Goal: Task Accomplishment & Management: Use online tool/utility

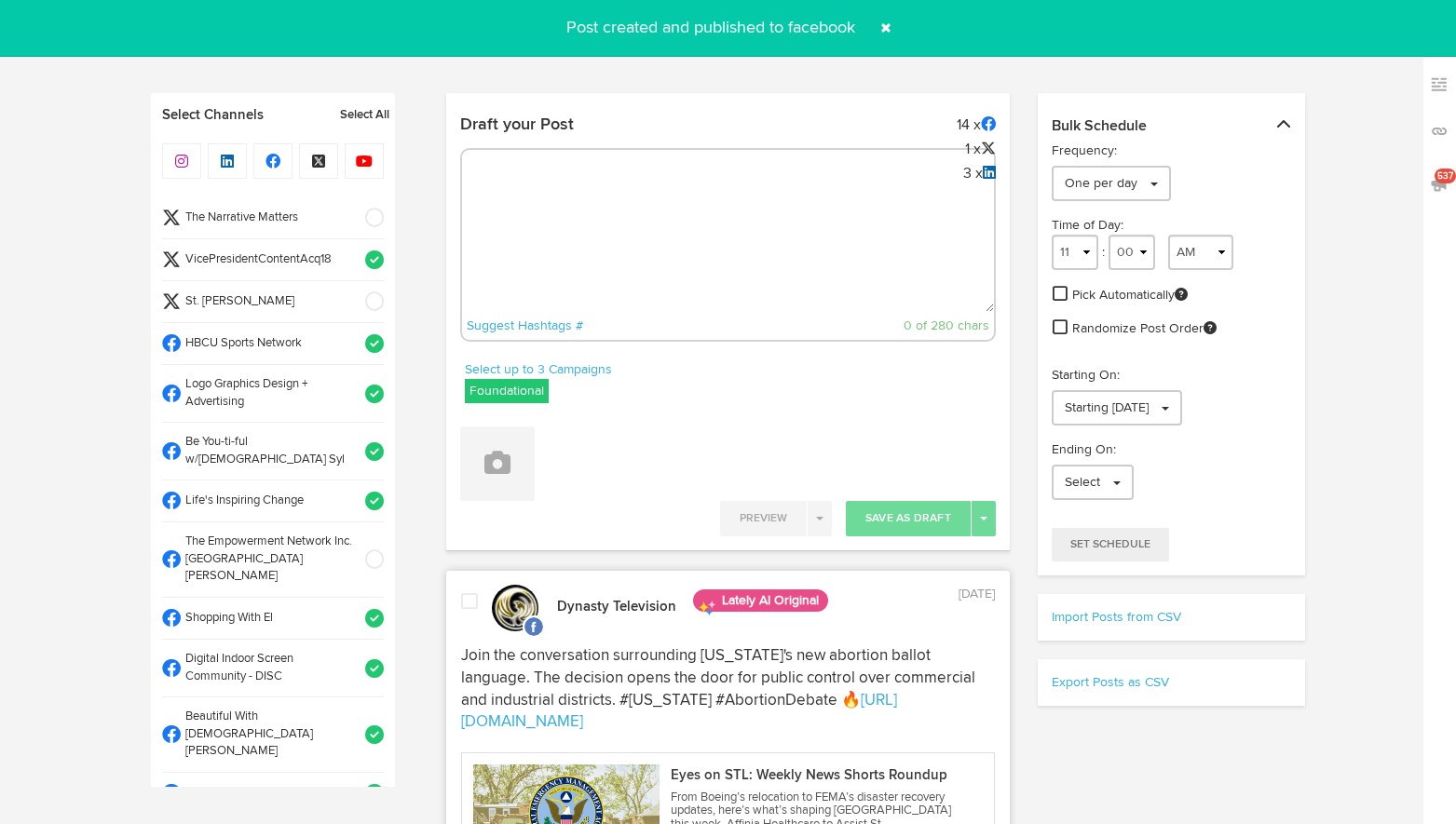
select select "10"
select select "15"
select select "11"
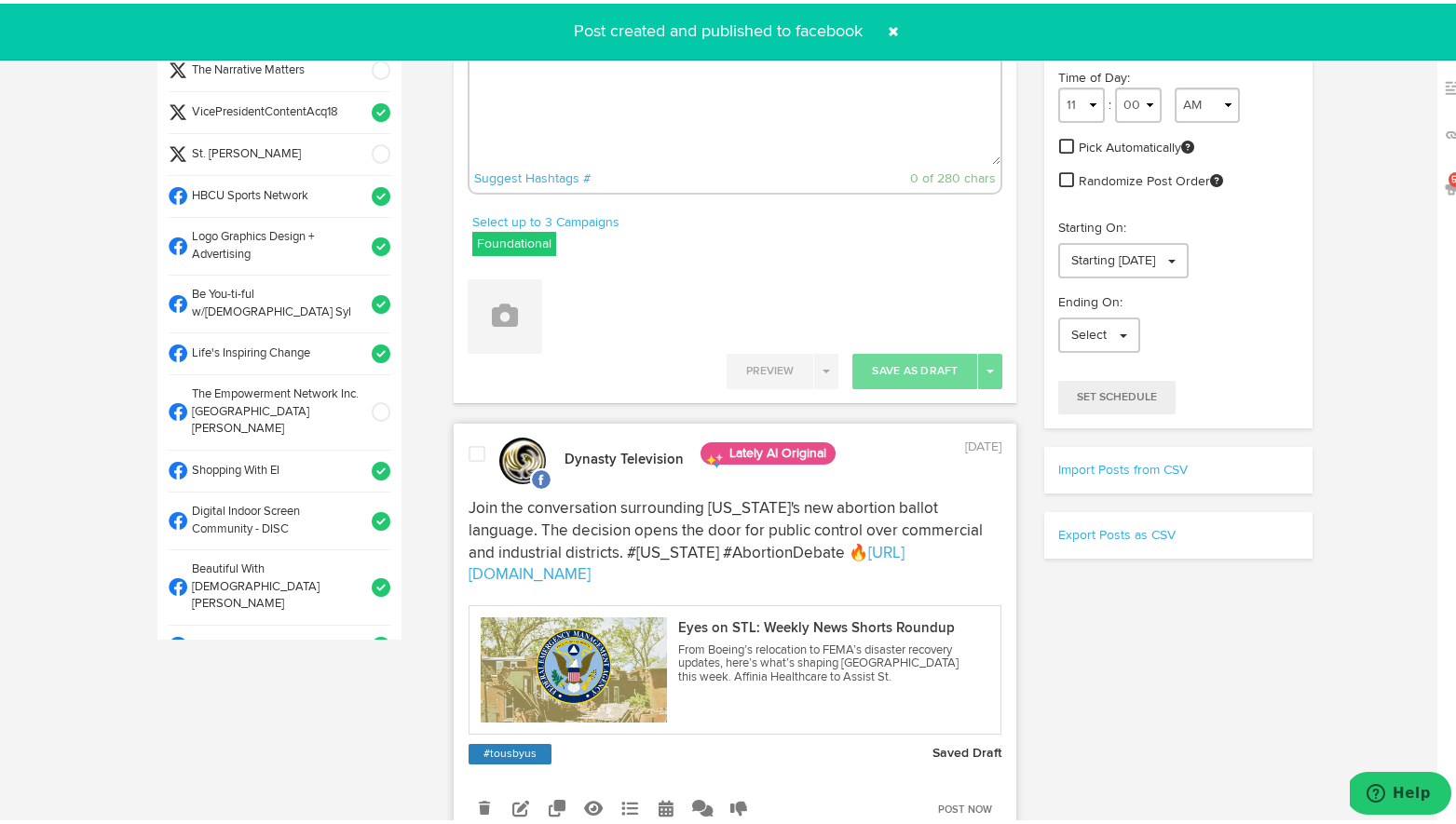
scroll to position [484, 0]
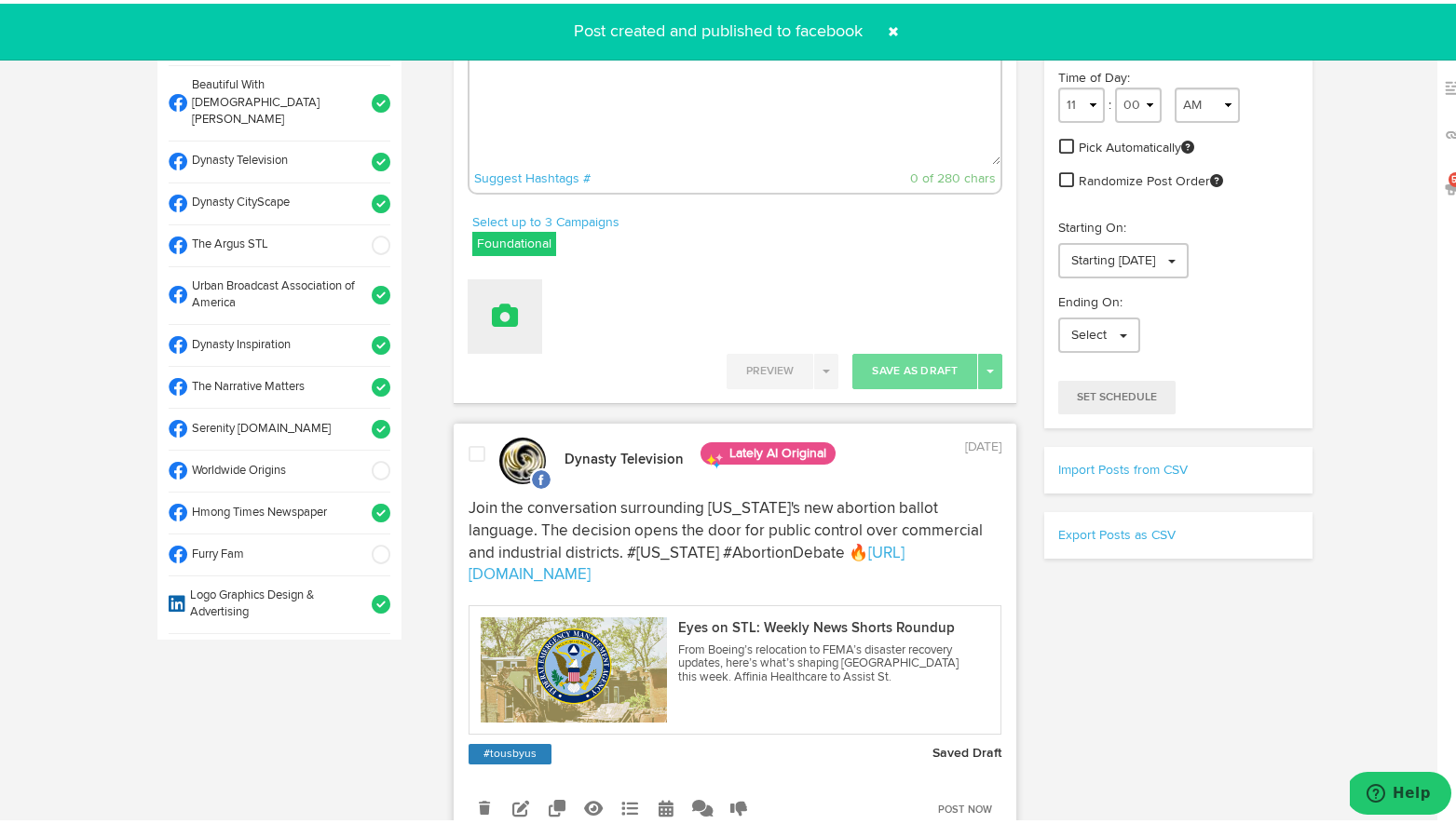
click at [497, 336] on button at bounding box center [505, 313] width 74 height 74
click at [504, 428] on link "Upload Images" at bounding box center [556, 433] width 176 height 30
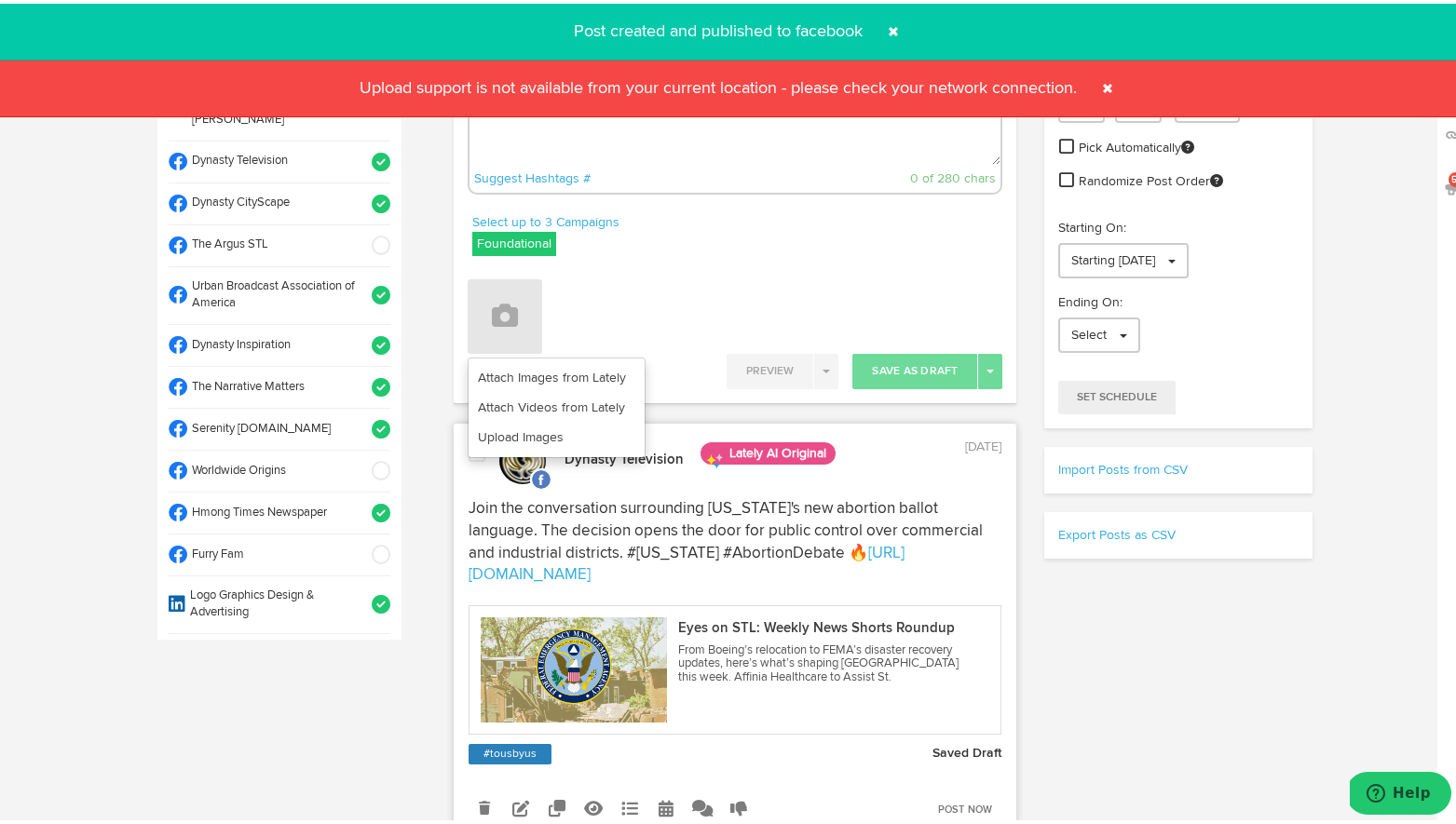
click at [1097, 82] on span at bounding box center [1107, 84] width 30 height 30
click at [1101, 85] on span at bounding box center [1107, 84] width 30 height 30
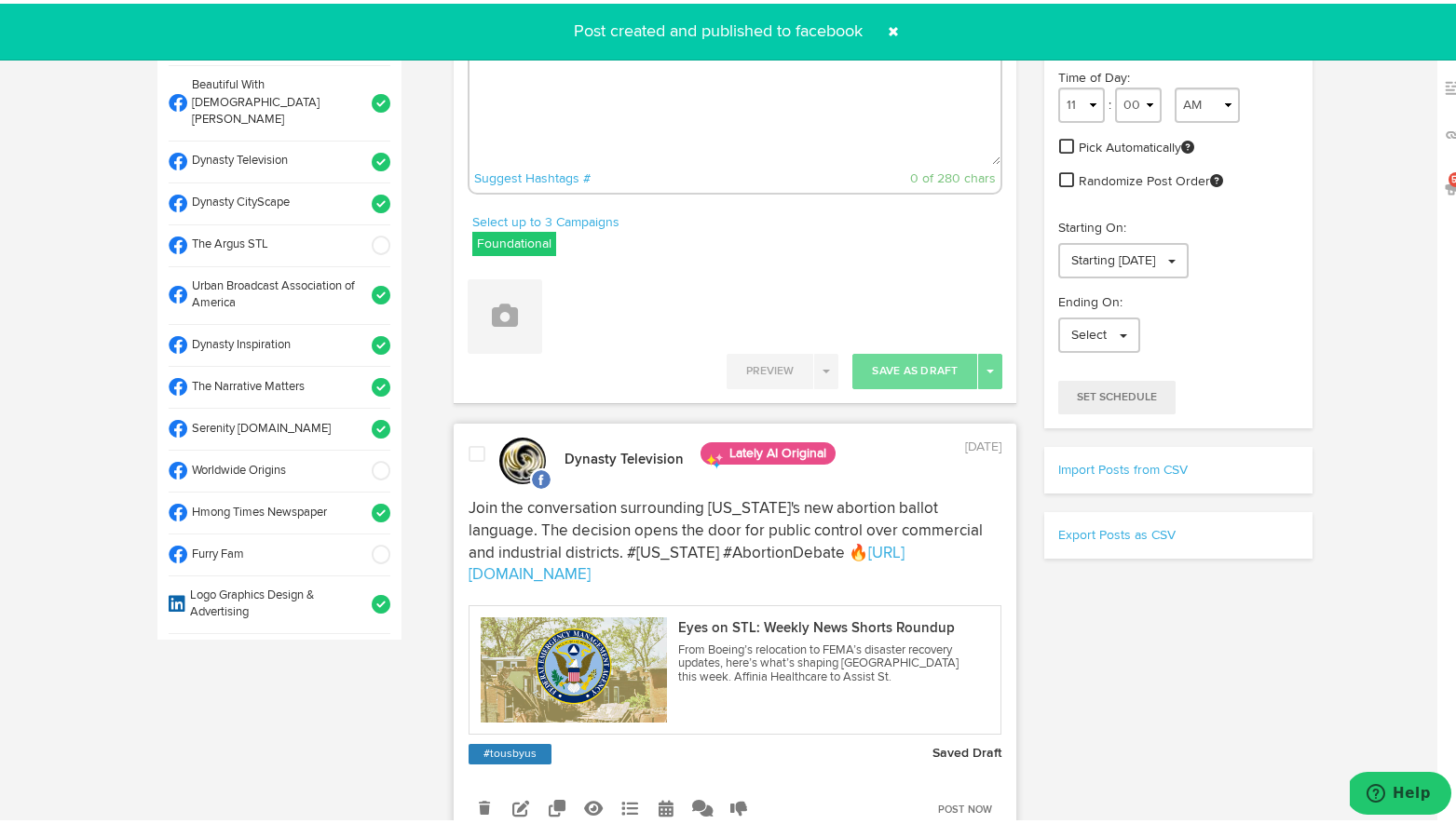
click at [884, 13] on span at bounding box center [892, 28] width 30 height 30
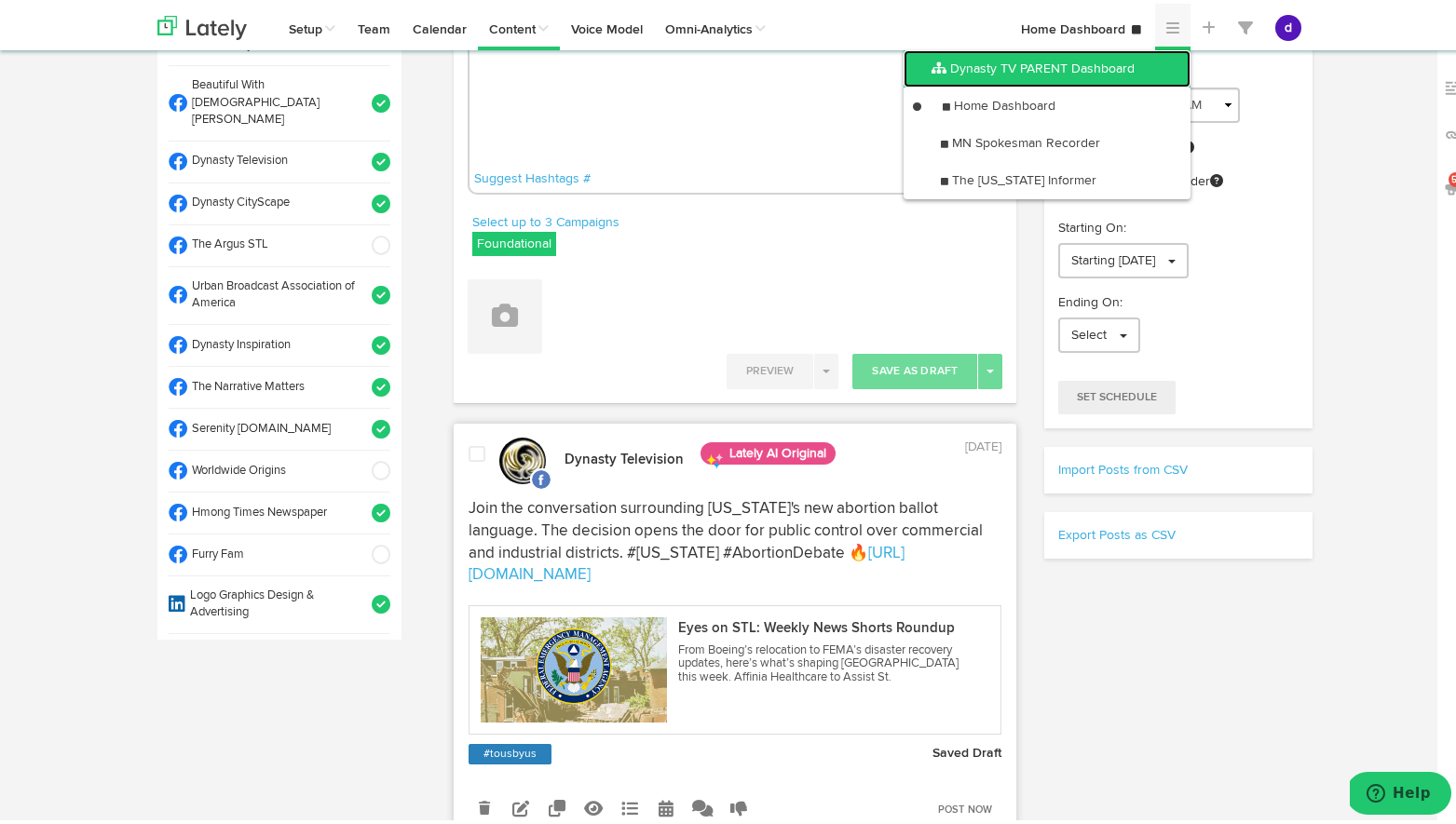
click at [1164, 52] on link "Dynasty TV PARENT Dashboard" at bounding box center [1047, 65] width 287 height 37
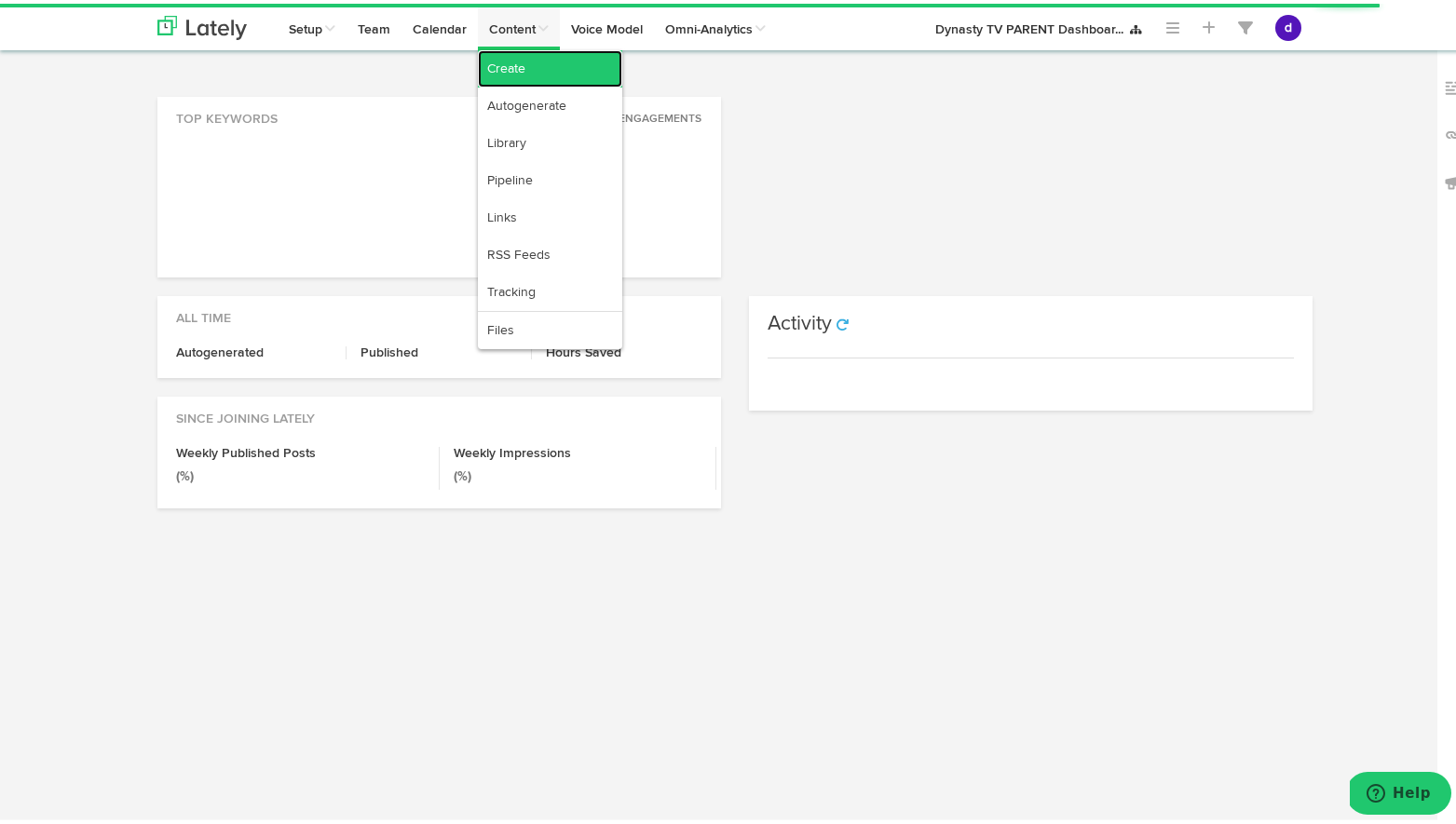
click at [513, 61] on link "Create" at bounding box center [550, 65] width 144 height 37
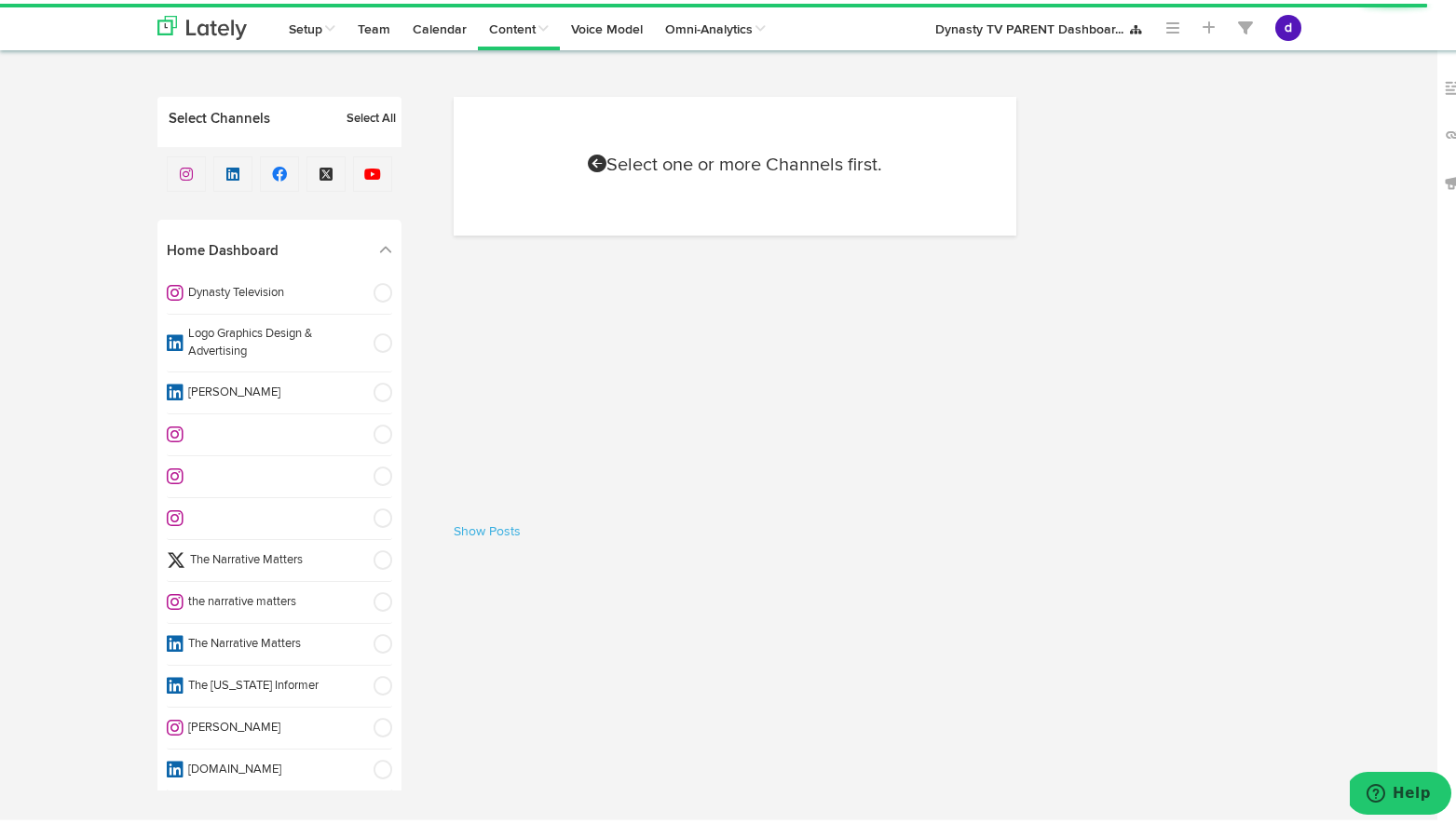
click at [361, 285] on span at bounding box center [376, 290] width 31 height 19
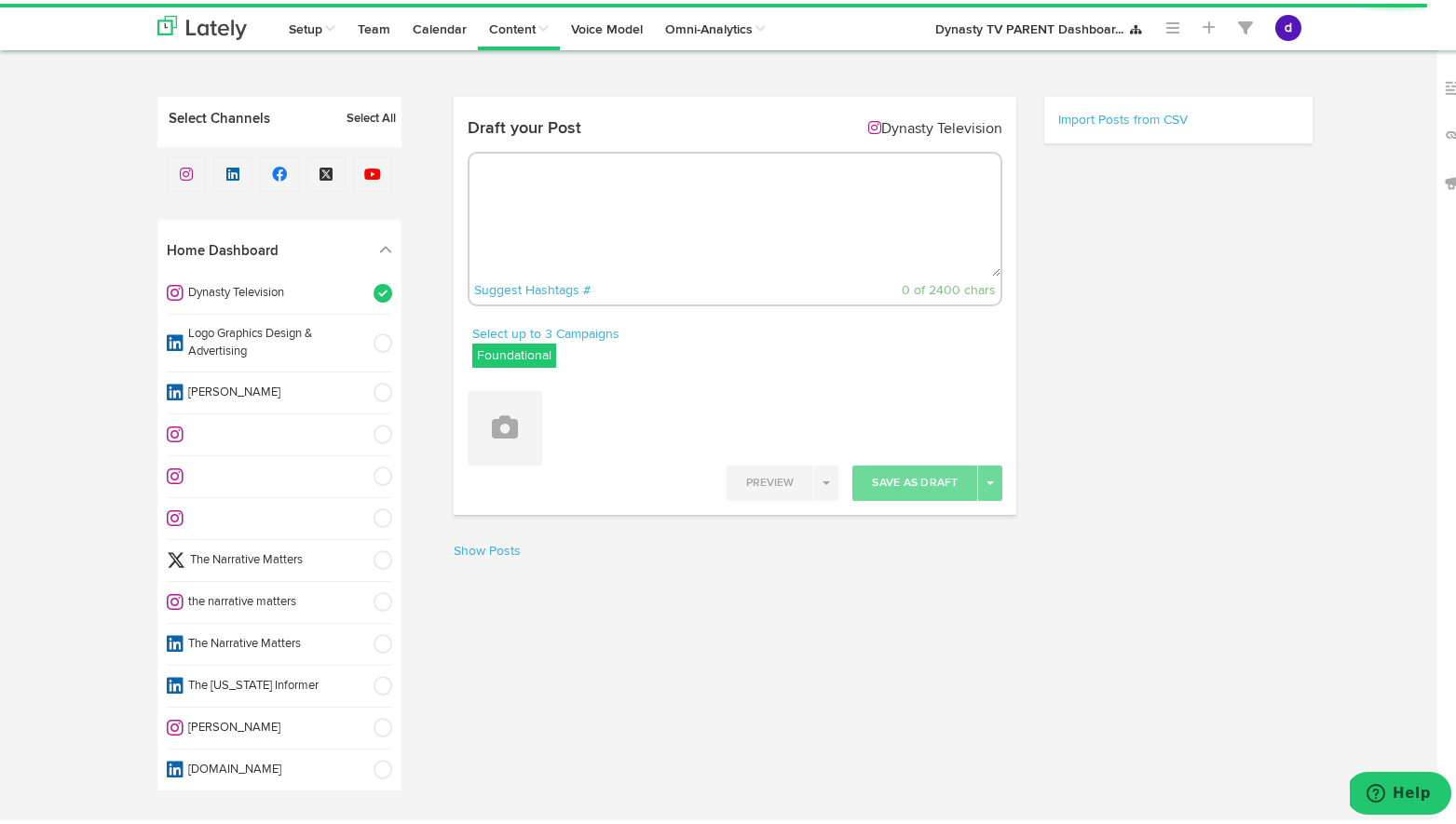
radio input "true"
select select "11"
select select "23"
click at [478, 466] on div "Preview Enable Live Preview Save As Draft Toggle Dropdown Schedule Queue Save a…" at bounding box center [735, 479] width 564 height 35
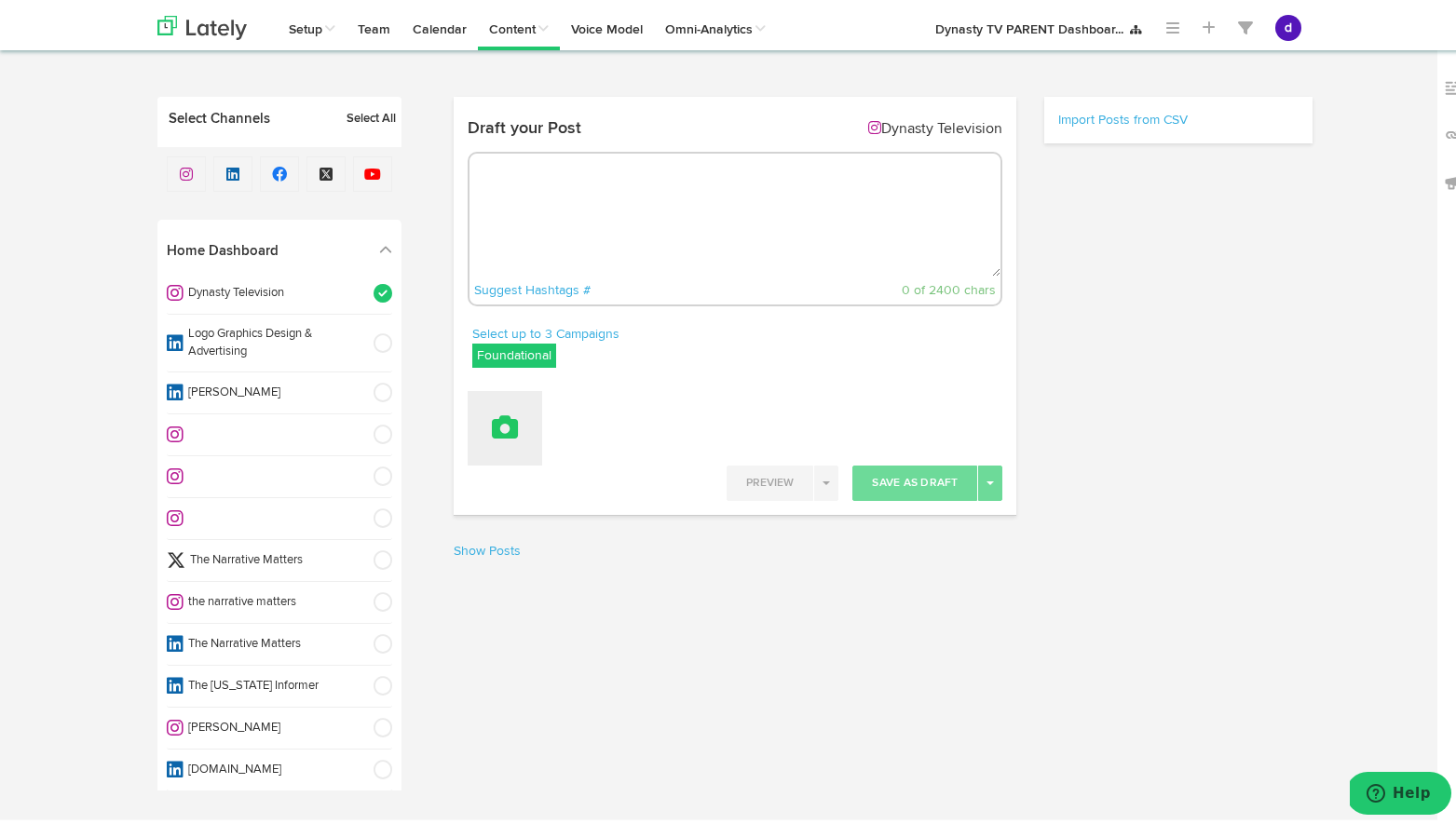
click at [496, 433] on icon at bounding box center [504, 422] width 26 height 26
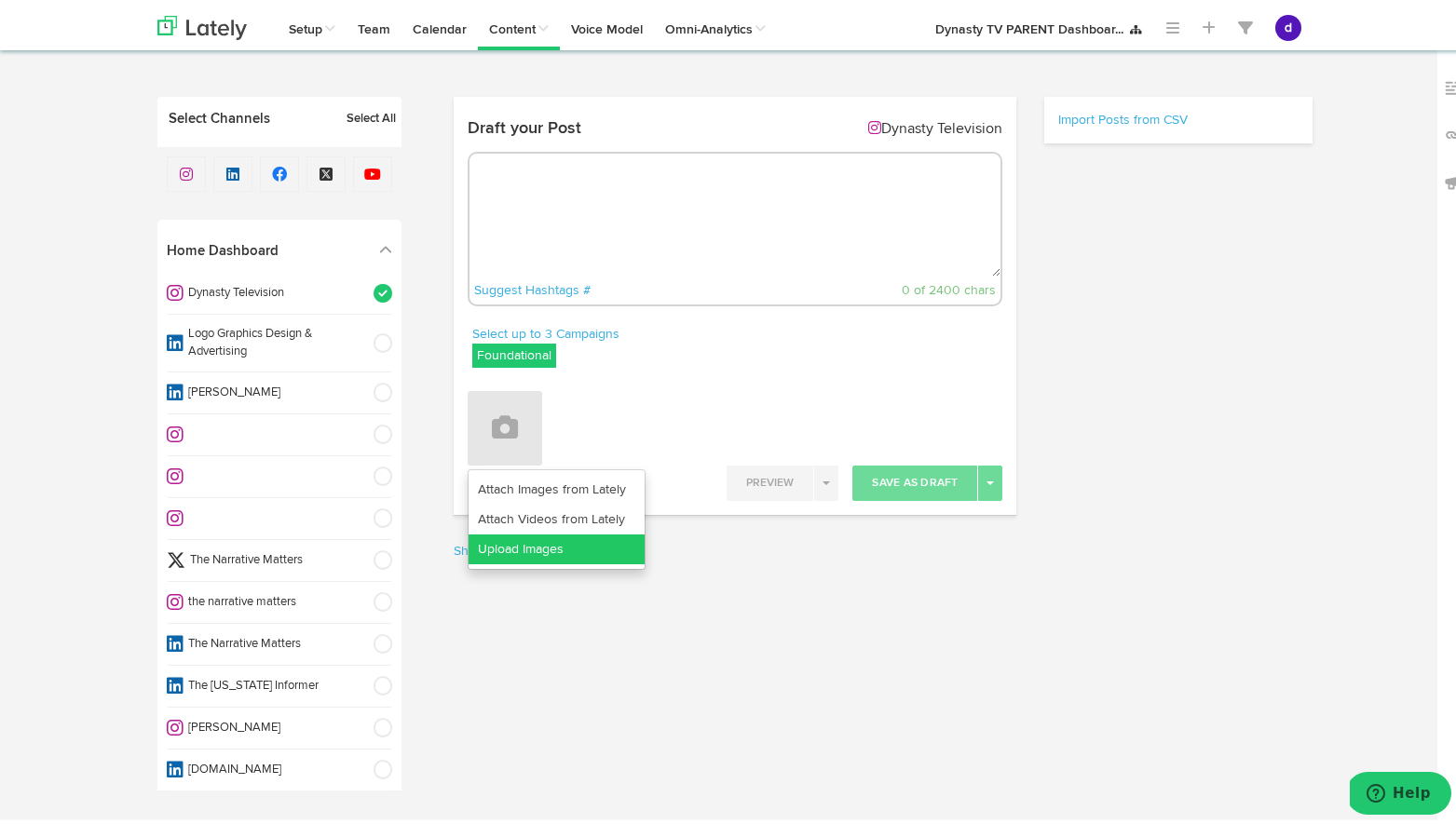
click at [518, 537] on link "Upload Images" at bounding box center [556, 545] width 176 height 30
click at [802, 591] on div "Select Channels Select All Home Dashboard Dynasty Television" at bounding box center [735, 342] width 1183 height 499
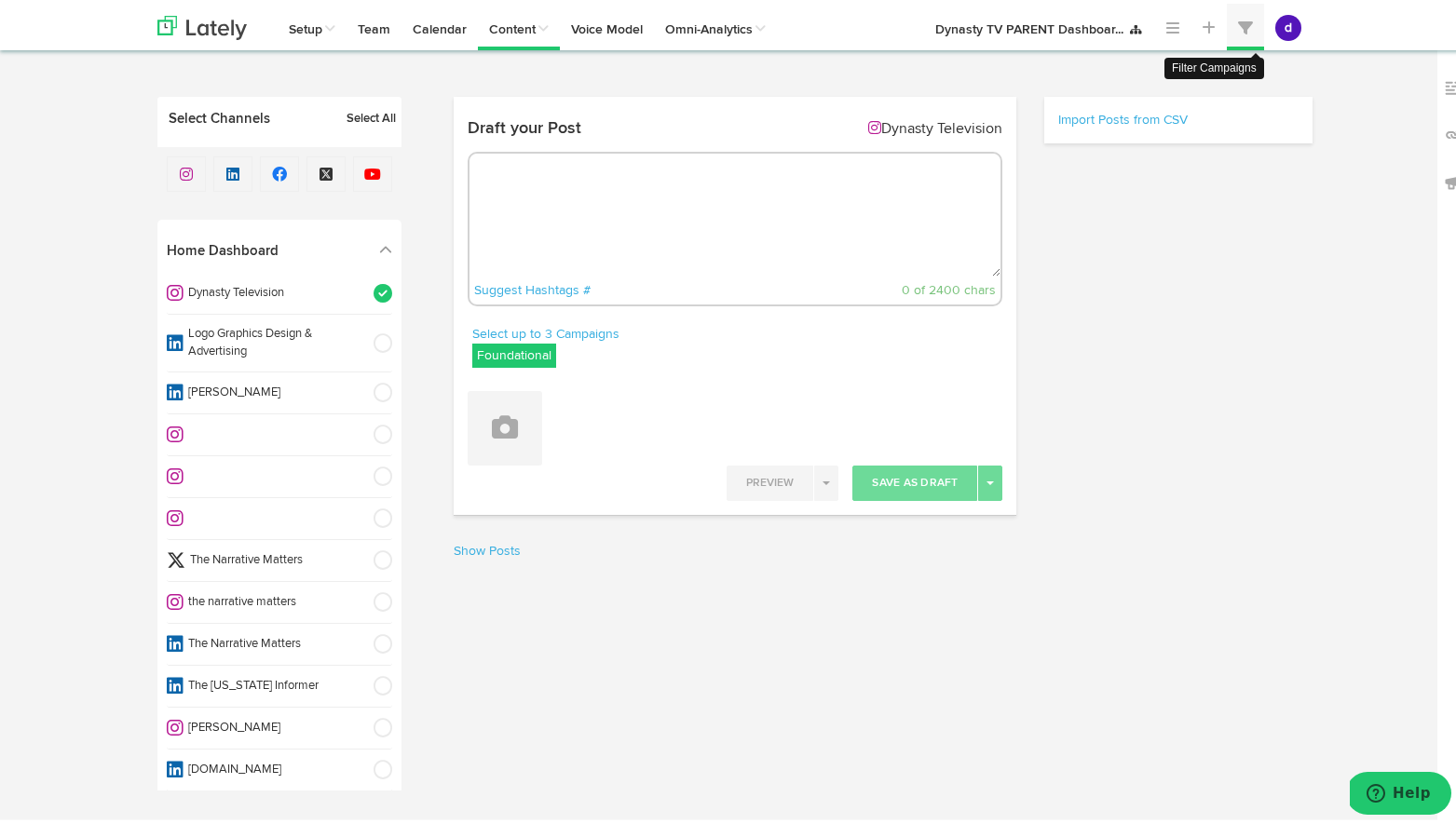
click at [1238, 31] on span at bounding box center [1245, 25] width 15 height 15
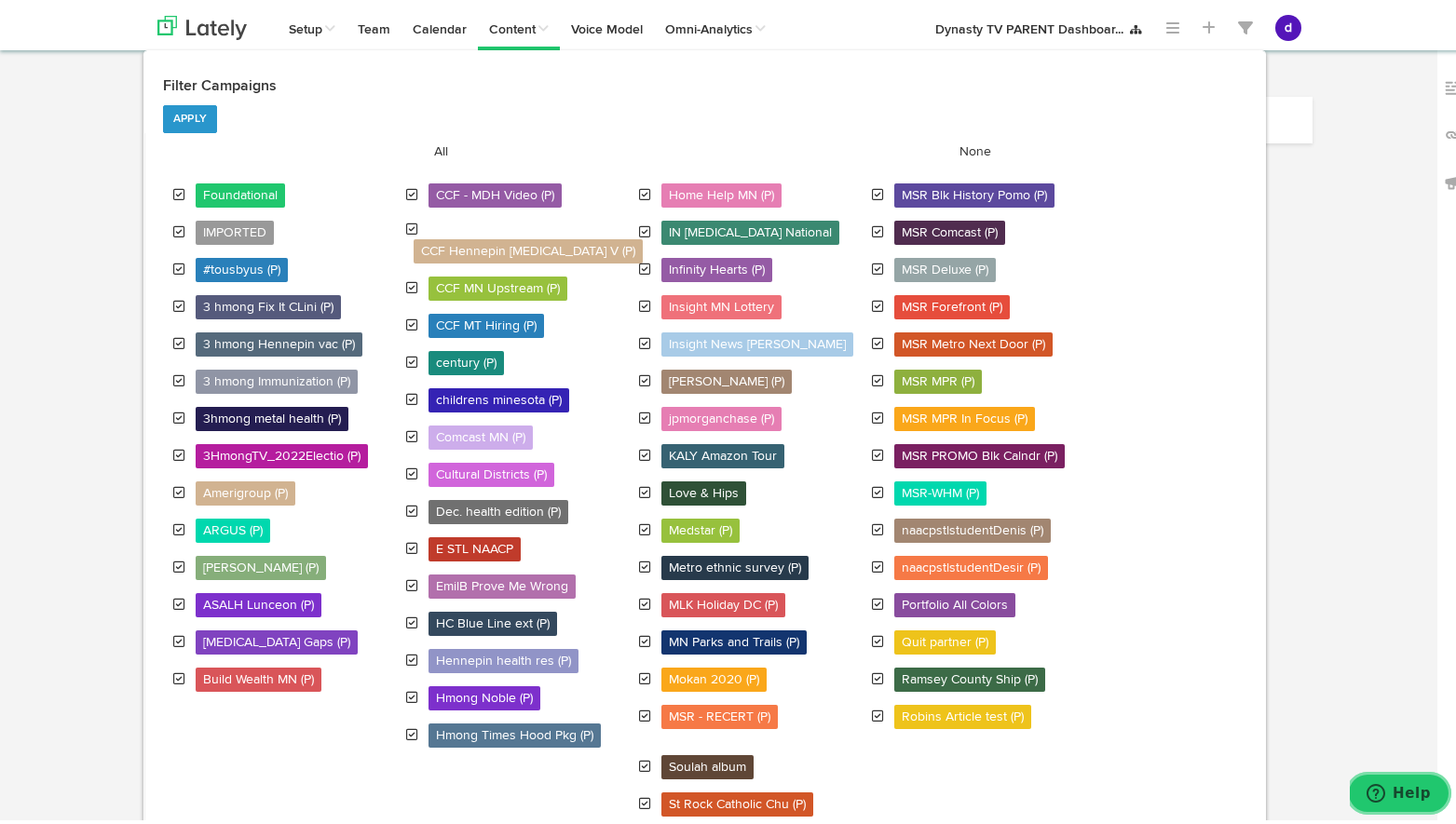
click at [1404, 793] on span "Help" at bounding box center [1411, 793] width 38 height 17
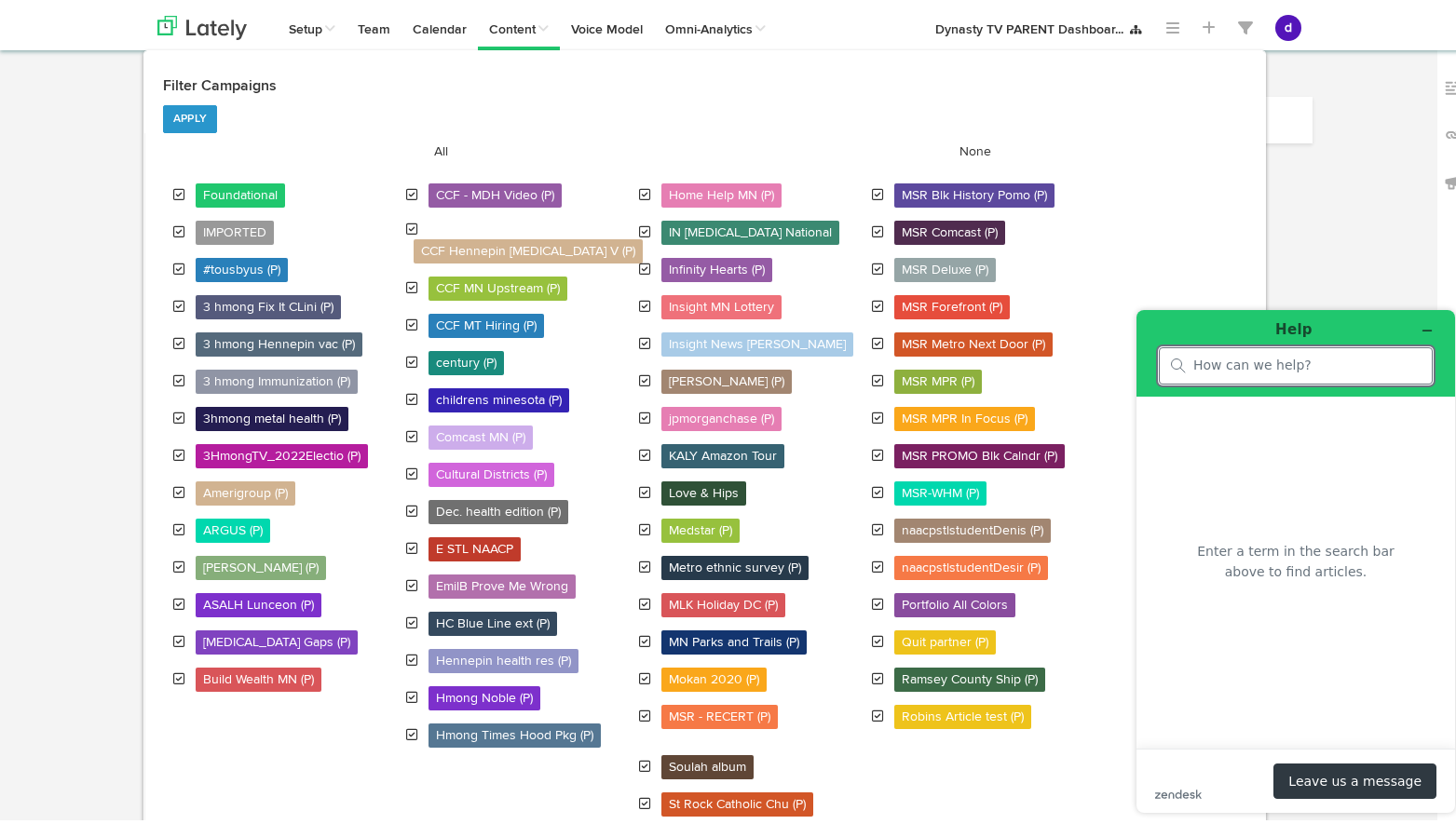
click at [1226, 361] on input "search" at bounding box center [1306, 366] width 227 height 17
click at [1224, 363] on input "can tupload images" at bounding box center [1287, 367] width 190 height 17
type input "cant upload images"
click at [1327, 774] on button "Leave us a message" at bounding box center [1354, 780] width 163 height 35
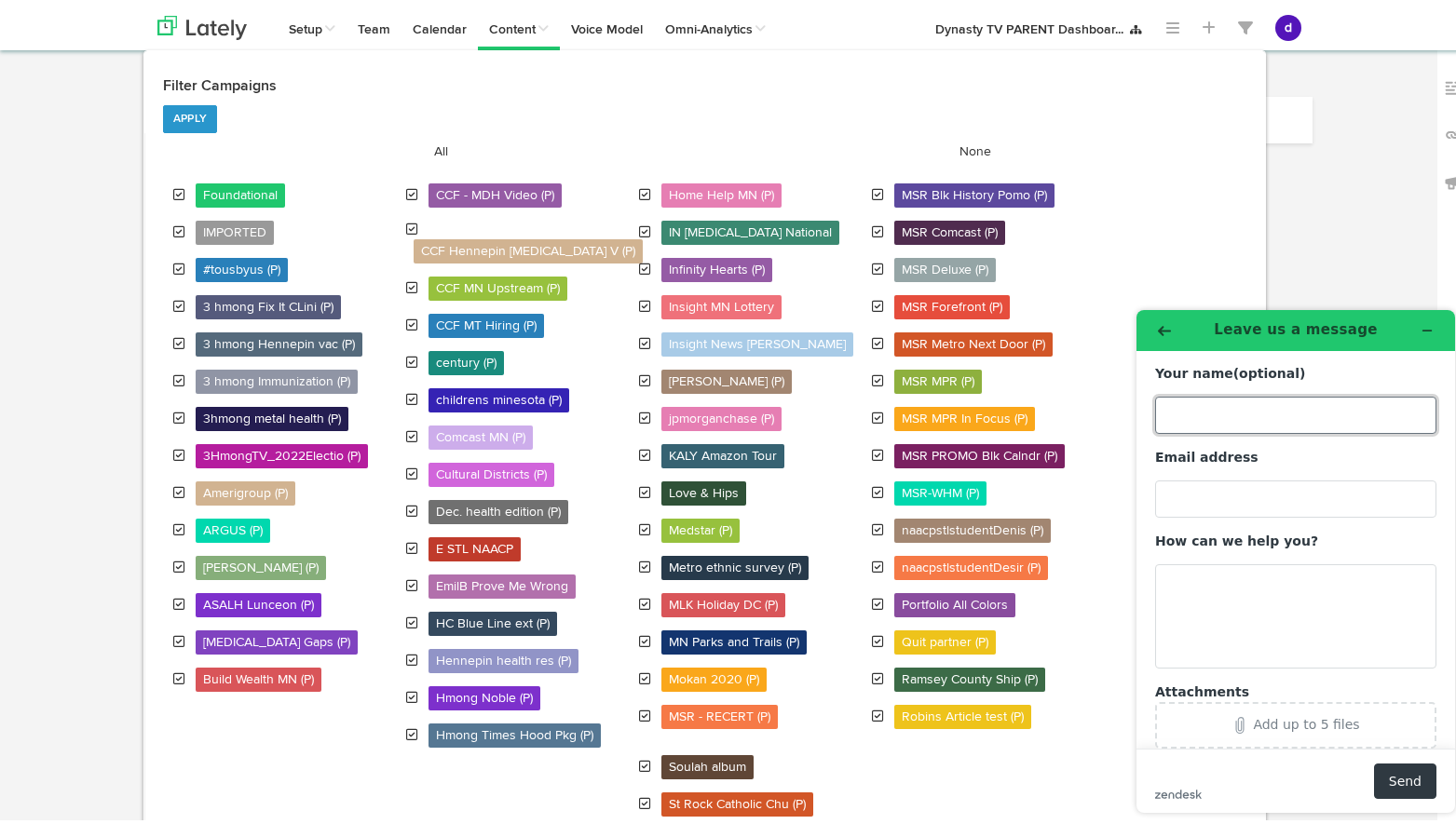
click at [1224, 409] on input "Your name (optional)" at bounding box center [1295, 415] width 281 height 37
type input "[PERSON_NAME]"
click at [1231, 489] on input "Email address" at bounding box center [1295, 499] width 281 height 37
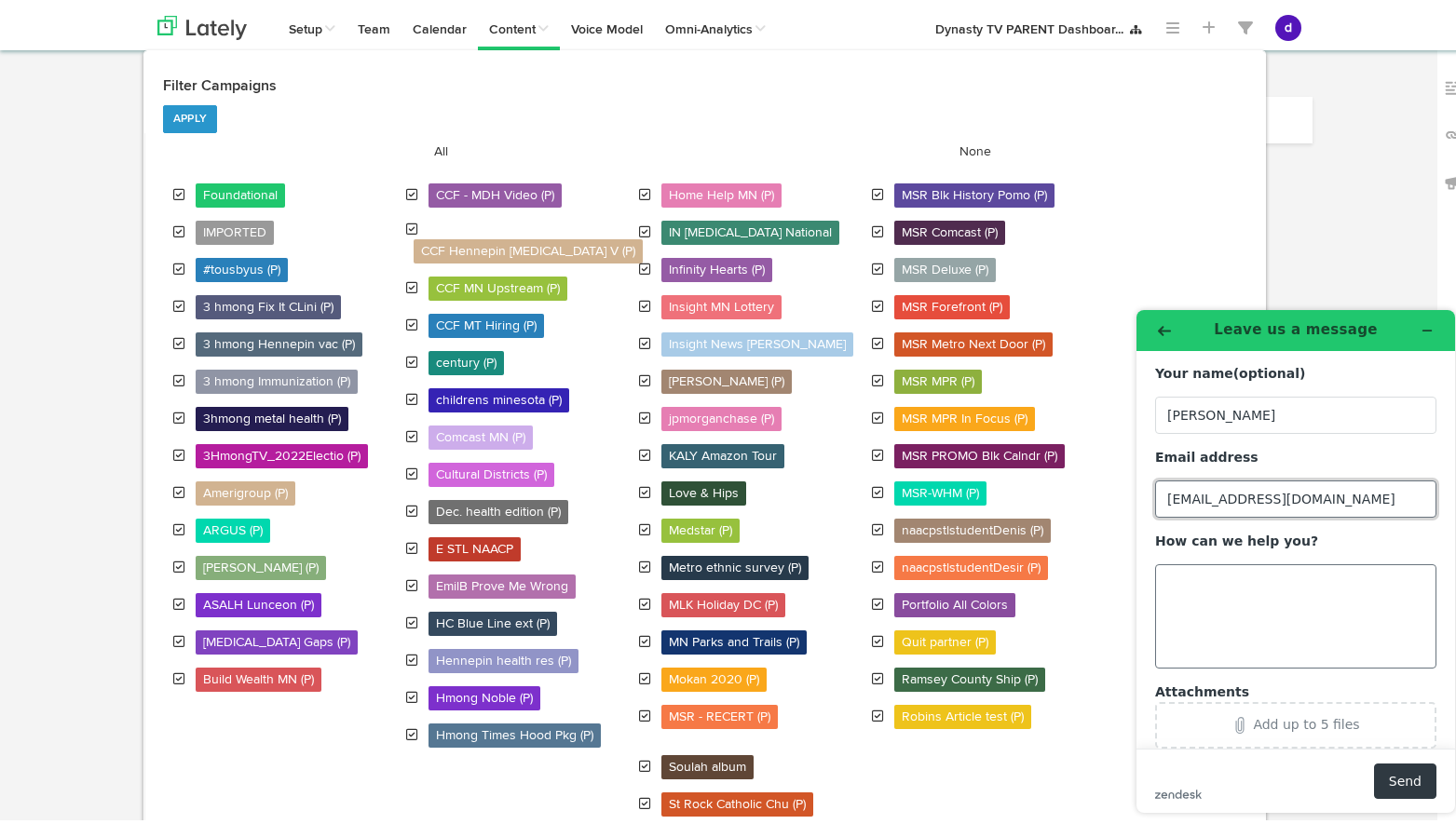
type input "[EMAIL_ADDRESS][DOMAIN_NAME]"
click at [1240, 593] on textarea "How can we help you?" at bounding box center [1295, 616] width 281 height 104
click at [1349, 587] on textarea "We cant upload content. Receving error message" at bounding box center [1295, 616] width 281 height 104
click at [1299, 601] on textarea "We cant upload content. Receiving error message" at bounding box center [1295, 616] width 281 height 104
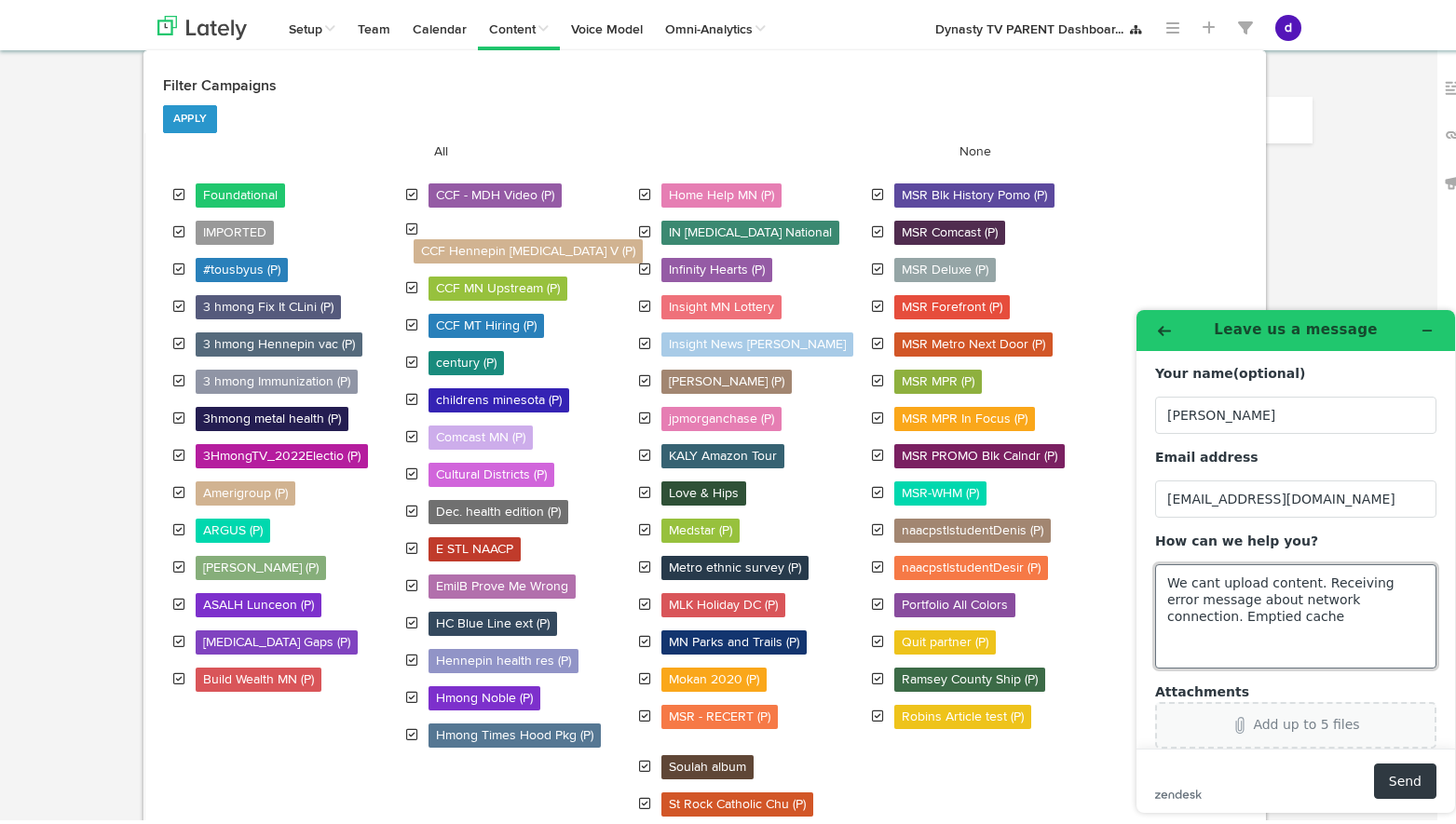
type textarea "We cant upload content. Receiving error message about network connection. Empti…"
click at [1274, 722] on div "Add up to 5 files" at bounding box center [1305, 725] width 106 height 15
click at [535, 21] on span at bounding box center [542, 26] width 13 height 13
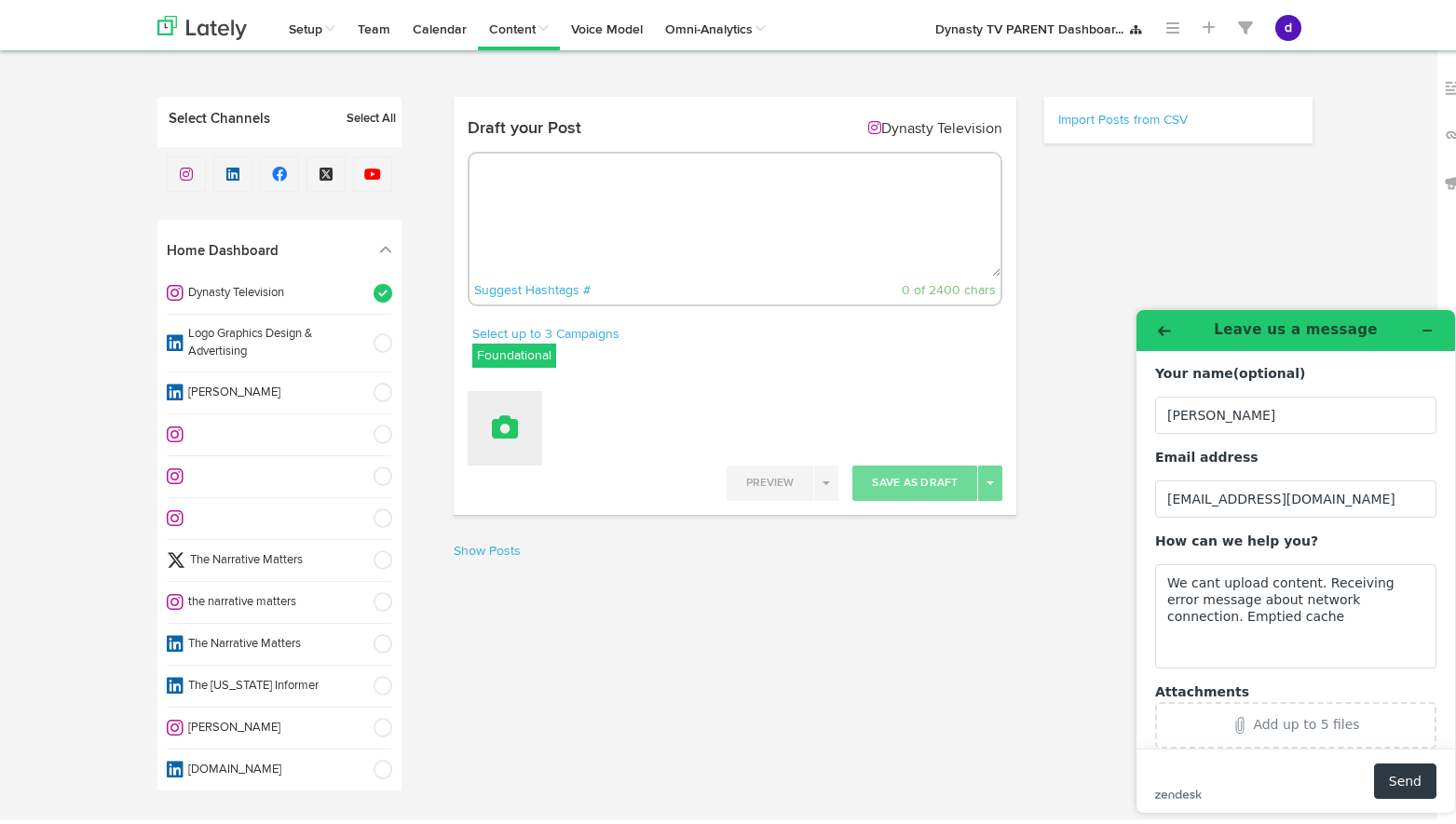
click at [513, 435] on button at bounding box center [505, 424] width 74 height 74
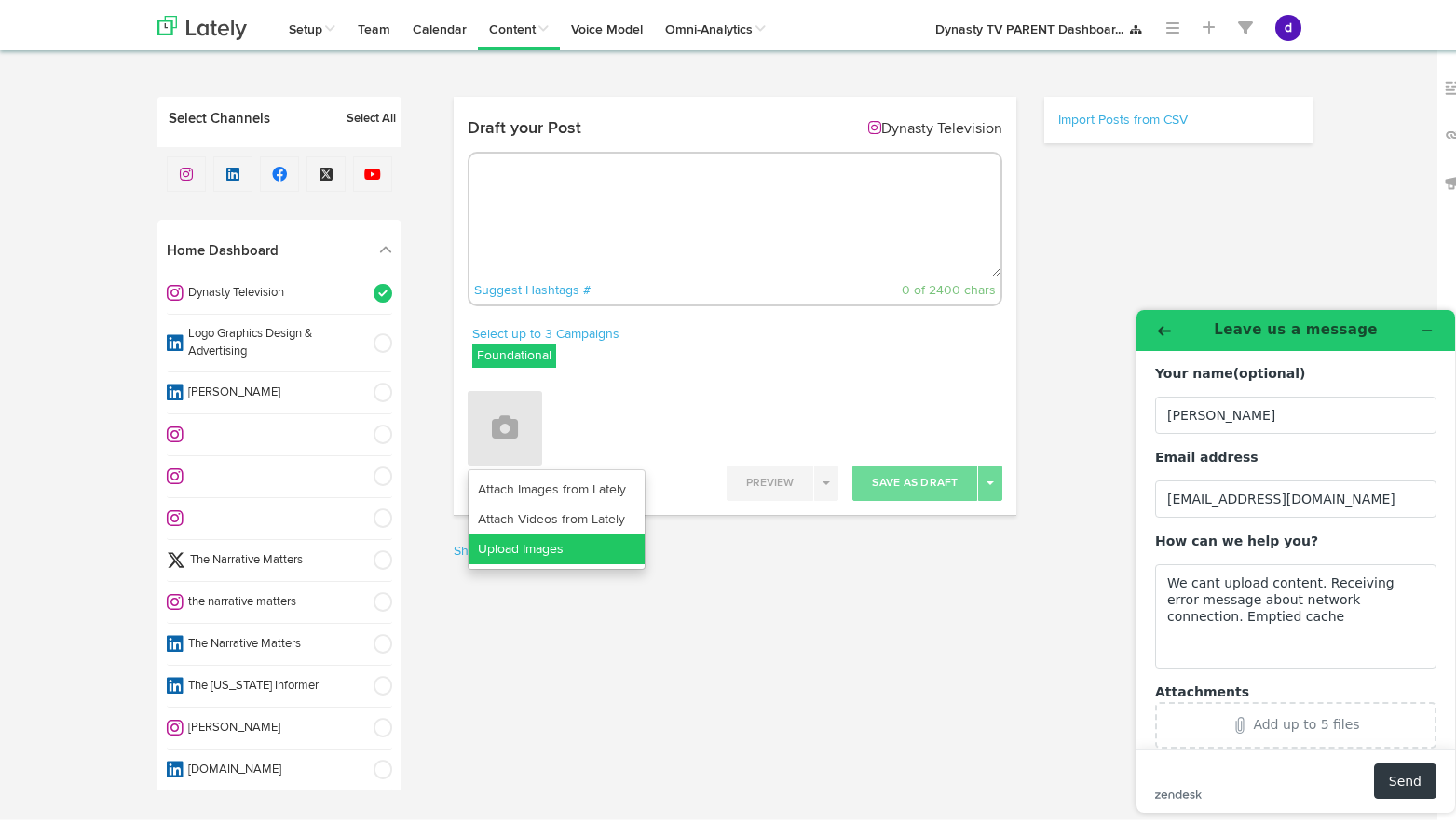
click at [516, 535] on link "Upload Images" at bounding box center [556, 545] width 176 height 30
drag, startPoint x: 1016, startPoint y: 659, endPoint x: 1101, endPoint y: 658, distance: 85.0
click at [1017, 659] on html "Channels Create Generate Pipeline Team Basic Analytics (limited on mobile) Dash…" at bounding box center [735, 412] width 1469 height 824
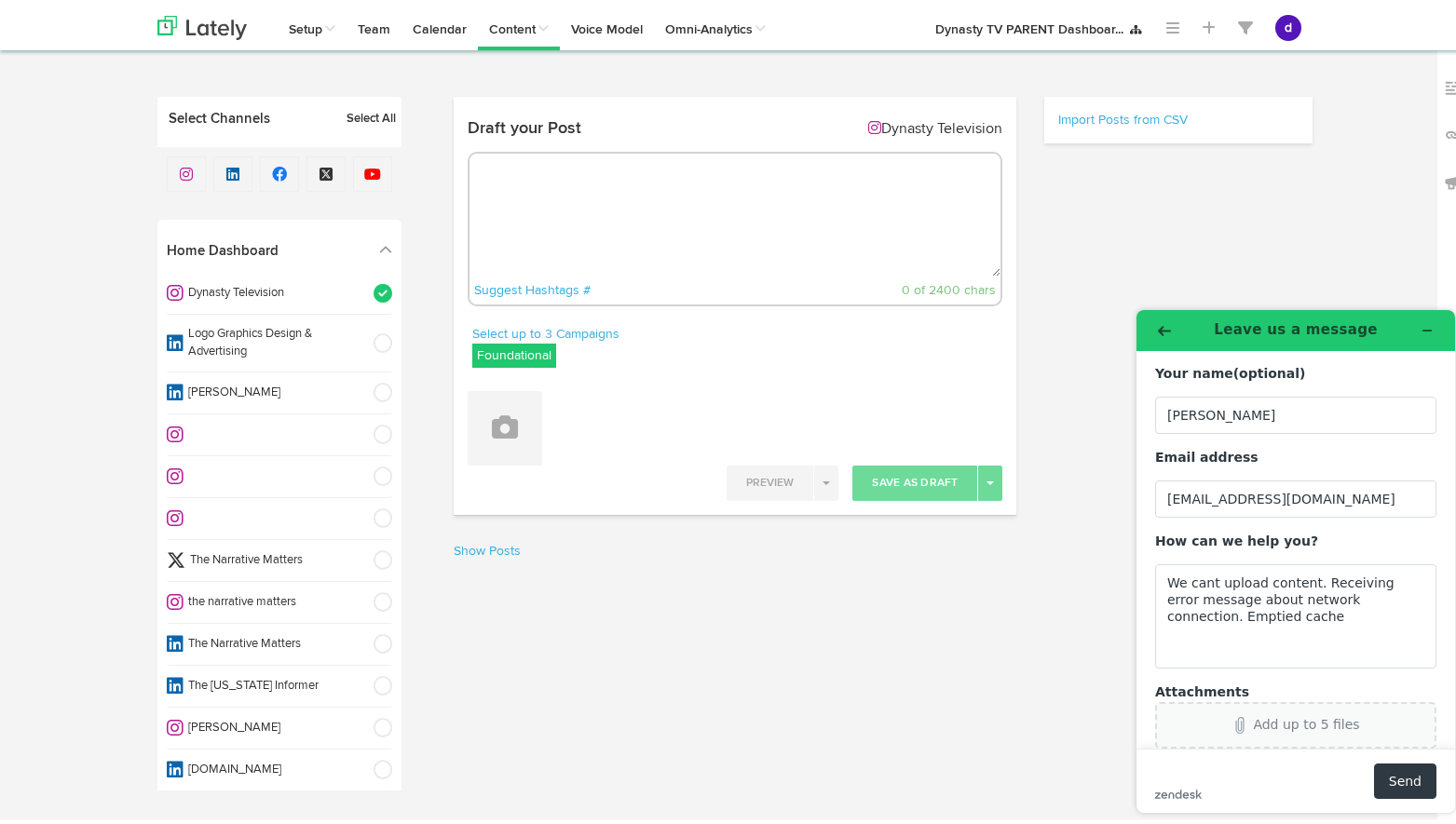
click at [1236, 725] on icon "Attachments" at bounding box center [1239, 726] width 17 height 17
click at [824, 618] on body "Channels Create Generate Pipeline Team Basic Analytics (limited on mobile) Dash…" at bounding box center [735, 323] width 1469 height 648
click at [510, 448] on button at bounding box center [505, 424] width 74 height 74
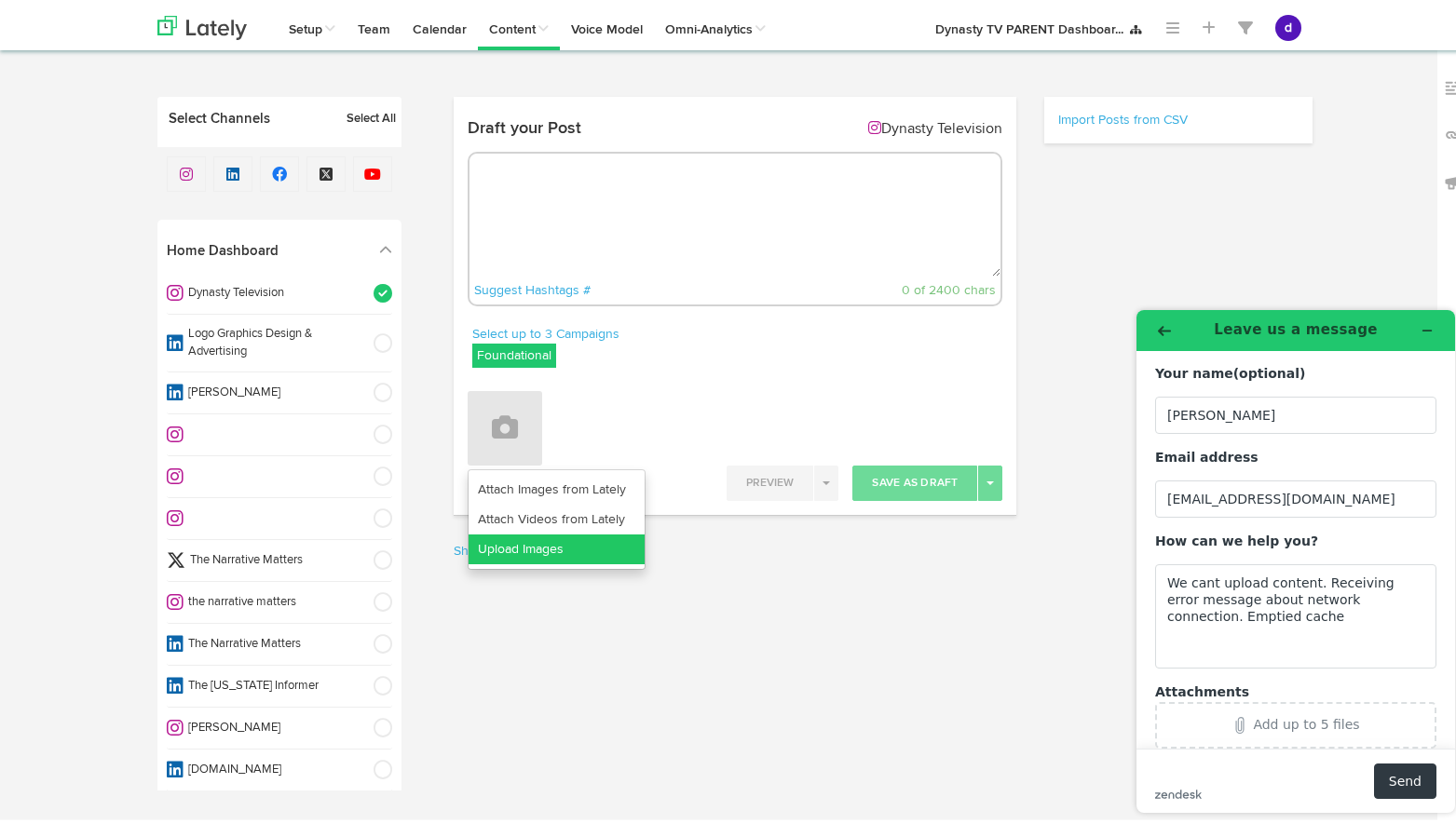
click at [511, 544] on link "Upload Images" at bounding box center [556, 545] width 176 height 30
click at [1238, 719] on icon "Attachments" at bounding box center [1239, 726] width 17 height 17
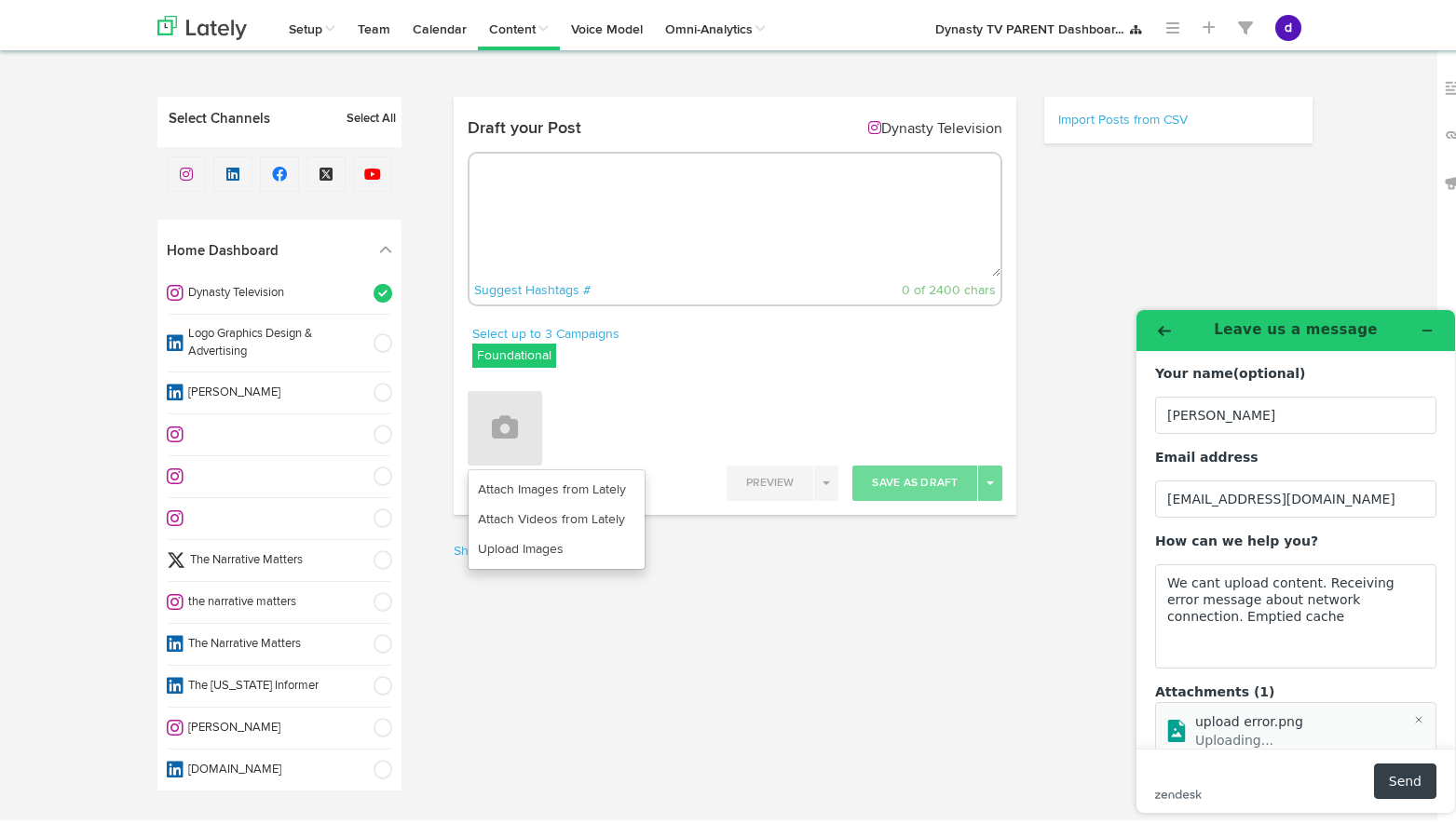
click at [1402, 785] on button "Send" at bounding box center [1404, 780] width 62 height 35
click at [1409, 778] on button "Send" at bounding box center [1404, 780] width 62 height 35
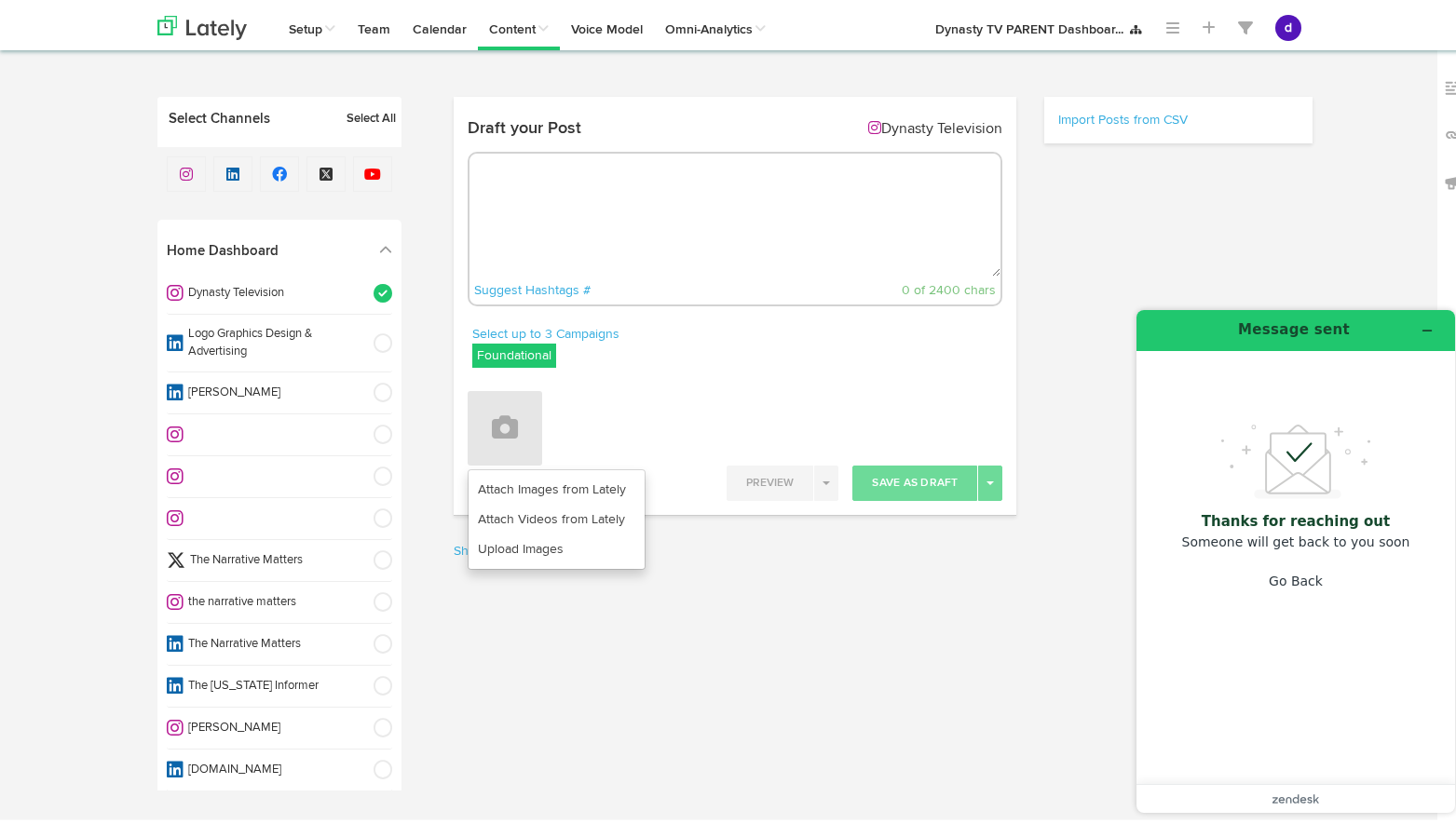
click at [797, 107] on div "Draft your Post Dynasty Television Suggest Hashtags # 0 of 2400 chars" at bounding box center [735, 214] width 564 height 215
click at [670, 175] on textarea at bounding box center [735, 211] width 531 height 123
paste textarea "[URL][DOMAIN_NAME]"
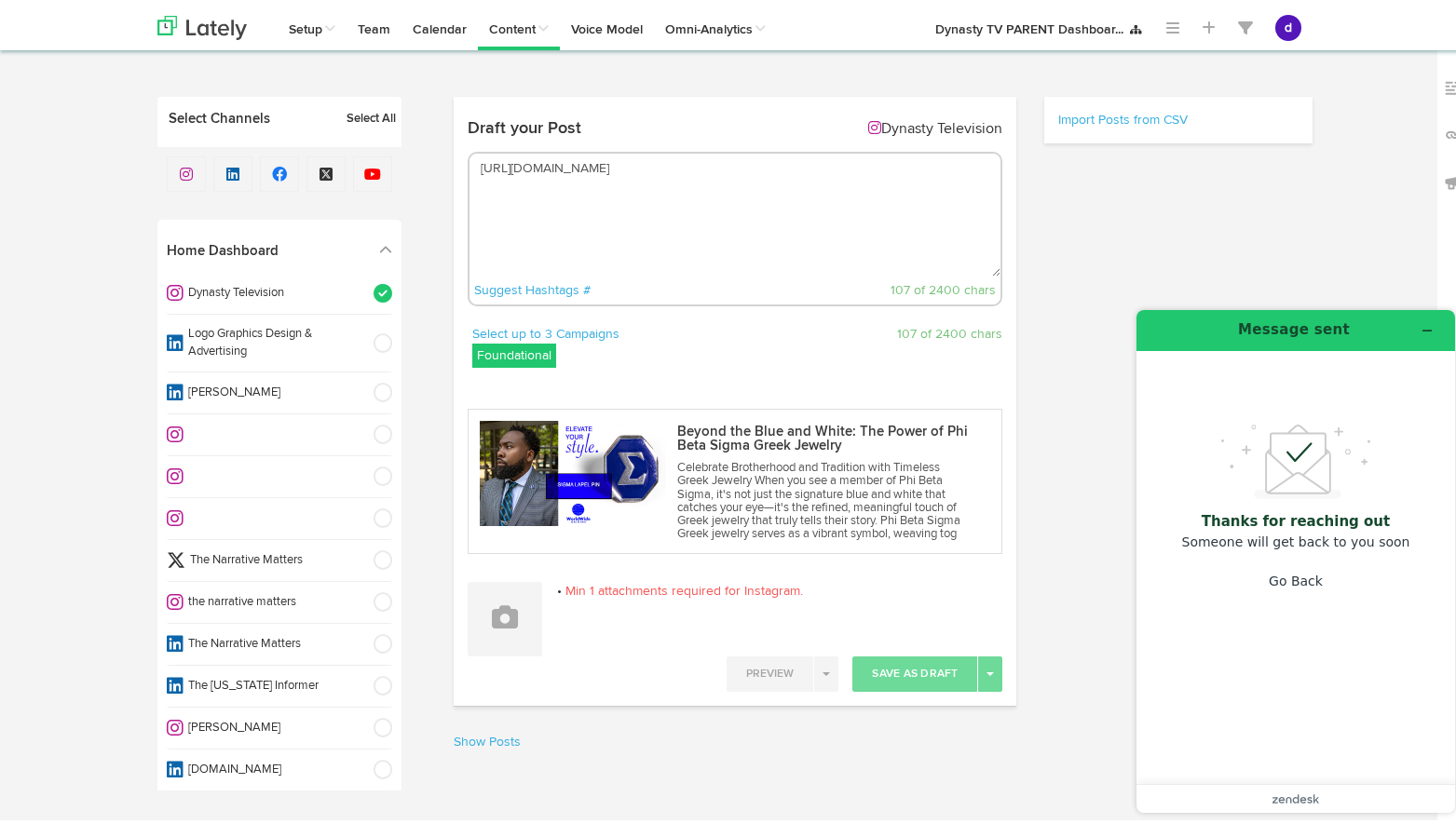
click at [364, 332] on span at bounding box center [376, 340] width 31 height 19
click at [361, 393] on span at bounding box center [376, 389] width 31 height 19
click at [361, 599] on span at bounding box center [376, 599] width 31 height 19
click at [357, 630] on li "The Narrative Matters" at bounding box center [280, 641] width 225 height 42
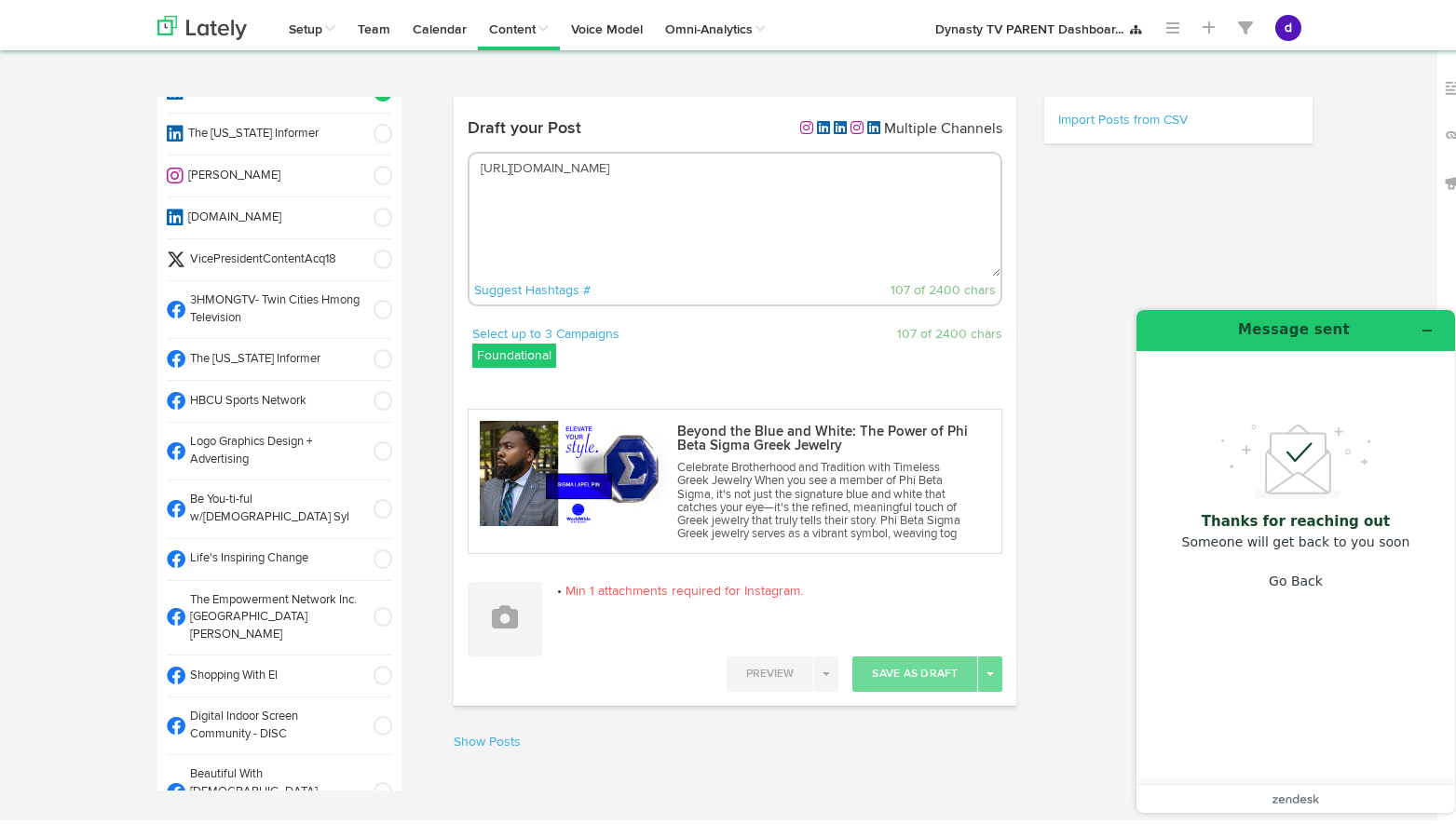
scroll to position [565, 0]
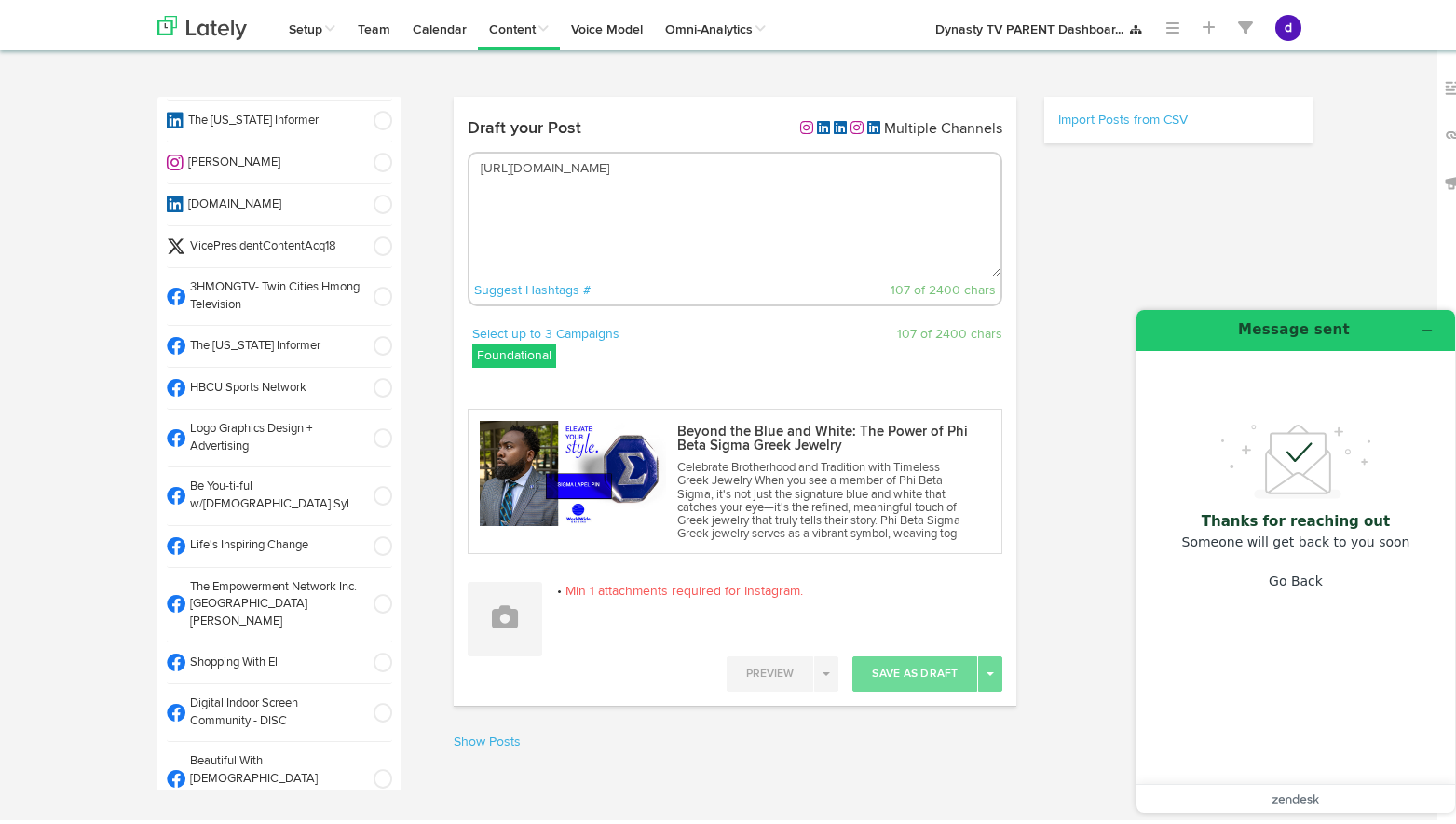
click at [362, 382] on span at bounding box center [377, 384] width 31 height 19
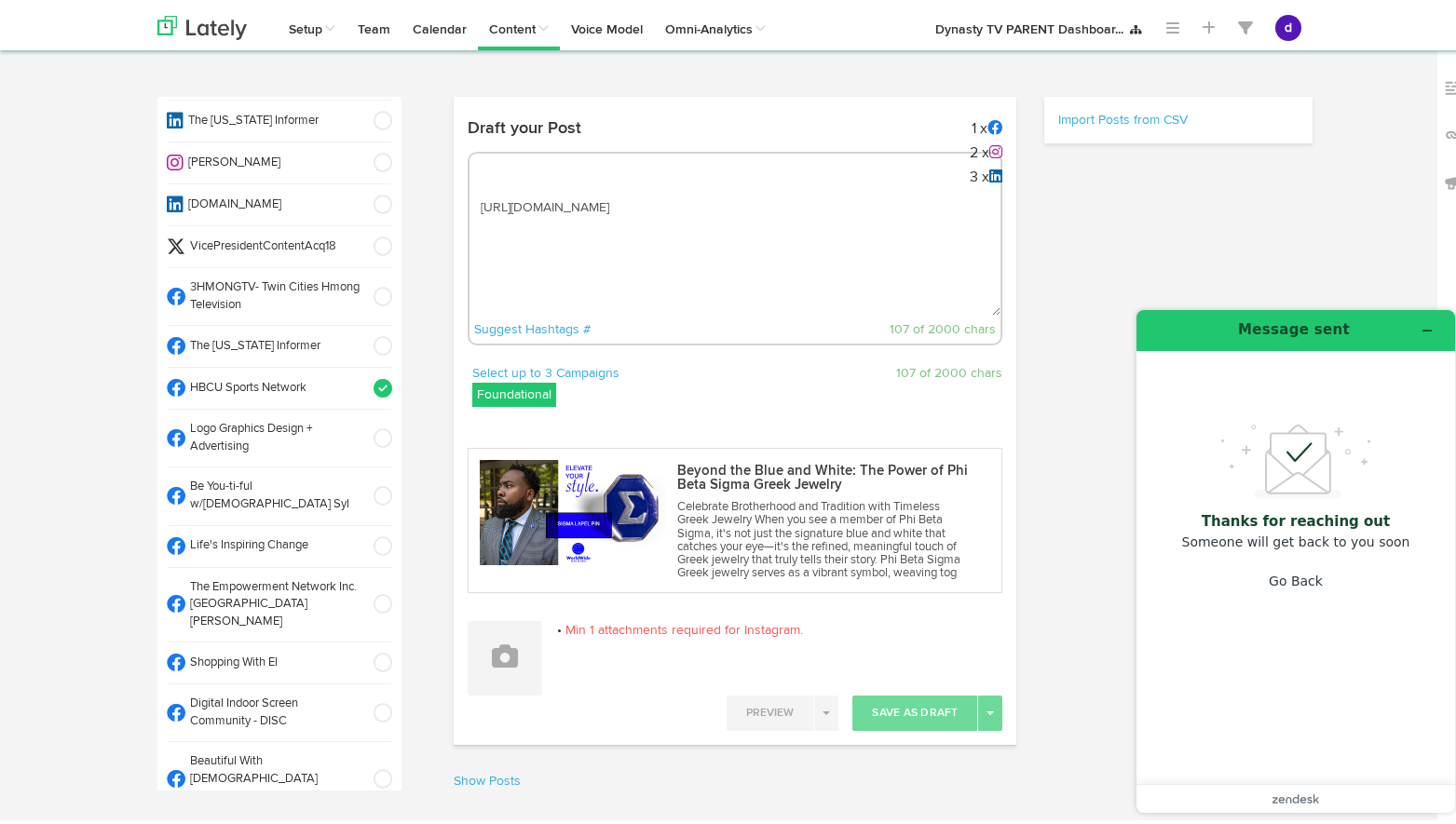
click at [362, 430] on span at bounding box center [377, 435] width 31 height 19
click at [362, 484] on span at bounding box center [377, 493] width 31 height 19
click at [362, 533] on span at bounding box center [377, 543] width 31 height 19
click at [362, 591] on span at bounding box center [377, 601] width 31 height 19
click at [364, 649] on span at bounding box center [377, 659] width 31 height 19
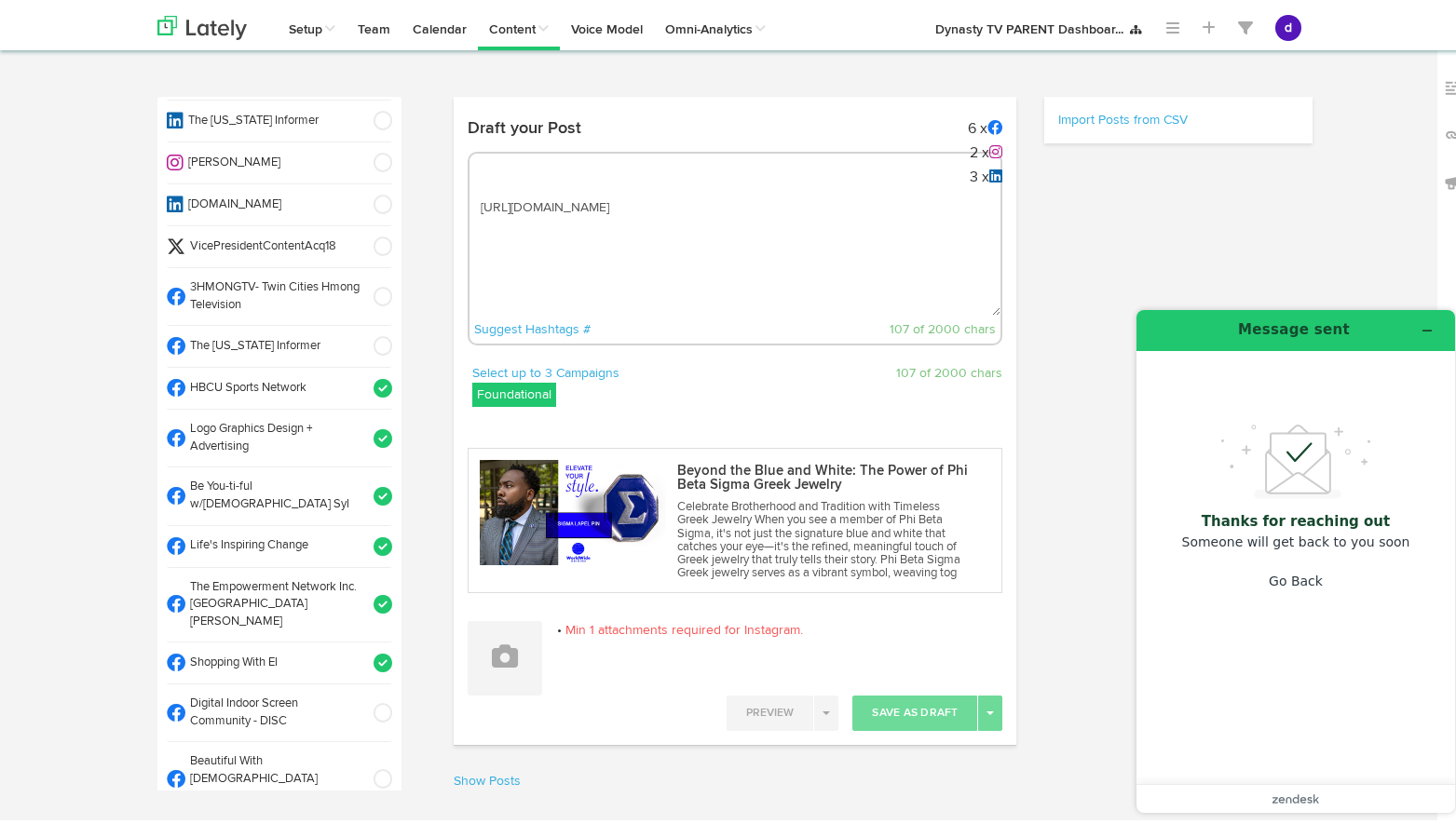
click at [362, 700] on span at bounding box center [377, 710] width 31 height 19
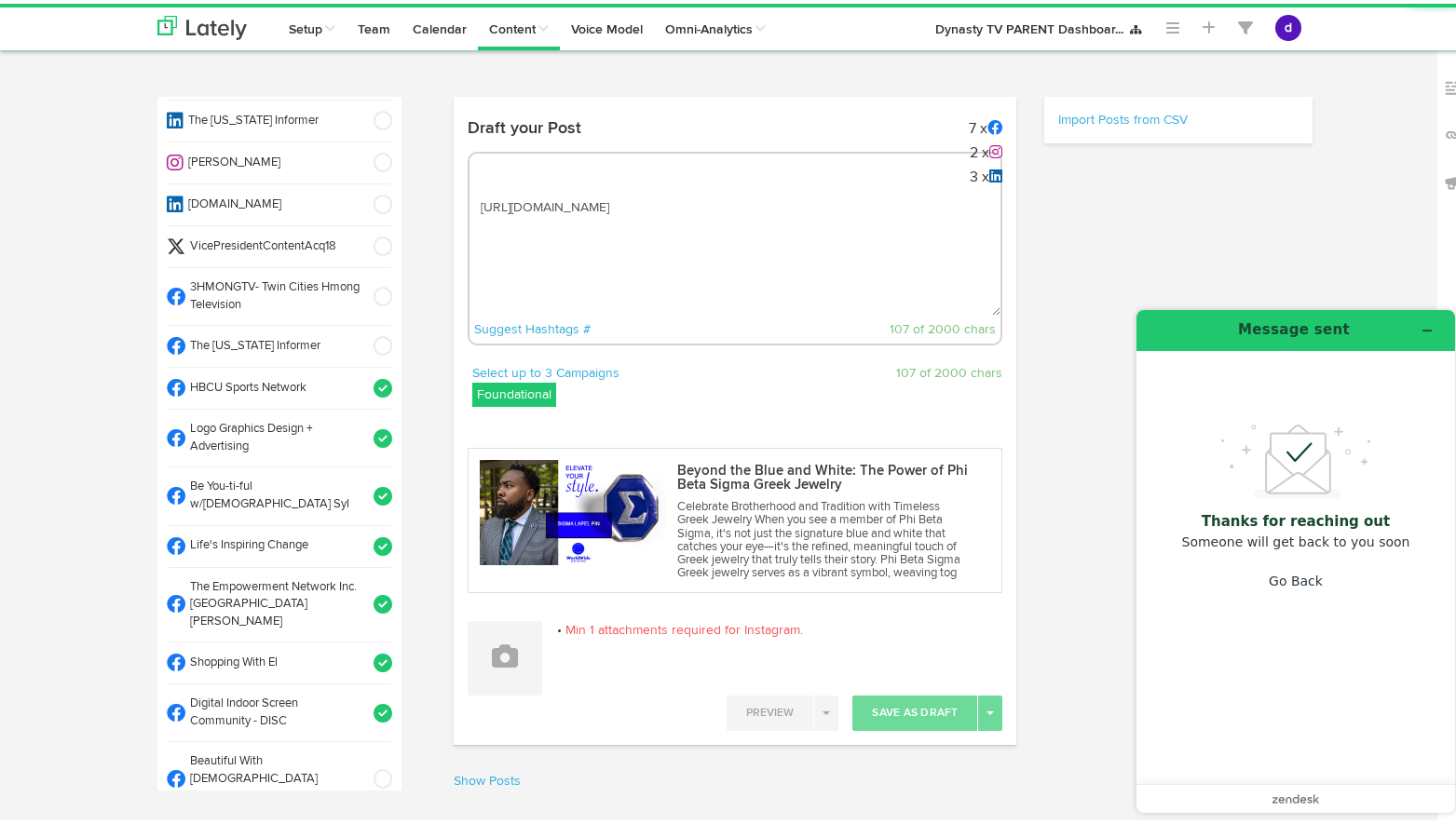
click at [362, 766] on span at bounding box center [377, 775] width 31 height 19
click at [363, 823] on span at bounding box center [377, 834] width 31 height 19
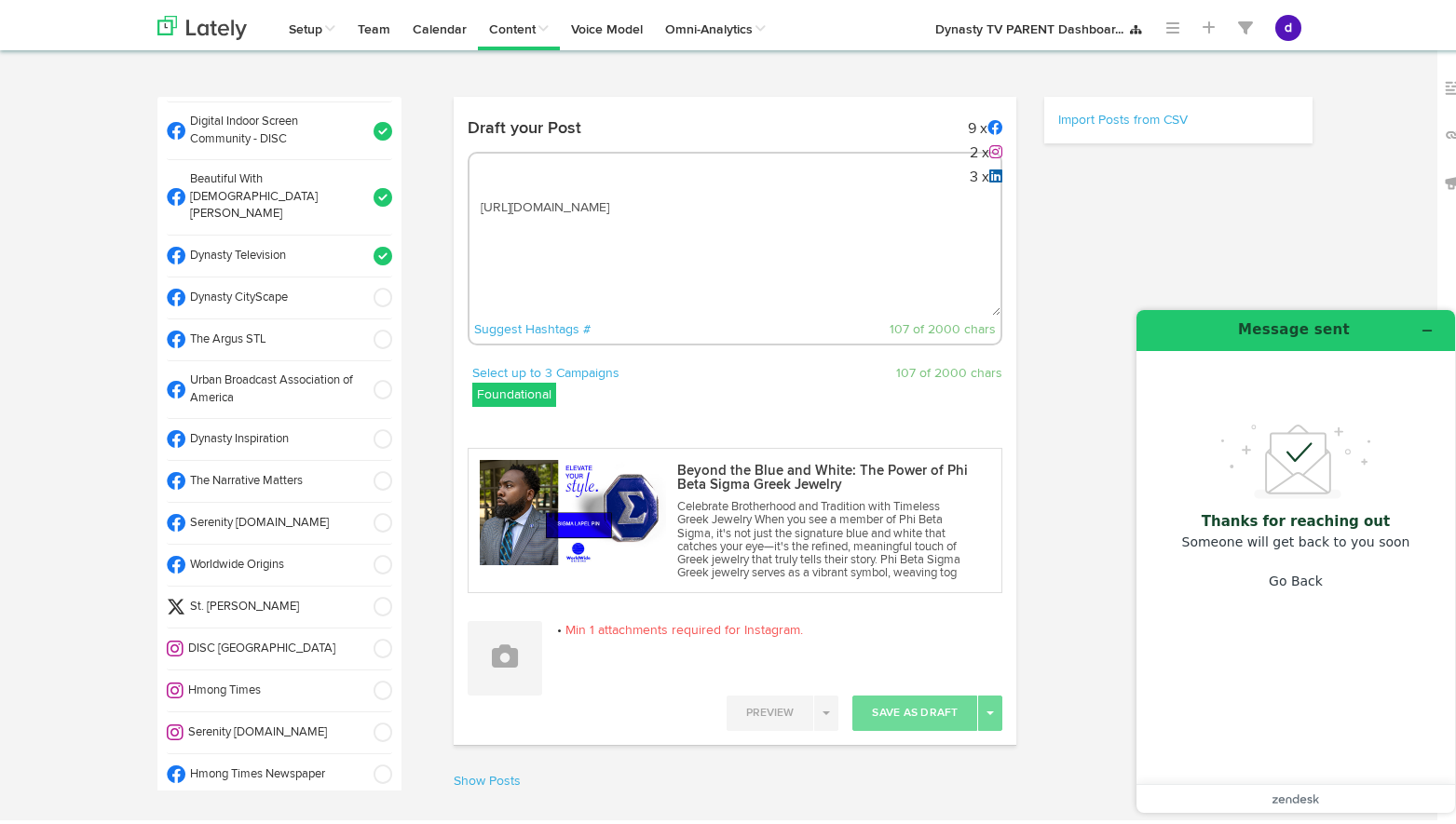
scroll to position [1157, 0]
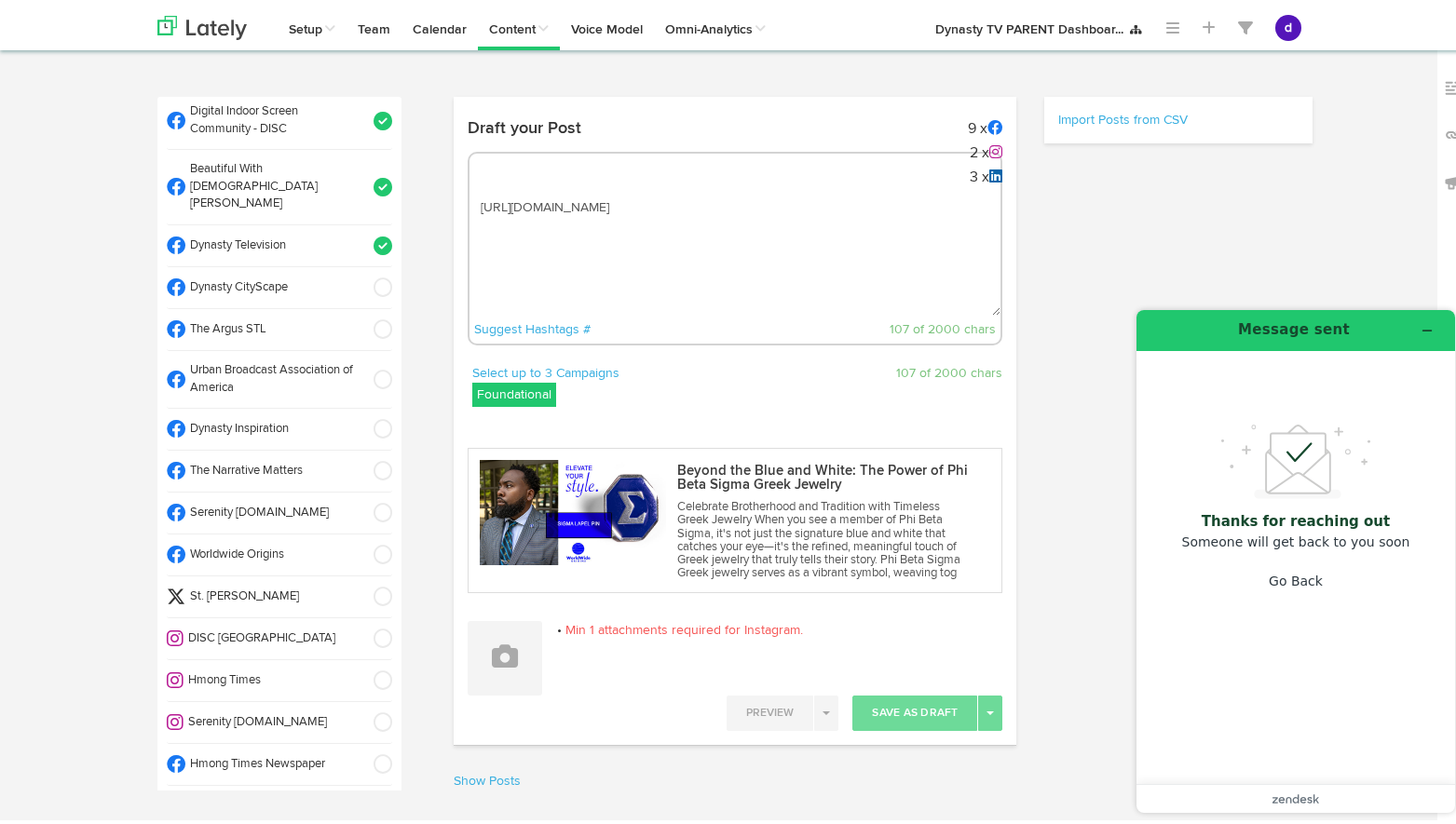
click at [362, 275] on span at bounding box center [377, 284] width 31 height 19
click at [367, 367] on span at bounding box center [377, 377] width 31 height 19
click at [362, 416] on span at bounding box center [377, 425] width 31 height 19
click at [359, 447] on li "The Narrative Matters" at bounding box center [280, 468] width 225 height 42
click at [362, 500] on span at bounding box center [377, 509] width 31 height 19
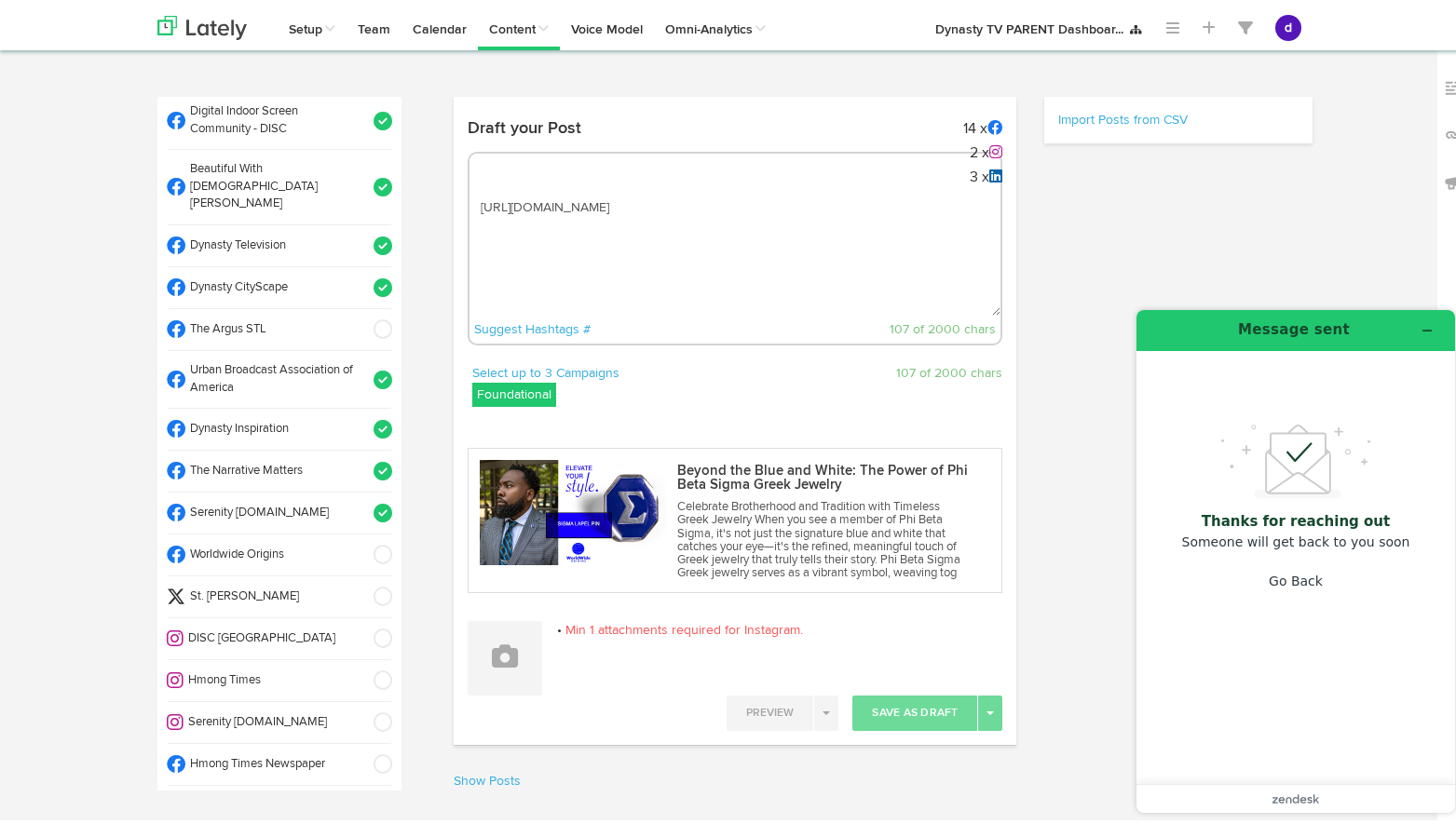
click at [362, 542] on span at bounding box center [377, 551] width 31 height 19
click at [361, 626] on span at bounding box center [376, 635] width 31 height 19
click at [491, 652] on icon at bounding box center [504, 652] width 26 height 26
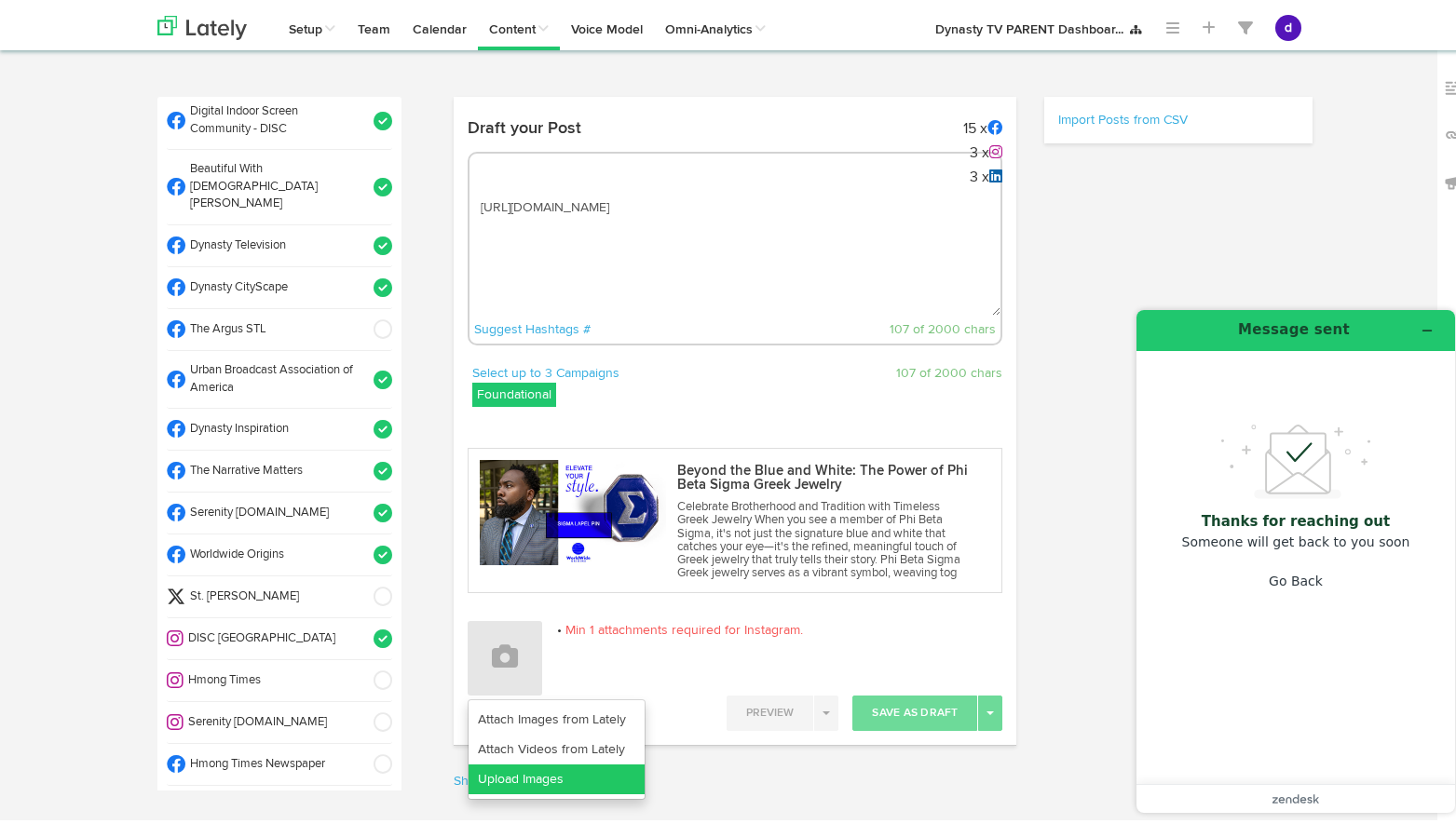
click at [507, 772] on link "Upload Images" at bounding box center [556, 774] width 176 height 30
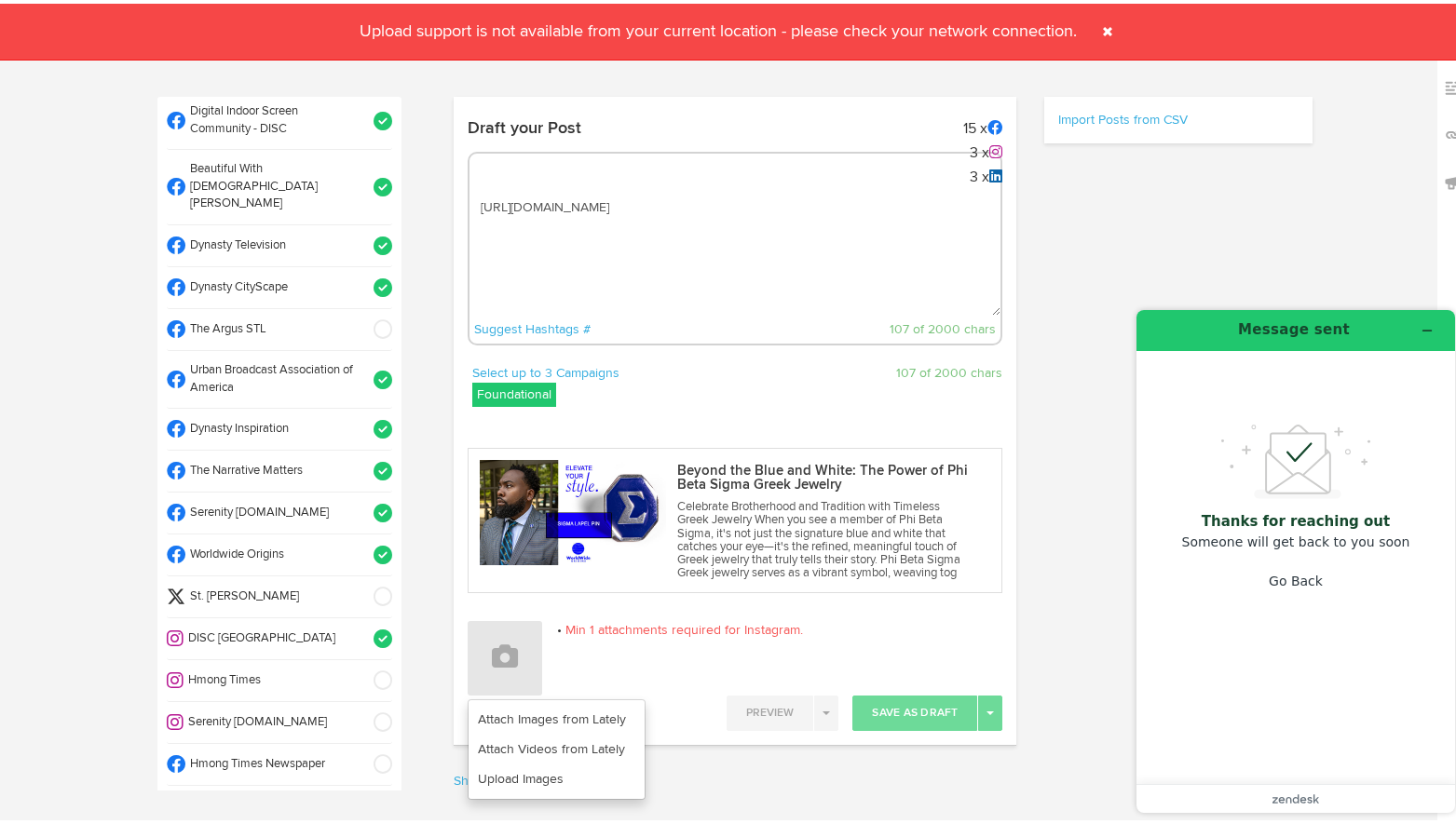
click at [364, 626] on span at bounding box center [376, 635] width 31 height 19
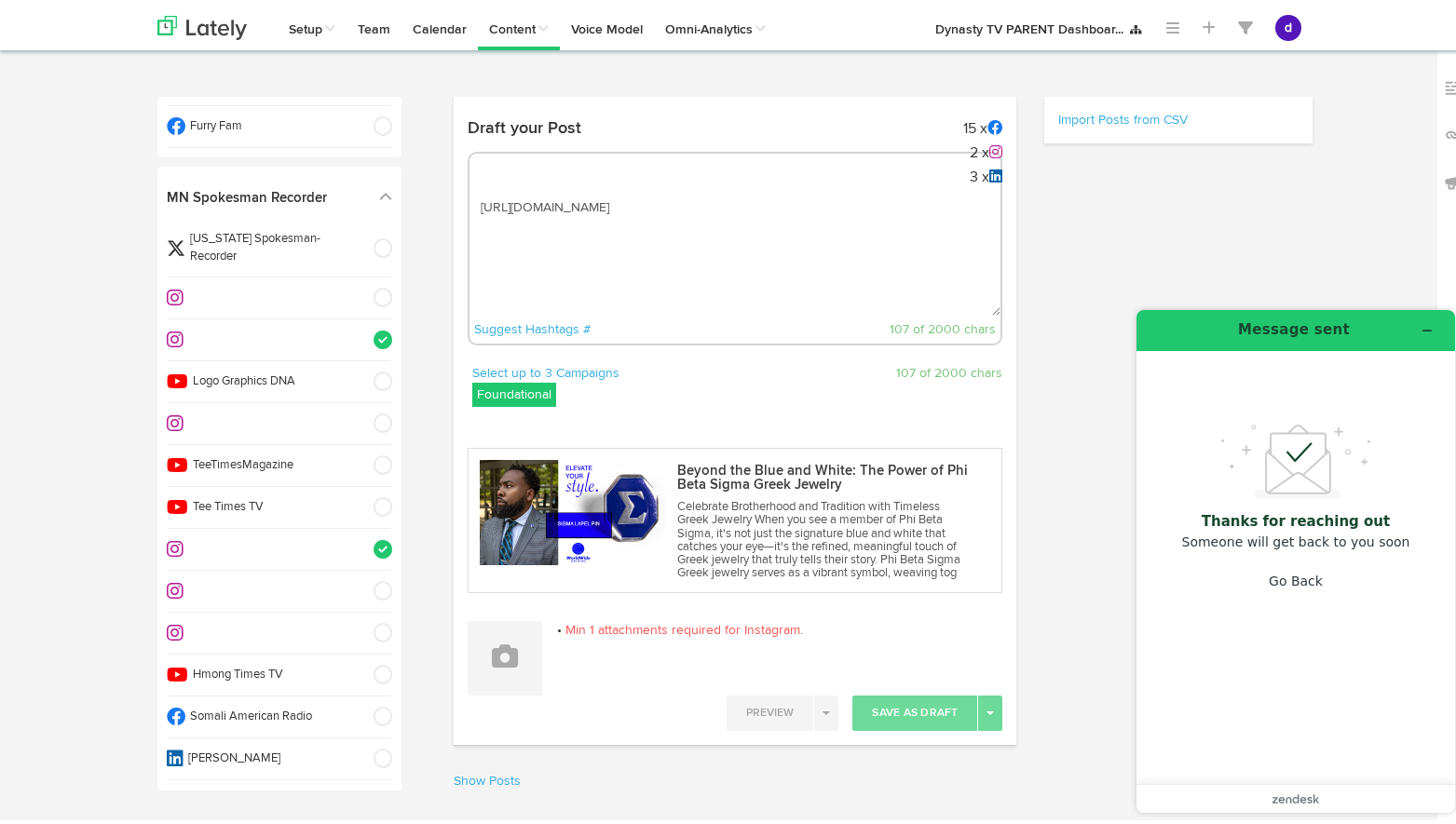
scroll to position [1834, 0]
click at [367, 330] on span at bounding box center [376, 340] width 31 height 19
click at [361, 539] on span at bounding box center [376, 548] width 31 height 19
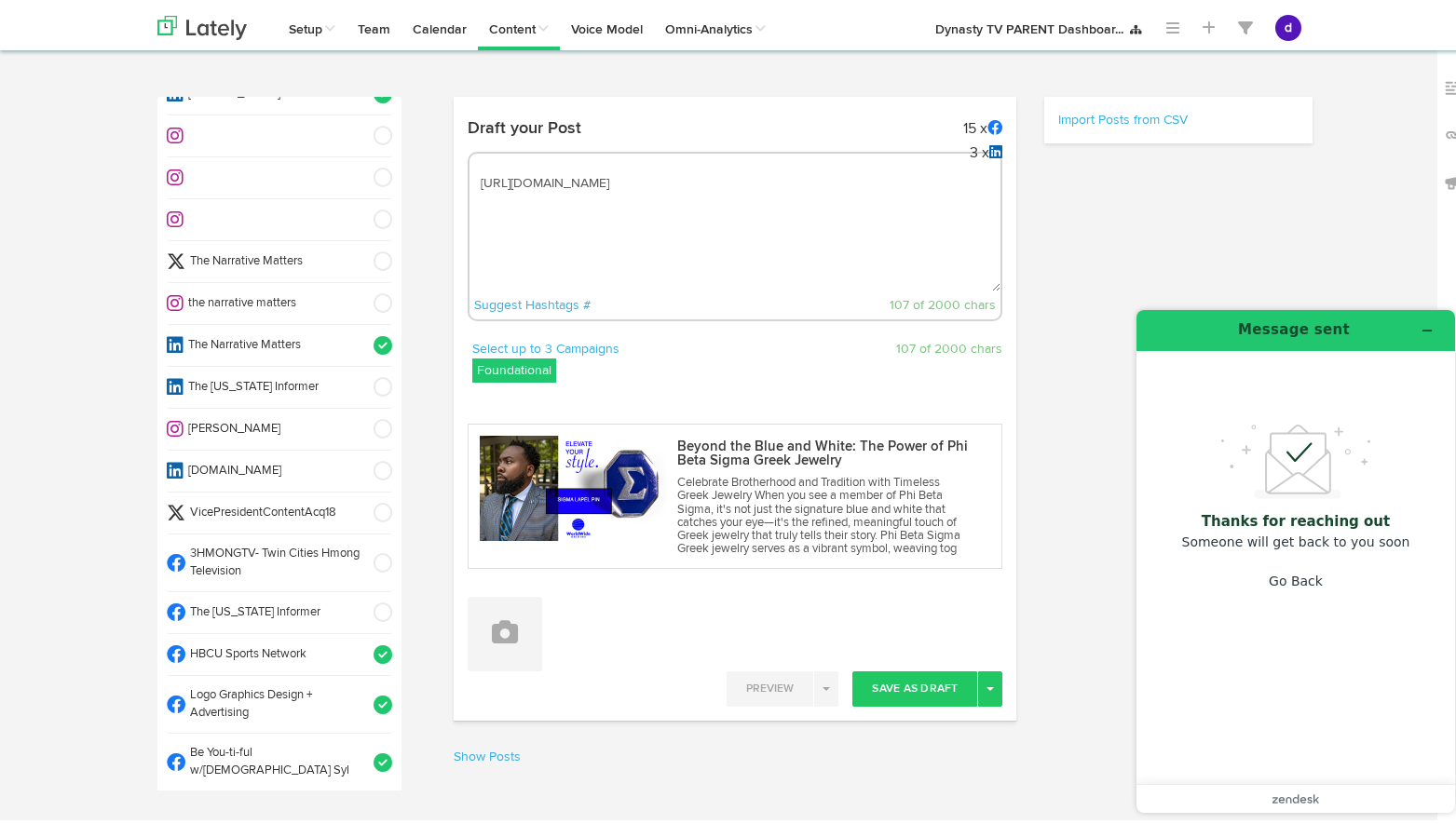
scroll to position [0, 0]
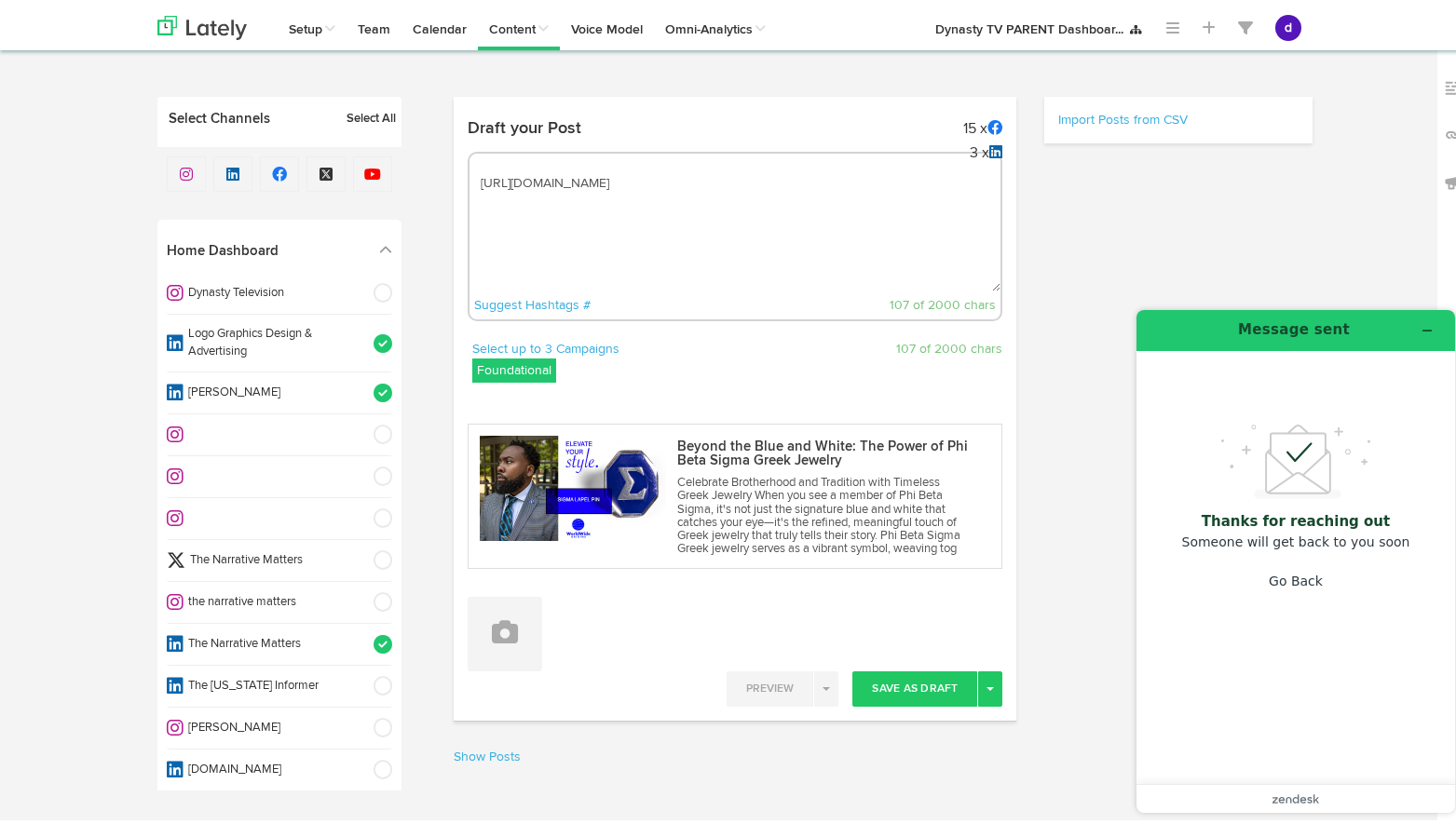
click at [476, 175] on textarea "[URL][DOMAIN_NAME]" at bounding box center [735, 226] width 531 height 123
paste textarea "Celebrate tradition and unity with Phi Beta Sigma necklaces, lapel pins, and ti…"
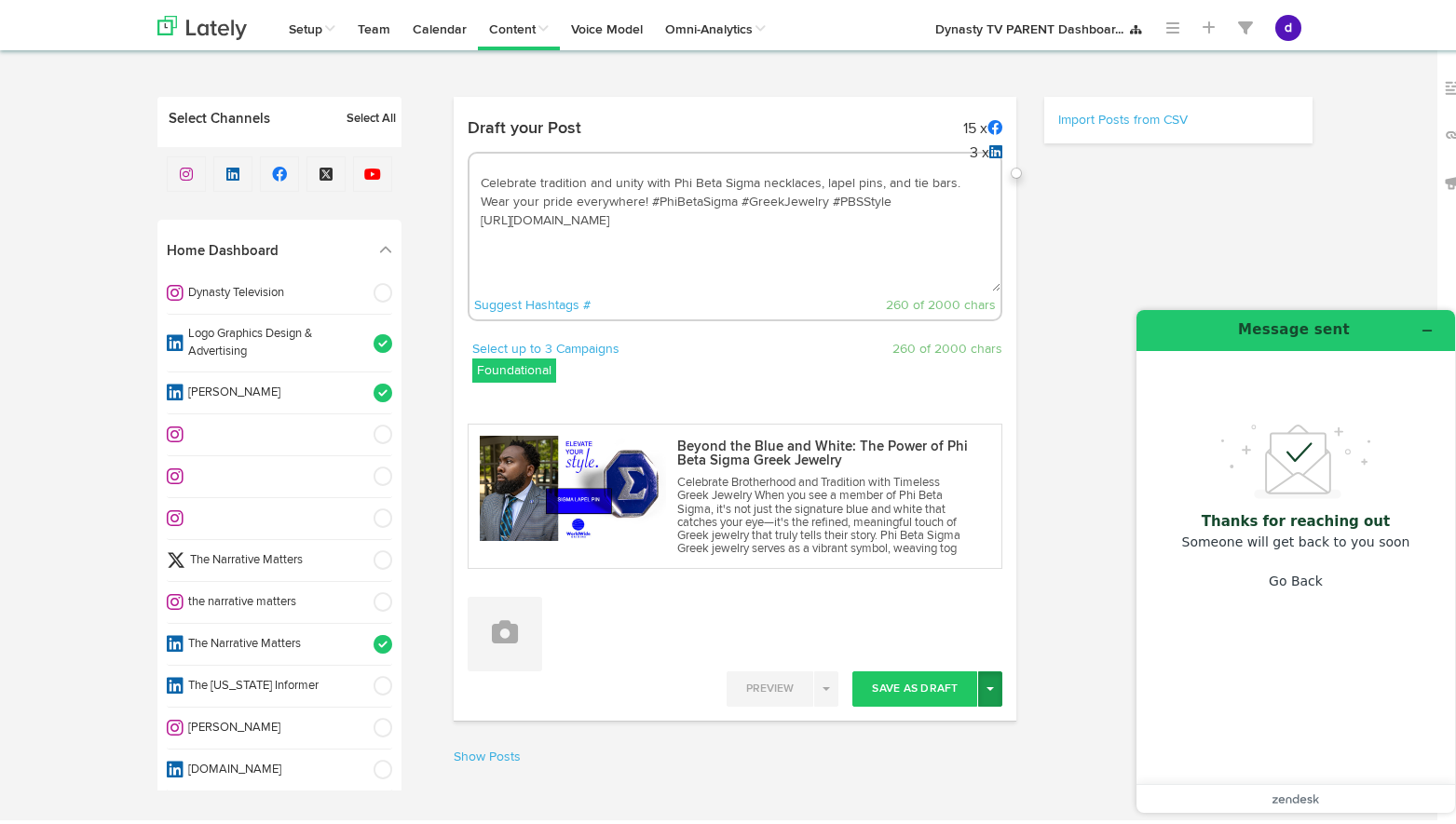
type textarea "Celebrate tradition and unity with Phi Beta Sigma necklaces, lapel pins, and ti…"
click at [981, 677] on button "Toggle Dropdown" at bounding box center [989, 685] width 24 height 35
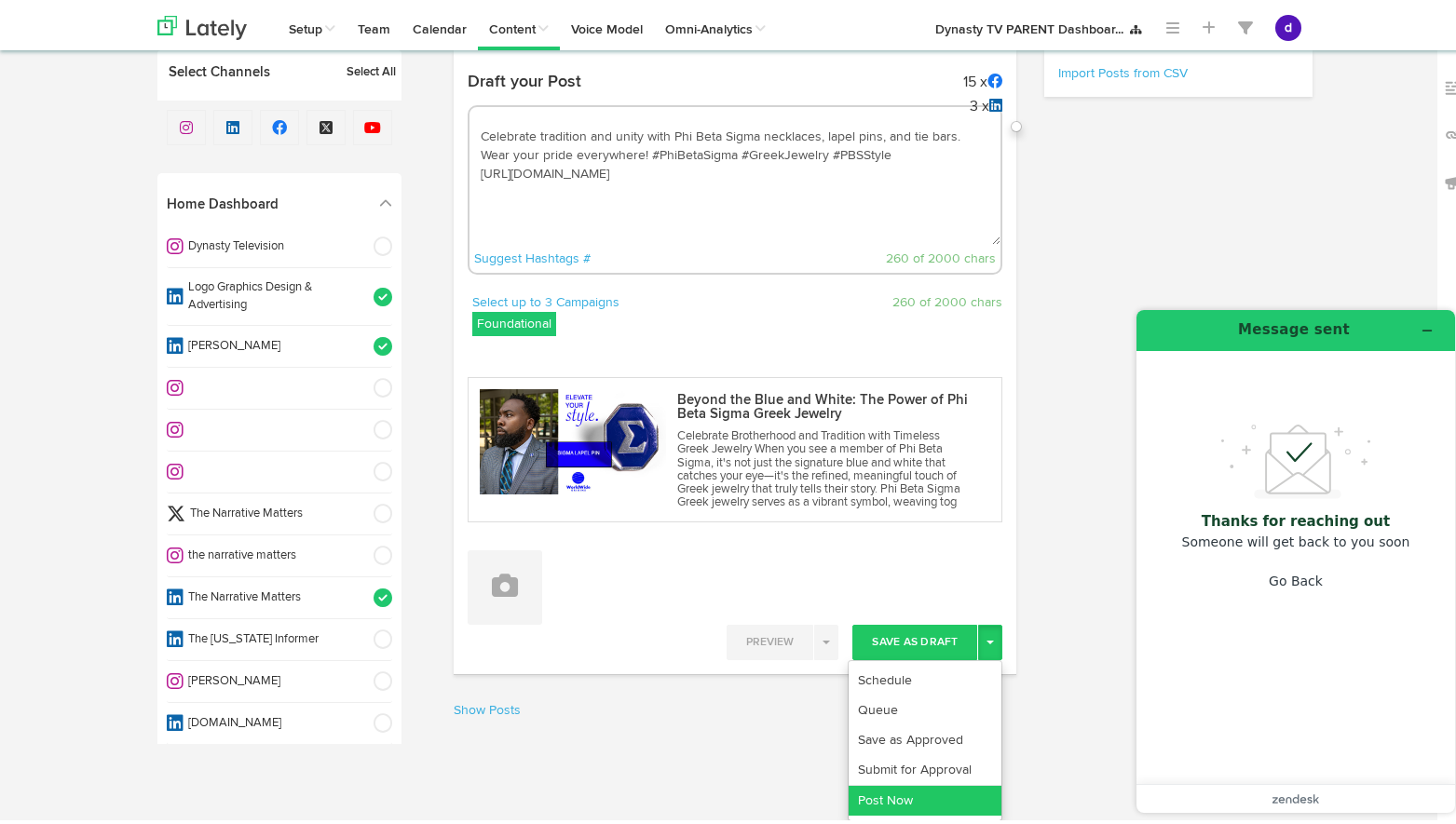
click at [874, 793] on link "Post Now" at bounding box center [925, 796] width 153 height 30
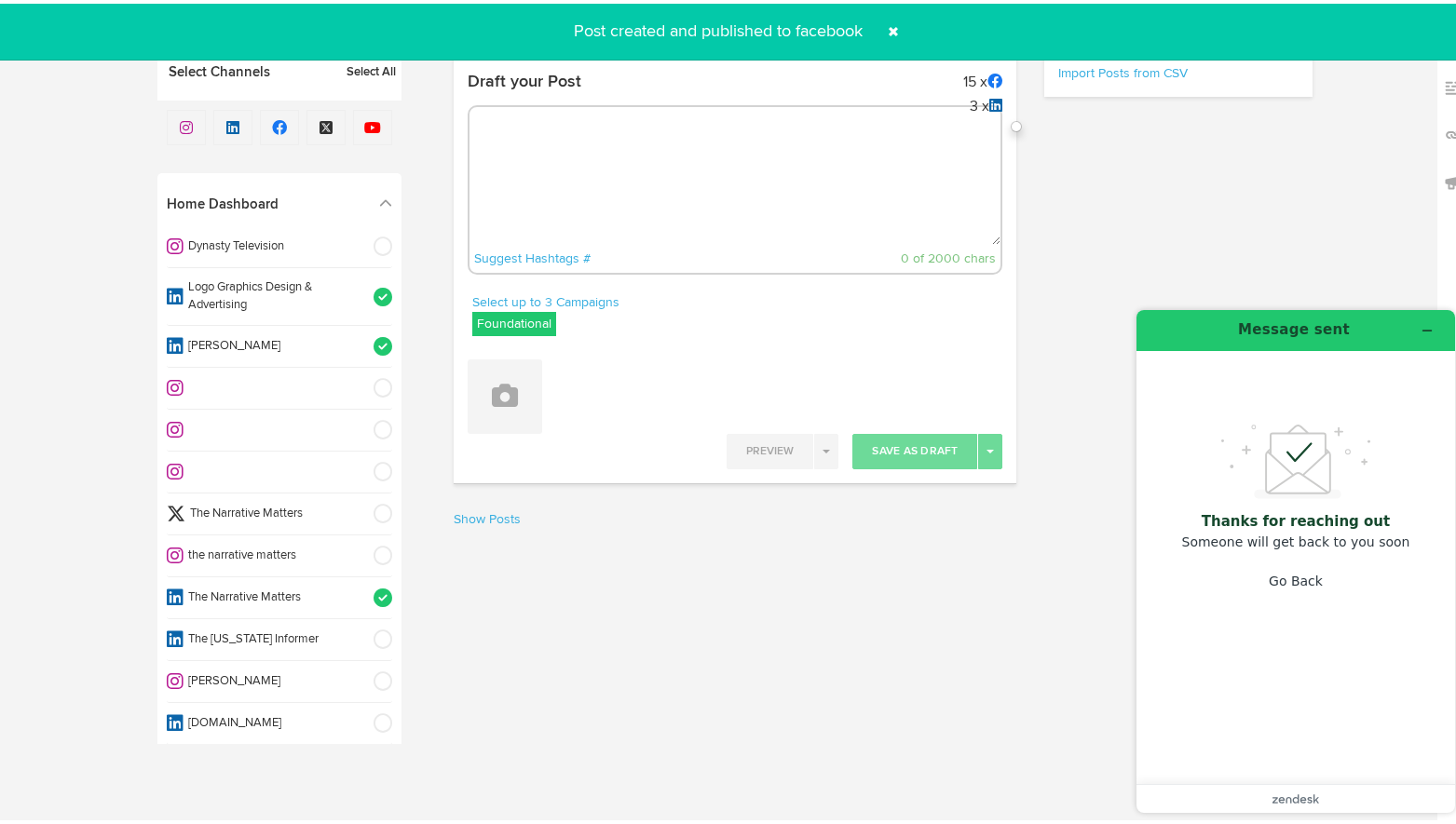
click at [884, 26] on span at bounding box center [892, 28] width 30 height 30
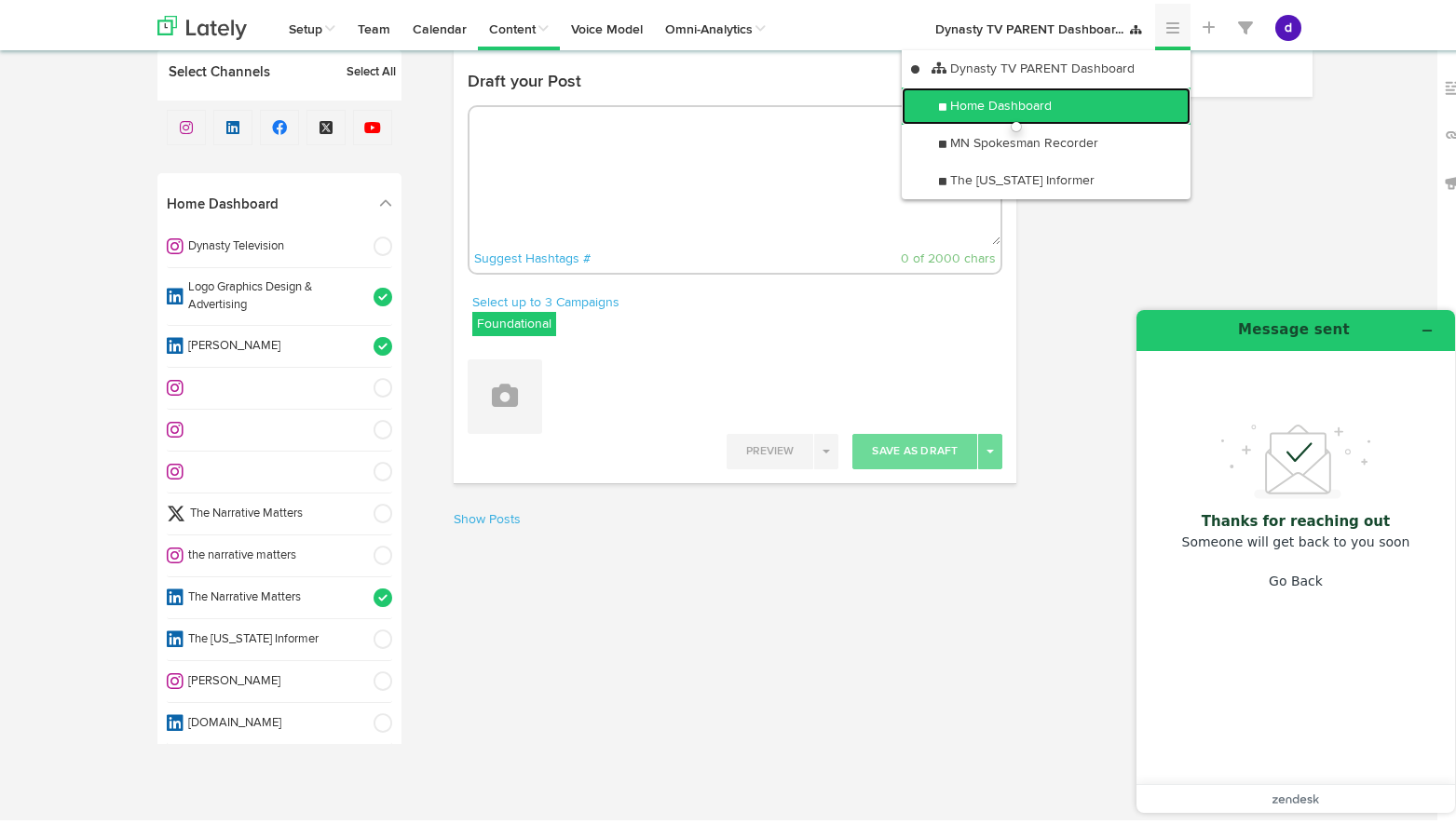
click at [1129, 96] on link "Home Dashboard" at bounding box center [1046, 102] width 289 height 37
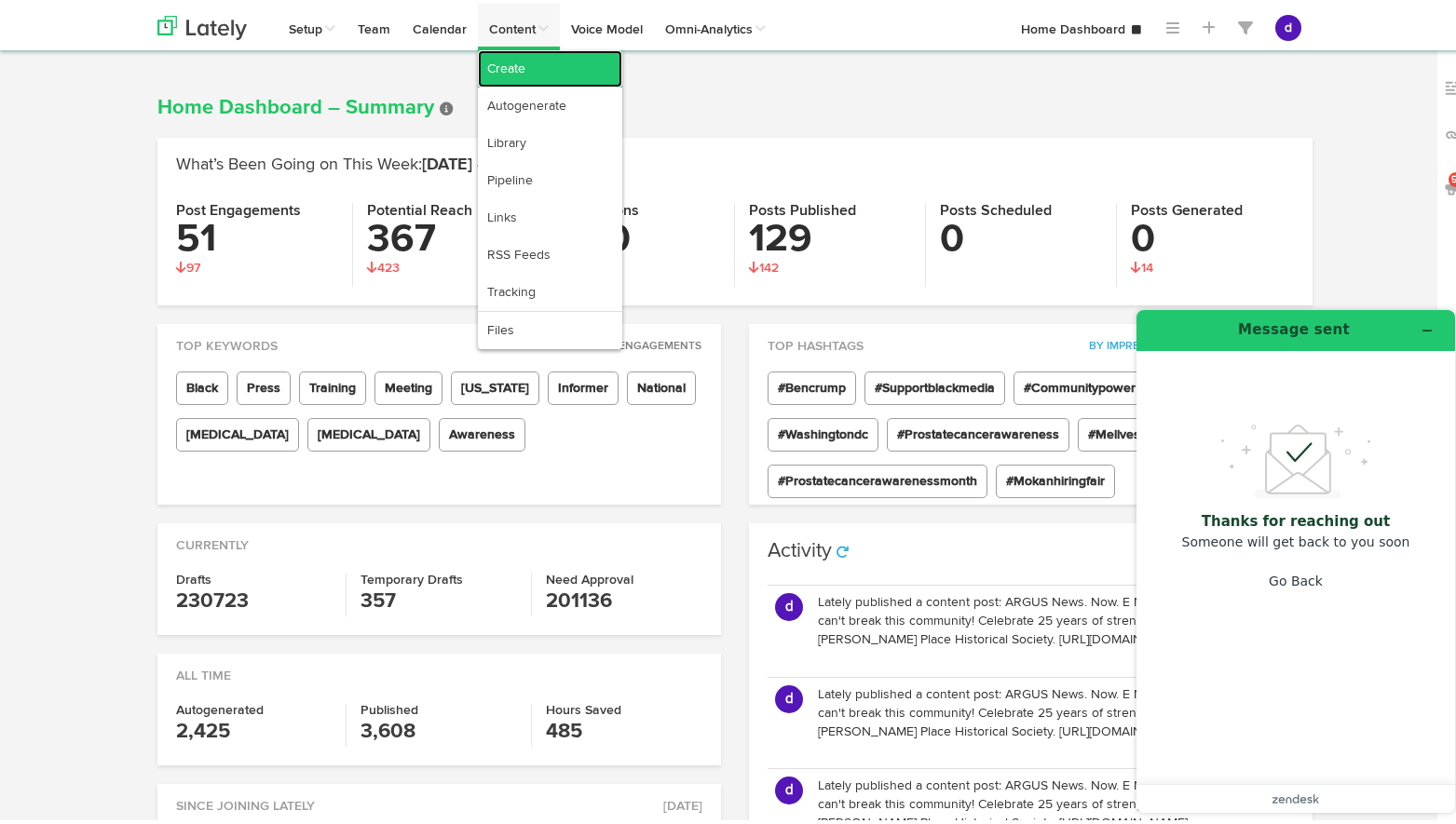
click at [510, 77] on link "Create" at bounding box center [550, 65] width 144 height 37
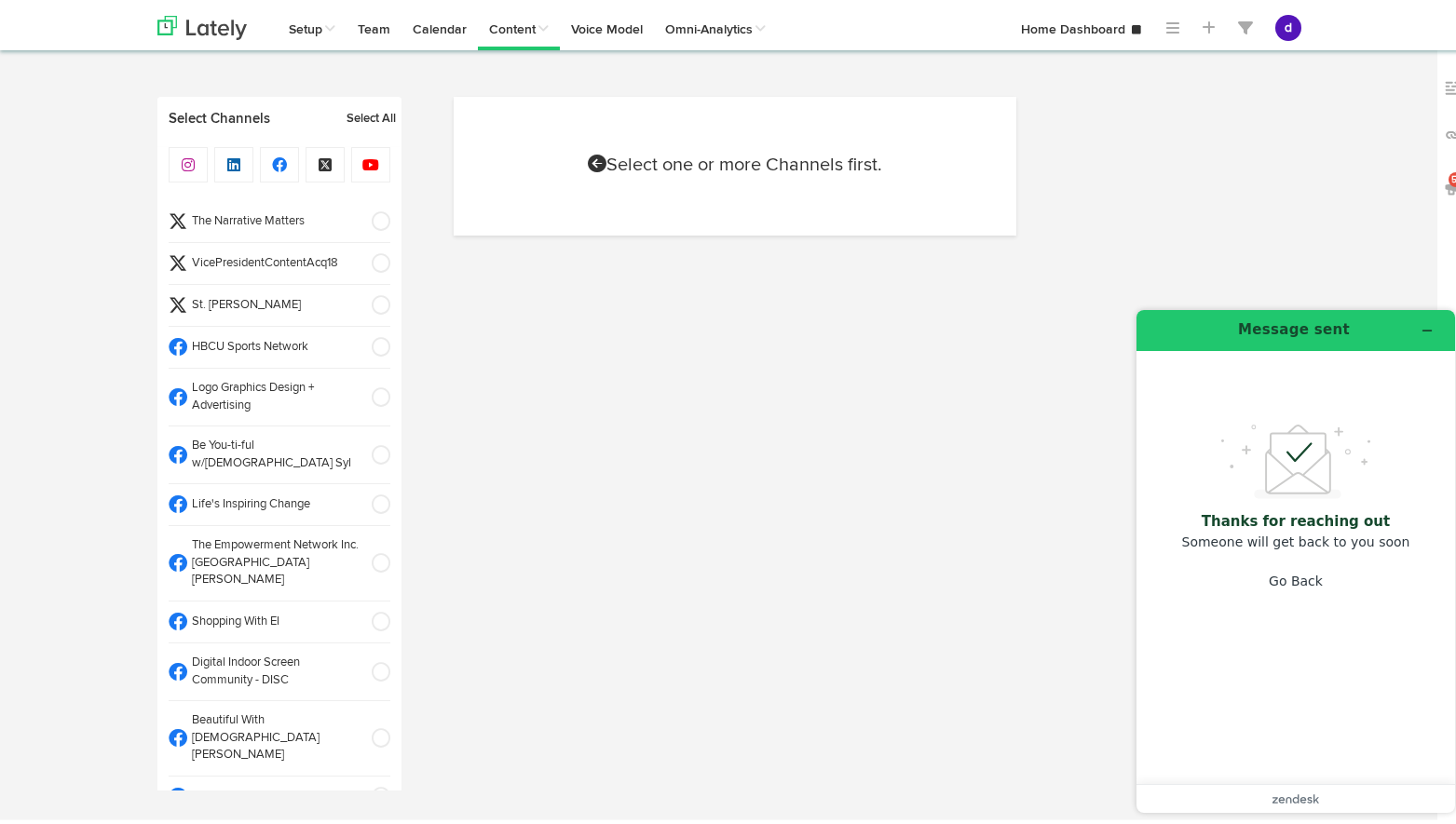
click at [360, 257] on span at bounding box center [375, 260] width 31 height 19
select select "11"
select select "58"
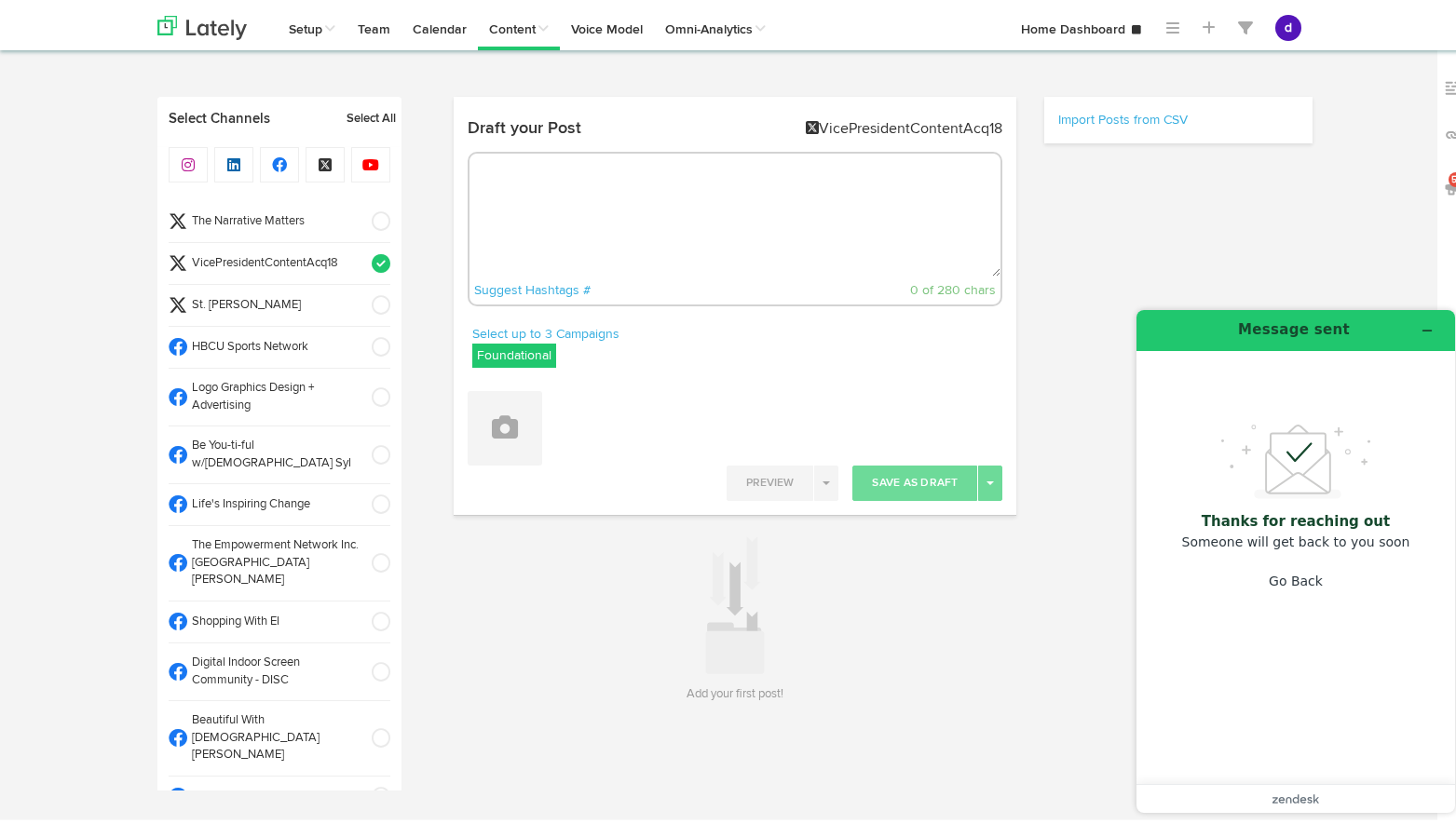
click at [360, 340] on span at bounding box center [375, 343] width 31 height 19
click at [360, 395] on span at bounding box center [375, 394] width 31 height 19
click at [362, 428] on li "Be You-ti-ful w/[DEMOGRAPHIC_DATA] Syl" at bounding box center [280, 451] width 221 height 58
click at [360, 491] on span at bounding box center [375, 501] width 31 height 19
click at [360, 550] on span at bounding box center [375, 560] width 31 height 19
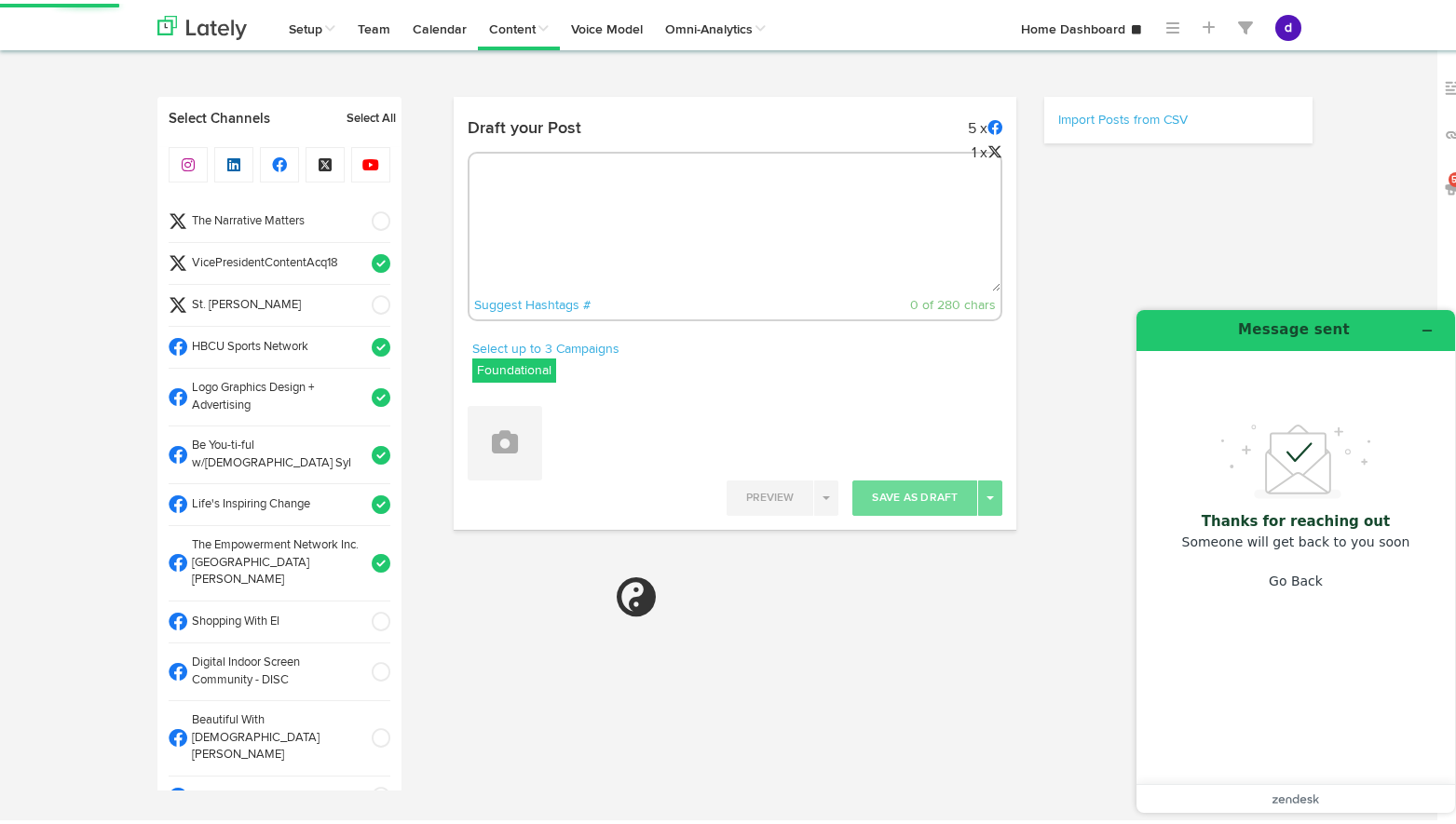
click at [360, 608] on span at bounding box center [375, 618] width 31 height 19
click at [361, 659] on span at bounding box center [375, 669] width 31 height 19
click at [357, 697] on li "Beautiful With [DEMOGRAPHIC_DATA] [PERSON_NAME]" at bounding box center [280, 734] width 221 height 75
click at [360, 784] on span at bounding box center [375, 793] width 31 height 19
click at [360, 823] on span at bounding box center [375, 835] width 31 height 19
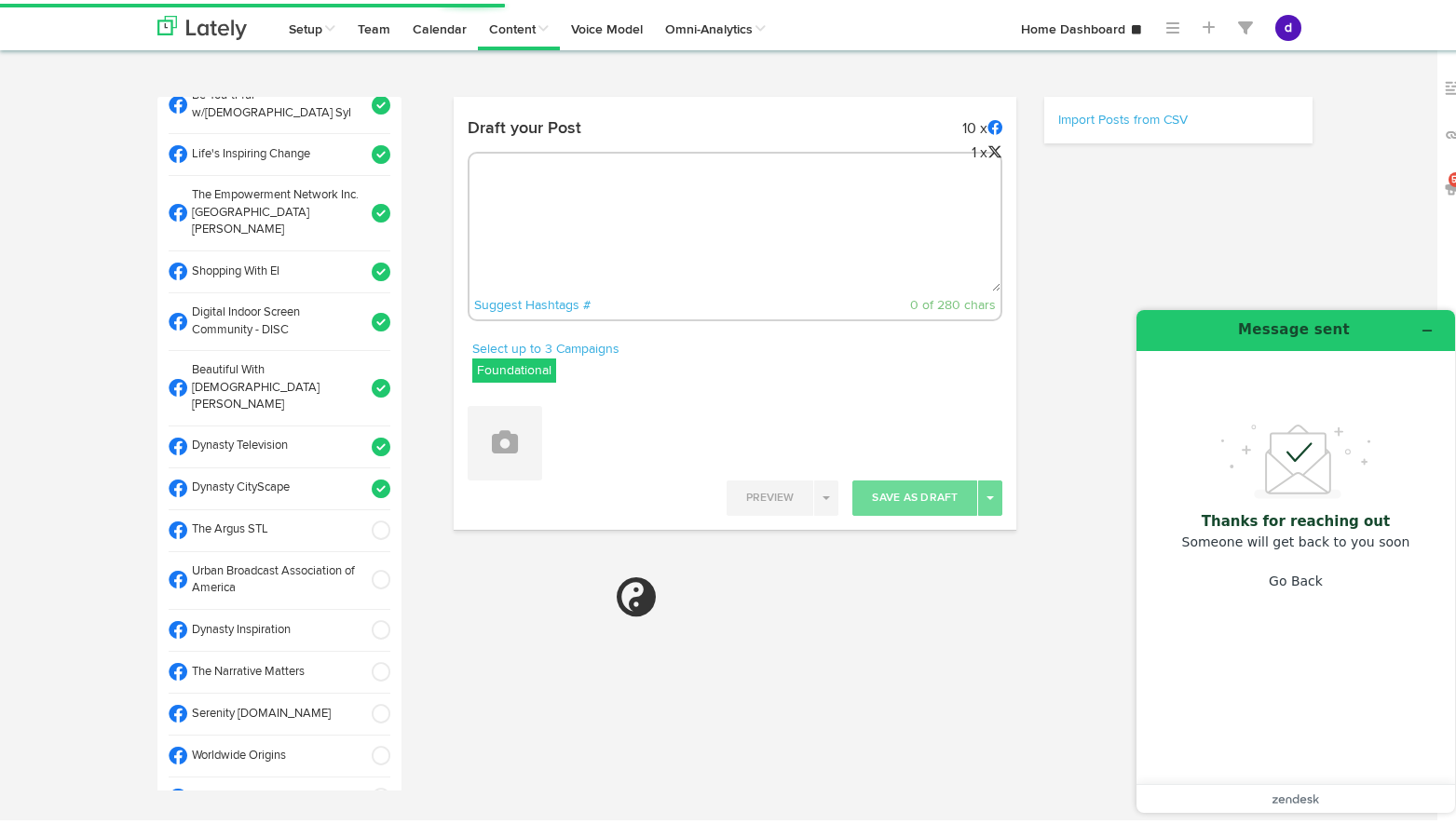
select select "11"
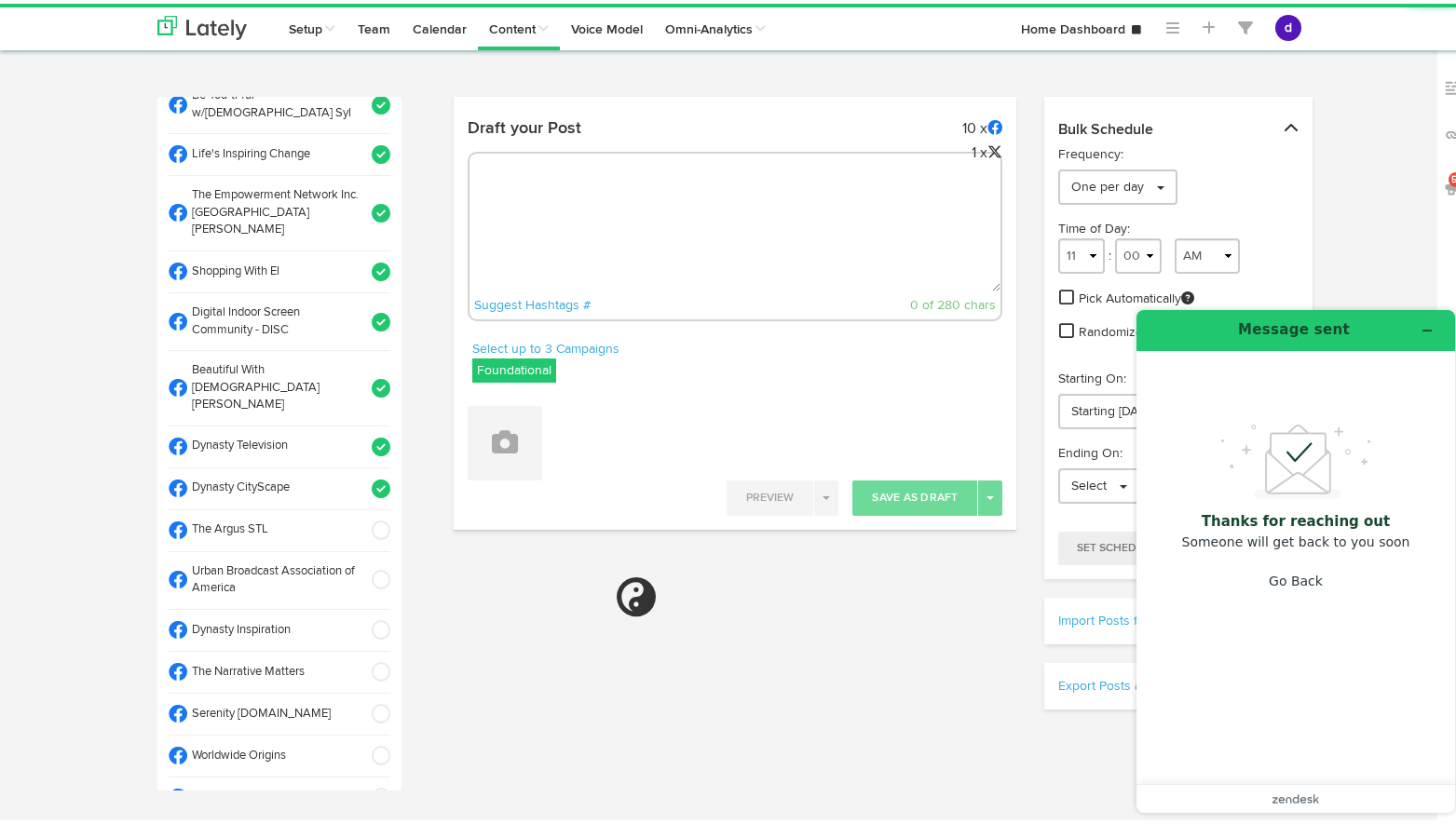
scroll to position [449, 0]
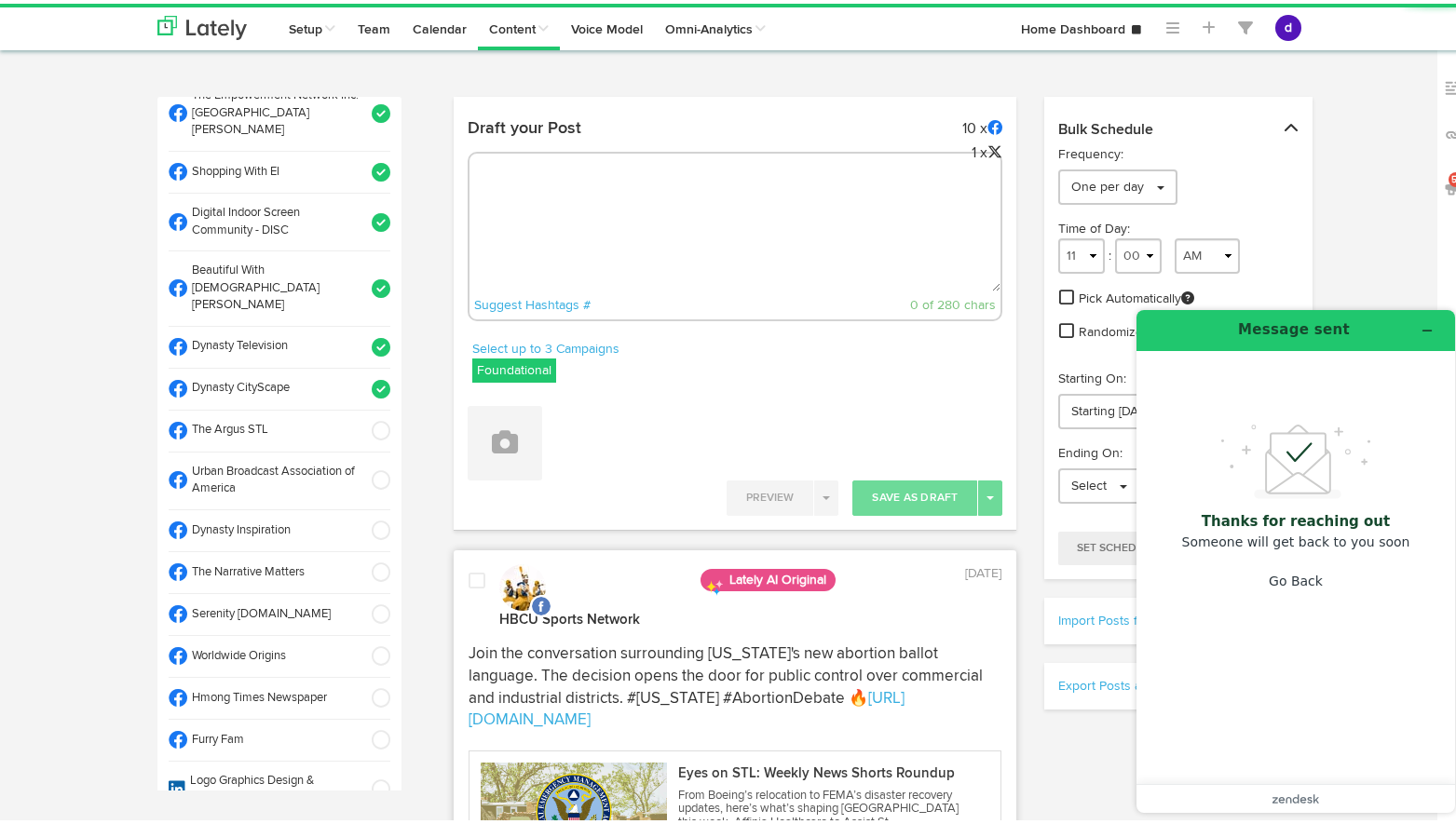
click at [360, 418] on span at bounding box center [375, 427] width 31 height 19
click at [360, 467] on span at bounding box center [375, 477] width 31 height 19
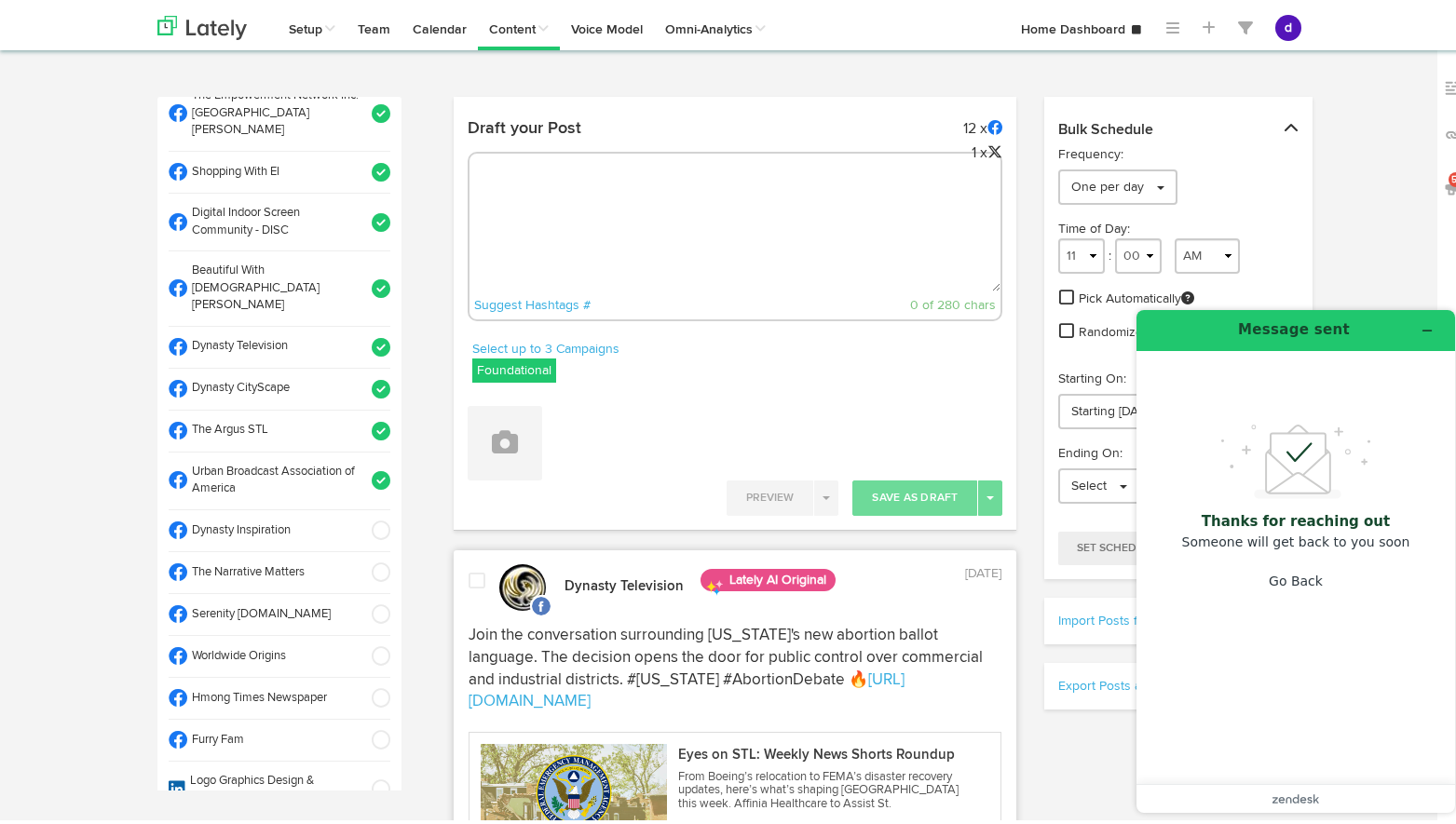
click at [360, 518] on span at bounding box center [375, 527] width 31 height 19
click at [362, 560] on span at bounding box center [375, 569] width 31 height 19
click at [362, 602] on span at bounding box center [375, 611] width 31 height 19
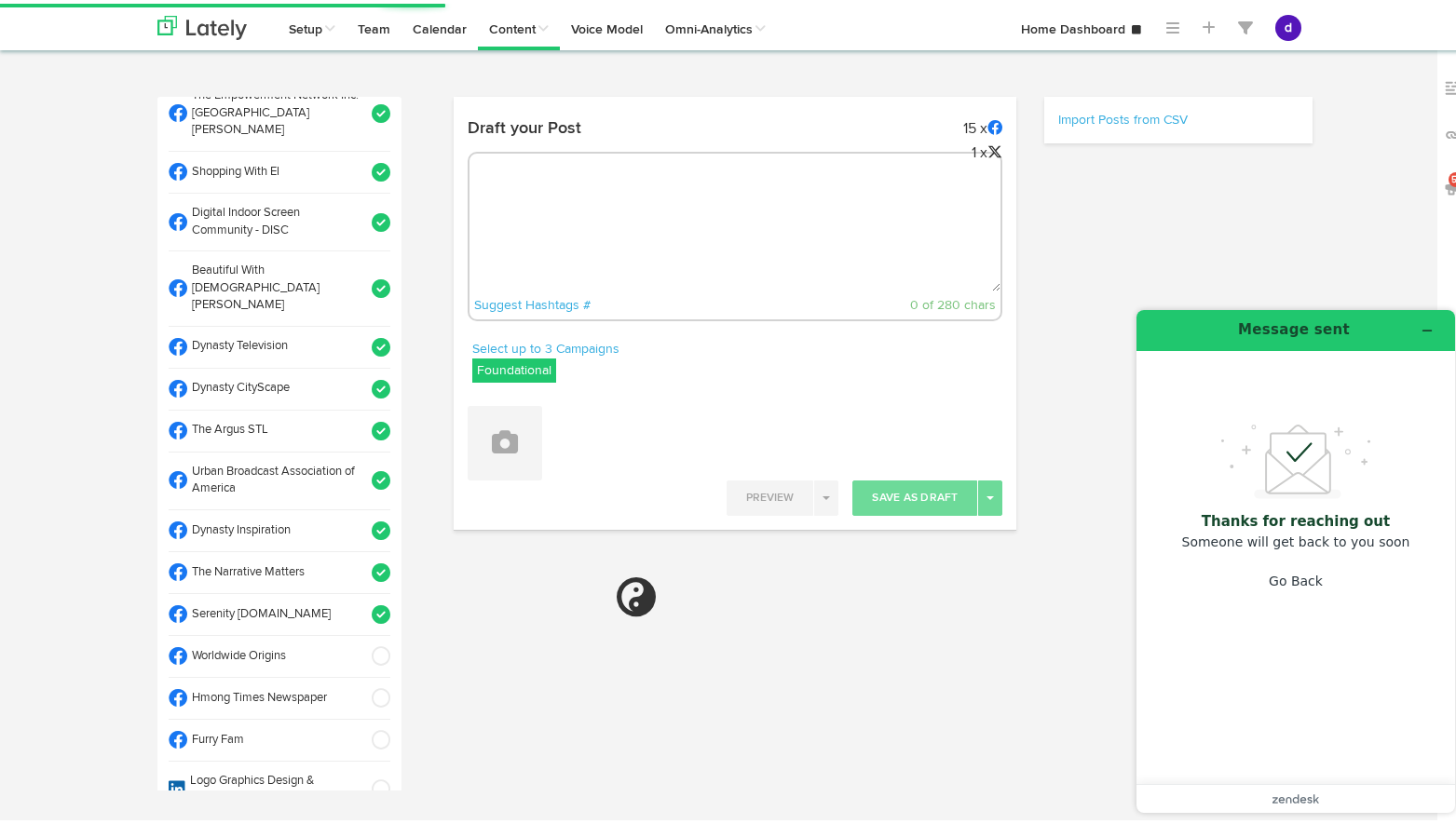
select select "11"
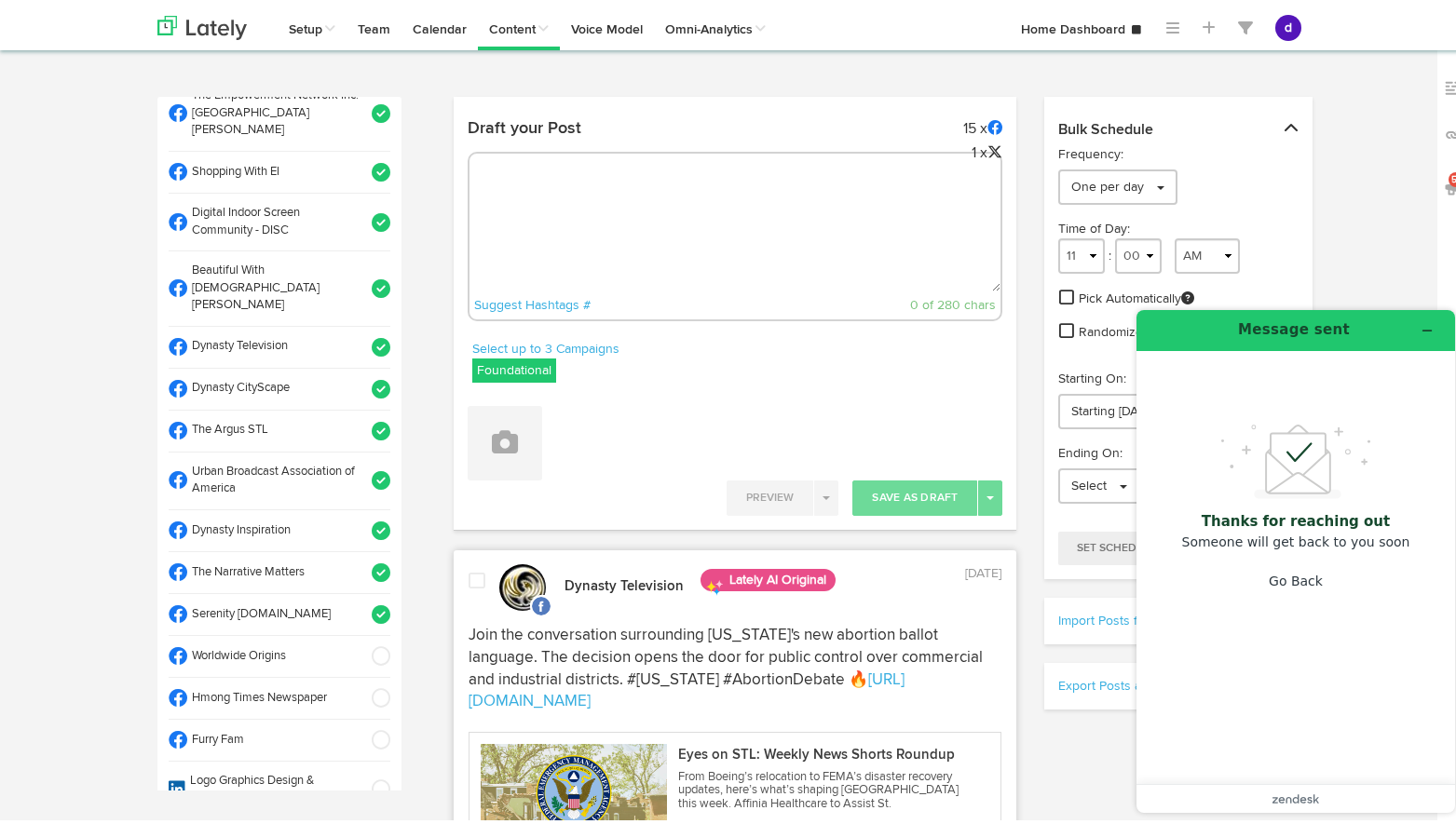
click at [360, 776] on span at bounding box center [375, 786] width 31 height 19
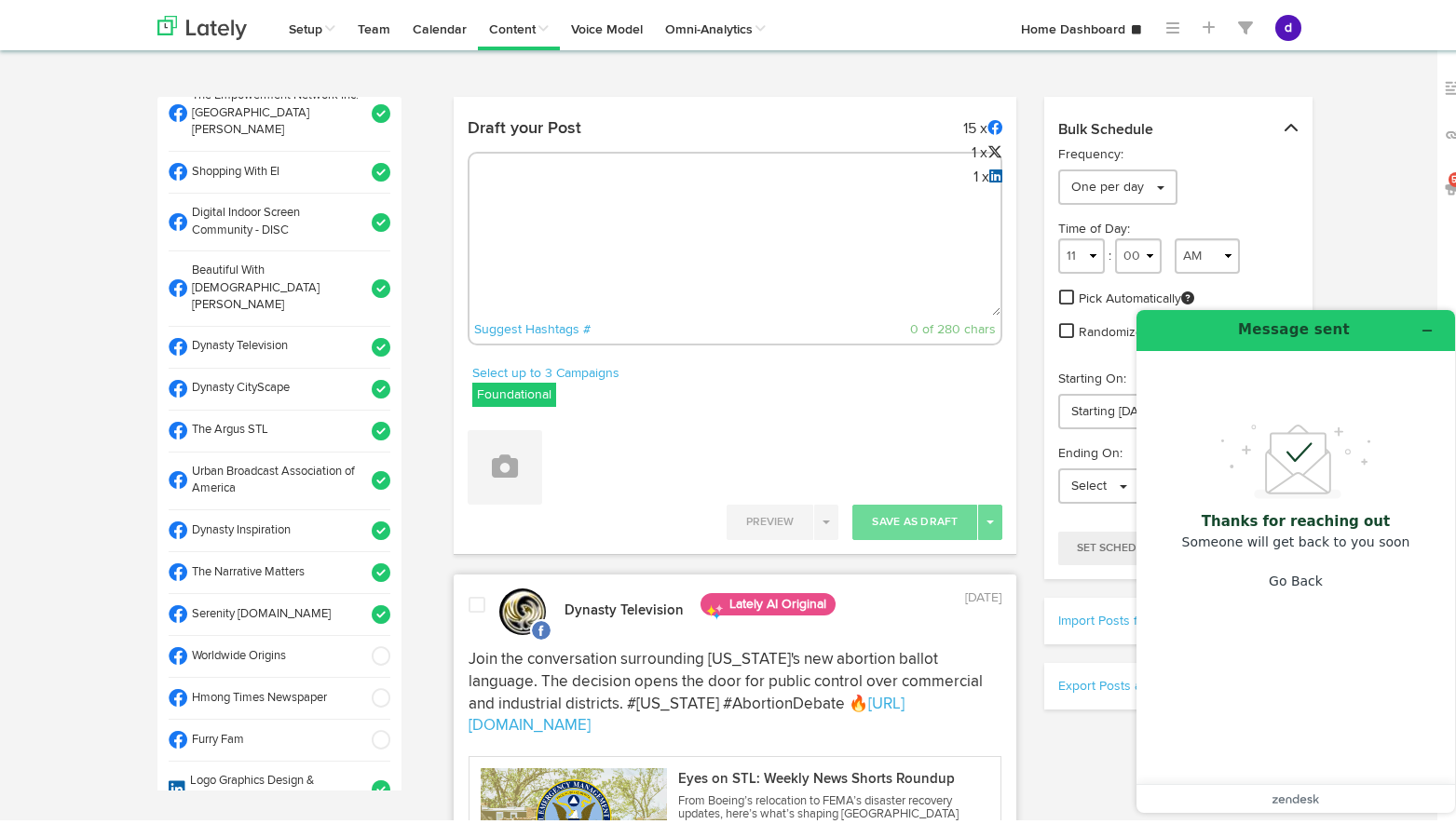
click at [360, 823] on span at bounding box center [375, 836] width 31 height 19
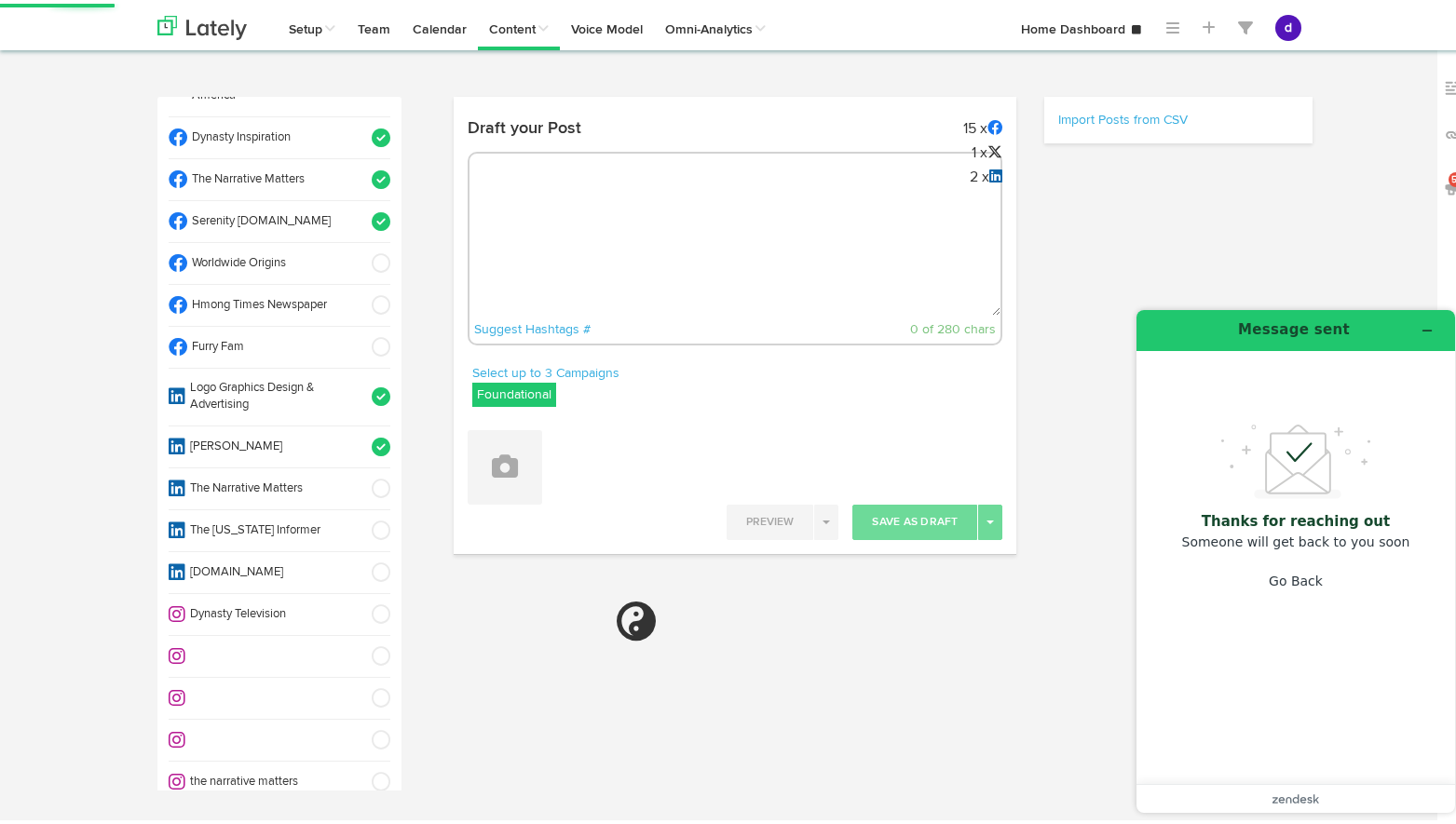
scroll to position [846, 0]
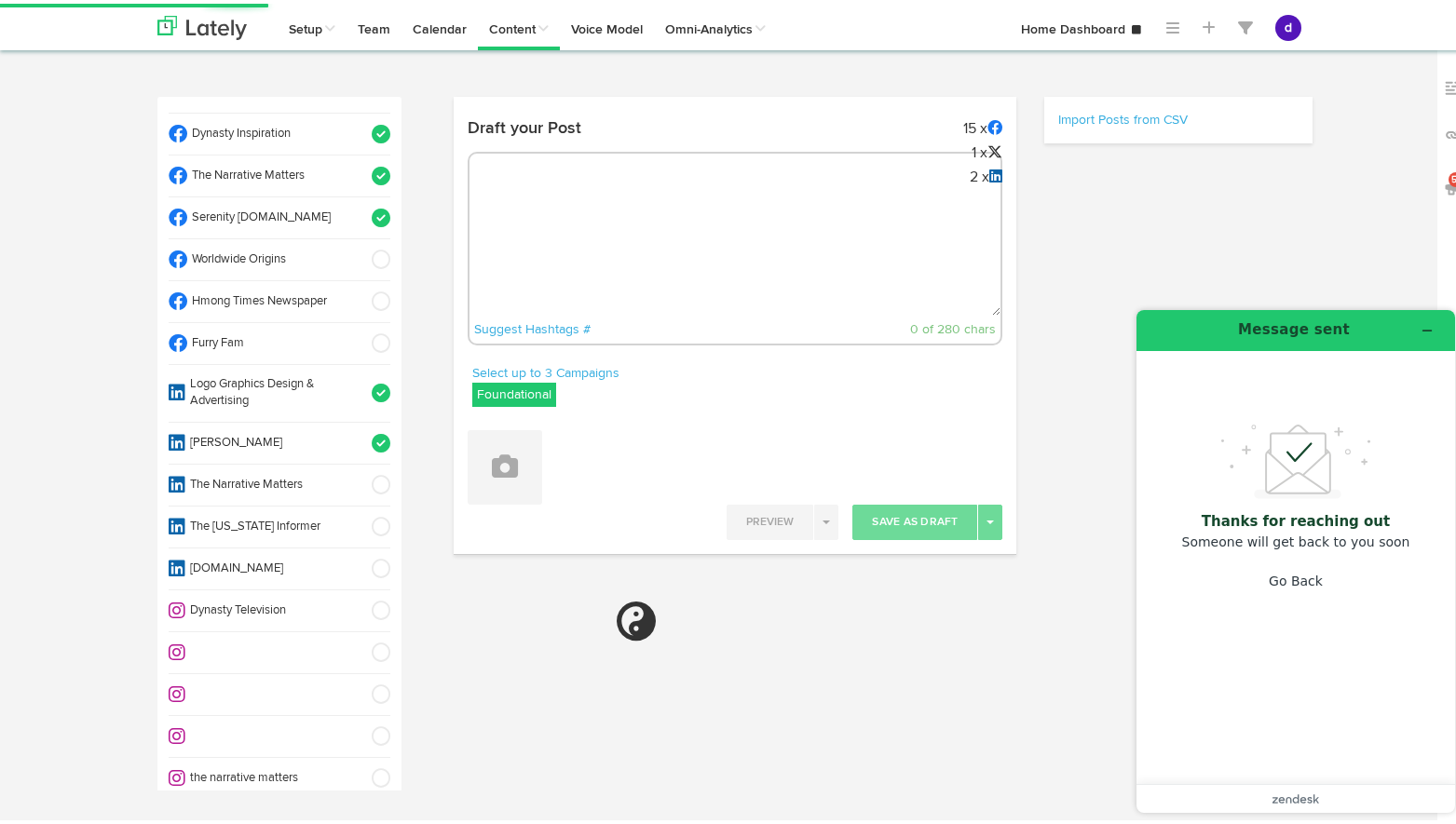
click at [360, 472] on span at bounding box center [375, 482] width 31 height 19
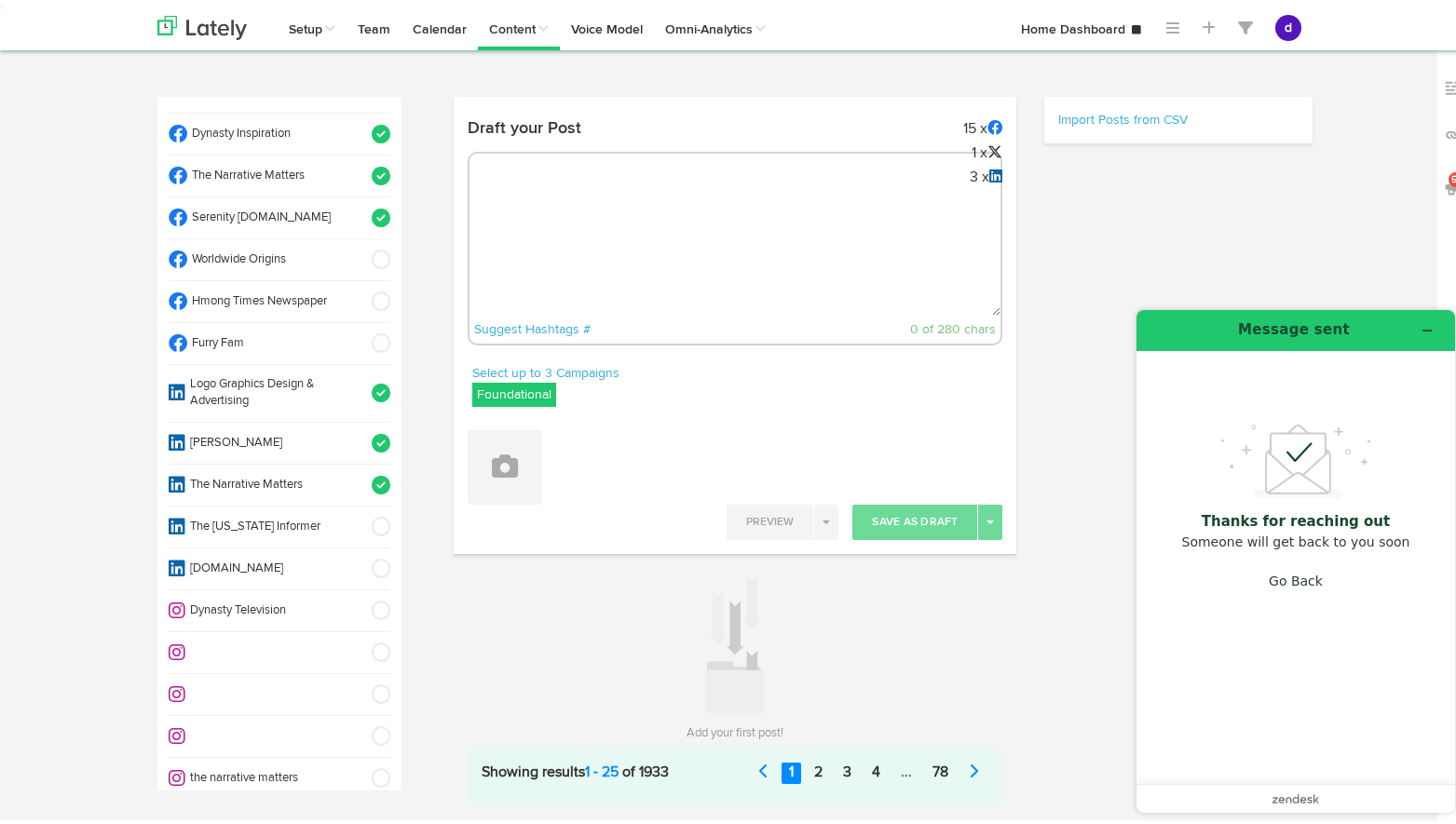
click at [360, 598] on span at bounding box center [375, 608] width 31 height 19
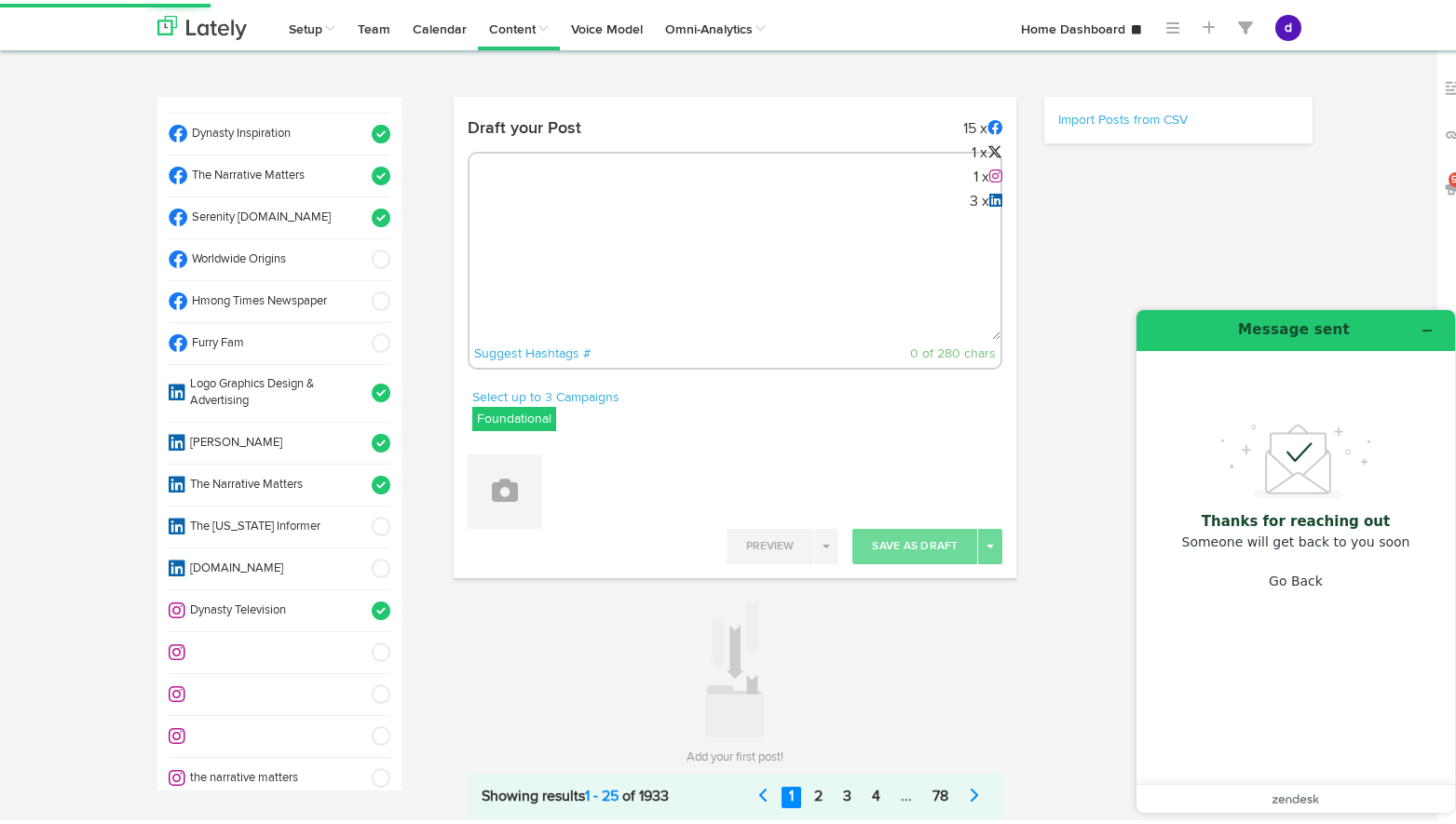
click at [360, 598] on span at bounding box center [375, 608] width 31 height 19
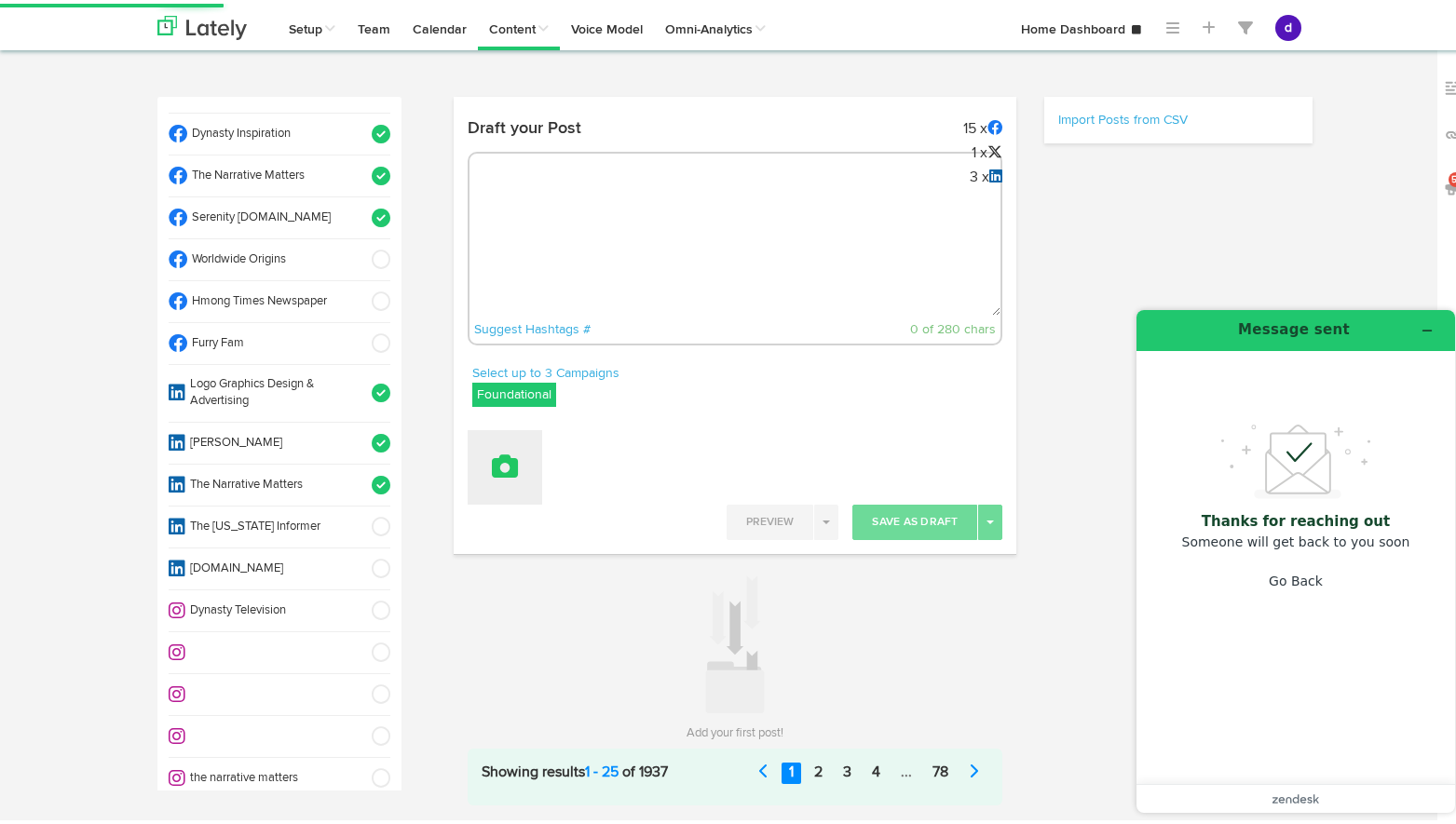
click at [504, 460] on icon at bounding box center [504, 462] width 26 height 26
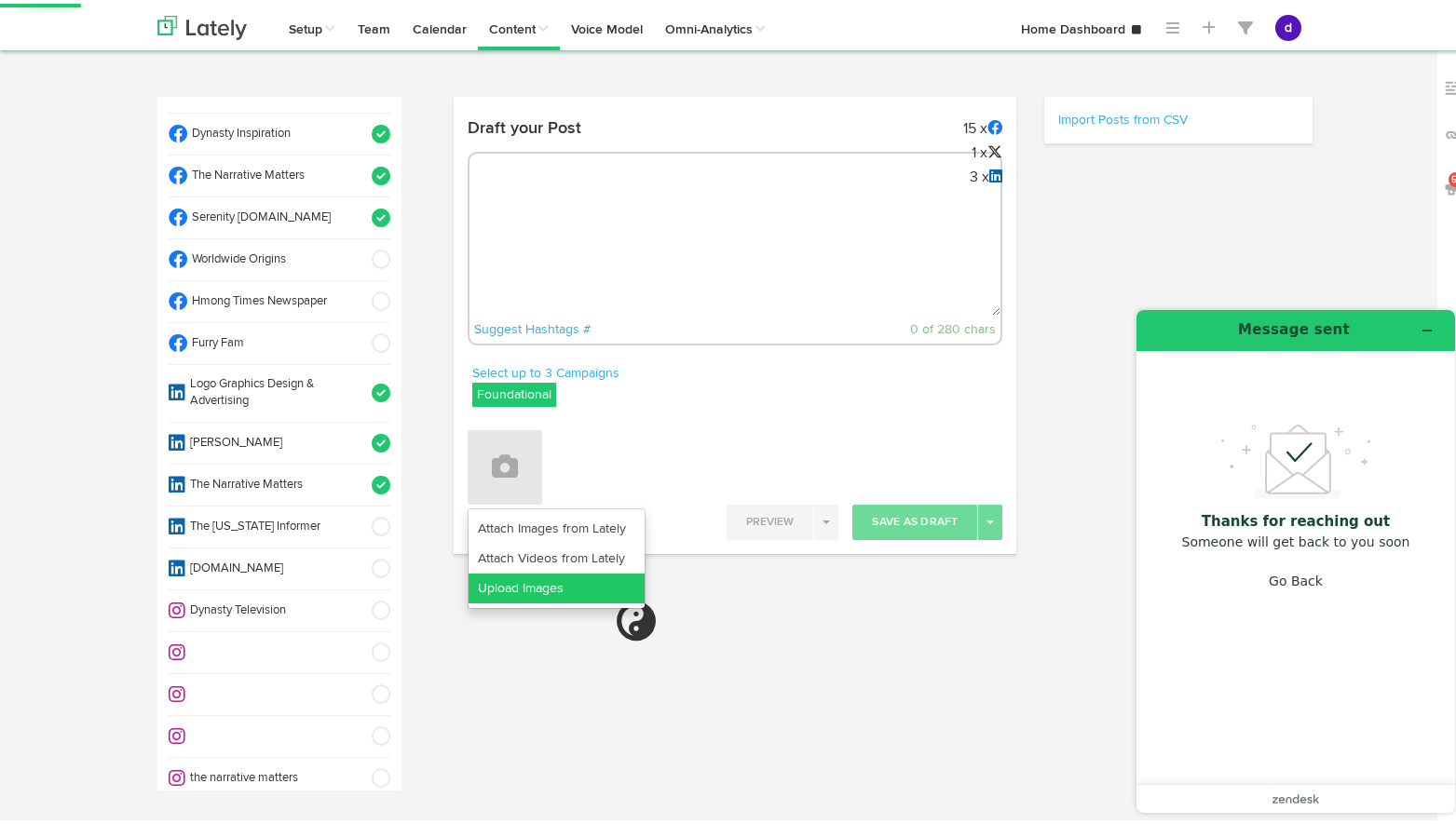
click at [520, 593] on link "Upload Images" at bounding box center [556, 584] width 176 height 30
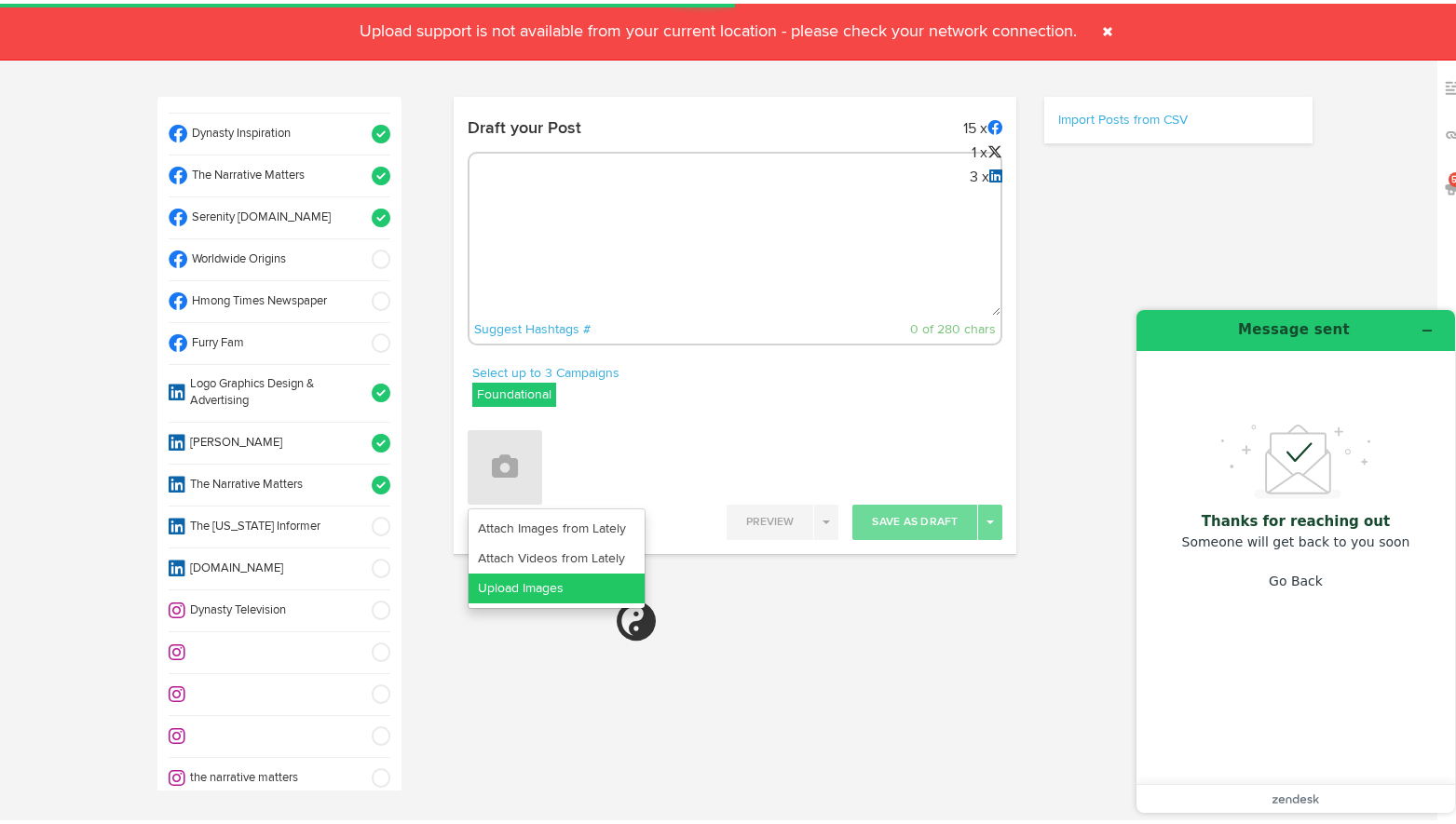
select select "11"
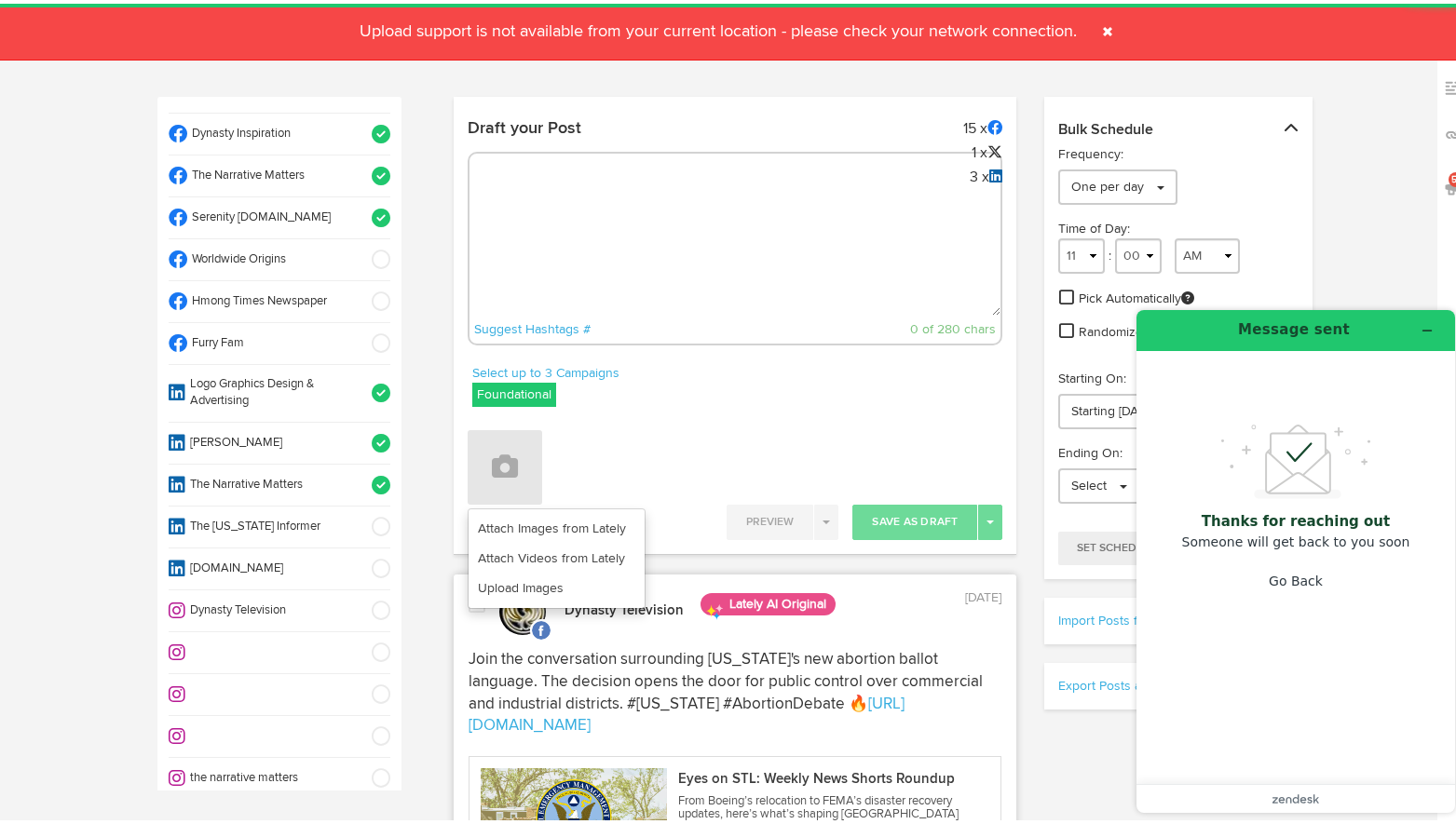
click at [1104, 26] on span at bounding box center [1107, 28] width 30 height 30
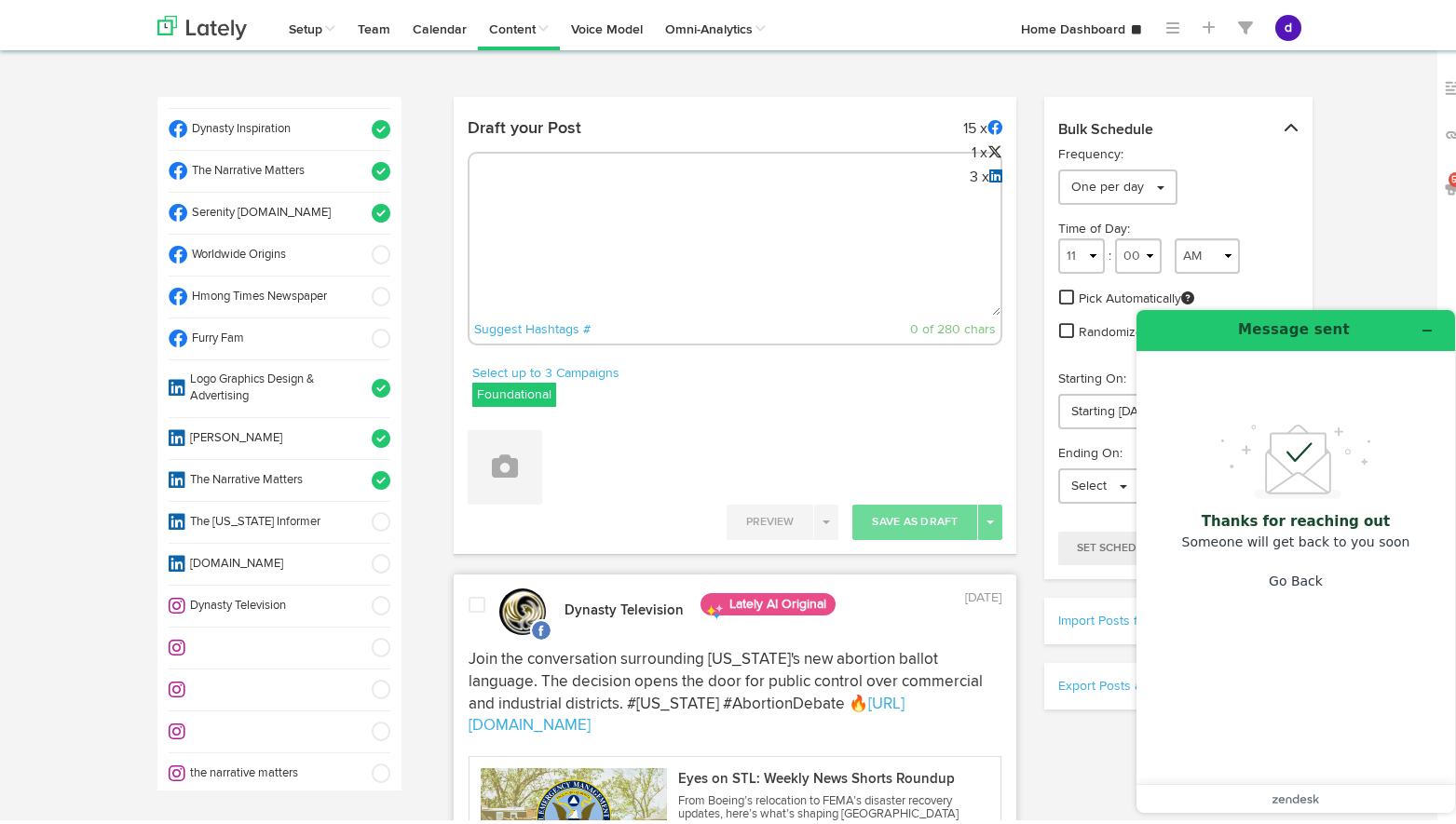
scroll to position [851, 0]
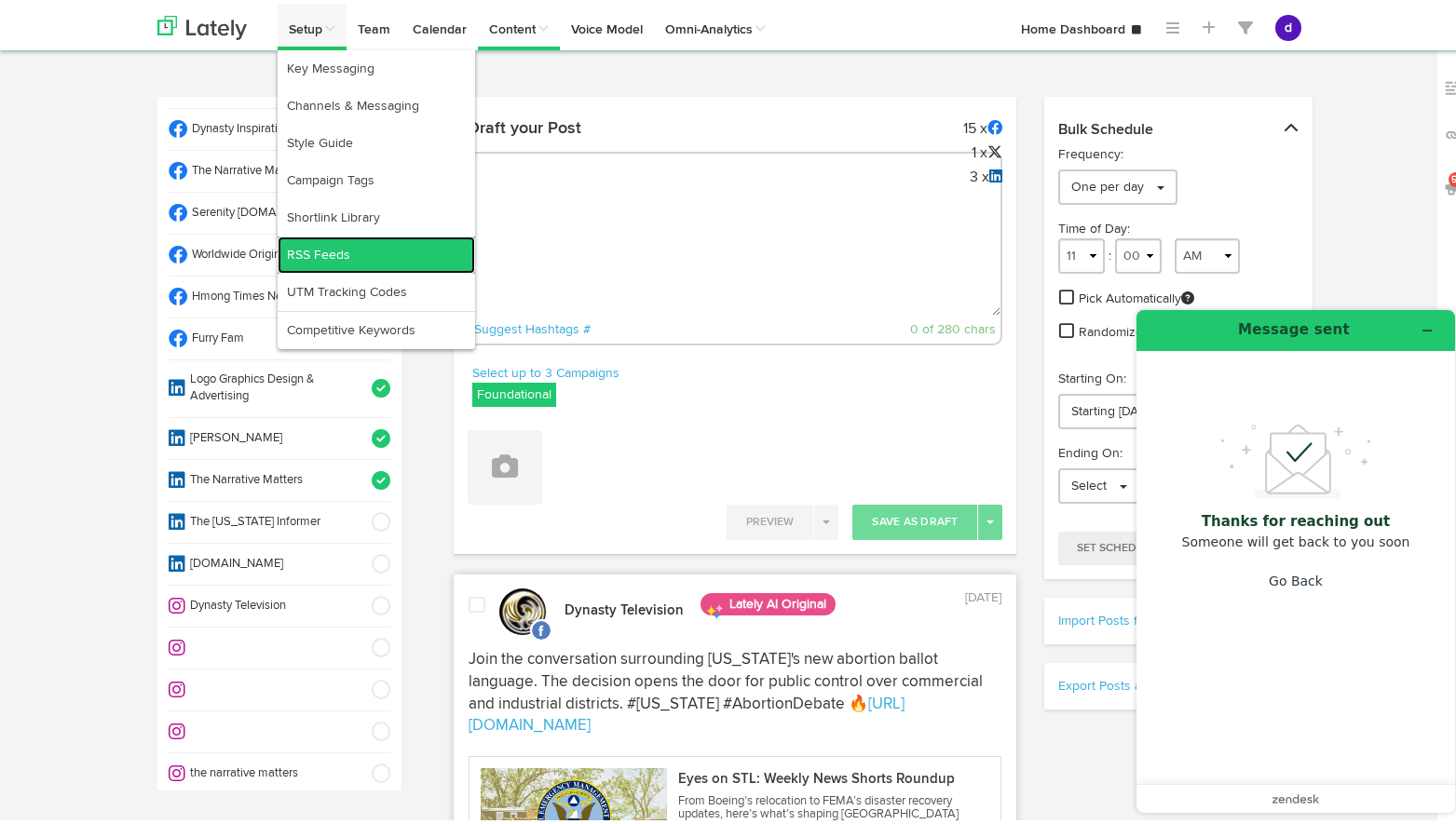
click at [322, 252] on link "RSS Feeds" at bounding box center [376, 251] width 198 height 37
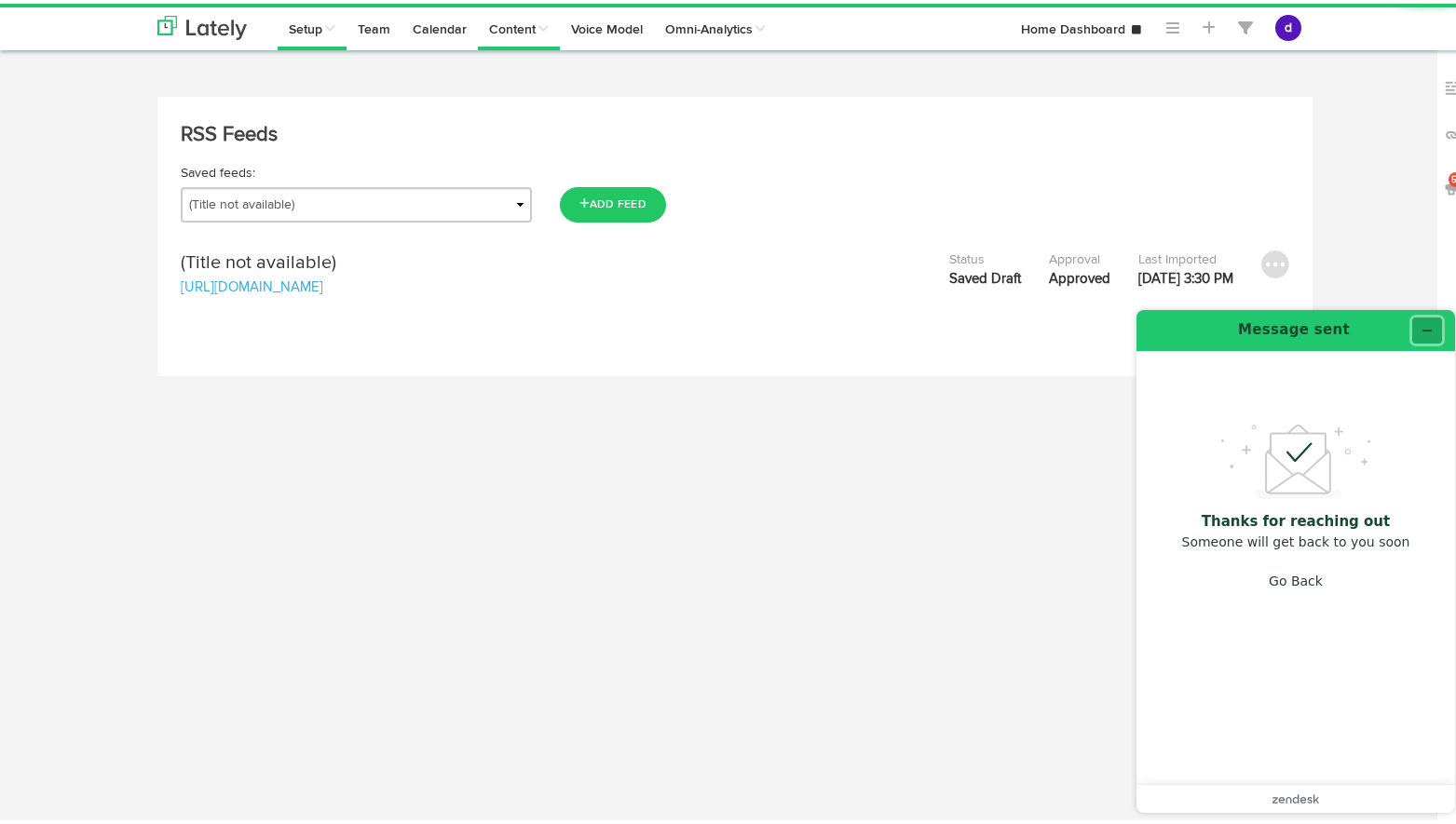
click at [1428, 329] on icon "Minimize widget" at bounding box center [1427, 331] width 13 height 13
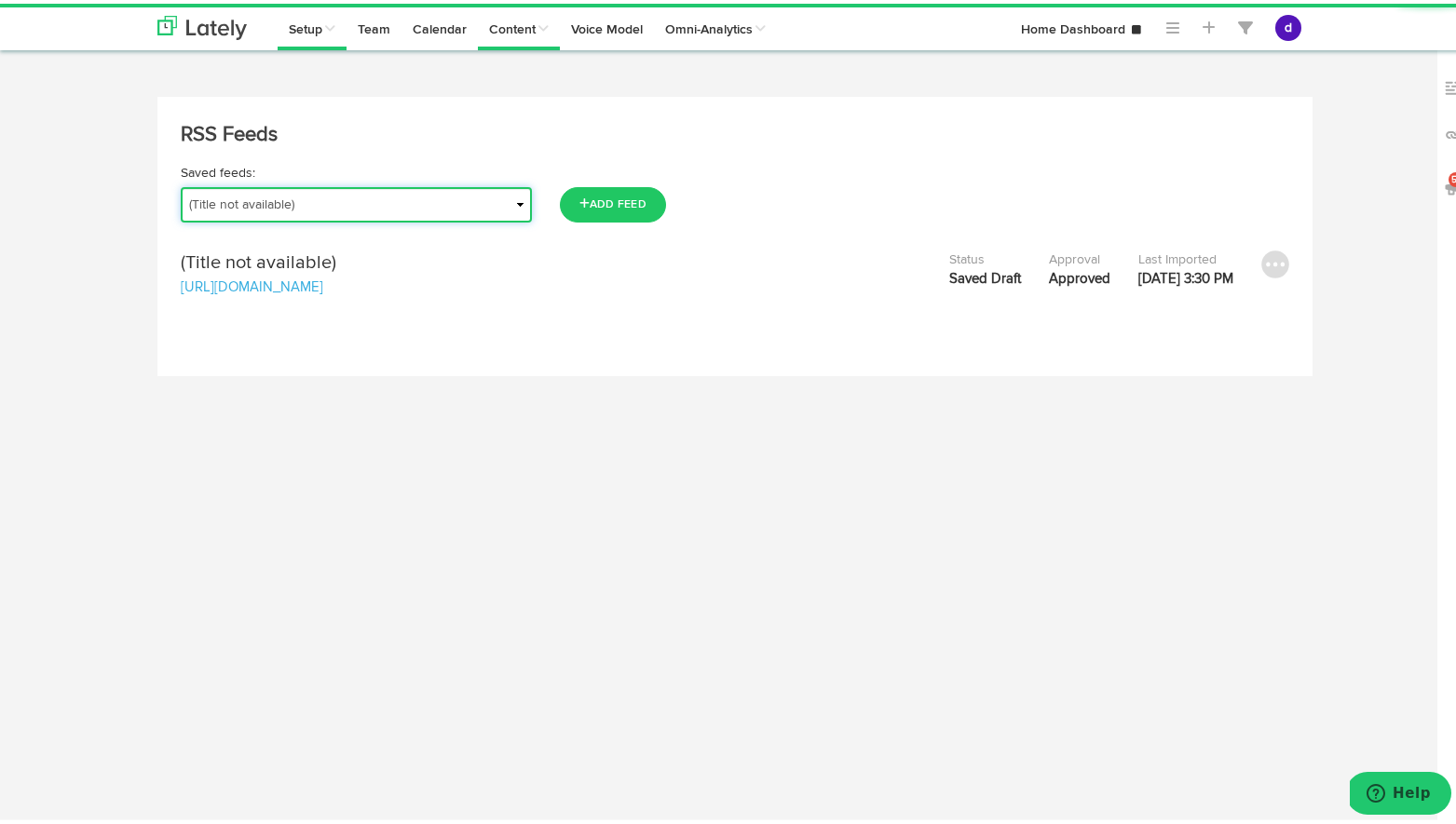
click at [422, 205] on select "(Title not available) Health Insurance Blog - [DOMAIN_NAME] St. [PERSON_NAME] &…" at bounding box center [356, 200] width 351 height 35
select select "object:62518"
click at [180, 183] on select "(Title not available) Health Insurance Blog - [DOMAIN_NAME] St. [PERSON_NAME] &…" at bounding box center [356, 200] width 351 height 35
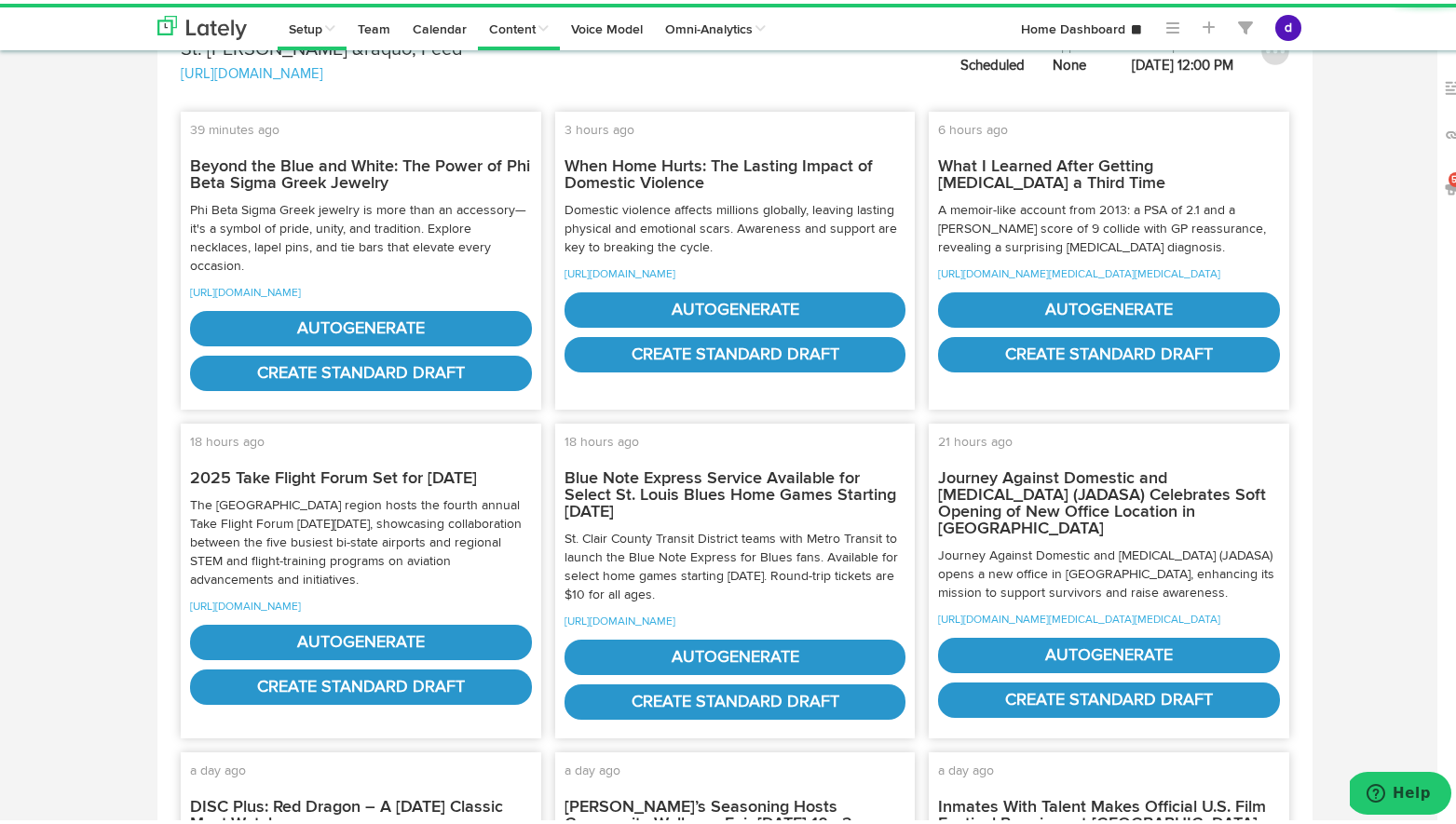
scroll to position [215, 0]
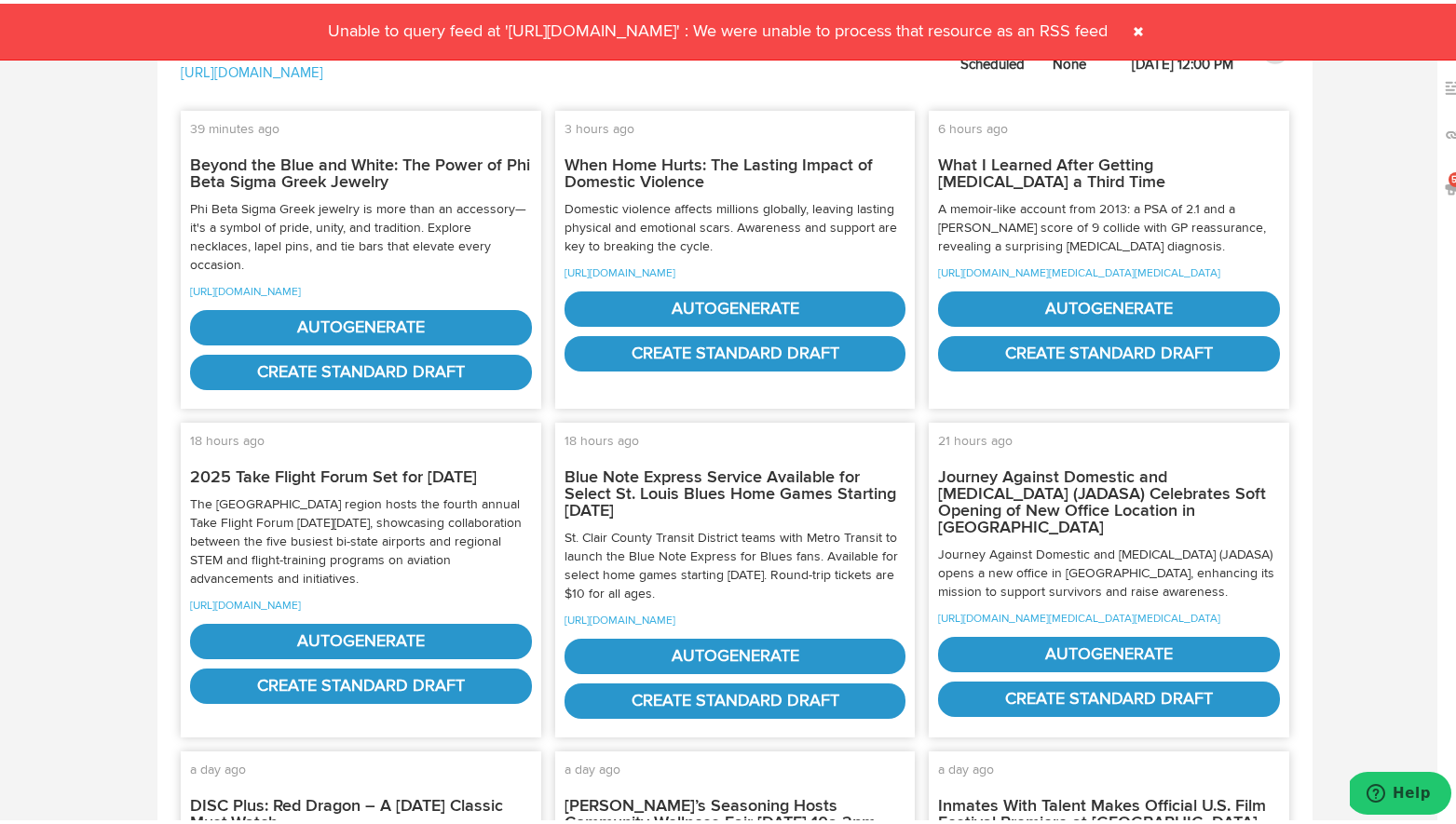
click at [1153, 29] on span at bounding box center [1137, 28] width 30 height 30
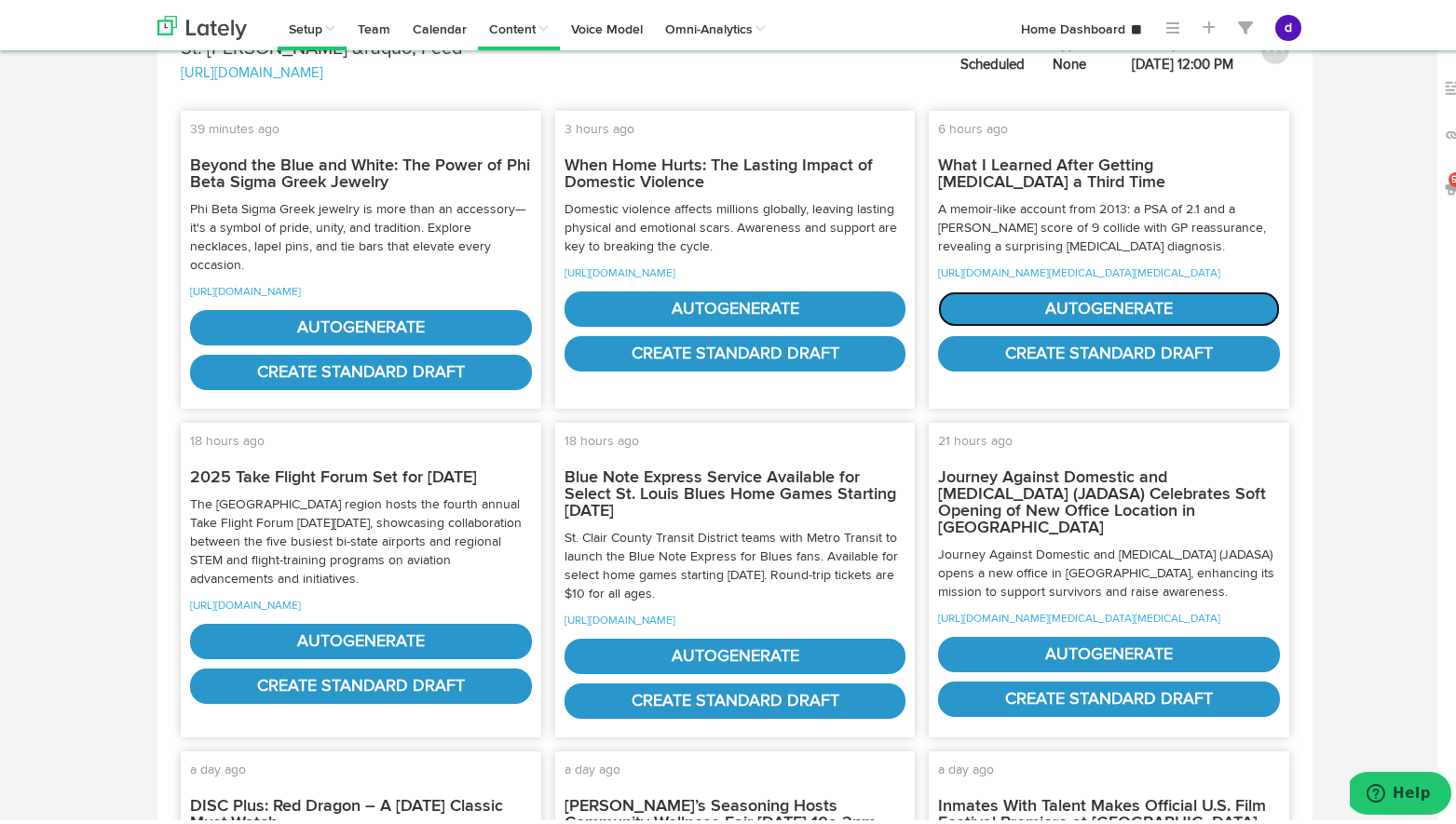
click at [1175, 323] on link "autogenerate" at bounding box center [1109, 305] width 342 height 35
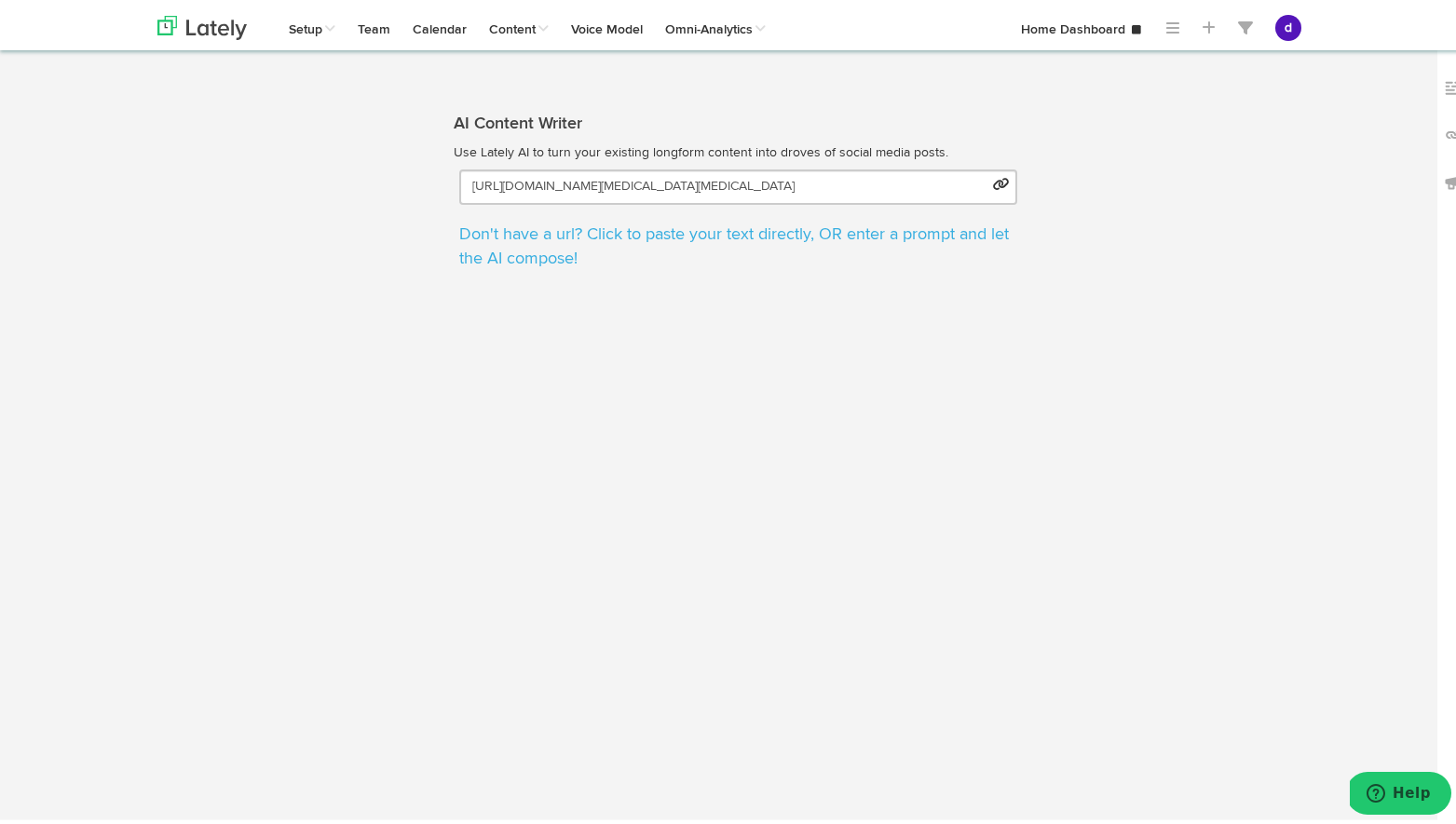
select select "natural"
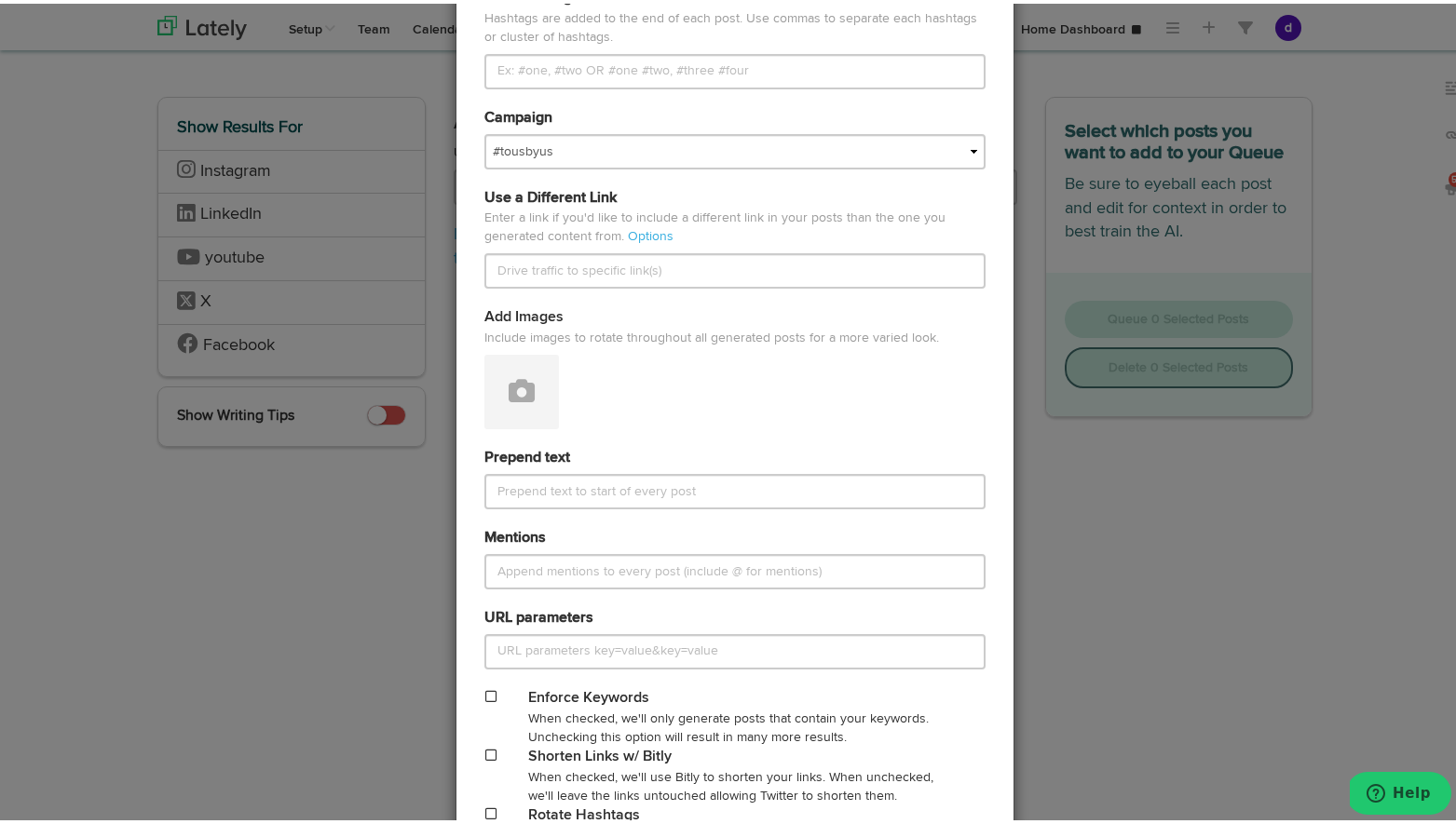
scroll to position [618, 0]
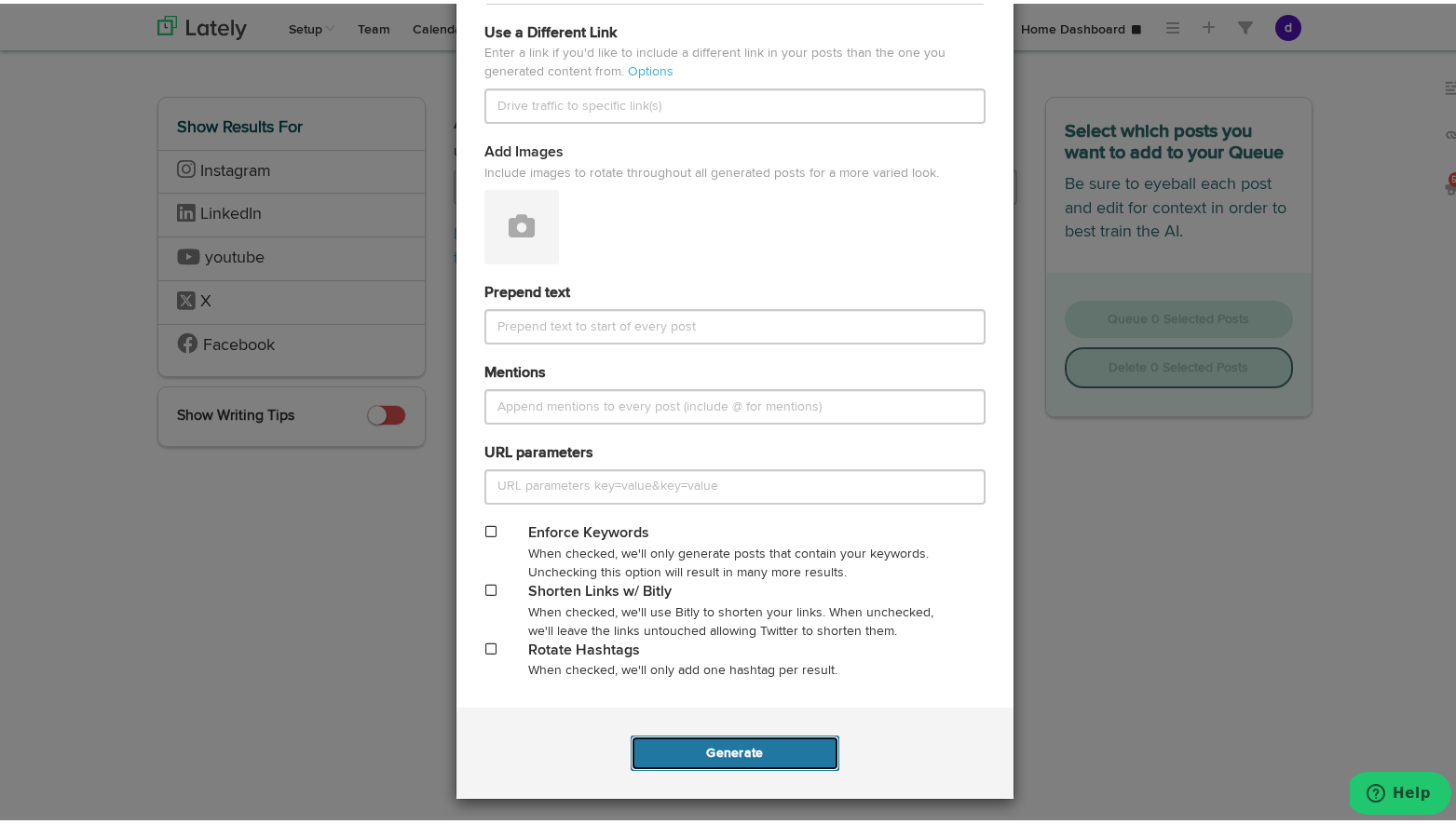
click at [740, 750] on button "Generate" at bounding box center [735, 749] width 208 height 35
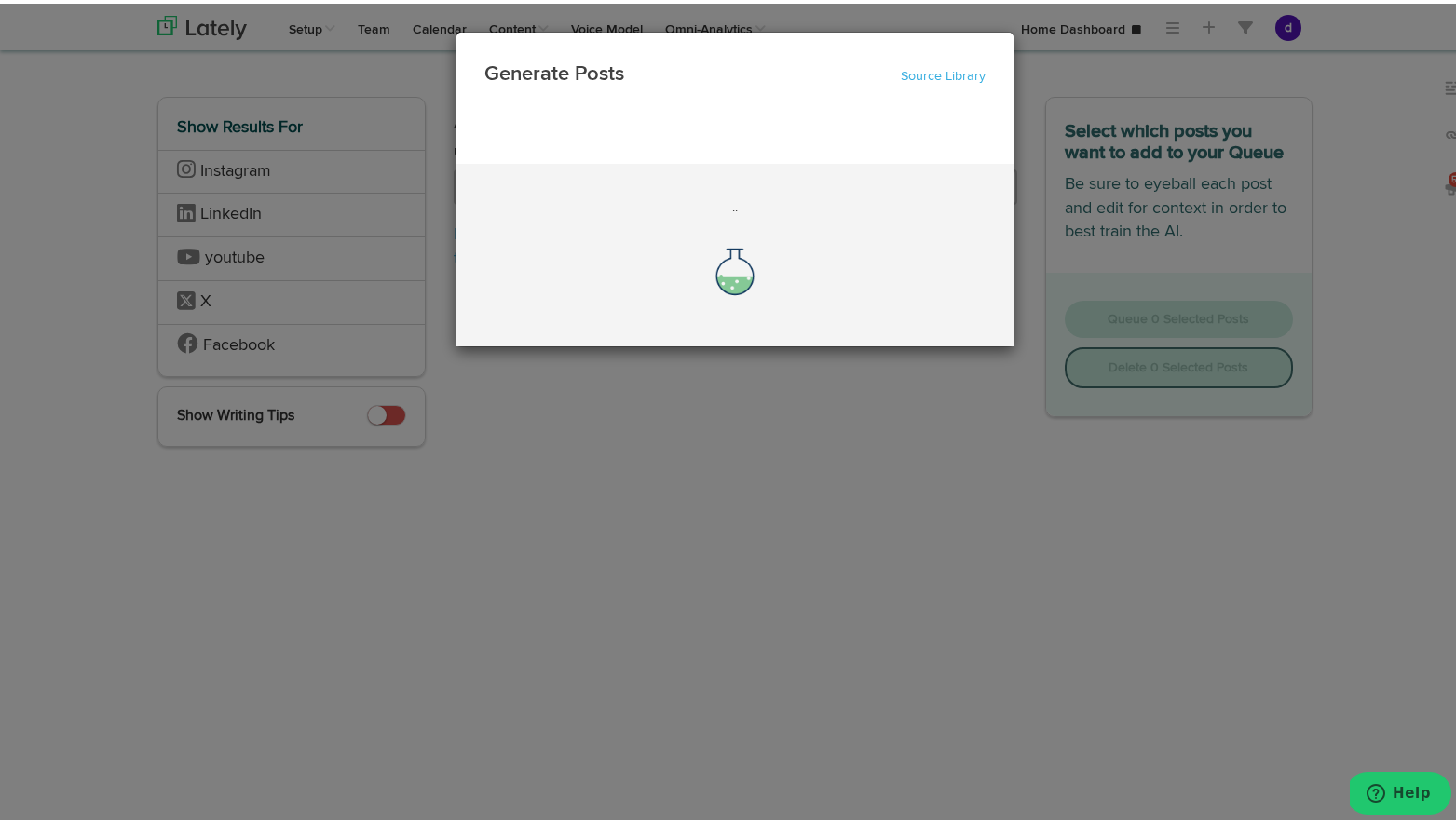
scroll to position [0, 0]
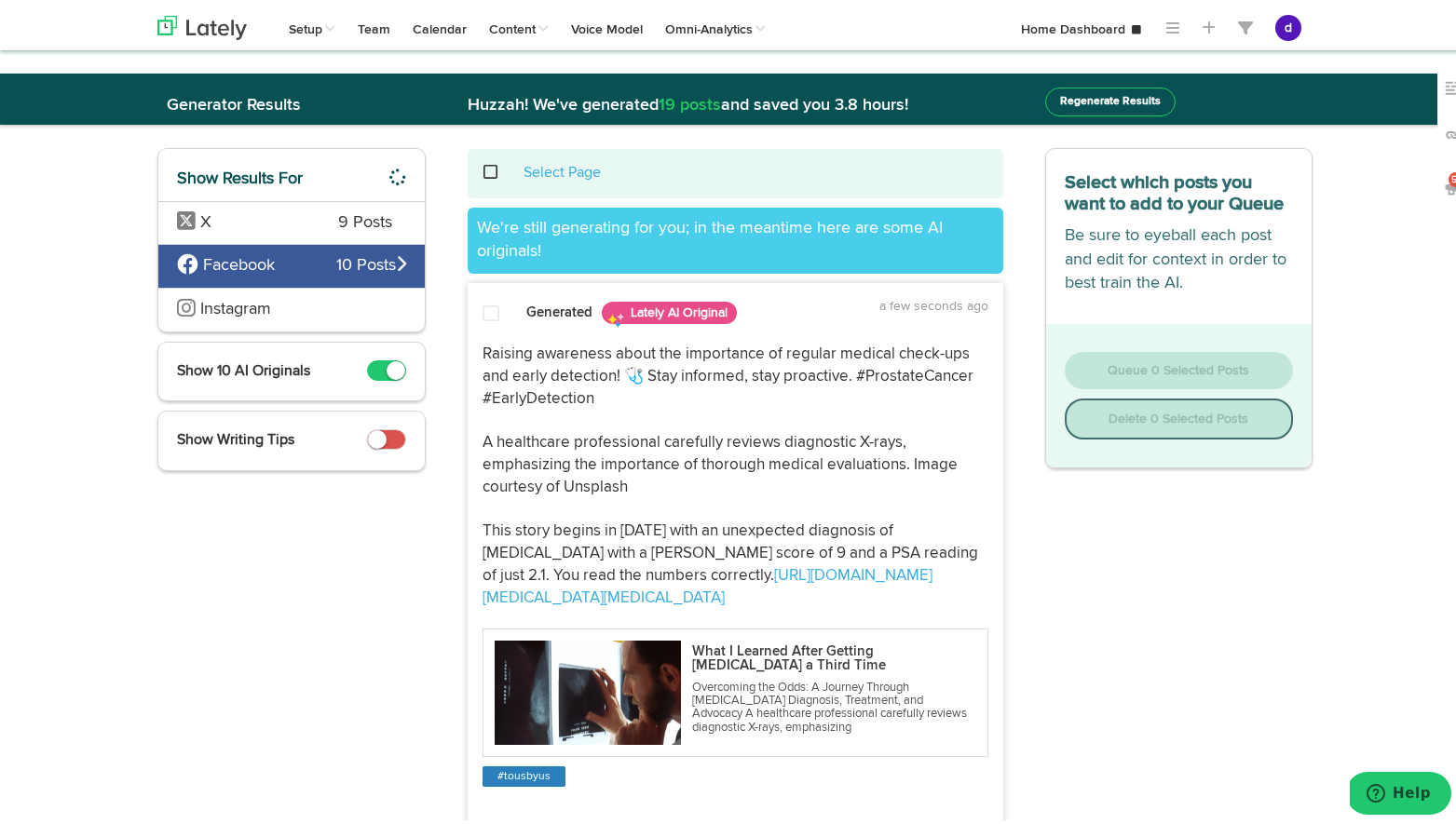
drag, startPoint x: 748, startPoint y: 640, endPoint x: 474, endPoint y: 343, distance: 404.1
click at [474, 343] on div "Raising awareness about the importance of regular medical check-ups and early d…" at bounding box center [735, 472] width 533 height 266
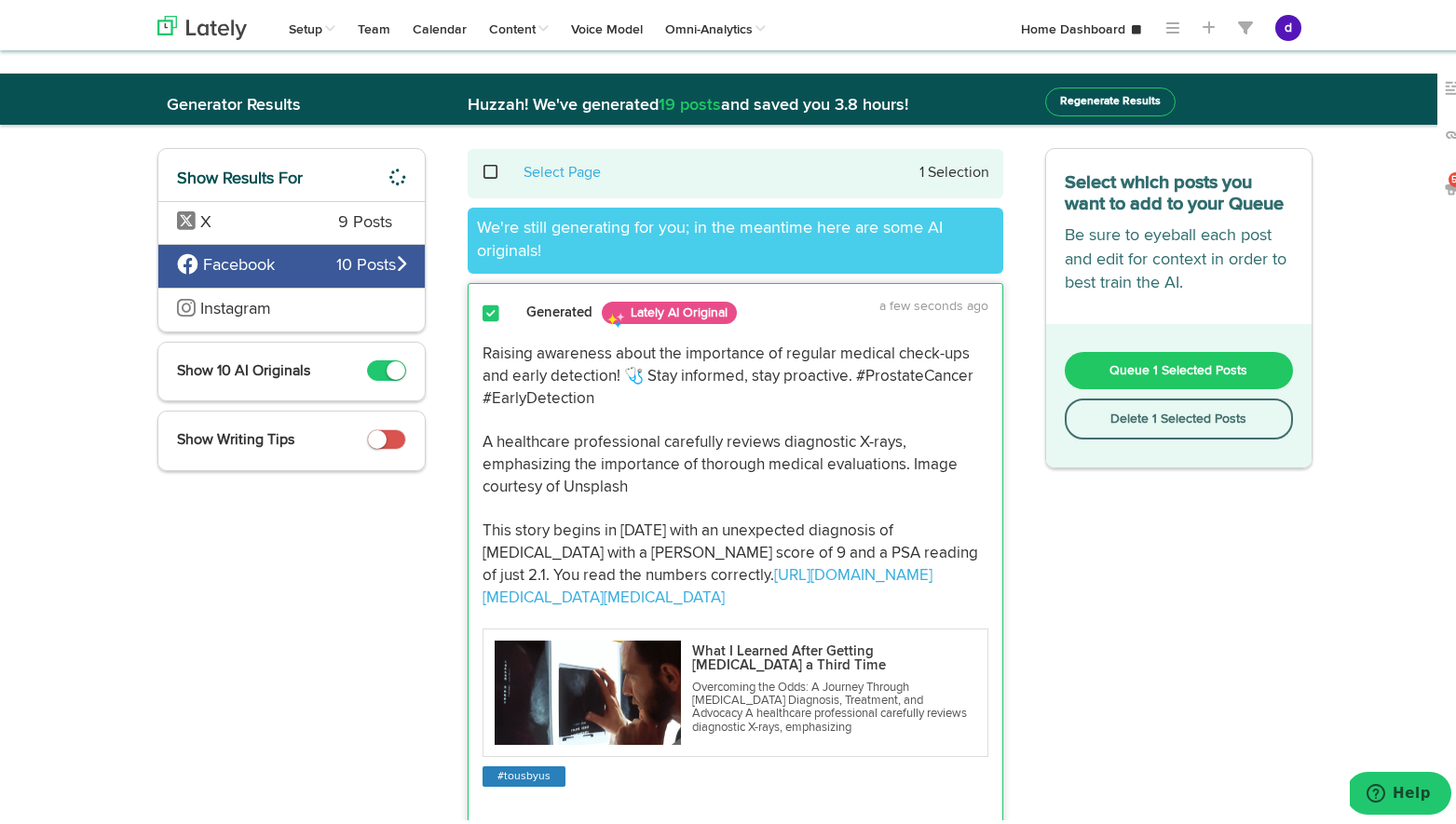
copy p "Raising awareness about the importance of regular medical check-ups and early d…"
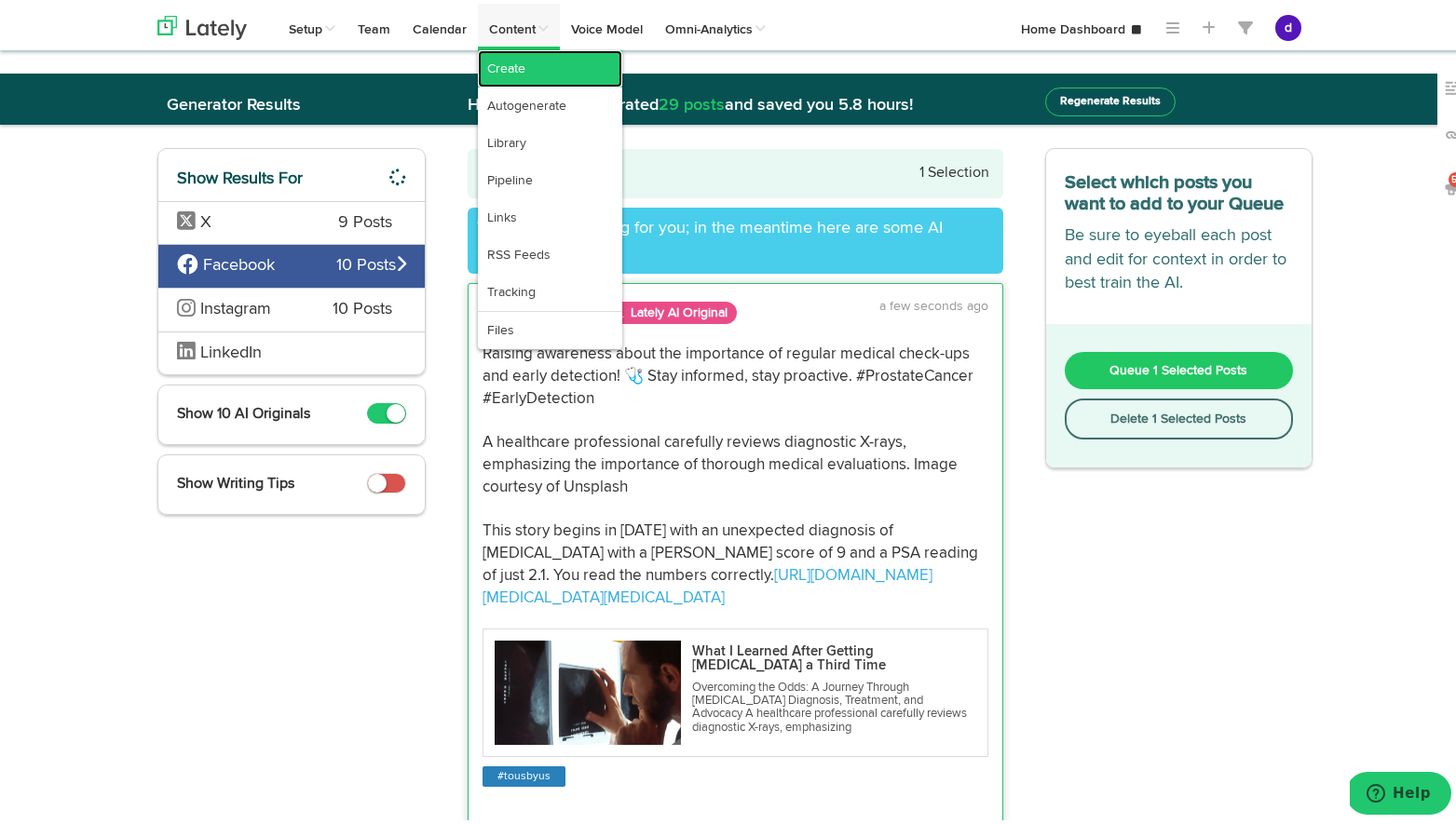
click at [503, 57] on link "Create" at bounding box center [550, 65] width 144 height 37
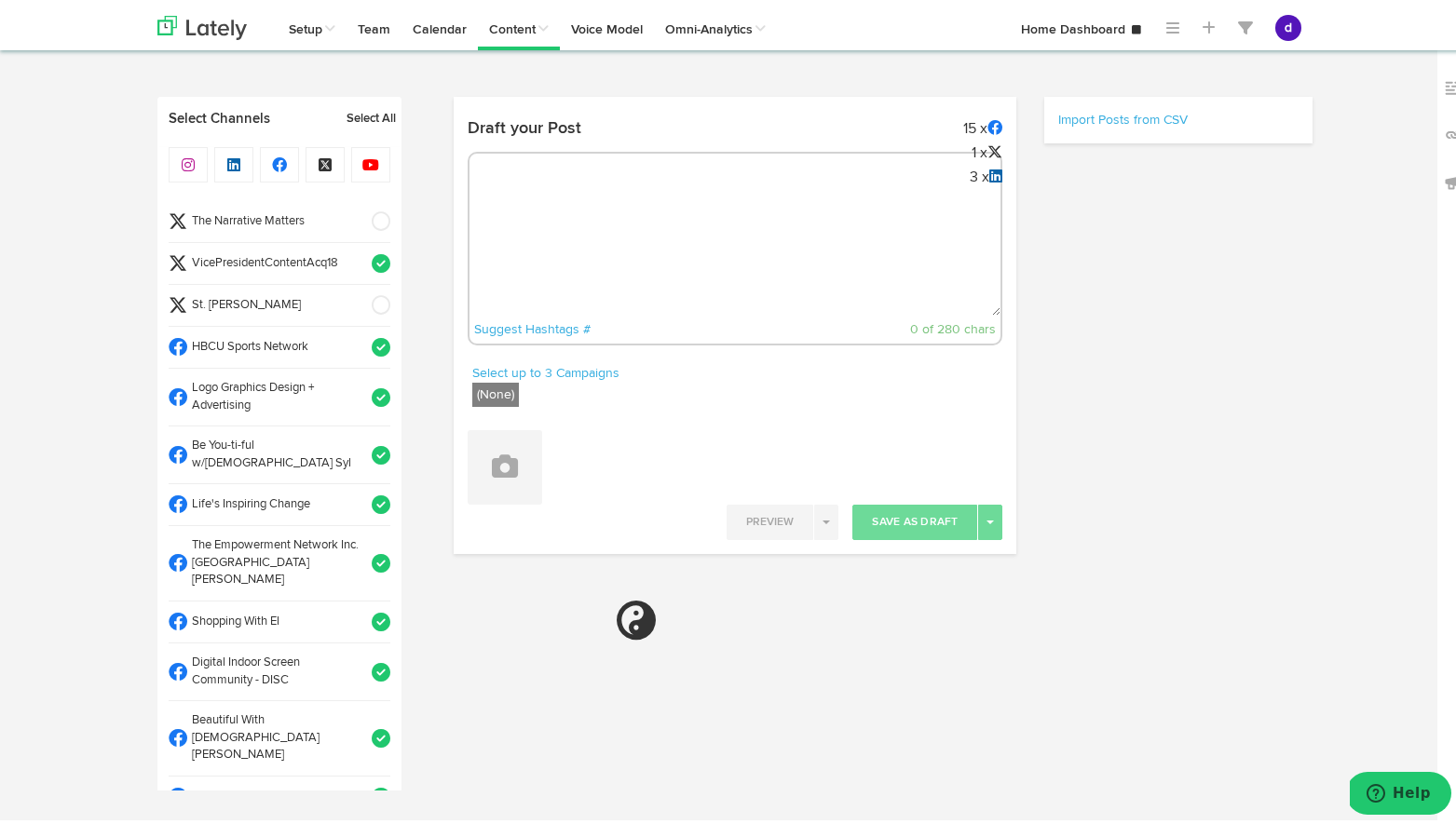
radio input "true"
select select "12"
select select "02"
select select "PM"
click at [541, 196] on textarea at bounding box center [735, 250] width 531 height 123
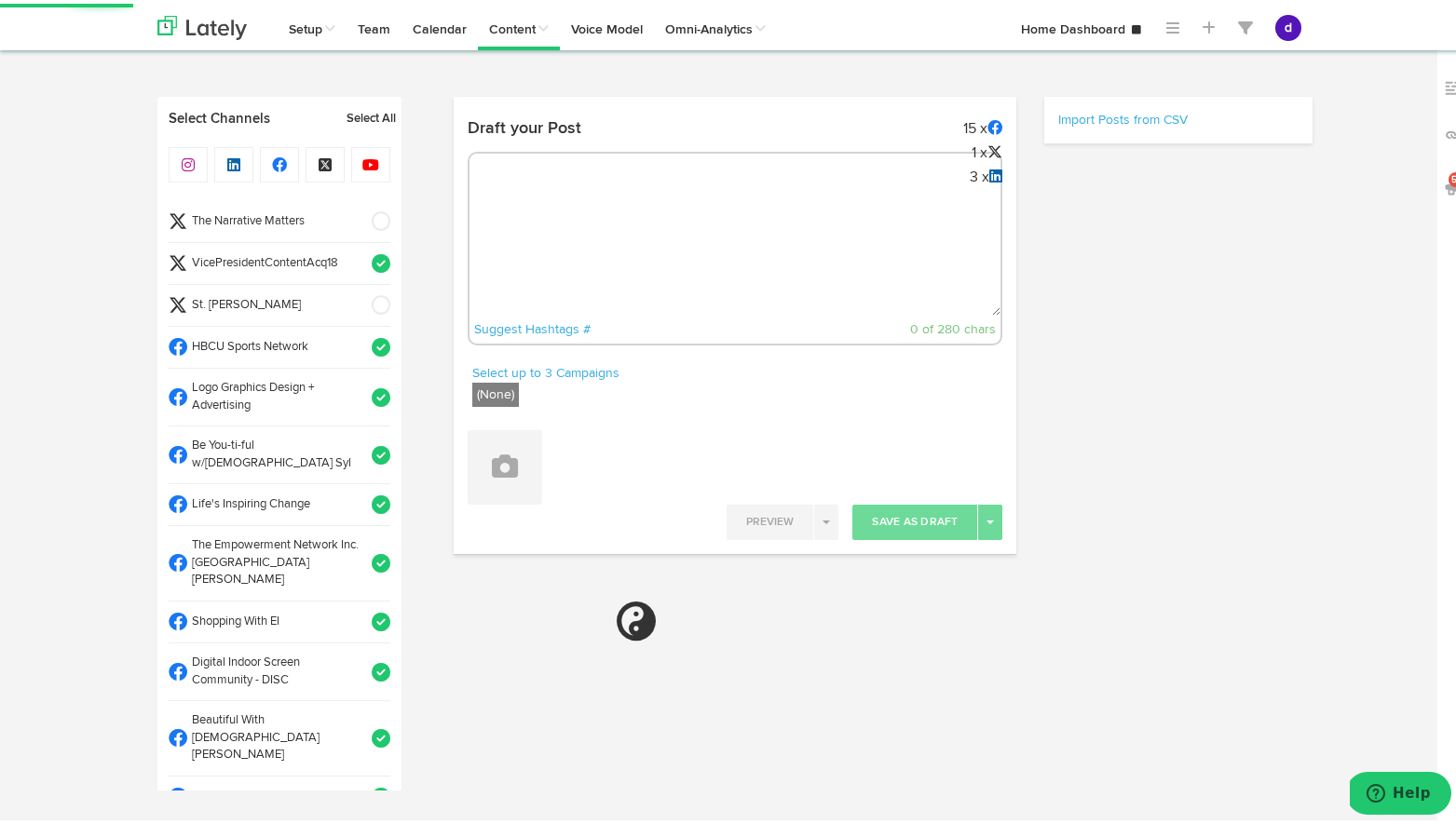
paste textarea "Raising awareness about the importance of regular medical check-ups and early d…"
type textarea "Raising awareness about the importance of regular medical check-ups and early d…"
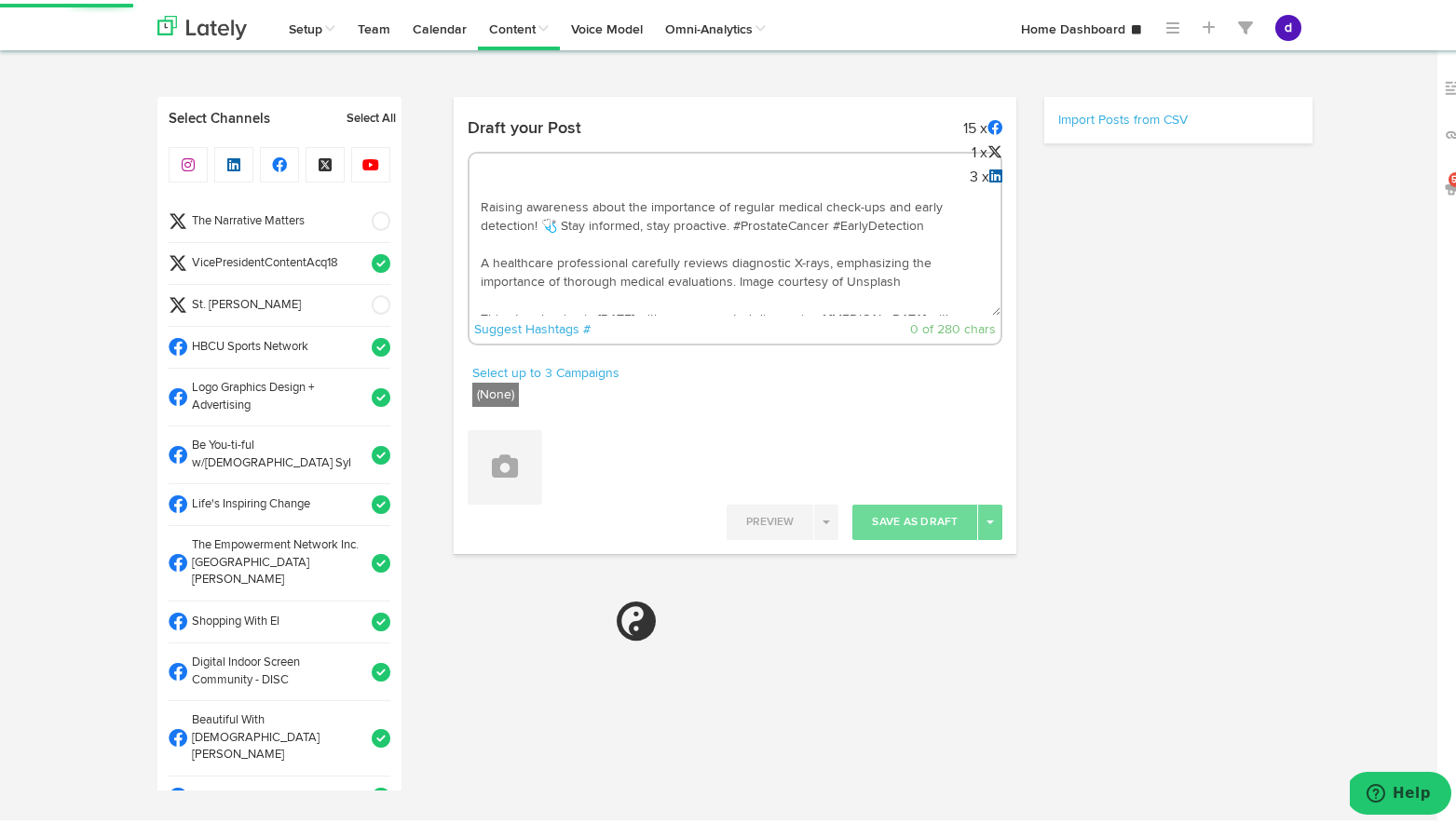
scroll to position [85, 0]
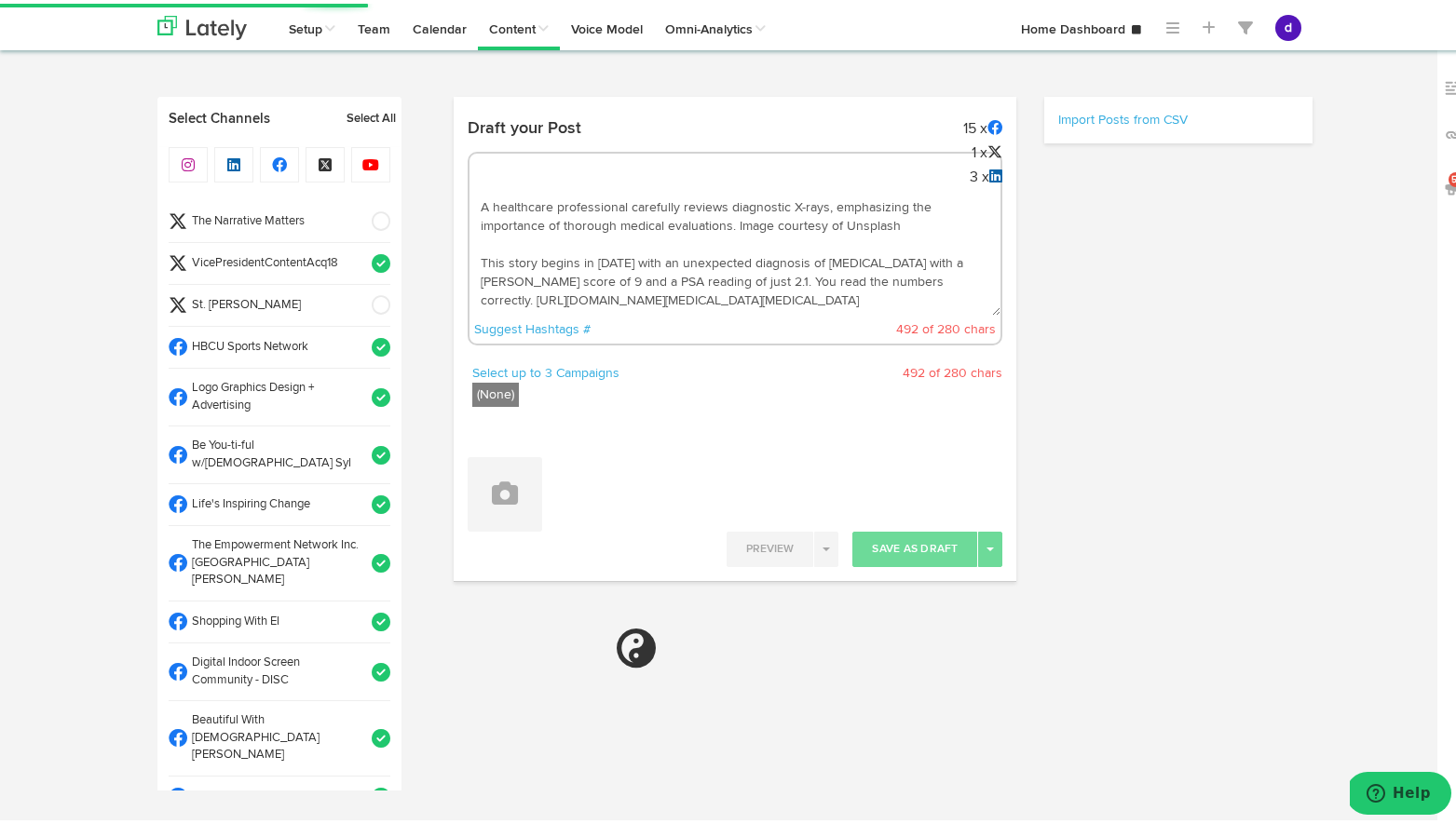
select select "11"
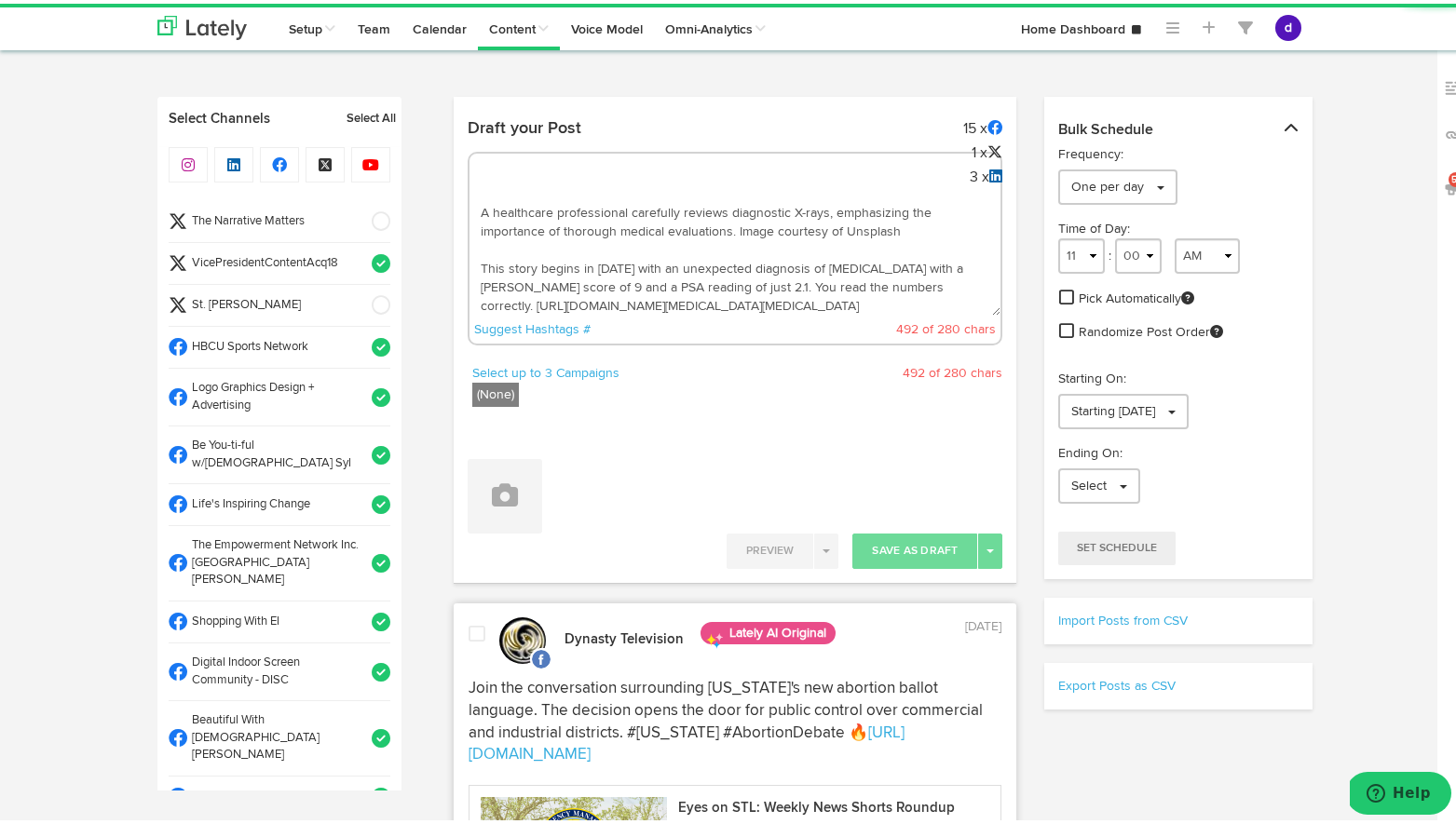
scroll to position [0, 0]
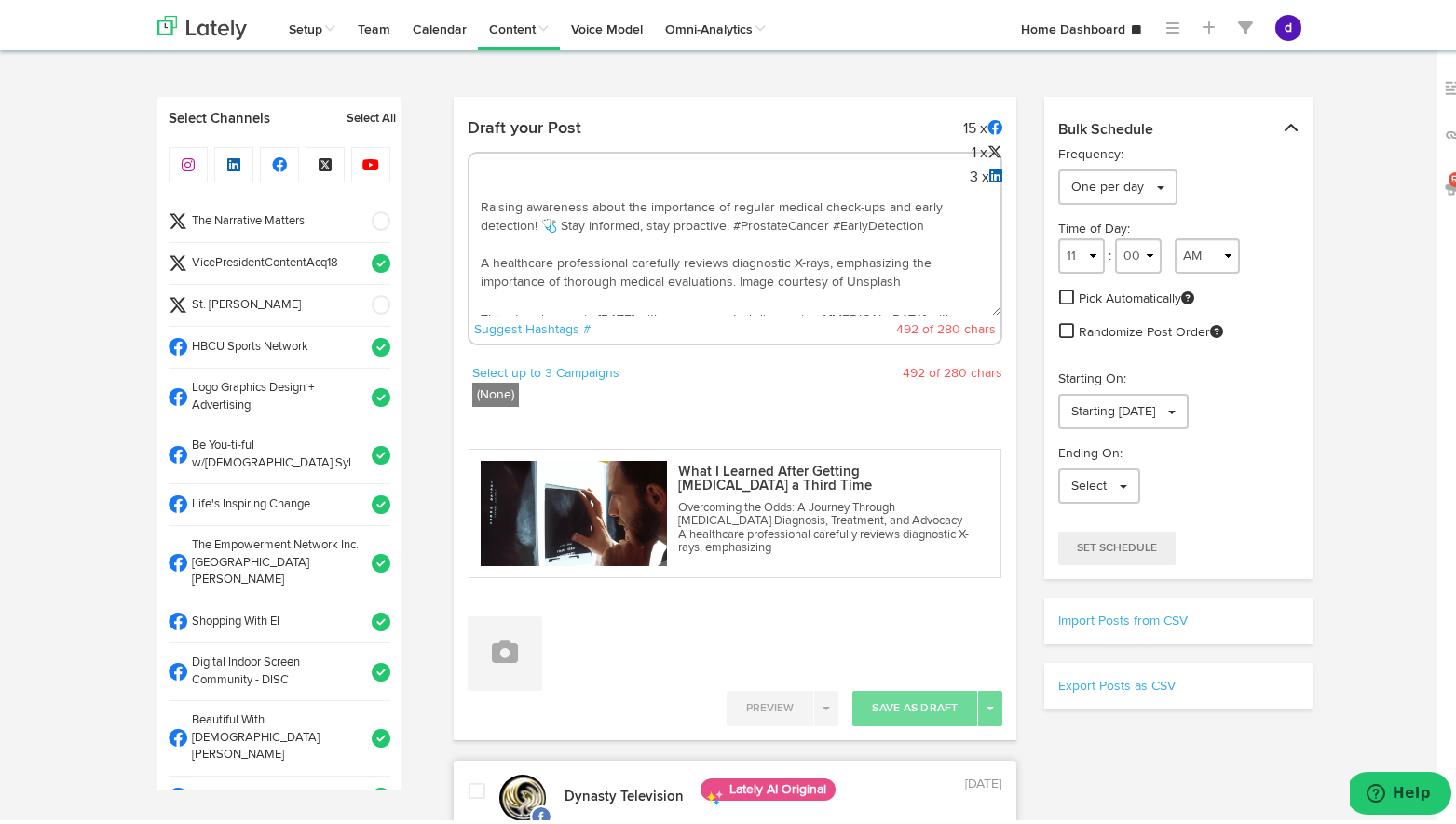
type textarea "Raising awareness about the importance of regular medical check-ups and early d…"
click at [360, 267] on span at bounding box center [375, 260] width 31 height 19
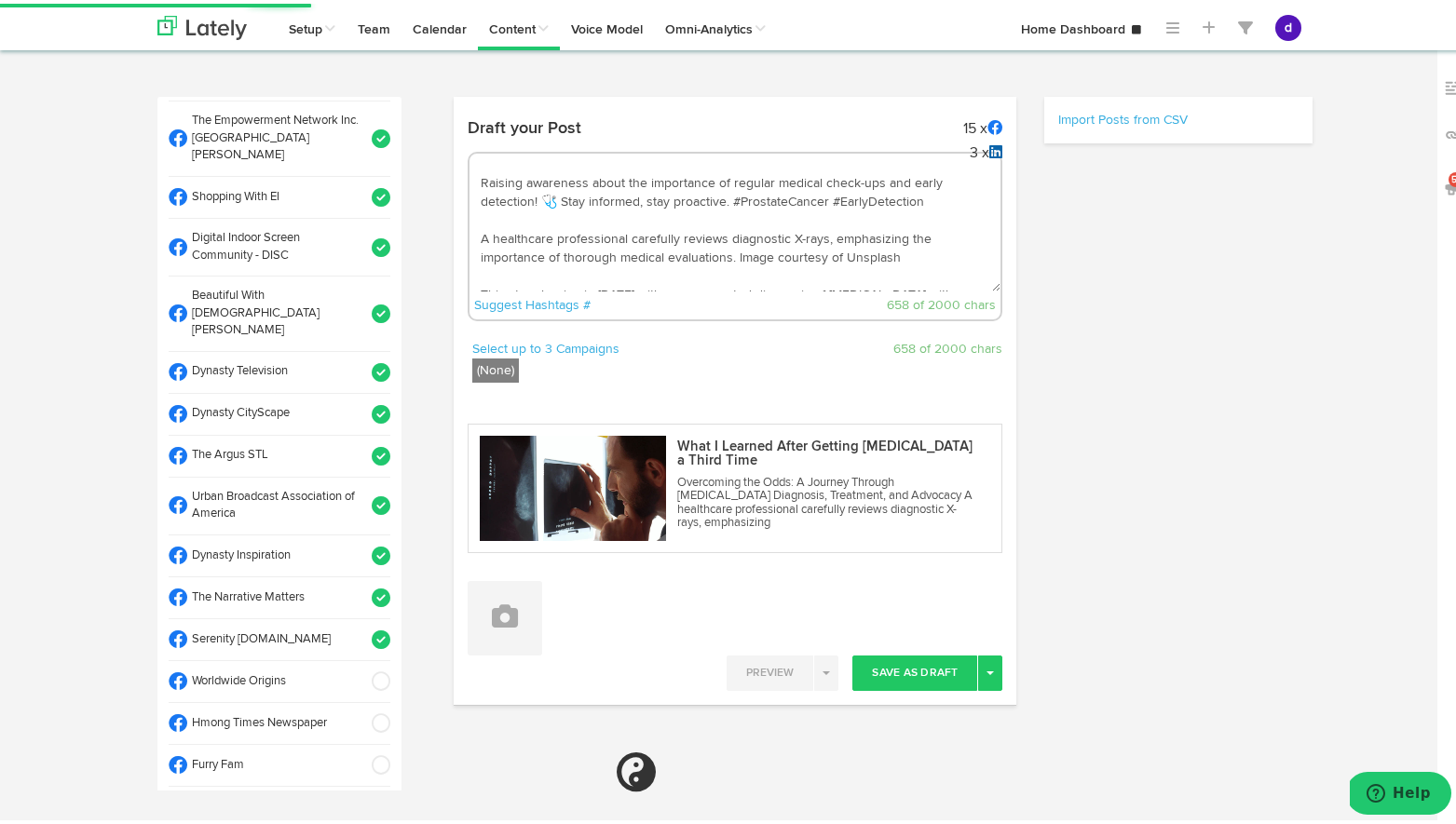
scroll to position [427, 0]
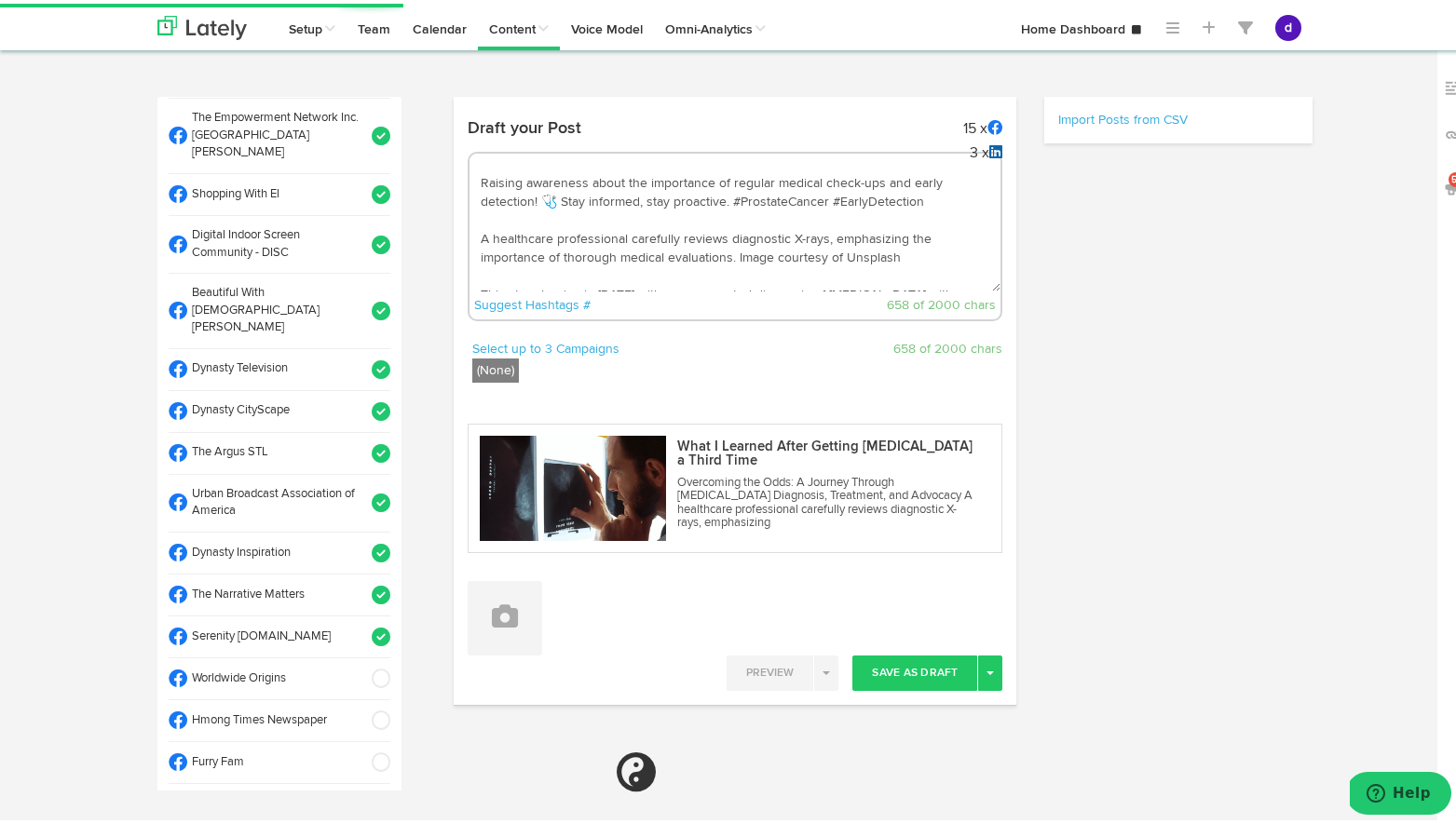
select select "11"
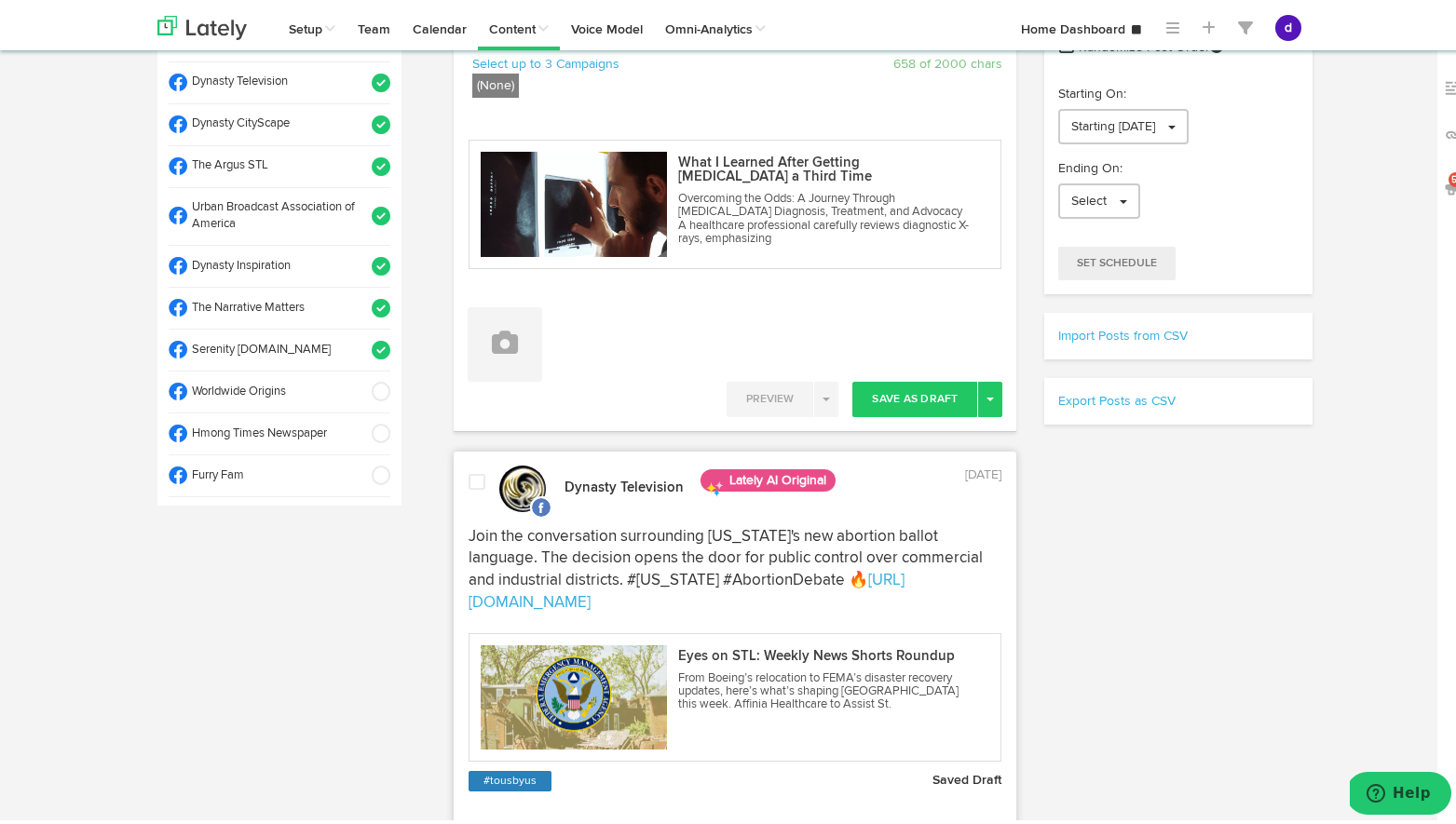
scroll to position [292, 0]
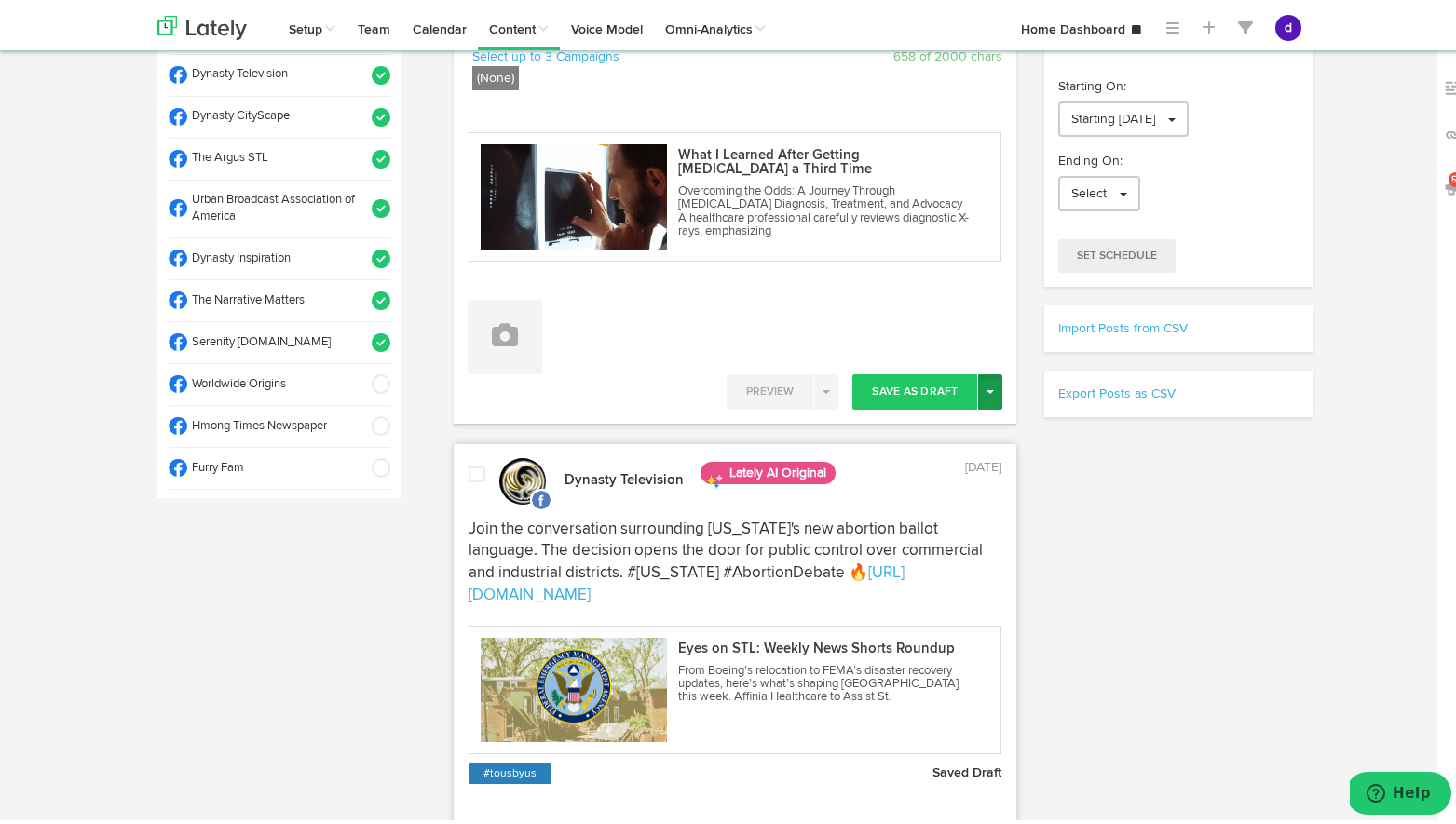
click at [987, 388] on span "button" at bounding box center [990, 388] width 8 height 4
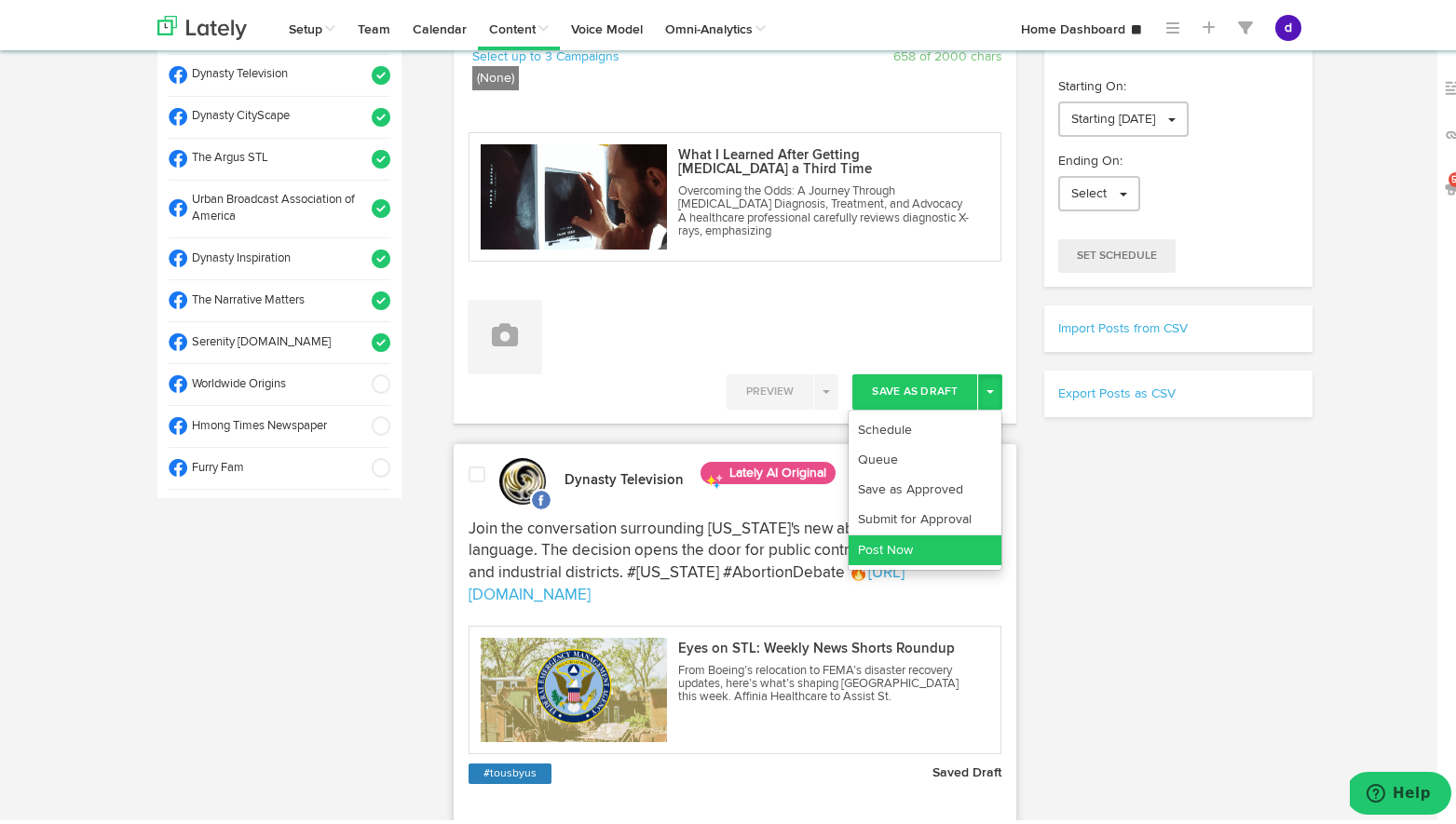
click at [925, 543] on link "Post Now" at bounding box center [925, 546] width 153 height 30
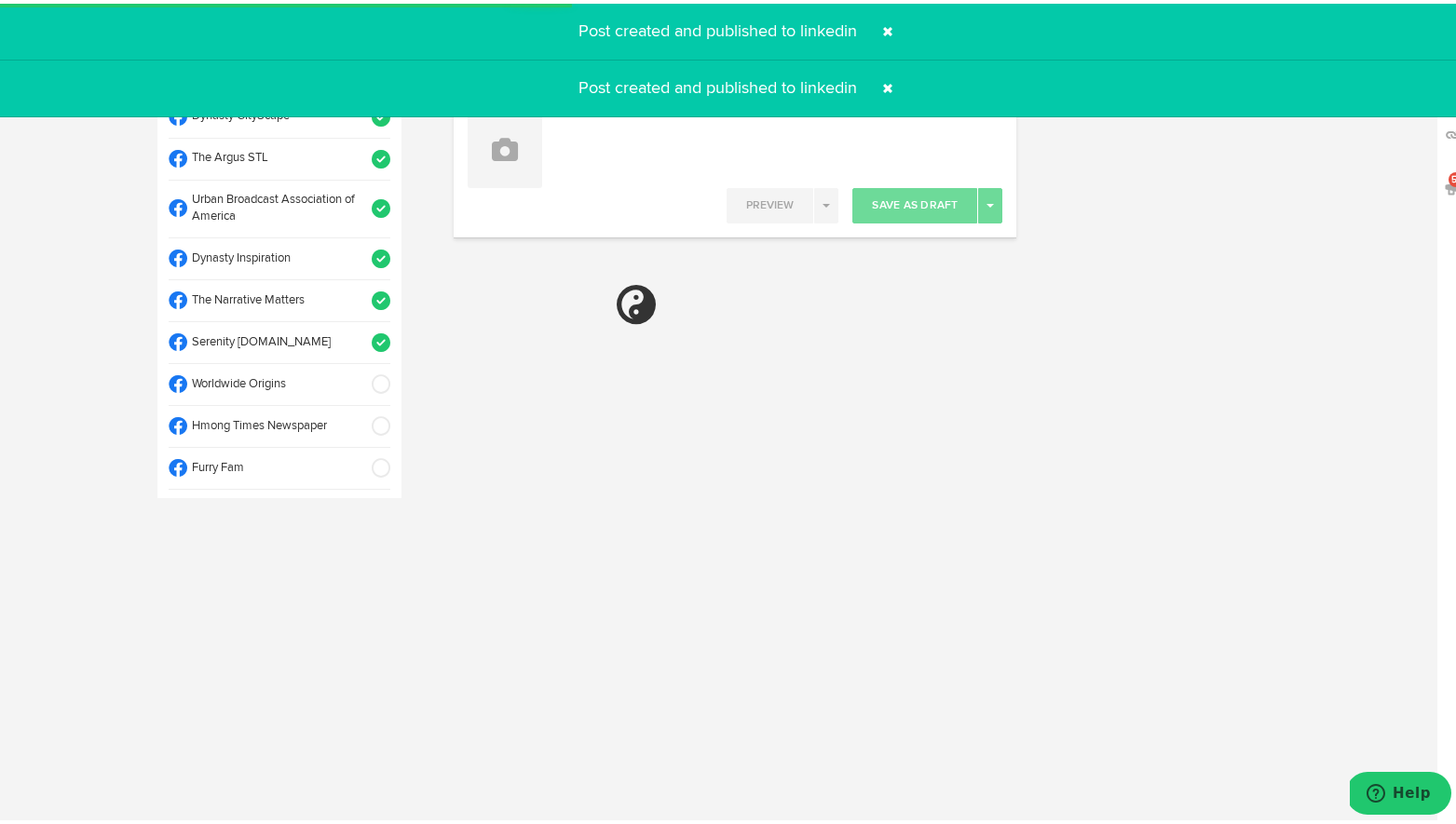
select select "11"
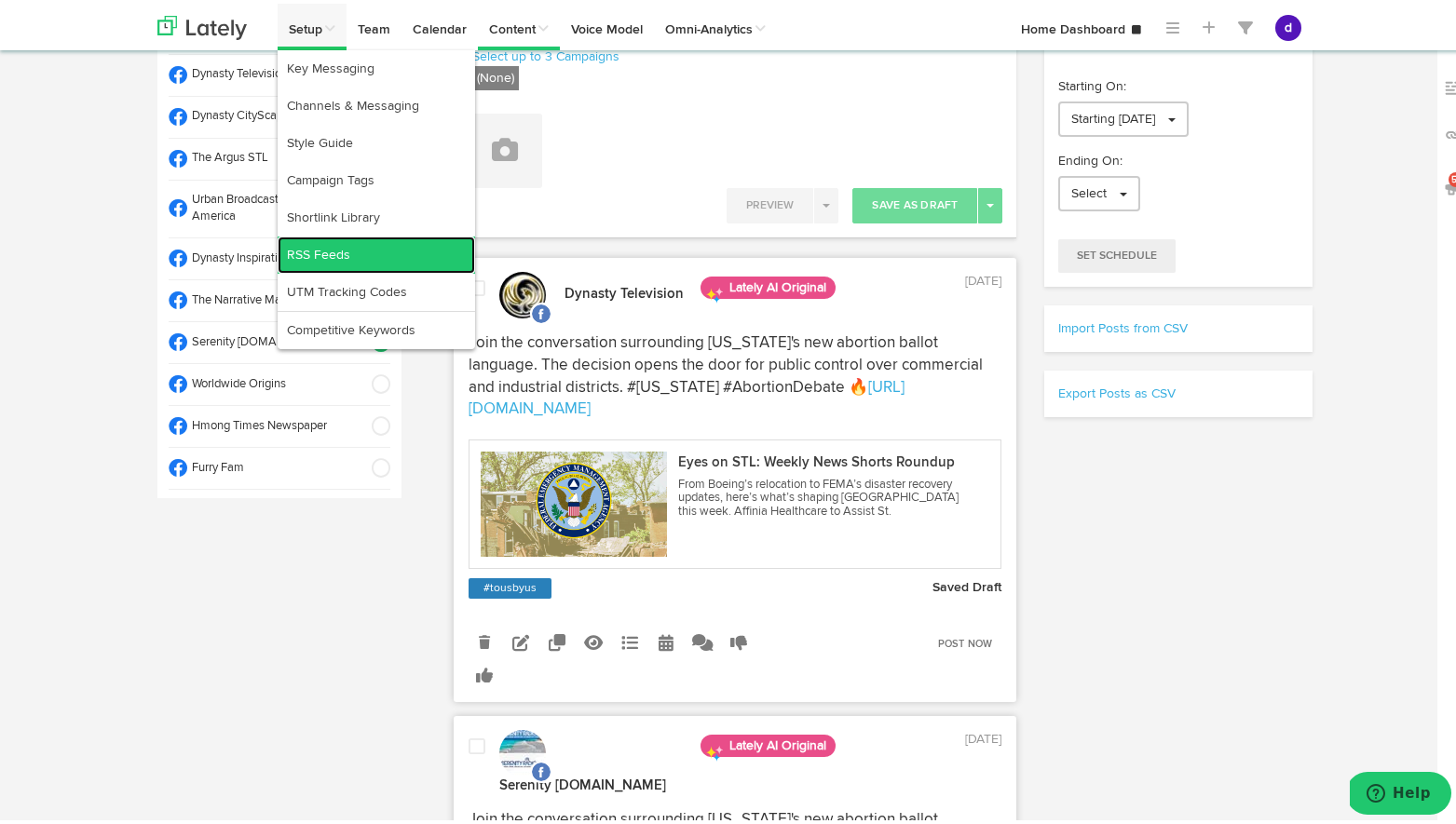
click at [308, 250] on link "RSS Feeds" at bounding box center [376, 251] width 198 height 37
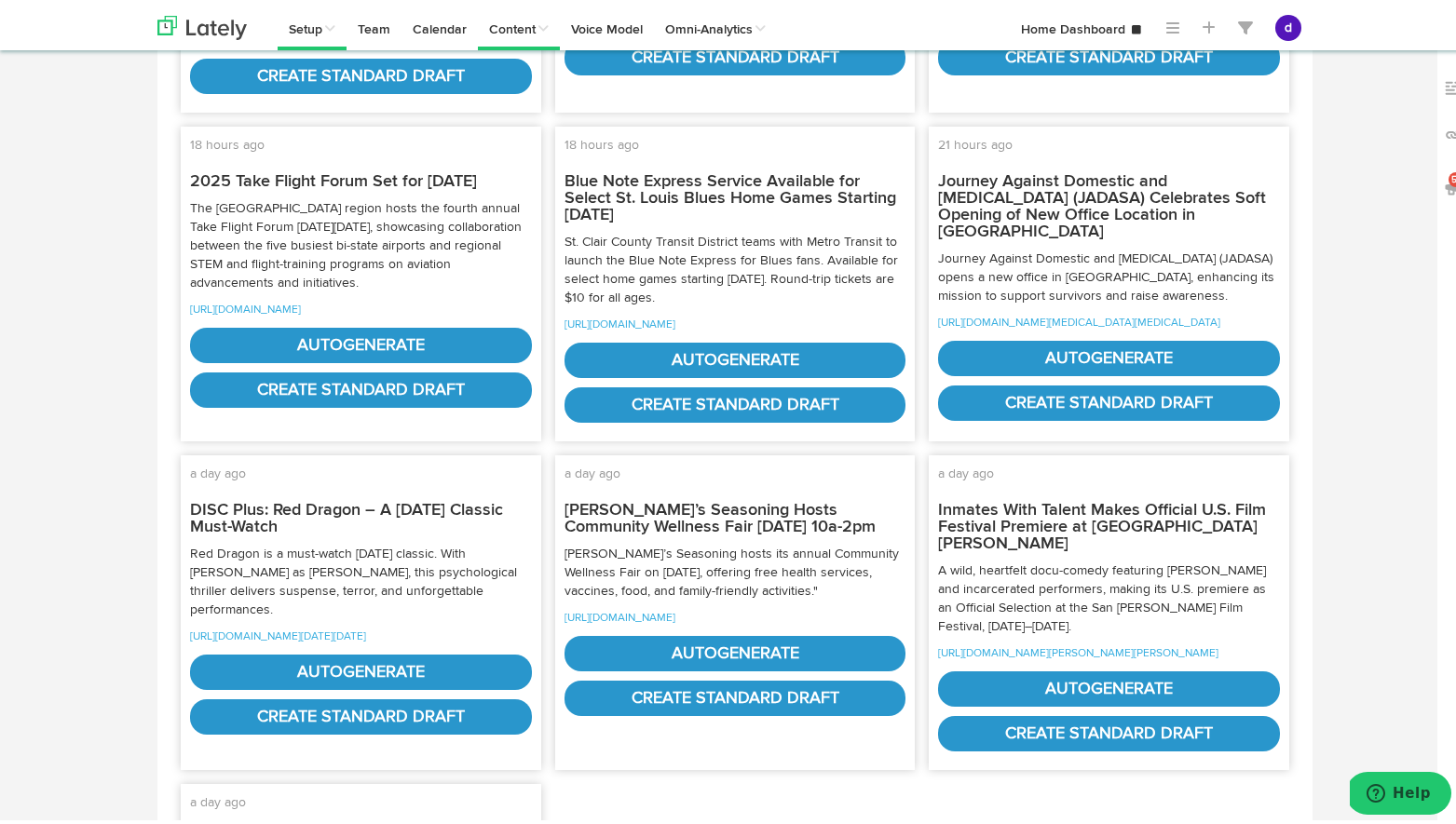
scroll to position [513, 0]
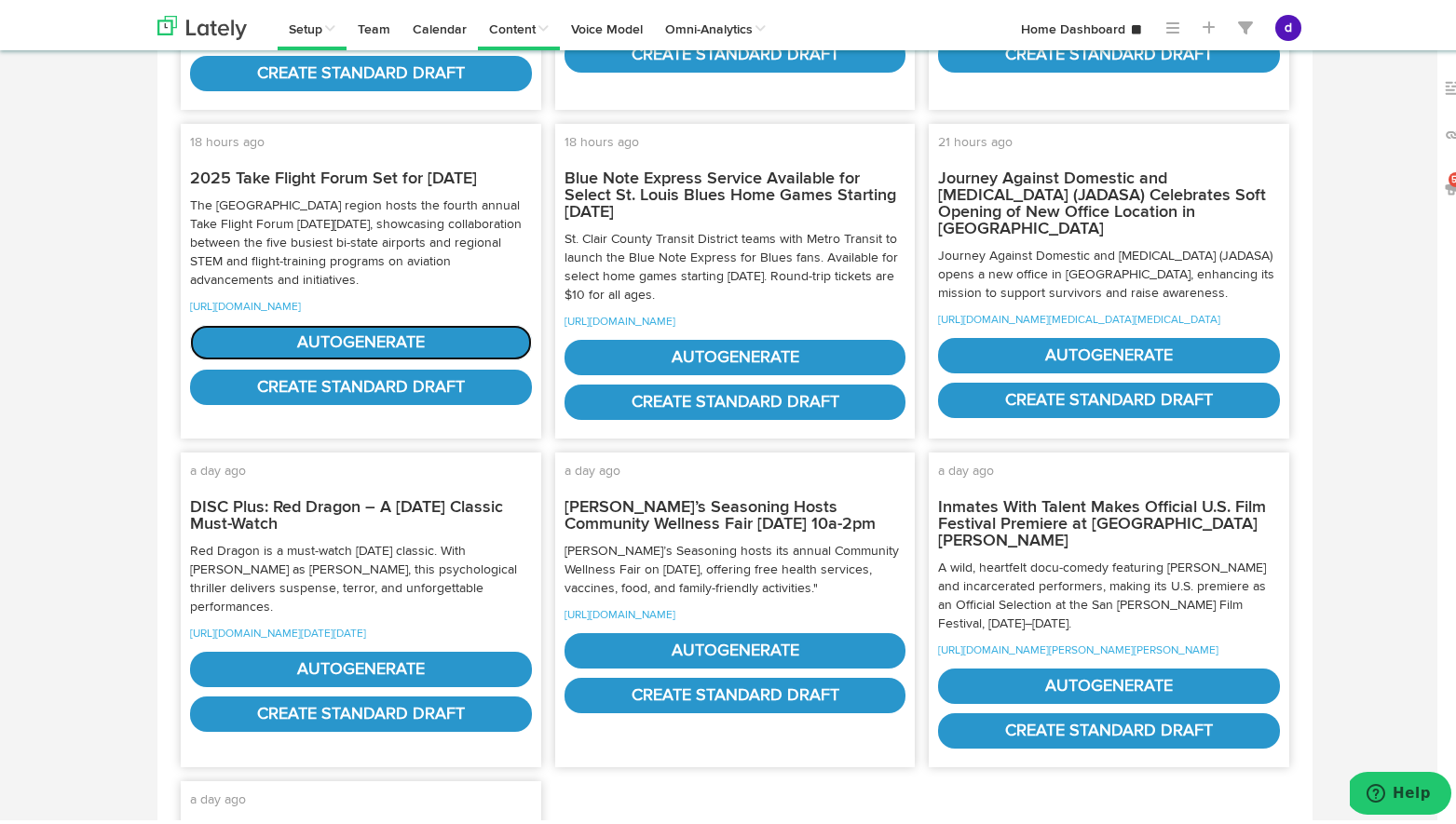
click at [451, 357] on link "autogenerate" at bounding box center [361, 339] width 342 height 35
select select "natural"
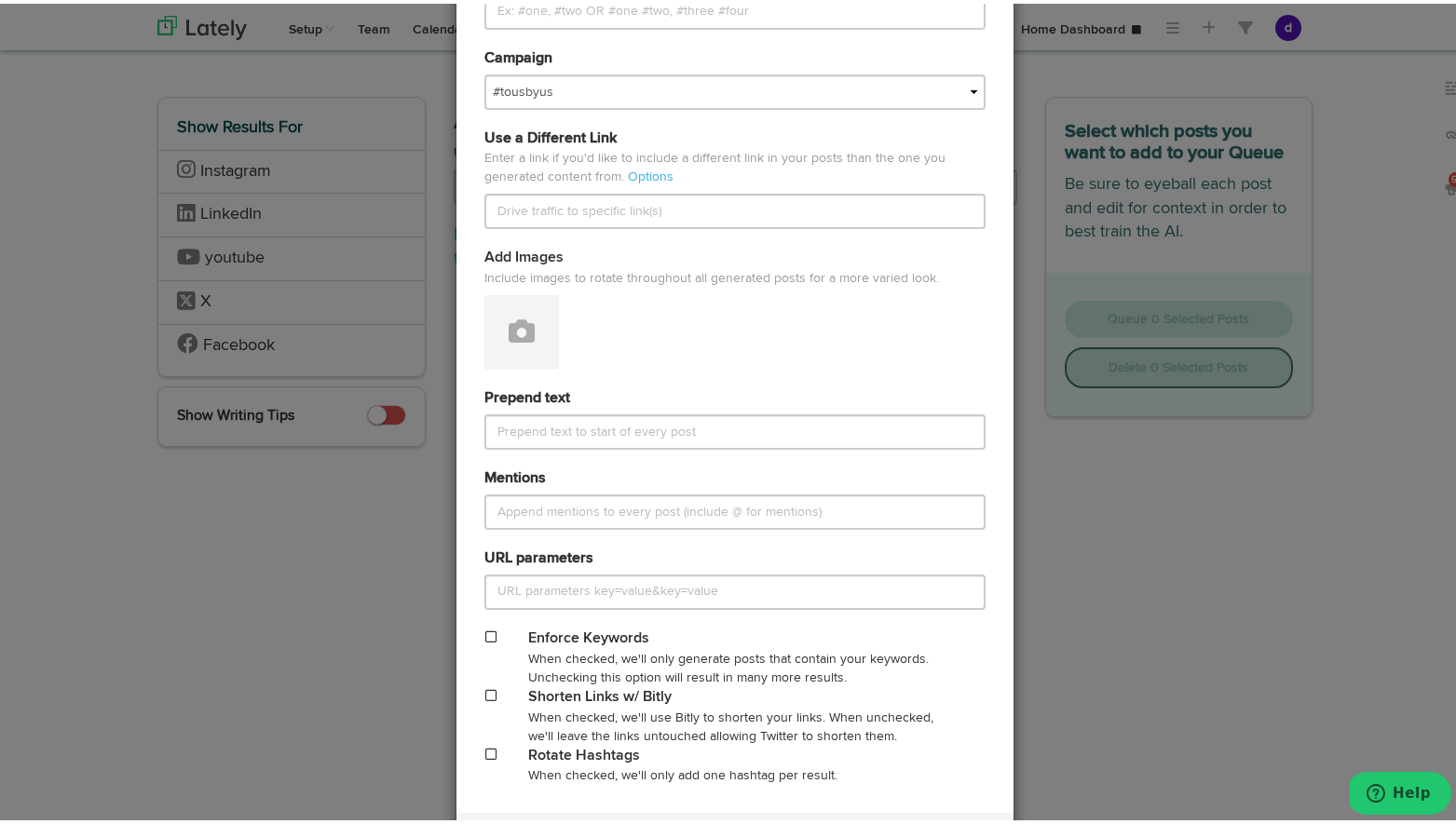
scroll to position [605, 0]
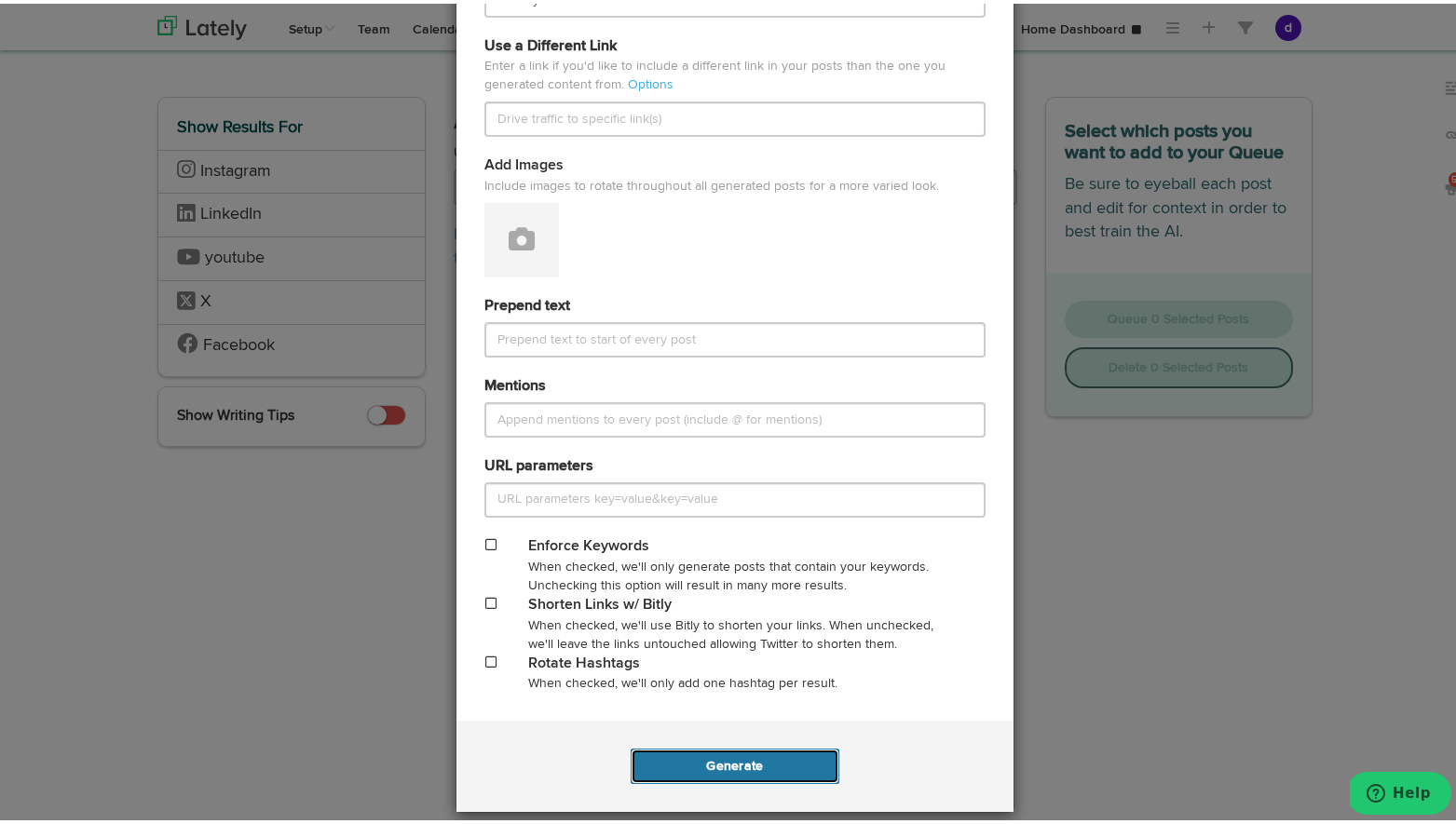
click at [718, 765] on button "Generate" at bounding box center [735, 762] width 208 height 35
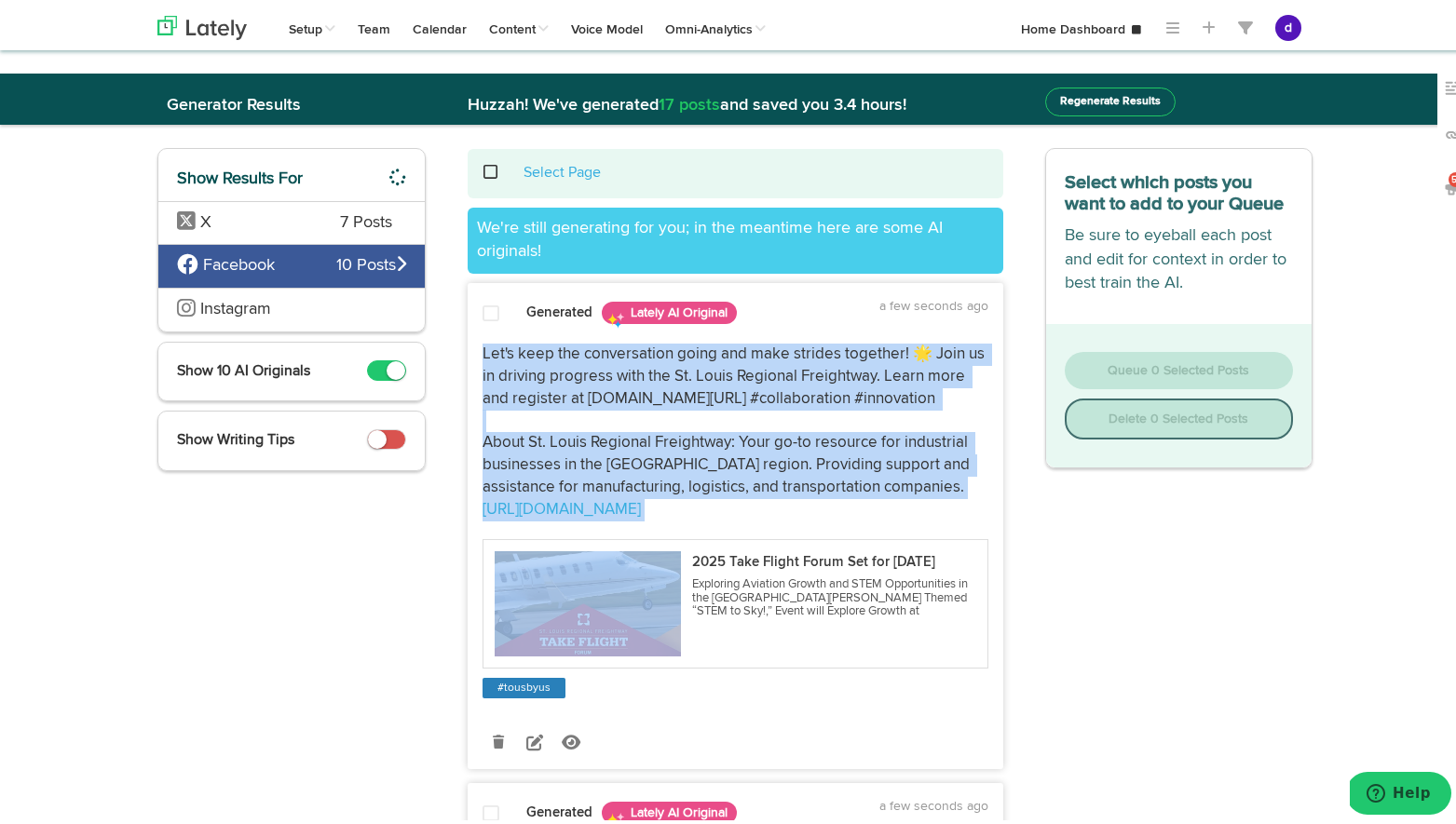
drag, startPoint x: 755, startPoint y: 591, endPoint x: 478, endPoint y: 340, distance: 373.8
click at [478, 340] on div "Let's keep the conversation going and make strides together! 🌟 Join us in drivi…" at bounding box center [735, 518] width 533 height 358
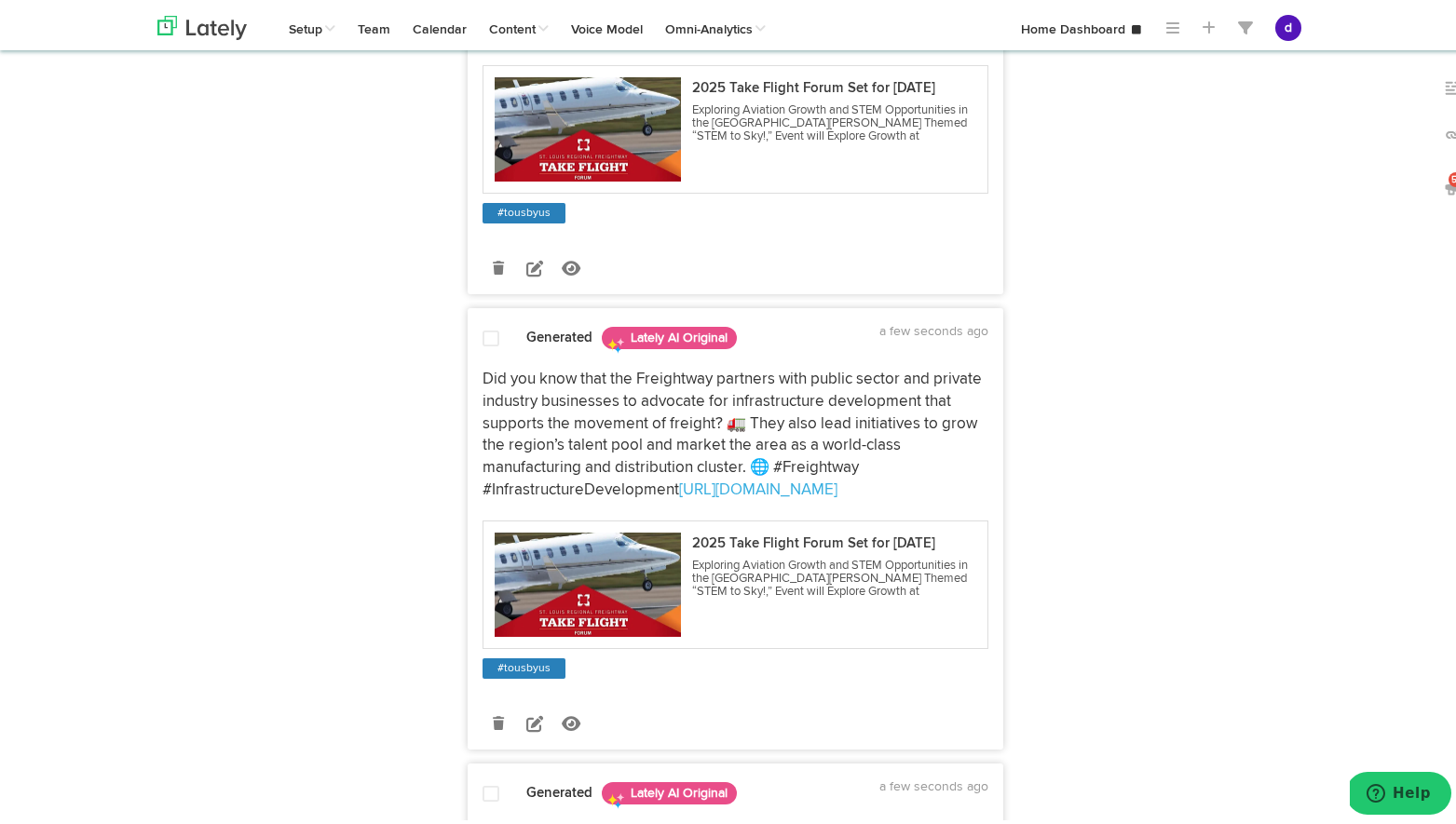
scroll to position [977, 0]
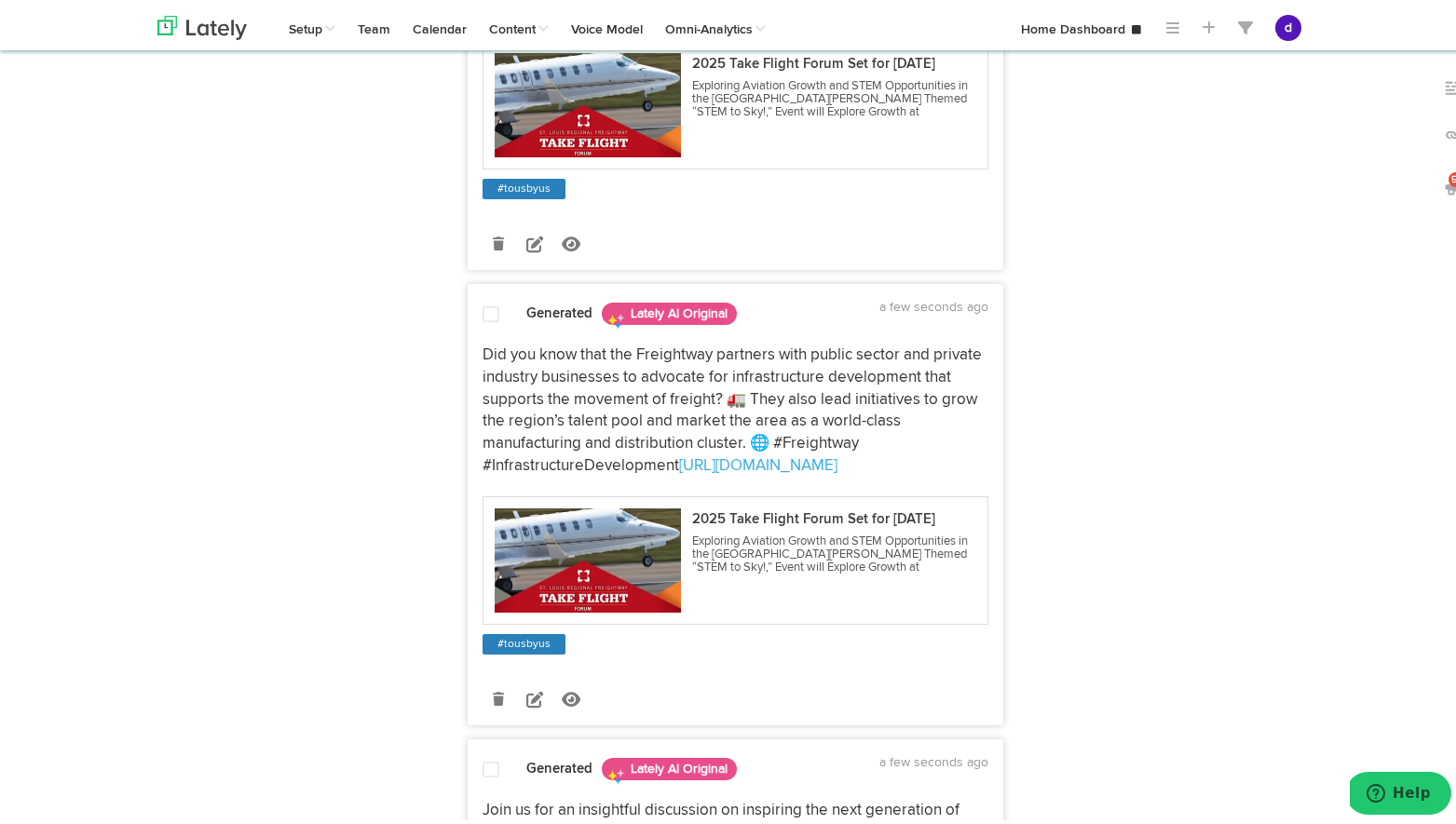
drag, startPoint x: 679, startPoint y: 637, endPoint x: 442, endPoint y: 454, distance: 299.4
copy p "Did you know that the Freightway partners with public sector and private indust…"
click at [608, 25] on link "Voice Model" at bounding box center [607, 23] width 94 height 47
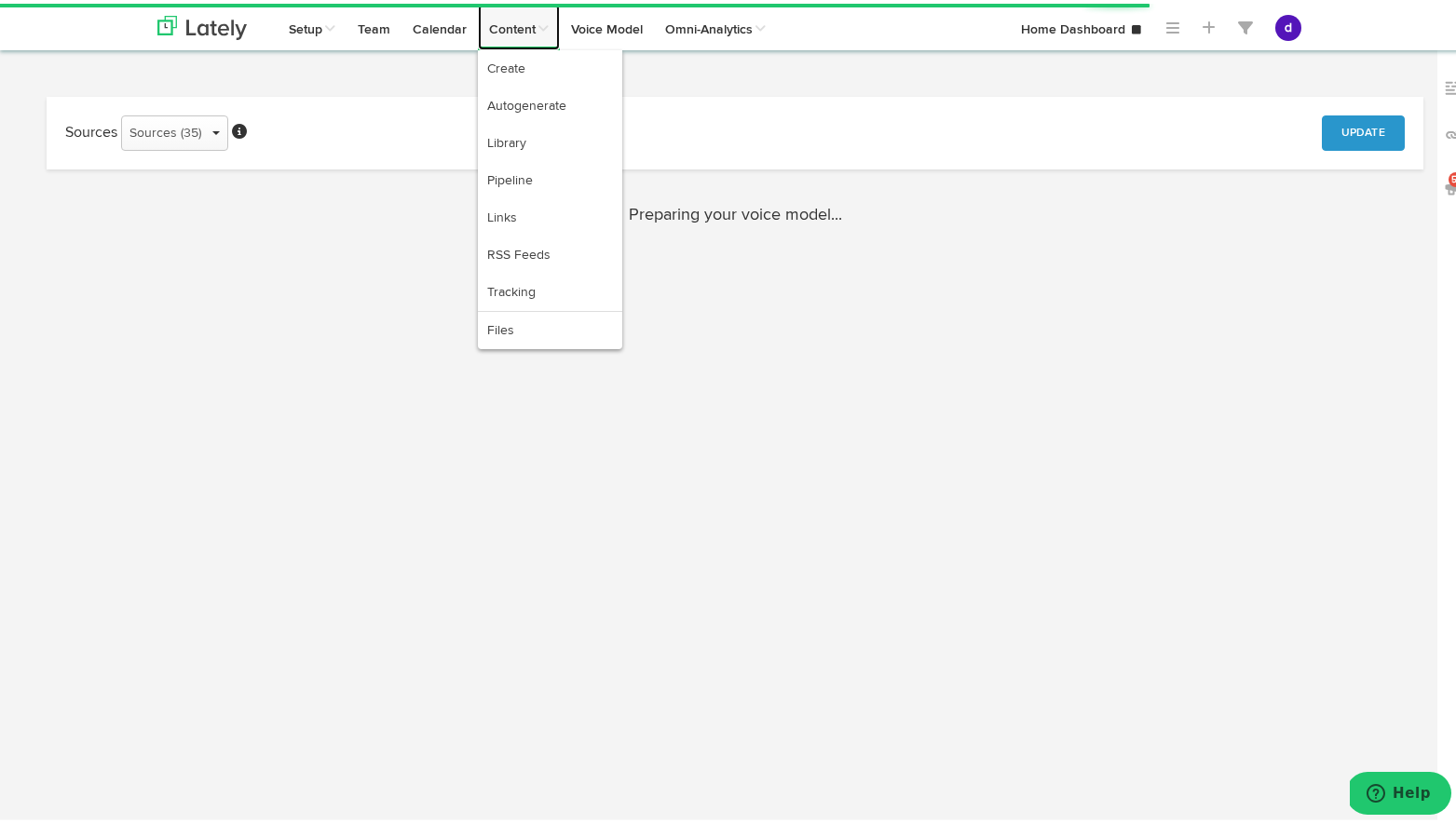
click at [519, 26] on link "Content" at bounding box center [519, 23] width 82 height 47
click at [511, 72] on link "Create" at bounding box center [550, 65] width 144 height 37
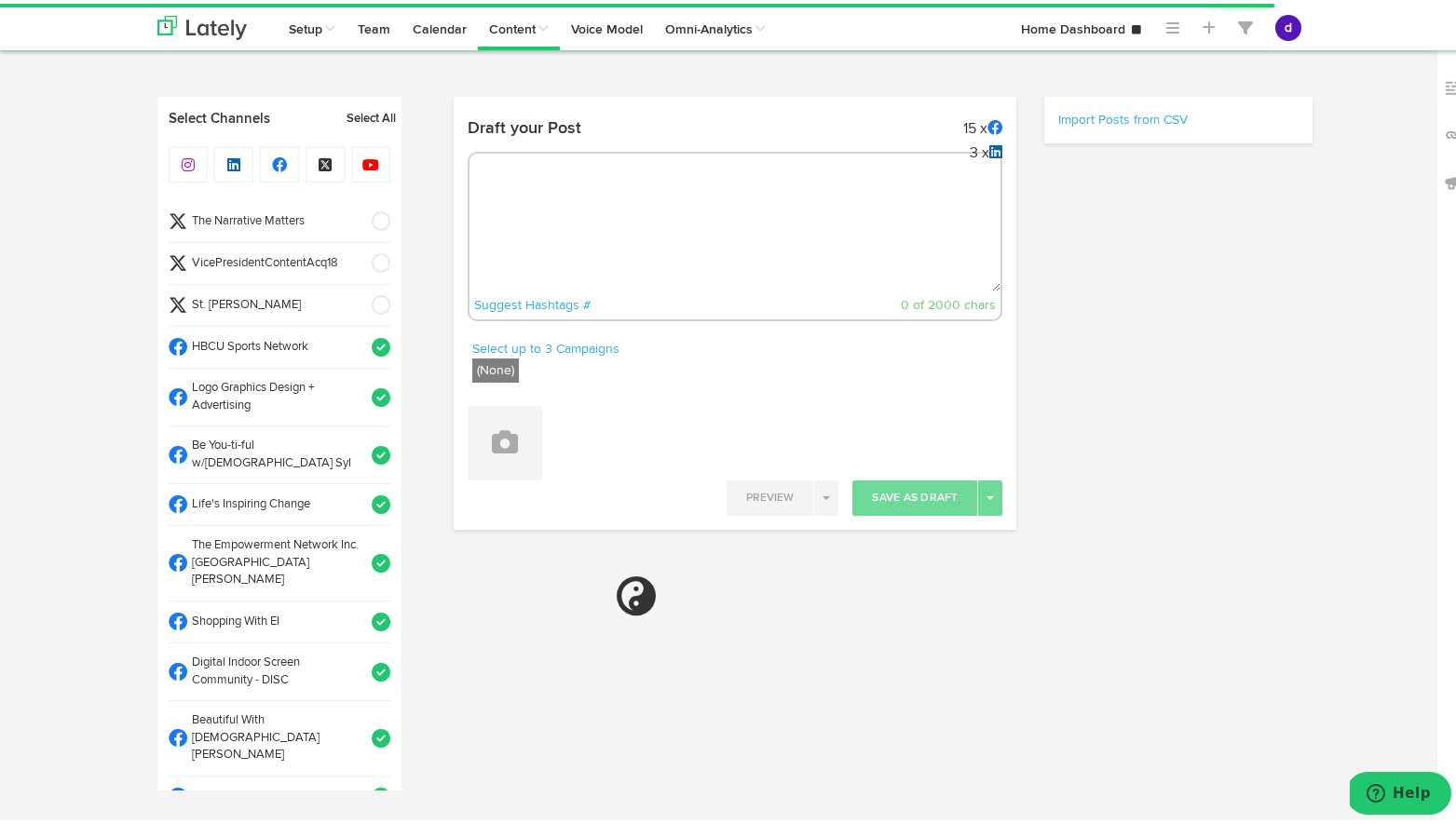
select select "12"
select select "04"
select select "PM"
radio input "true"
click at [697, 211] on textarea at bounding box center [735, 226] width 531 height 123
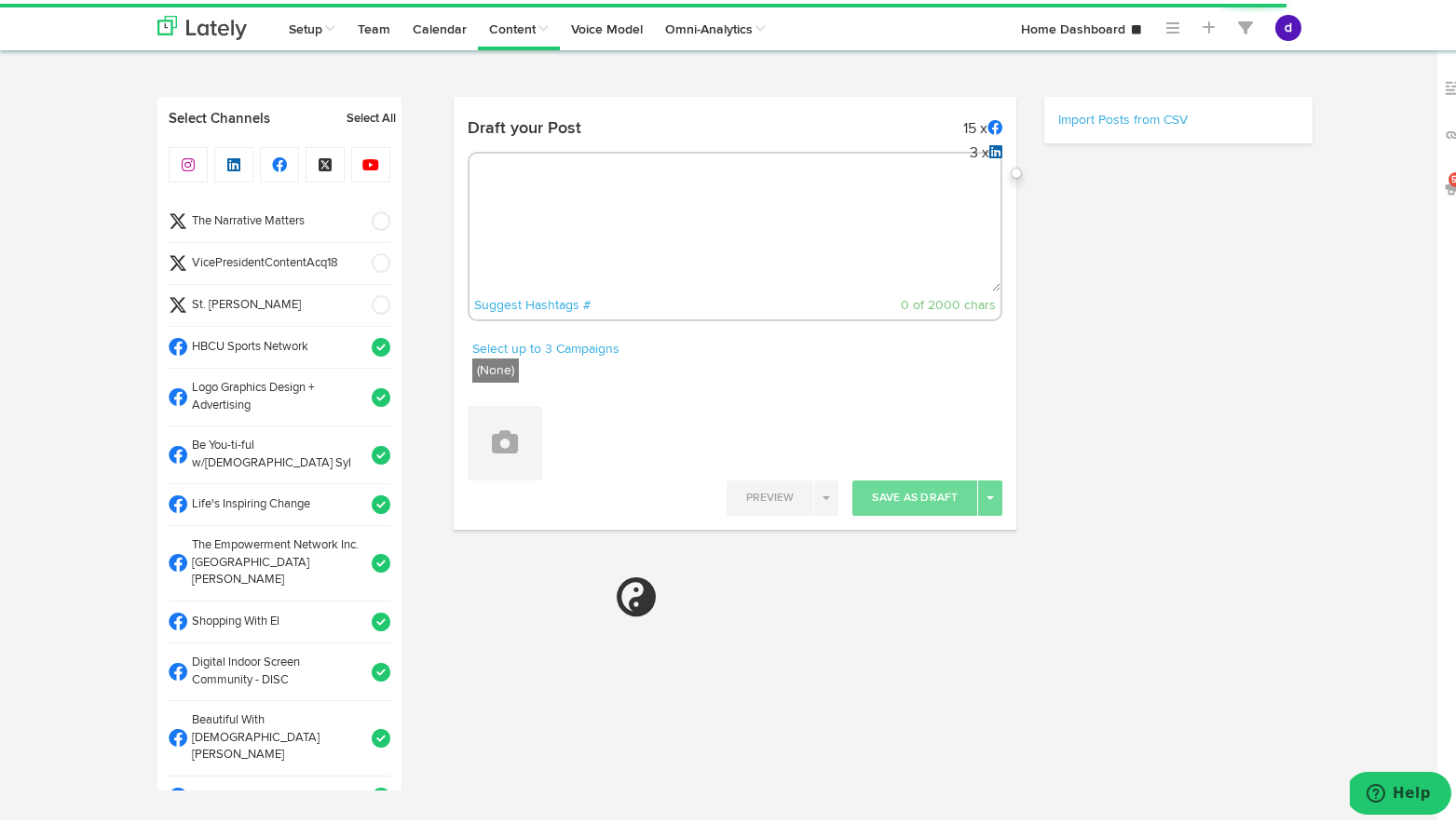
paste textarea "Did you know that the Freightway partners with public sector and private indust…"
type textarea "Did you know that the Freightway partners with public sector and private indust…"
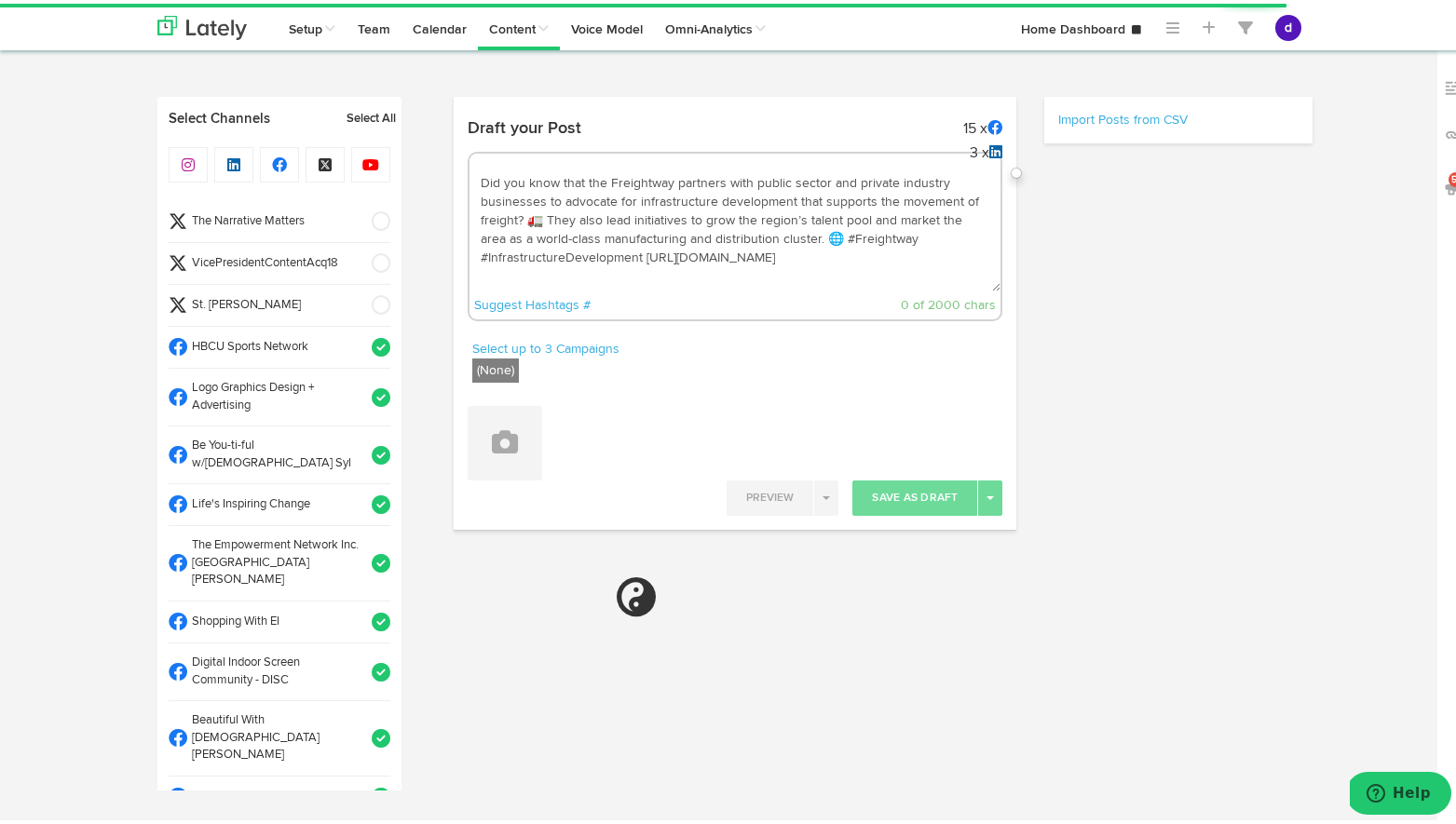
scroll to position [10, 0]
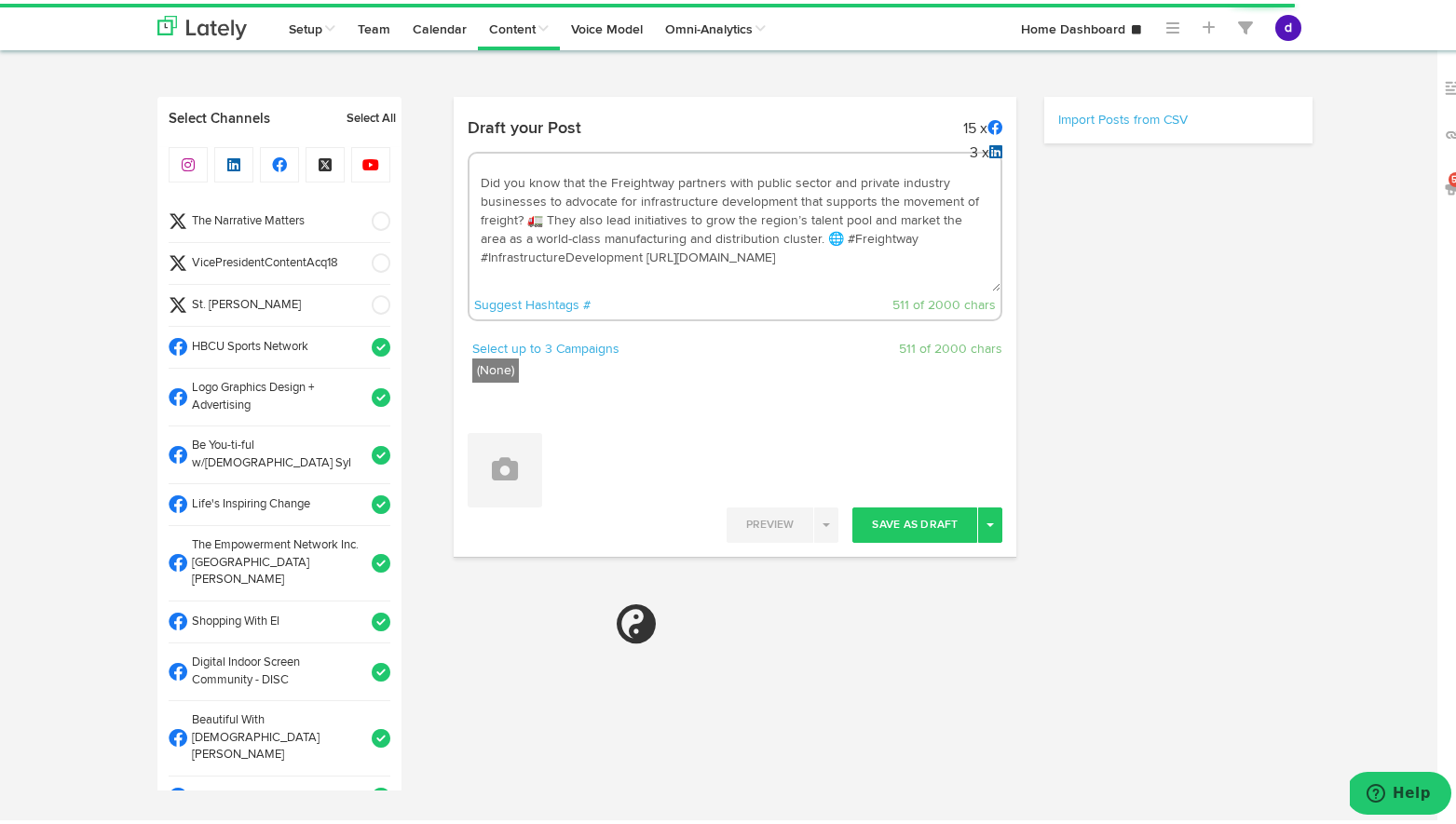
select select "11"
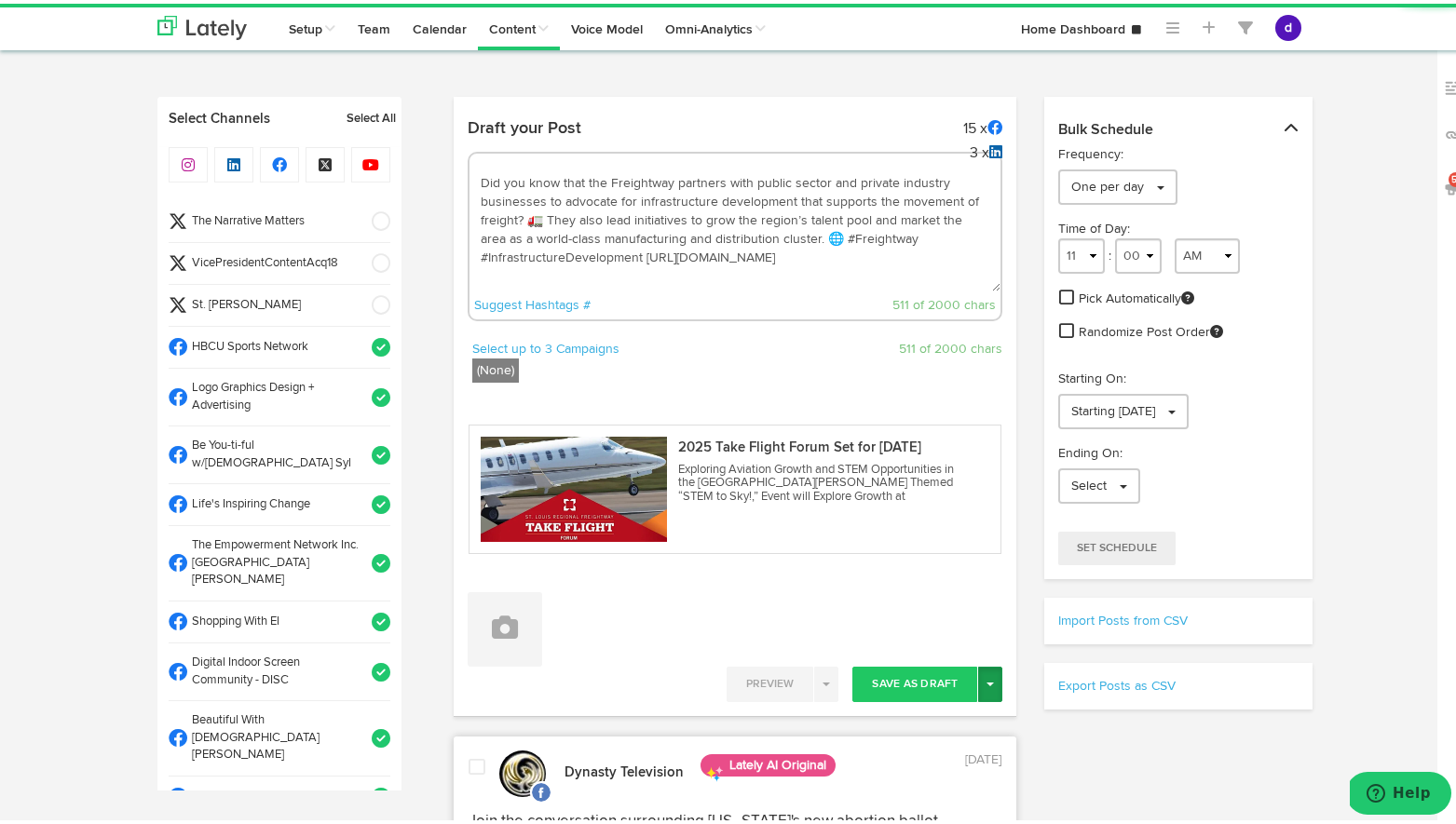
type textarea "Did you know that the Freightway partners with public sector and private indust…"
click at [988, 667] on button "Toggle Dropdown" at bounding box center [989, 680] width 24 height 35
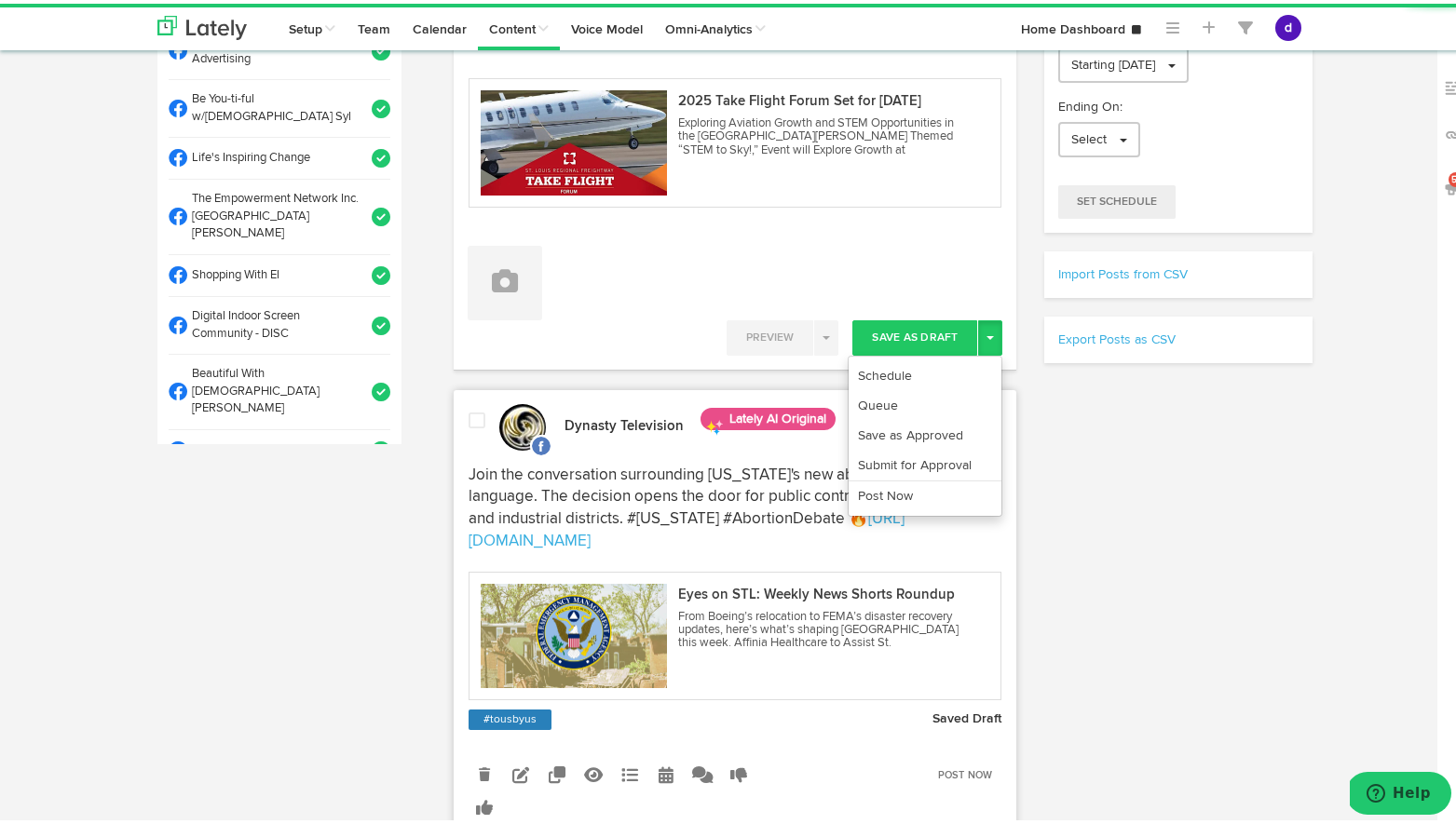
scroll to position [354, 0]
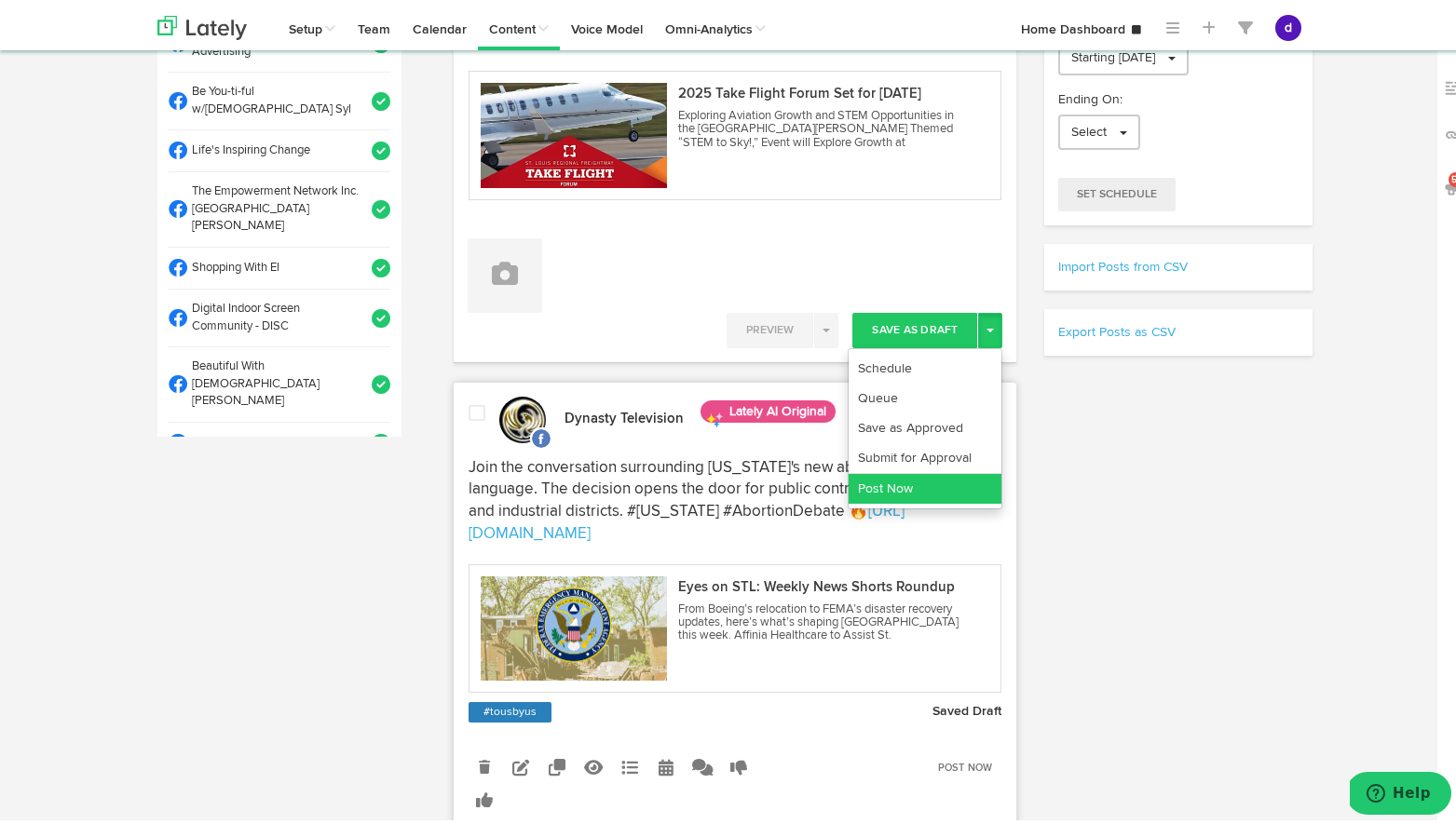
click at [948, 482] on link "Post Now" at bounding box center [925, 484] width 153 height 30
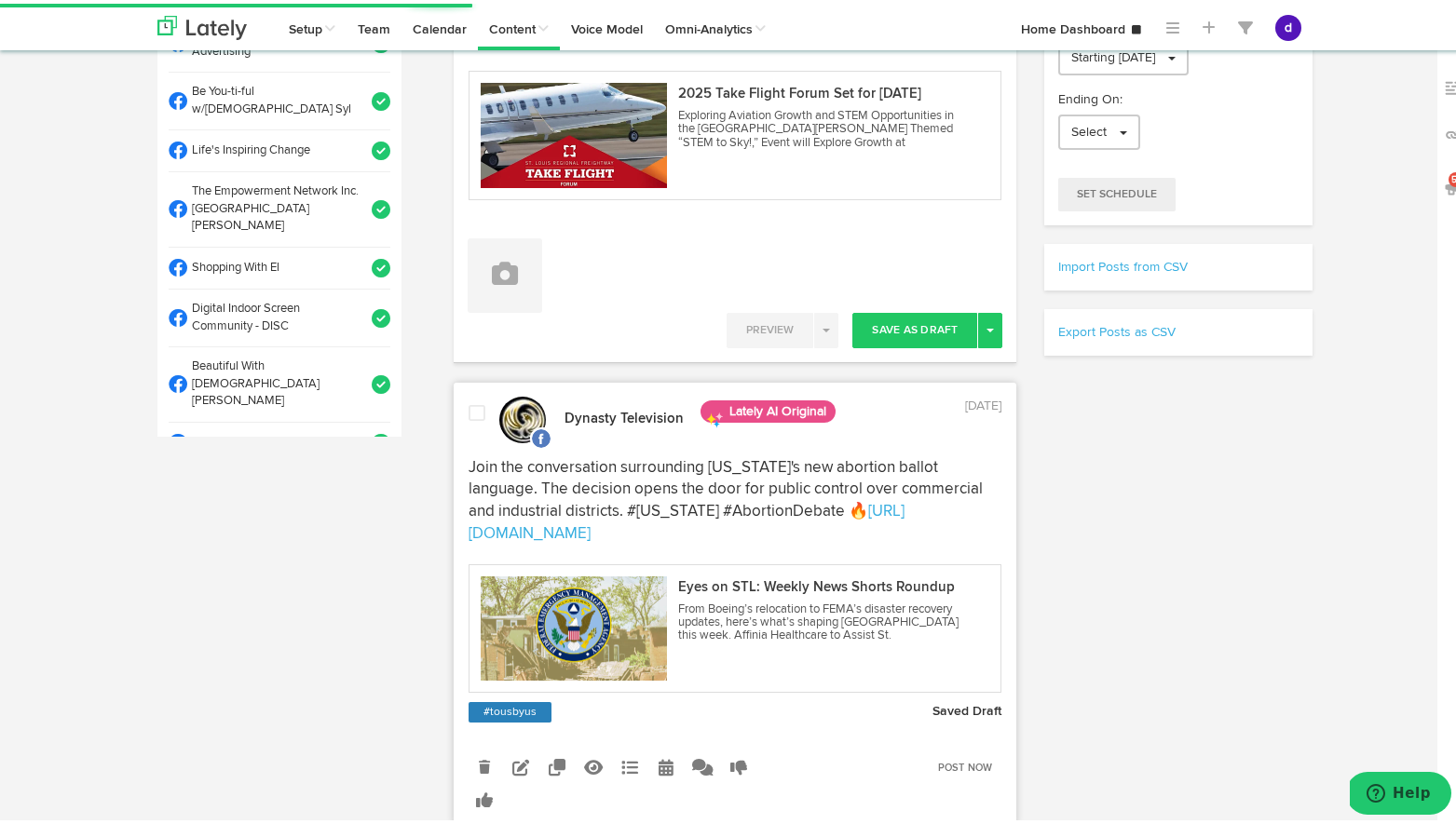
scroll to position [0, 0]
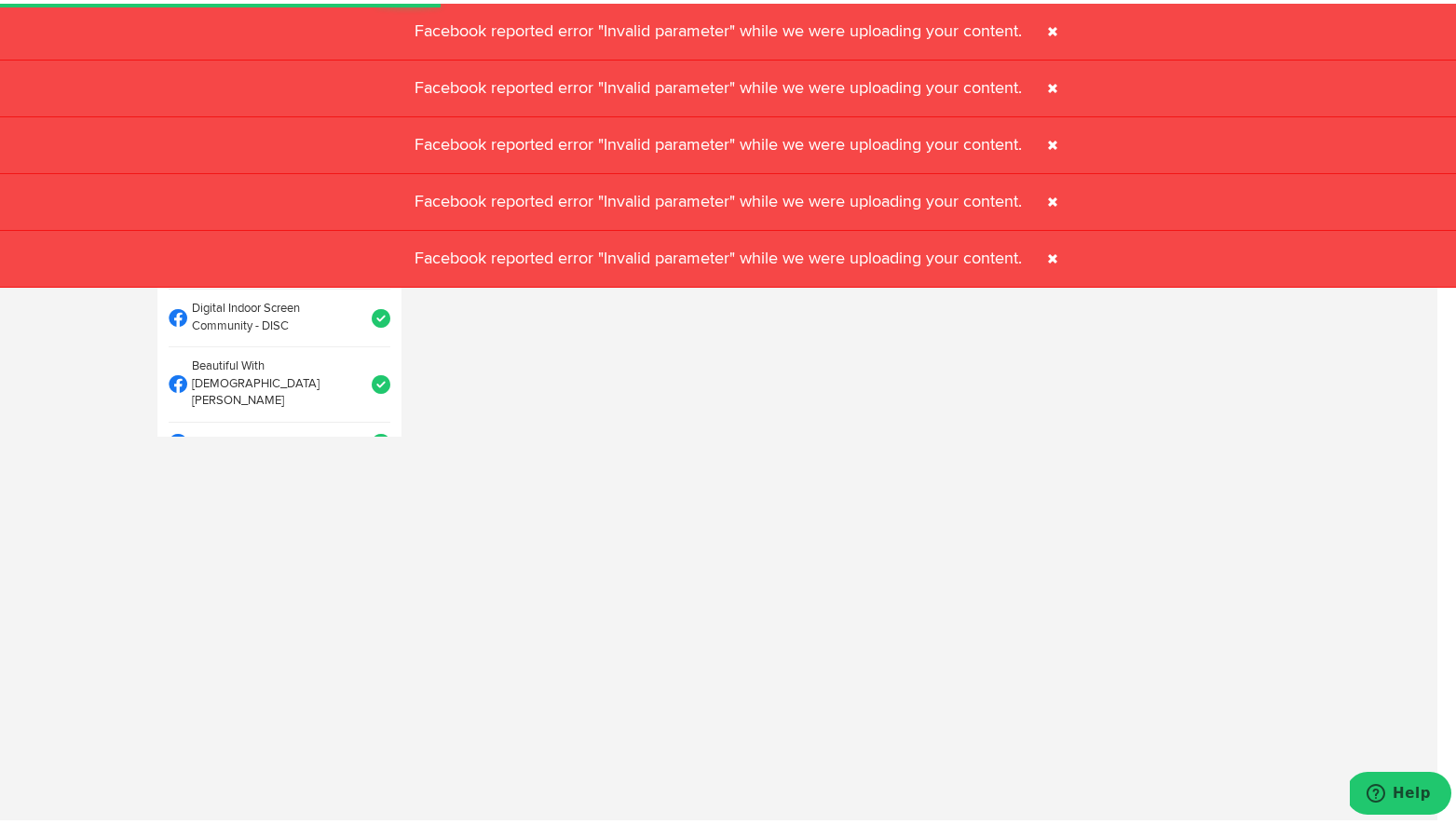
select select "11"
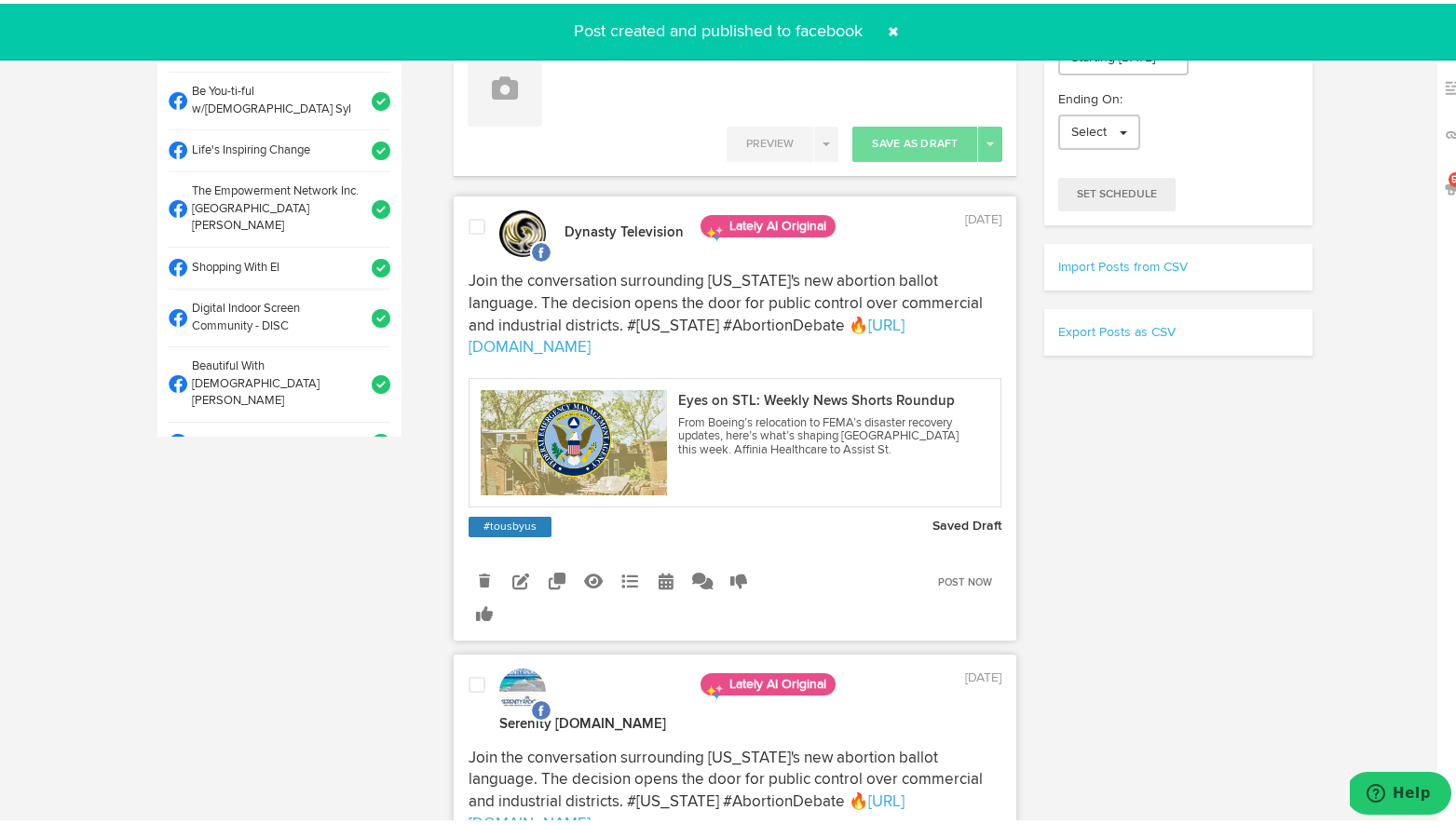
click at [890, 28] on span at bounding box center [892, 28] width 30 height 30
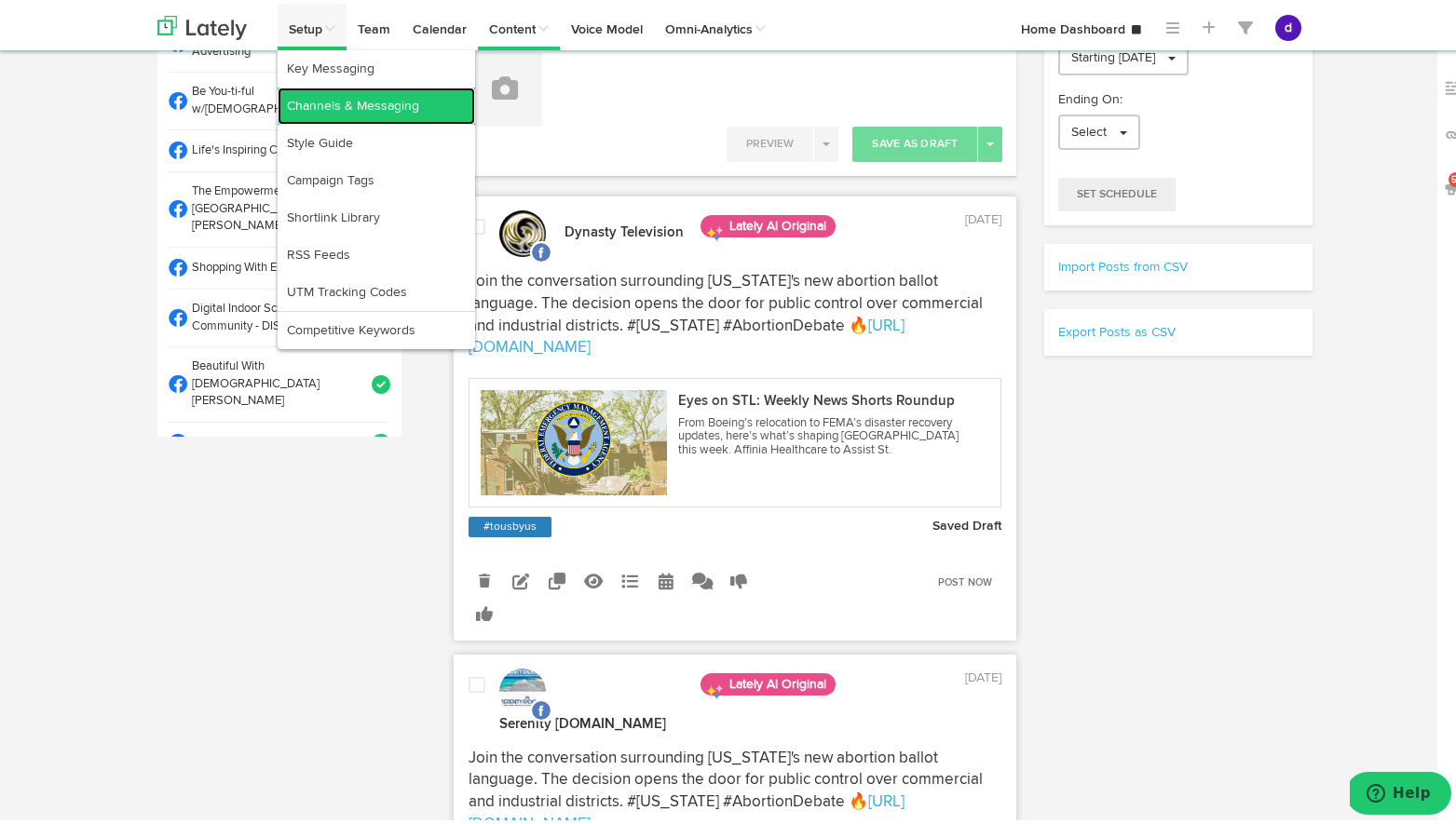
click at [320, 98] on link "Channels & Messaging" at bounding box center [376, 102] width 198 height 37
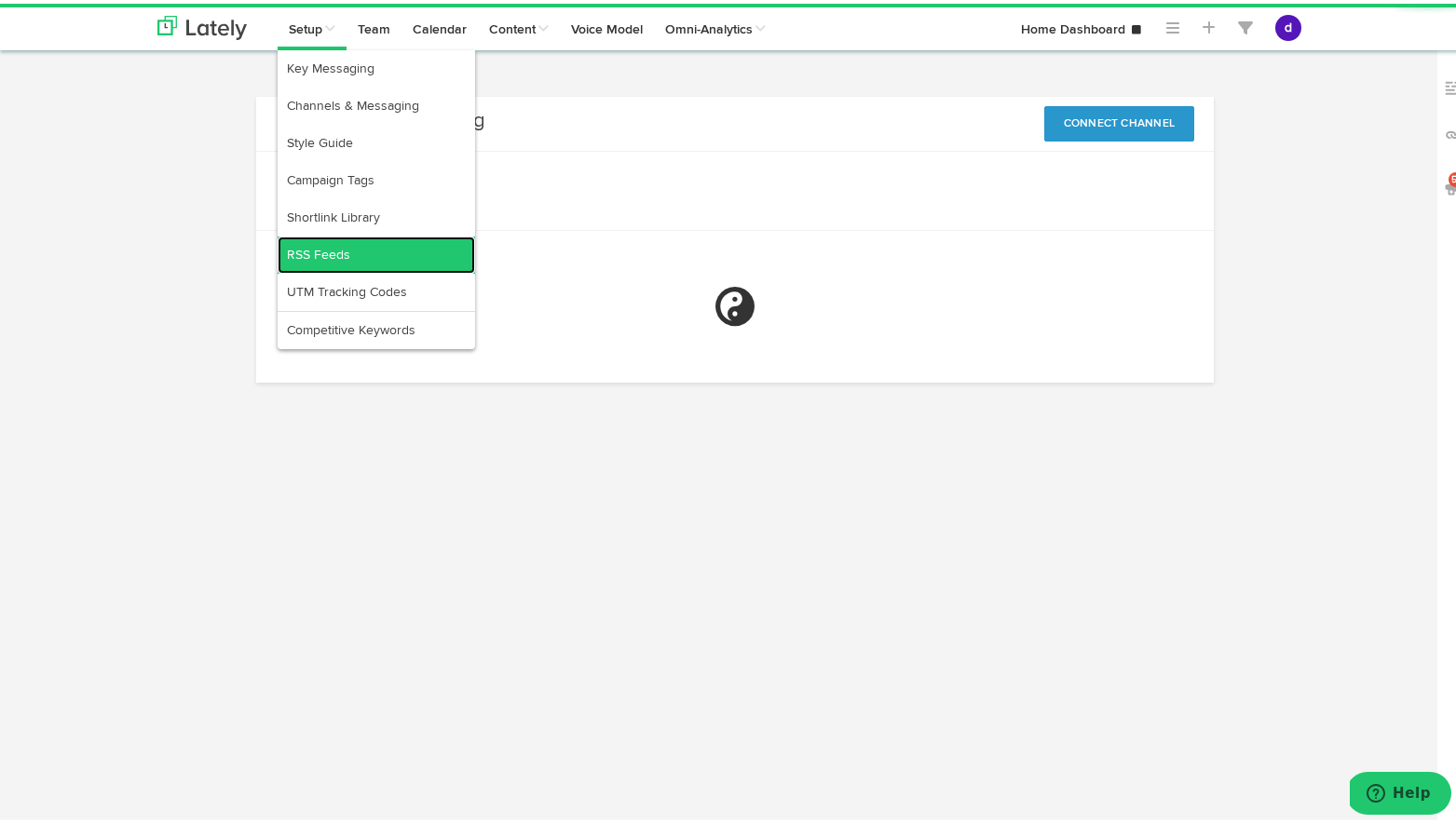
click at [312, 247] on link "RSS Feeds" at bounding box center [376, 251] width 198 height 37
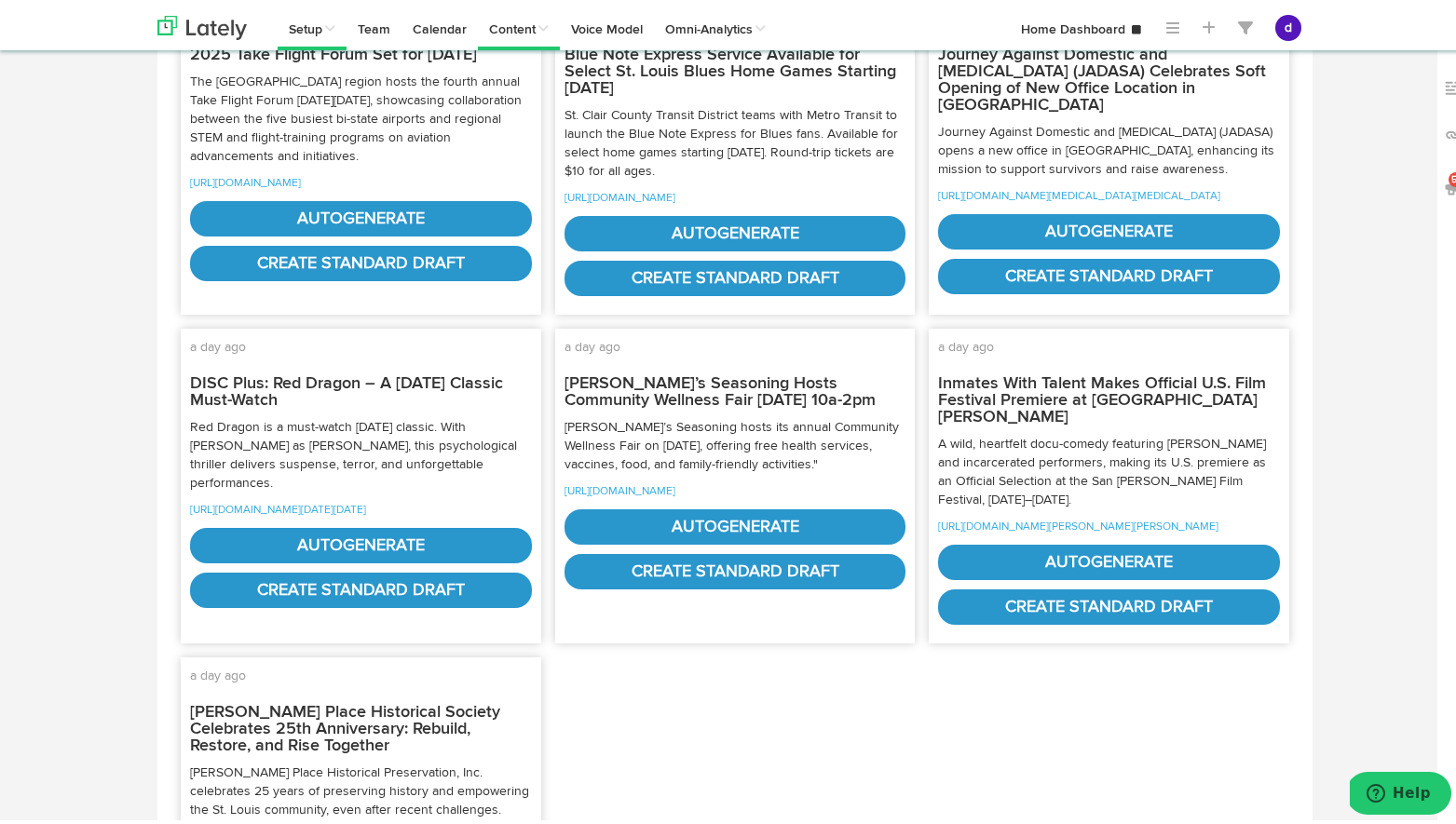
scroll to position [639, 0]
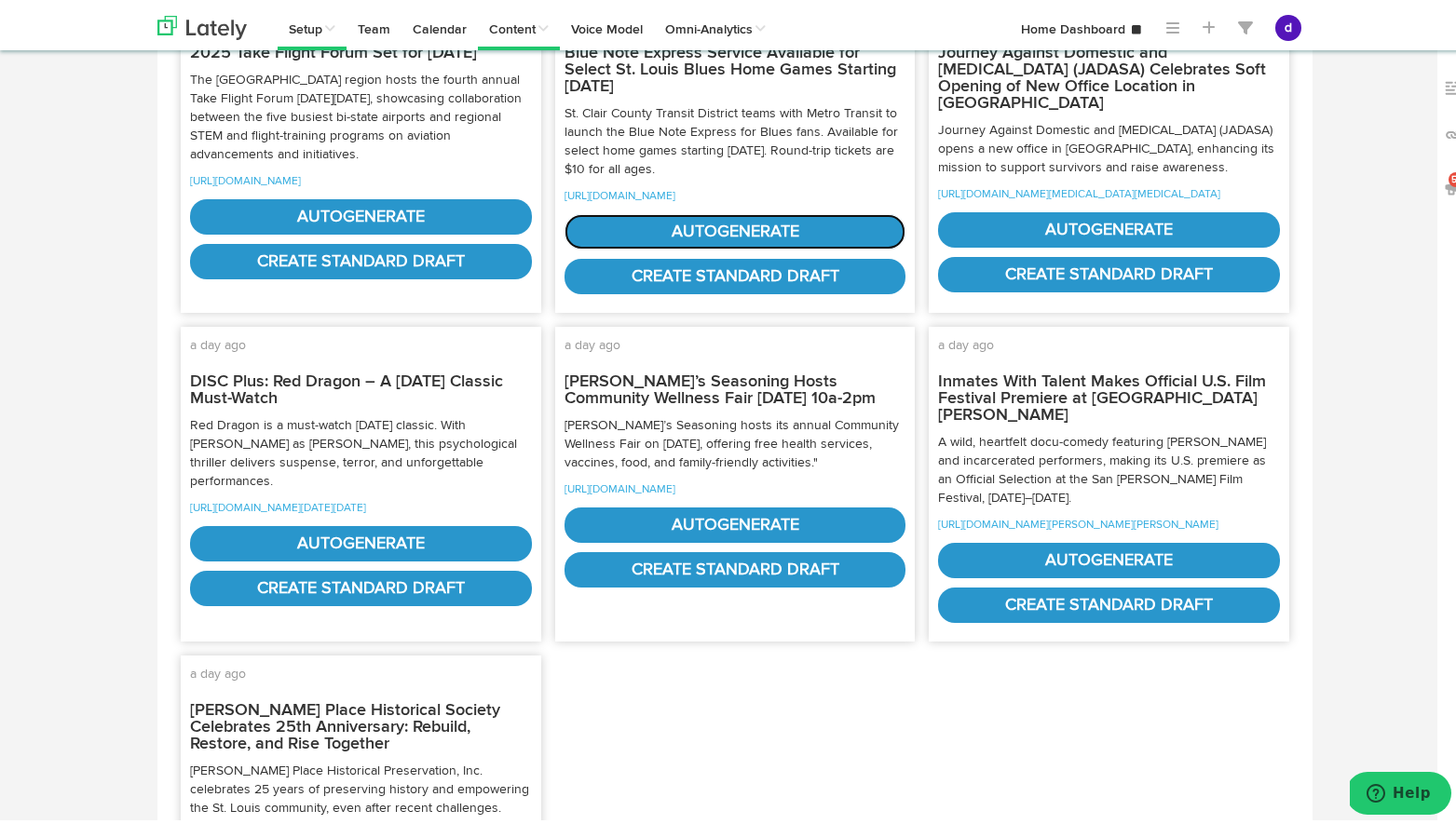
click at [709, 246] on link "autogenerate" at bounding box center [736, 228] width 342 height 35
select select "natural"
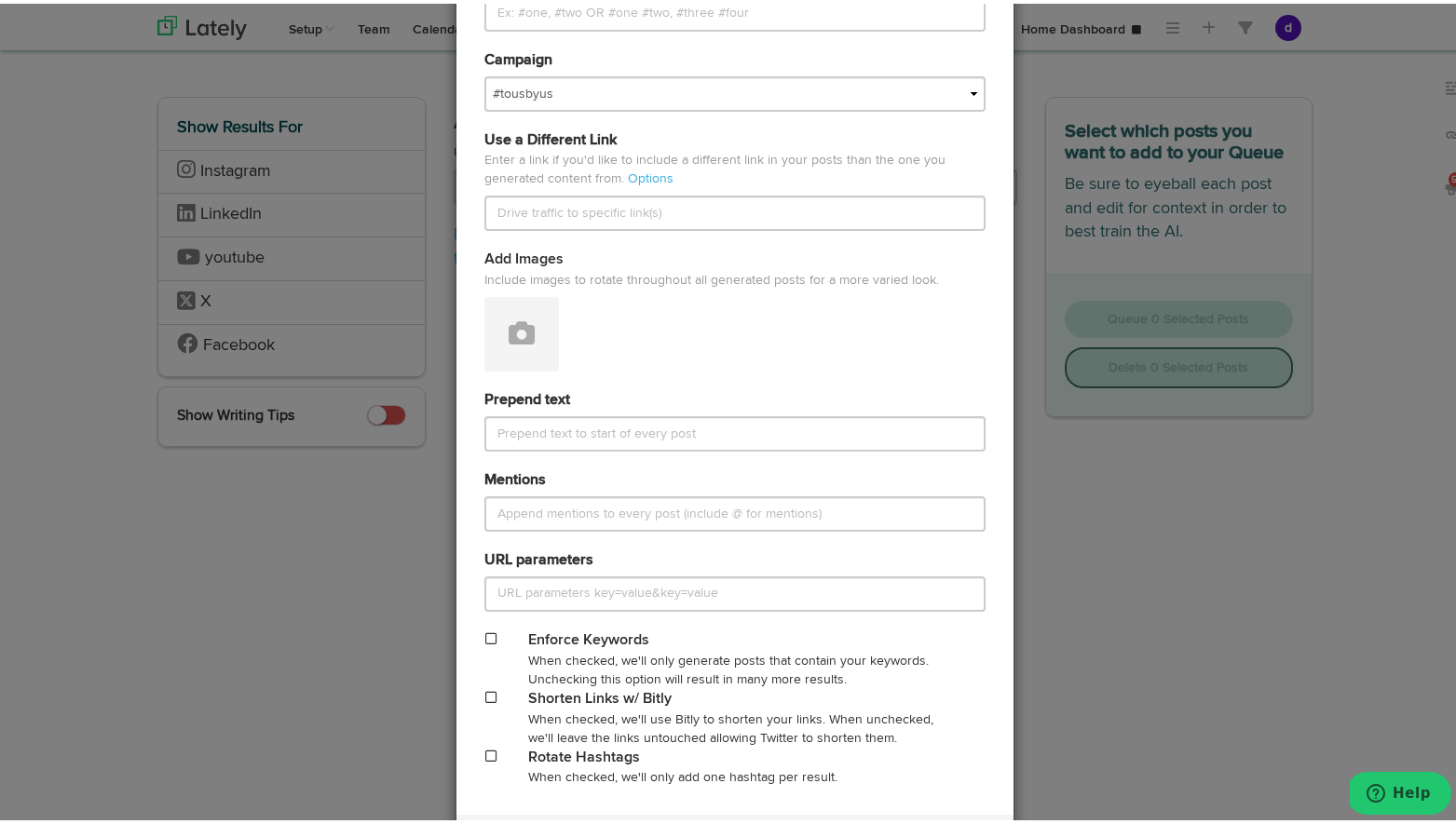
scroll to position [618, 0]
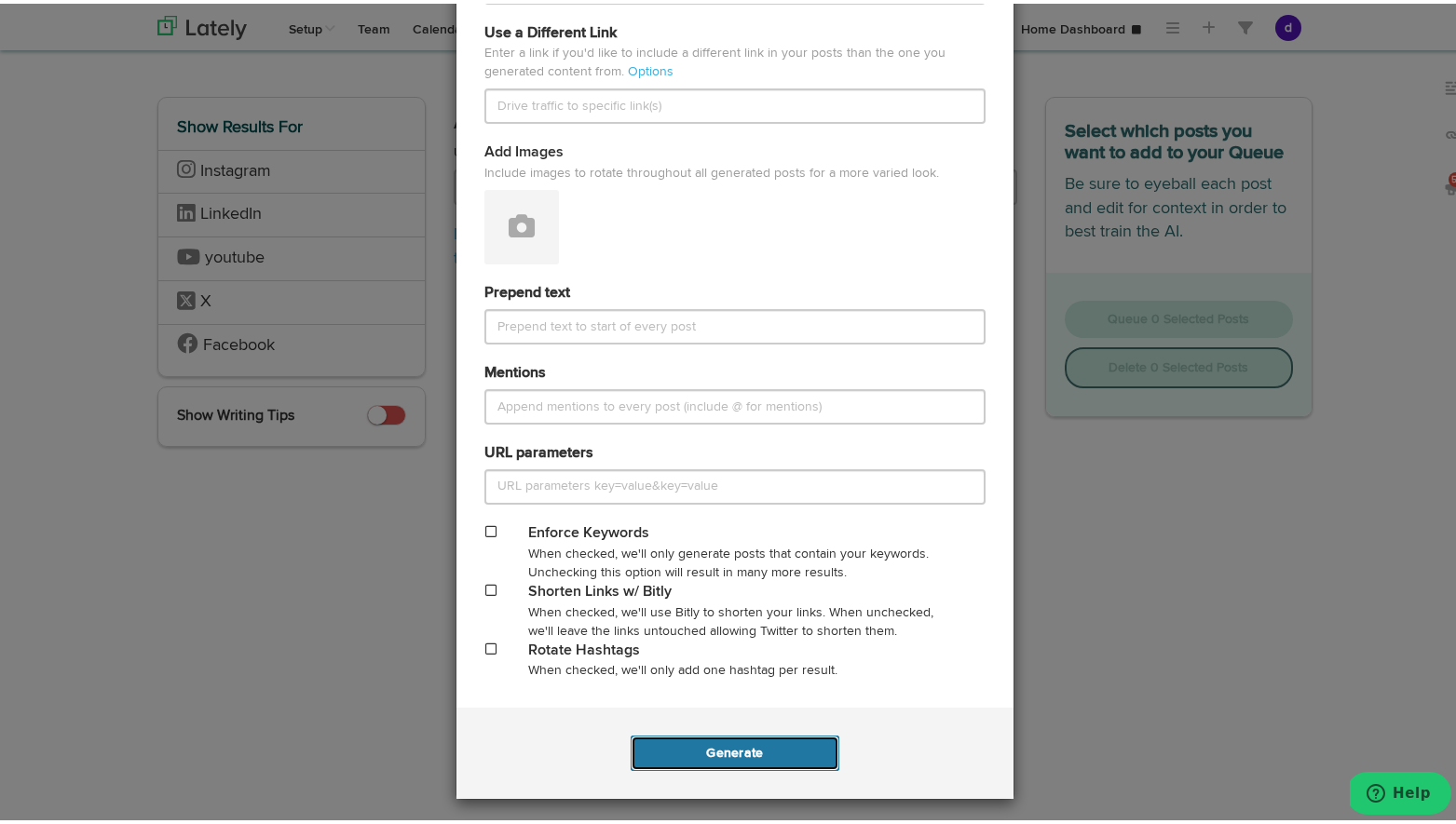
click at [721, 739] on button "Generate" at bounding box center [735, 749] width 208 height 35
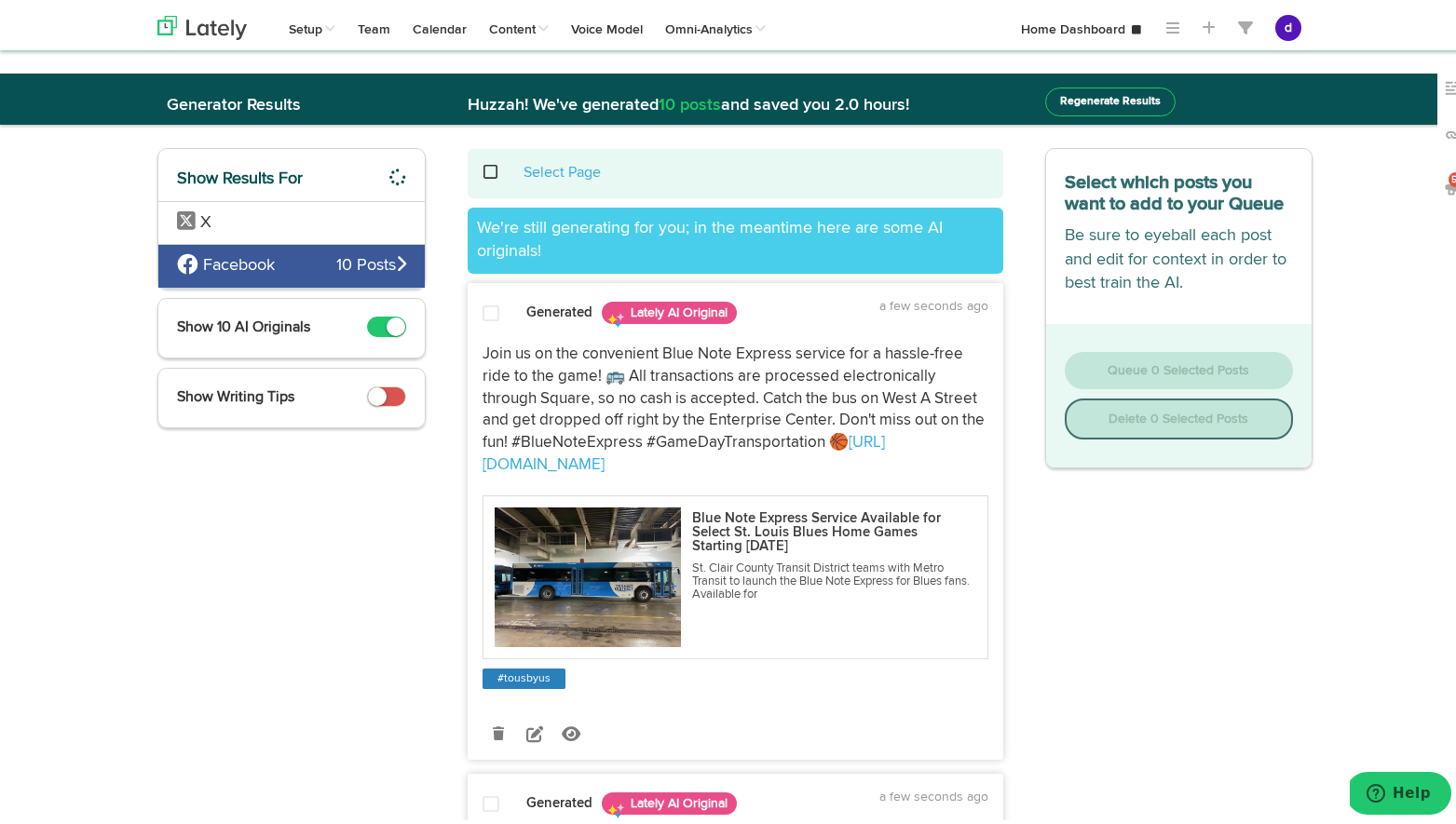
drag, startPoint x: 961, startPoint y: 530, endPoint x: 456, endPoint y: 337, distance: 540.6
copy p "Join us on the convenient Blue Note Express service for a hassle-free ride to t…"
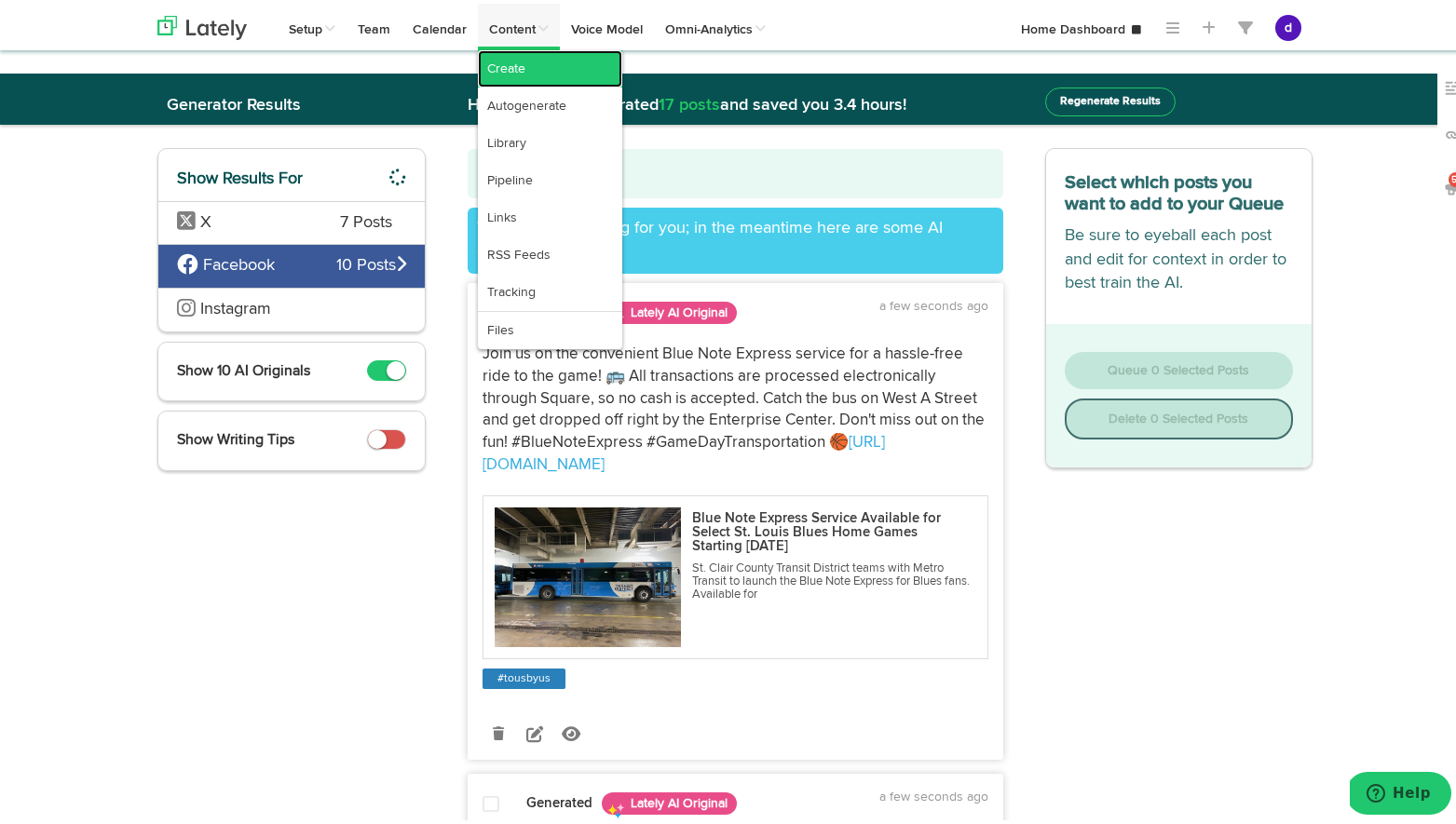
click at [510, 59] on link "Create" at bounding box center [550, 65] width 144 height 37
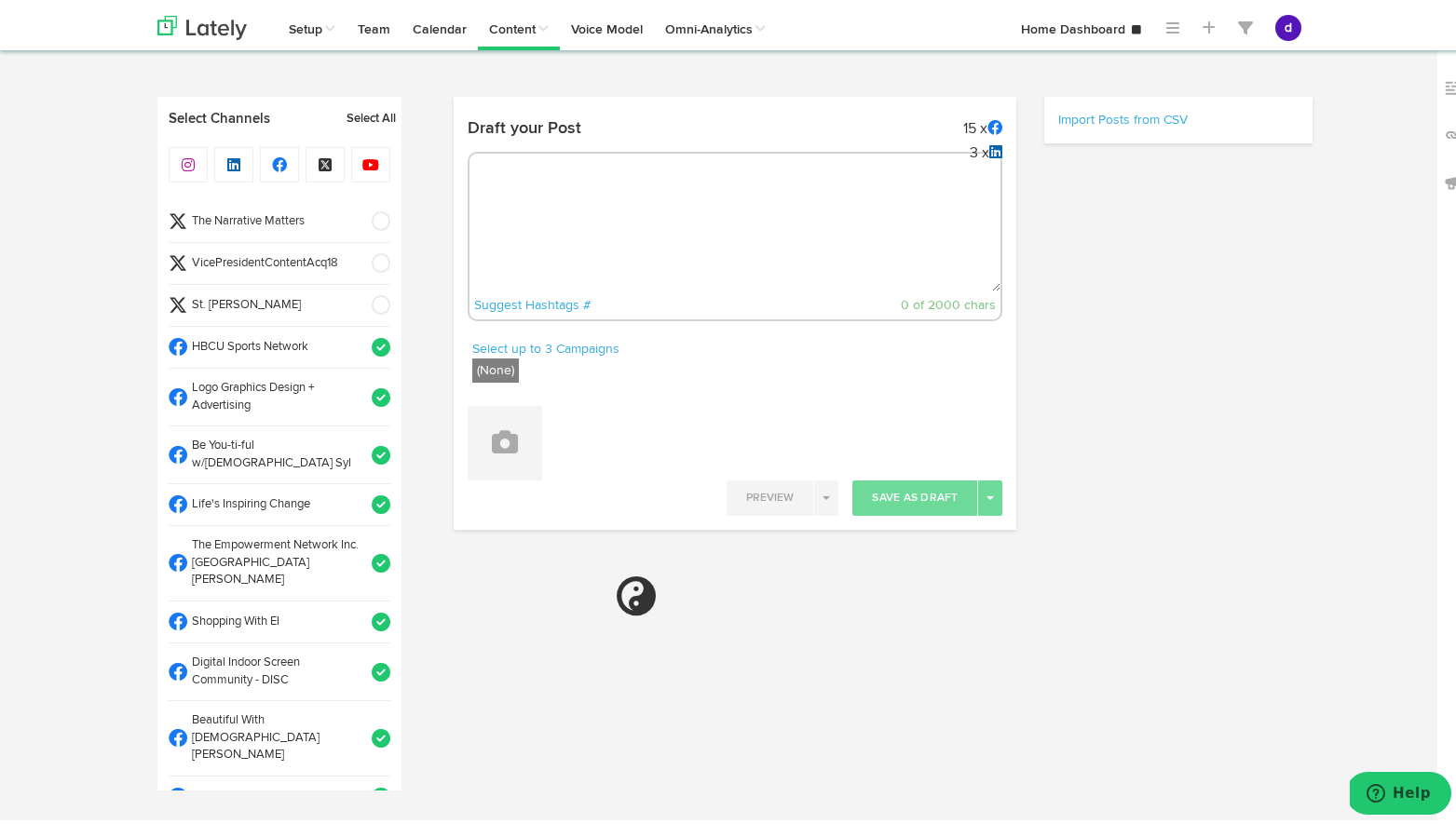
select select "12"
select select "06"
select select "PM"
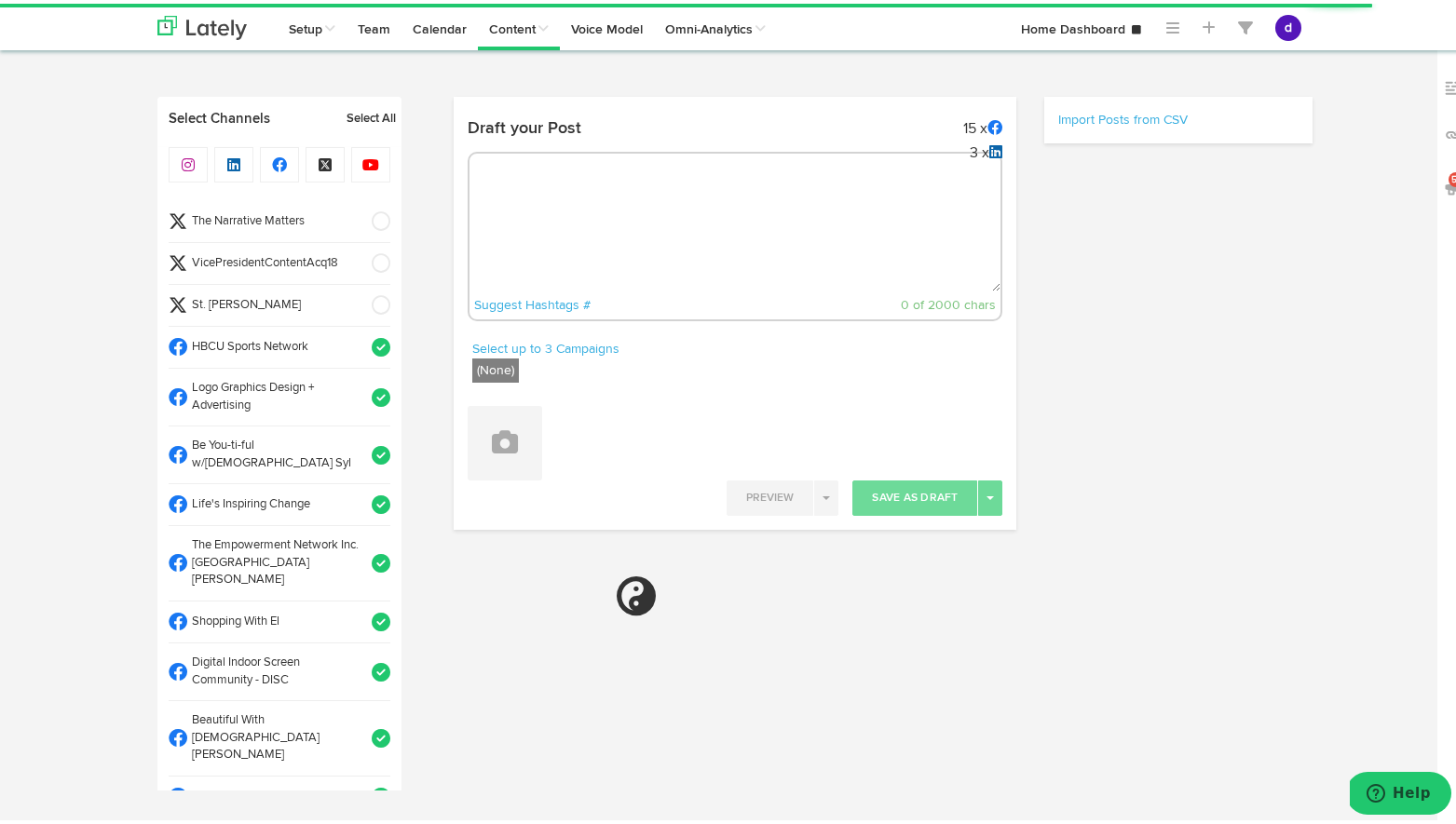
radio input "true"
click at [754, 188] on textarea at bounding box center [735, 226] width 531 height 123
select select "11"
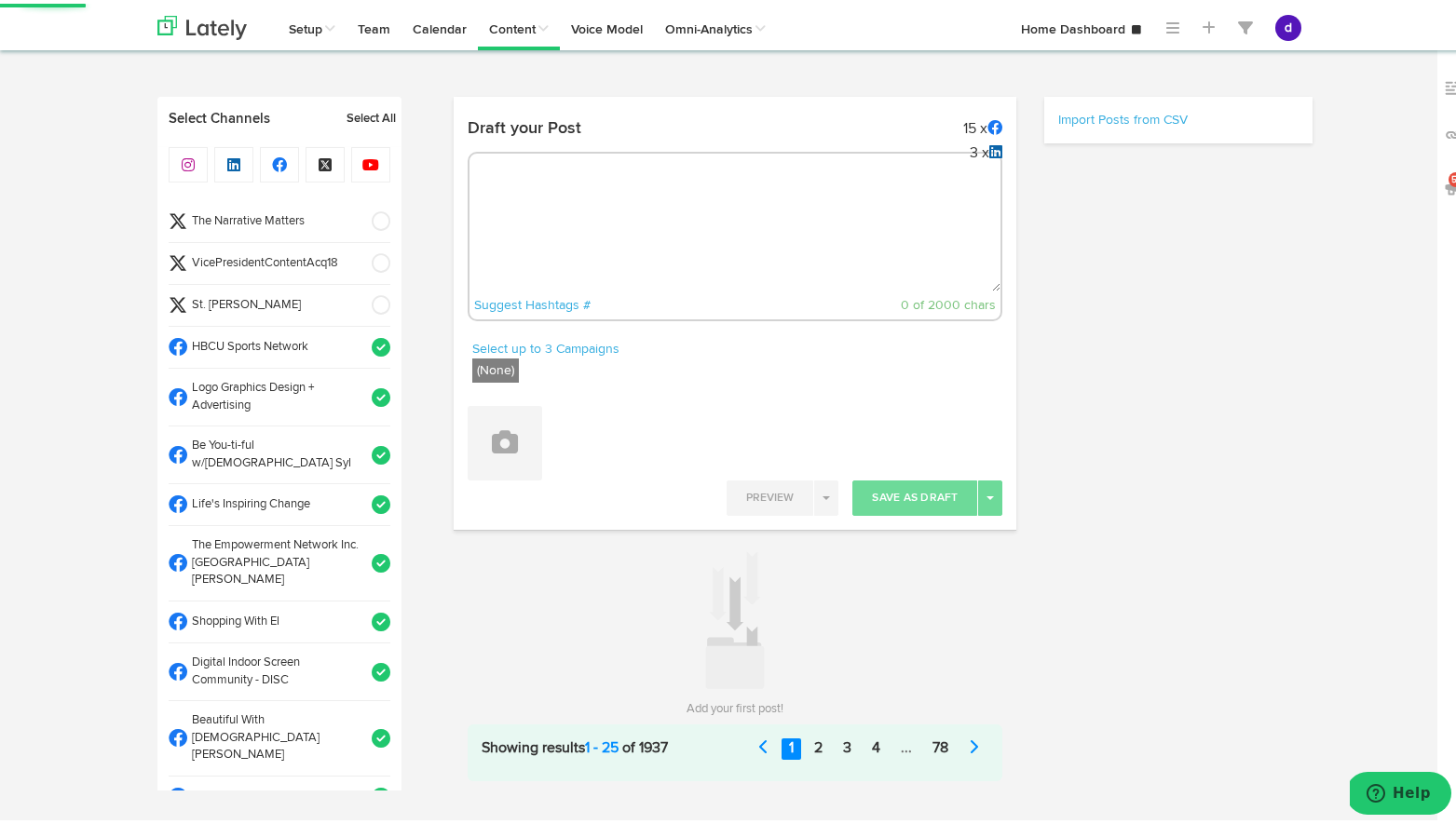
paste textarea "Join us on the convenient Blue Note Express service for a hassle-free ride to t…"
type textarea "Join us on the convenient Blue Note Express service for a hassle-free ride to t…"
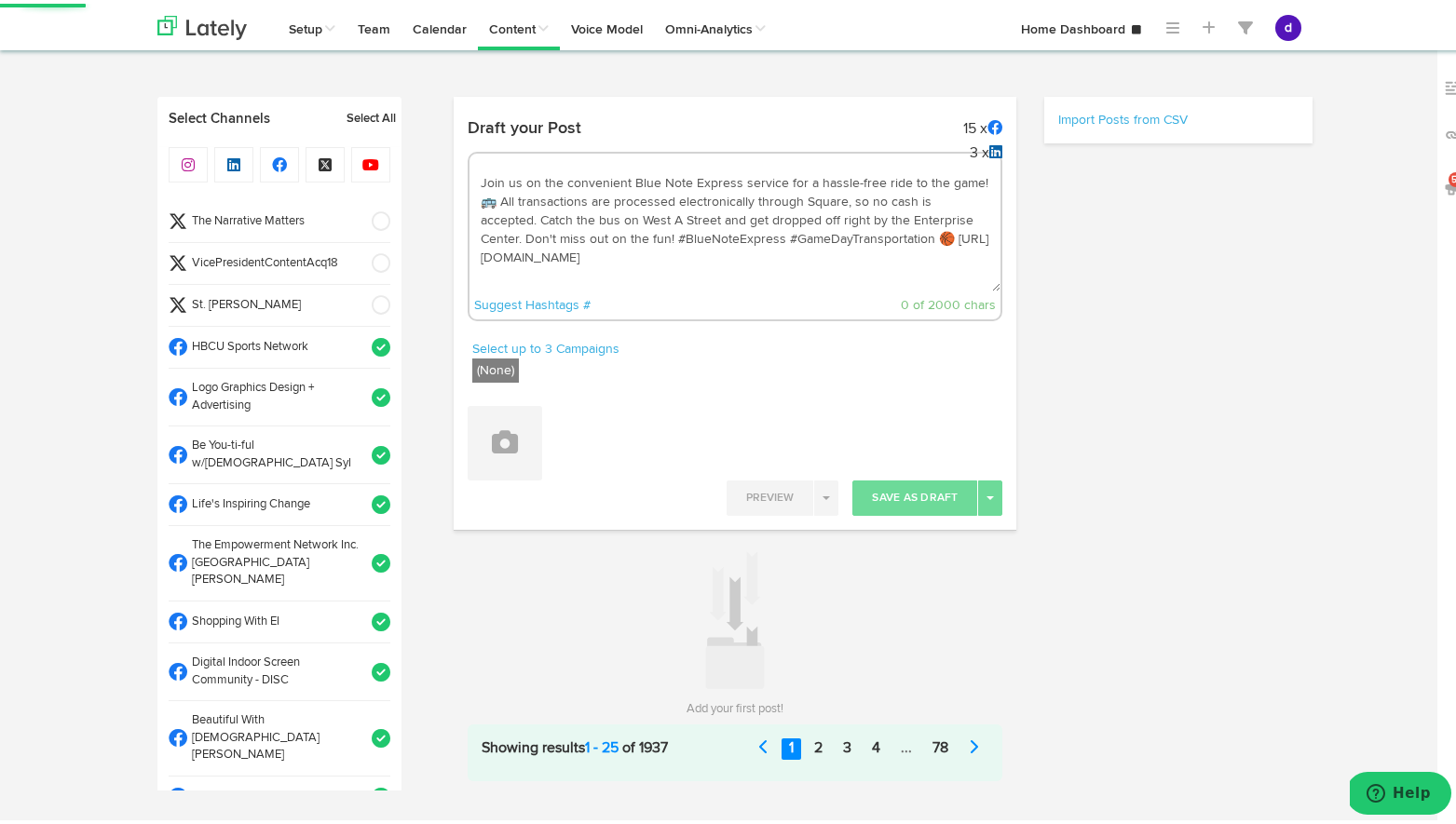
scroll to position [10, 0]
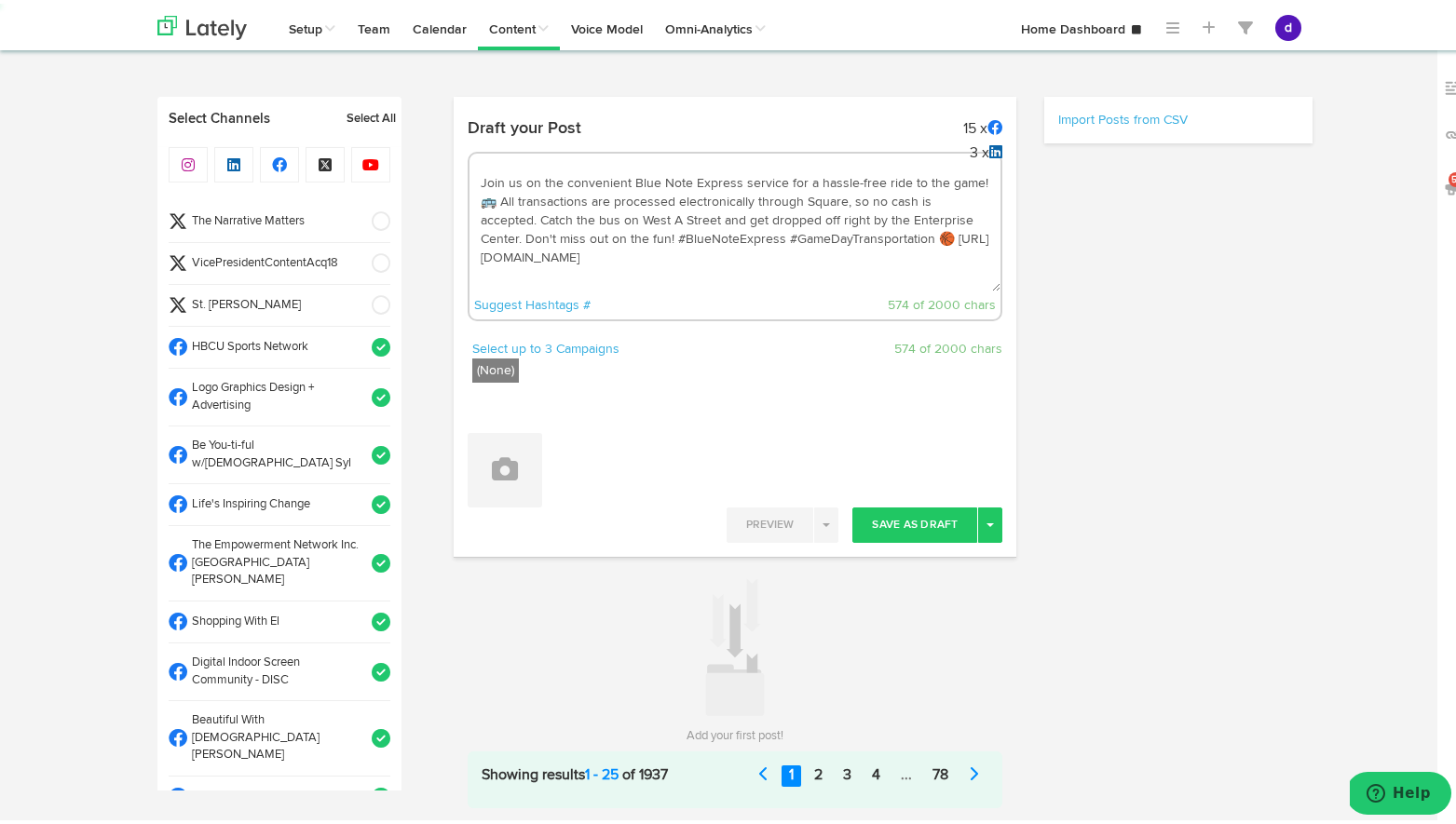
select select "11"
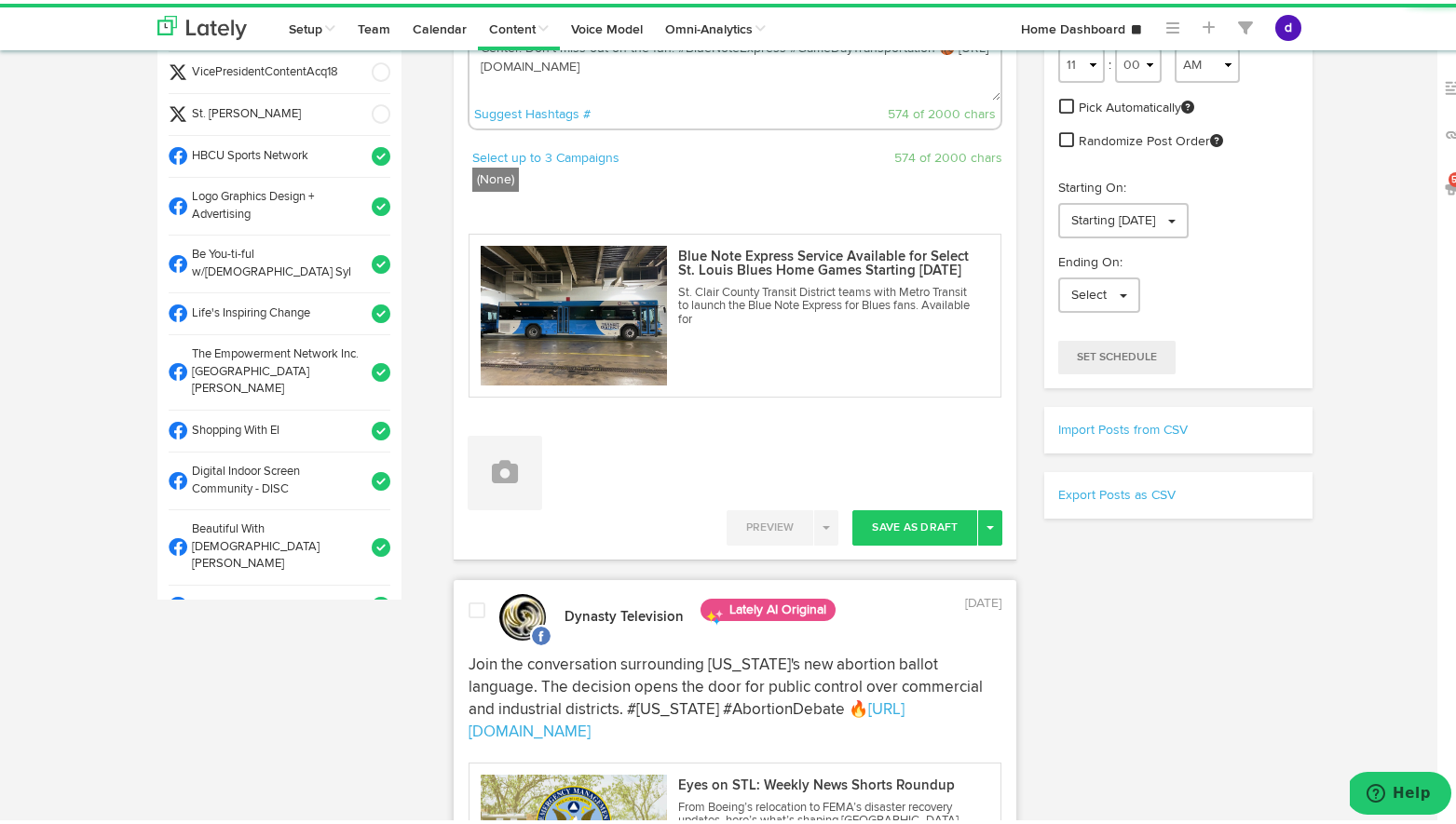
scroll to position [286, 0]
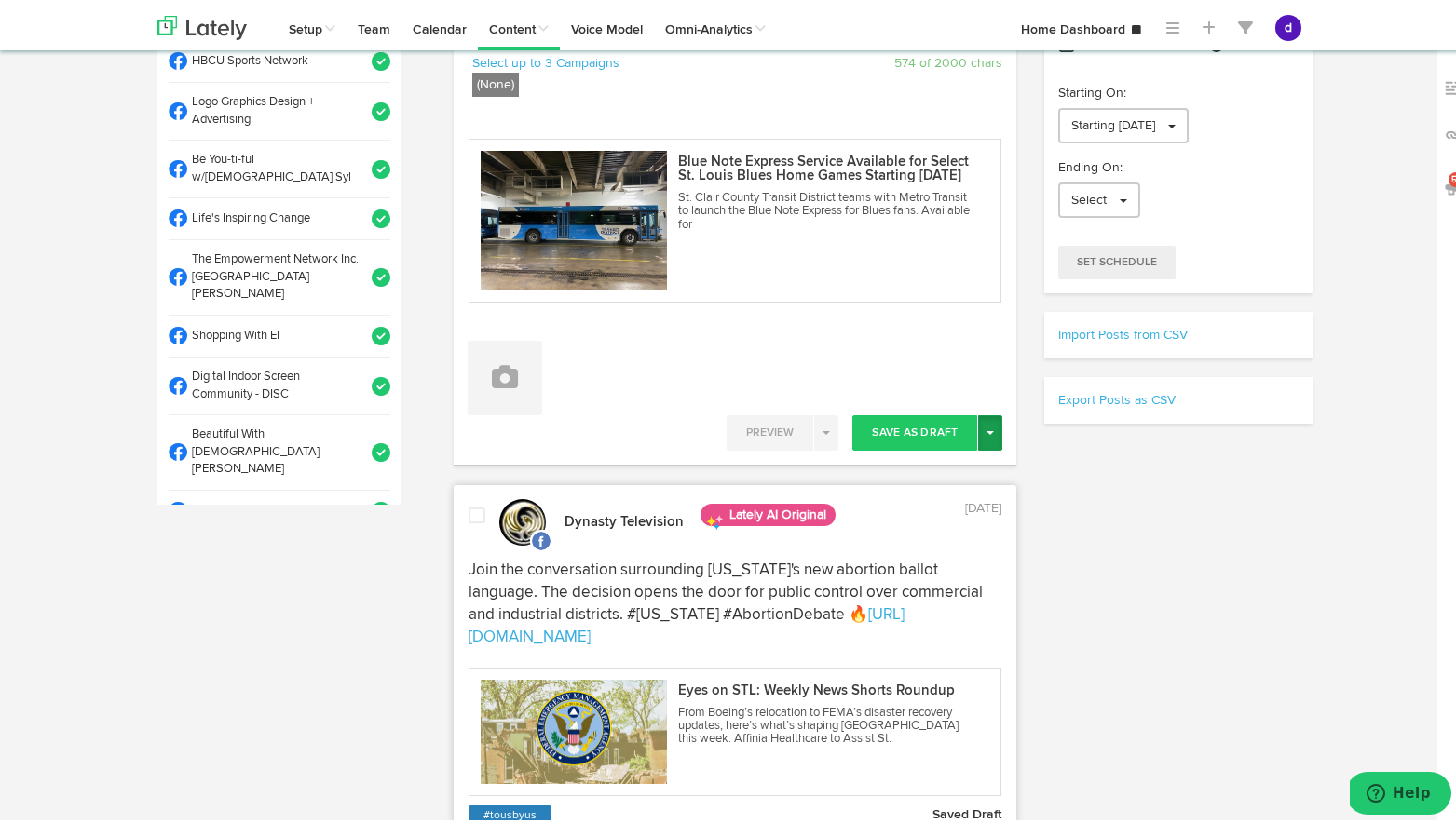
type textarea "Join us on the convenient Blue Note Express service for a hassle-free ride to t…"
click at [986, 431] on button "Toggle Dropdown" at bounding box center [989, 428] width 24 height 35
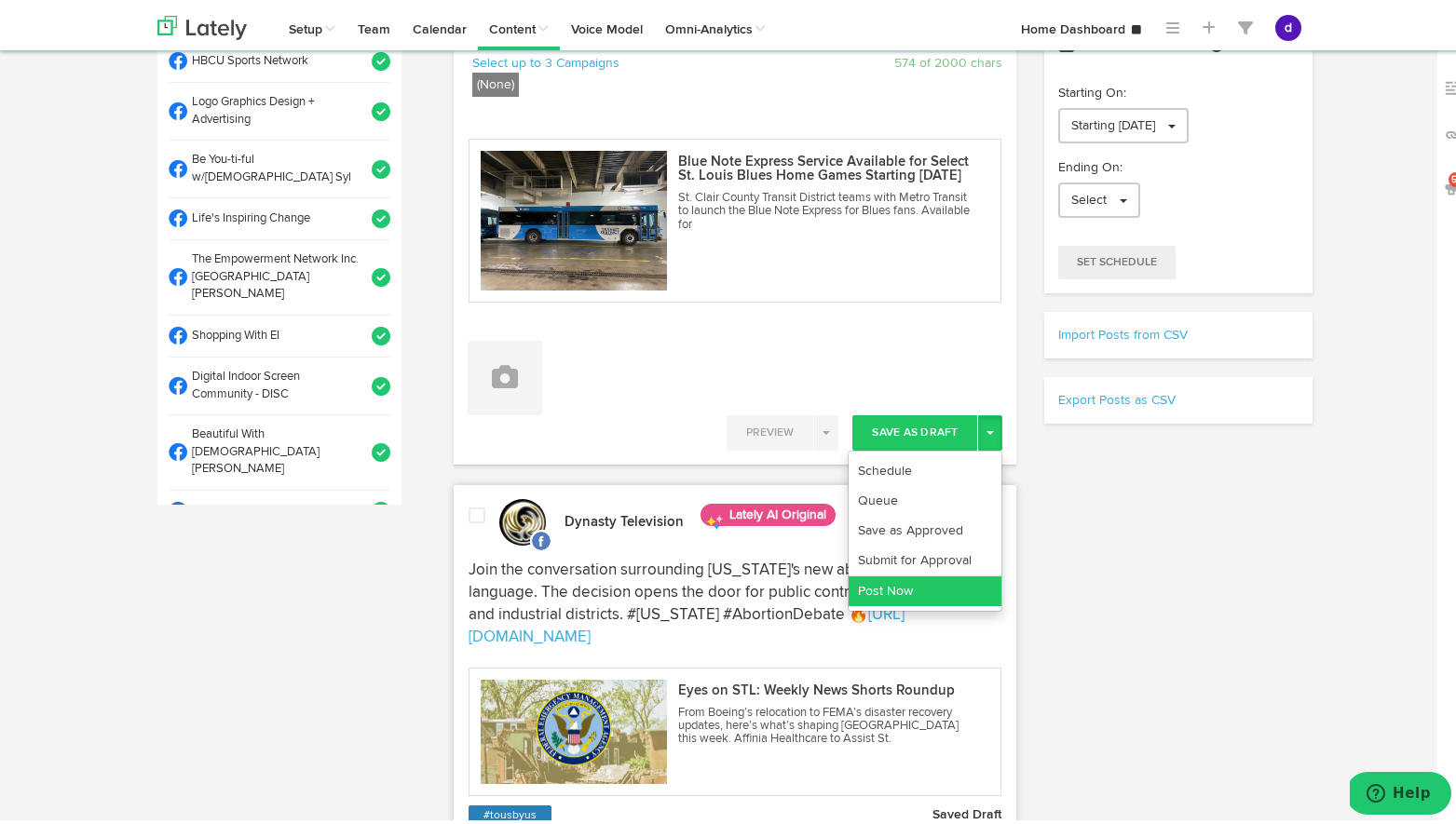
click at [919, 588] on link "Post Now" at bounding box center [925, 587] width 153 height 30
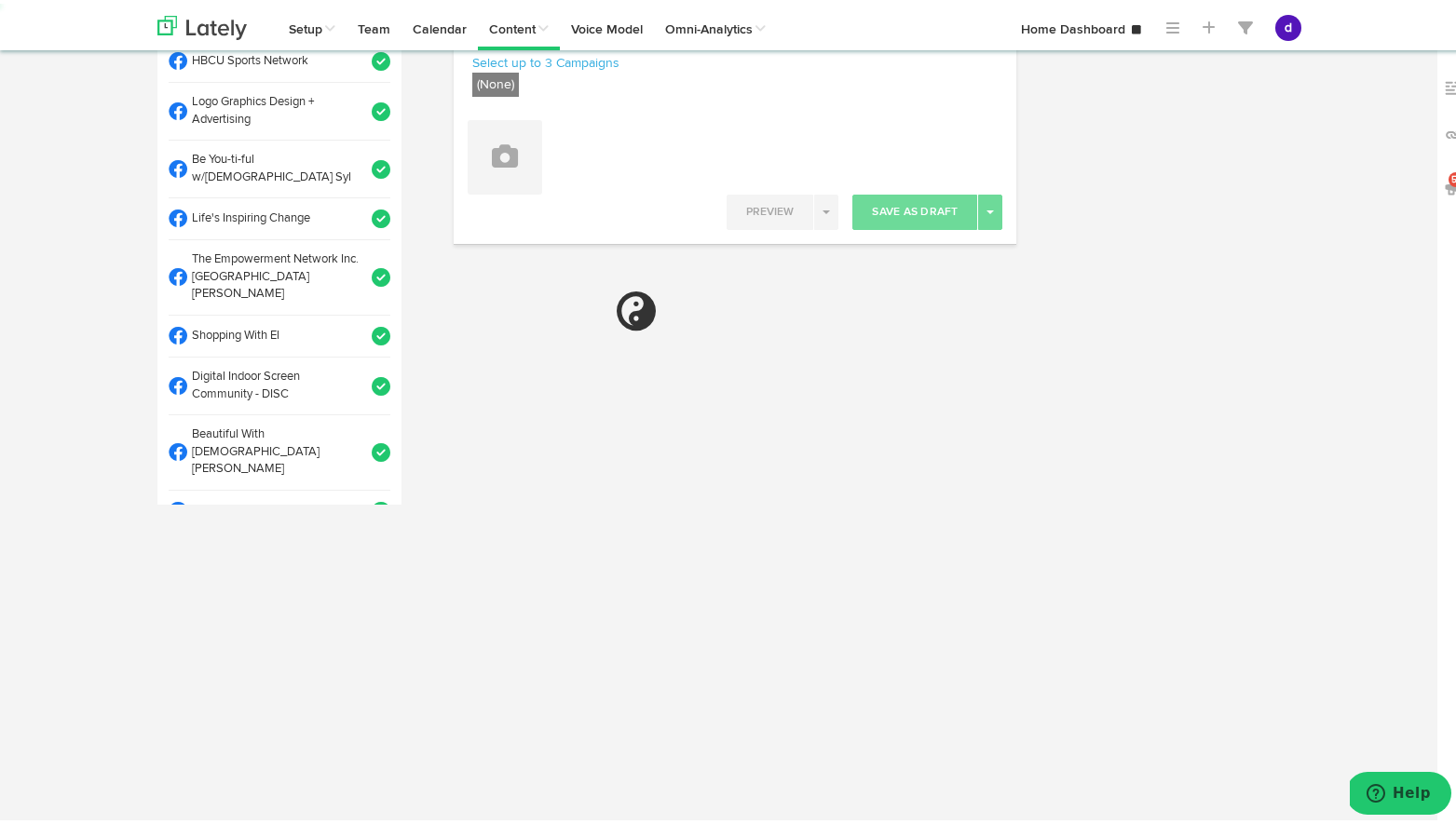
scroll to position [0, 0]
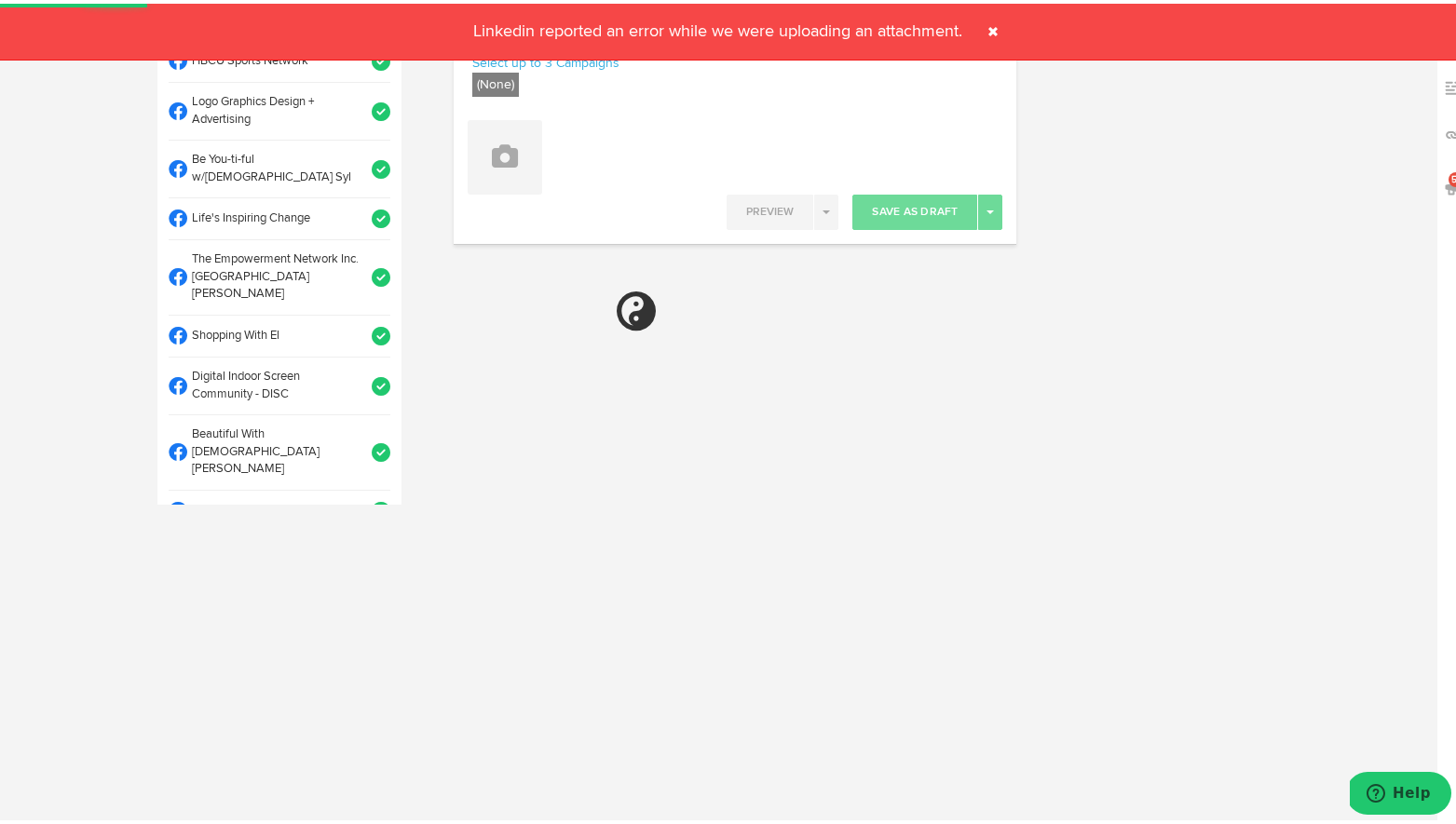
select select "11"
